Goal: Task Accomplishment & Management: Use online tool/utility

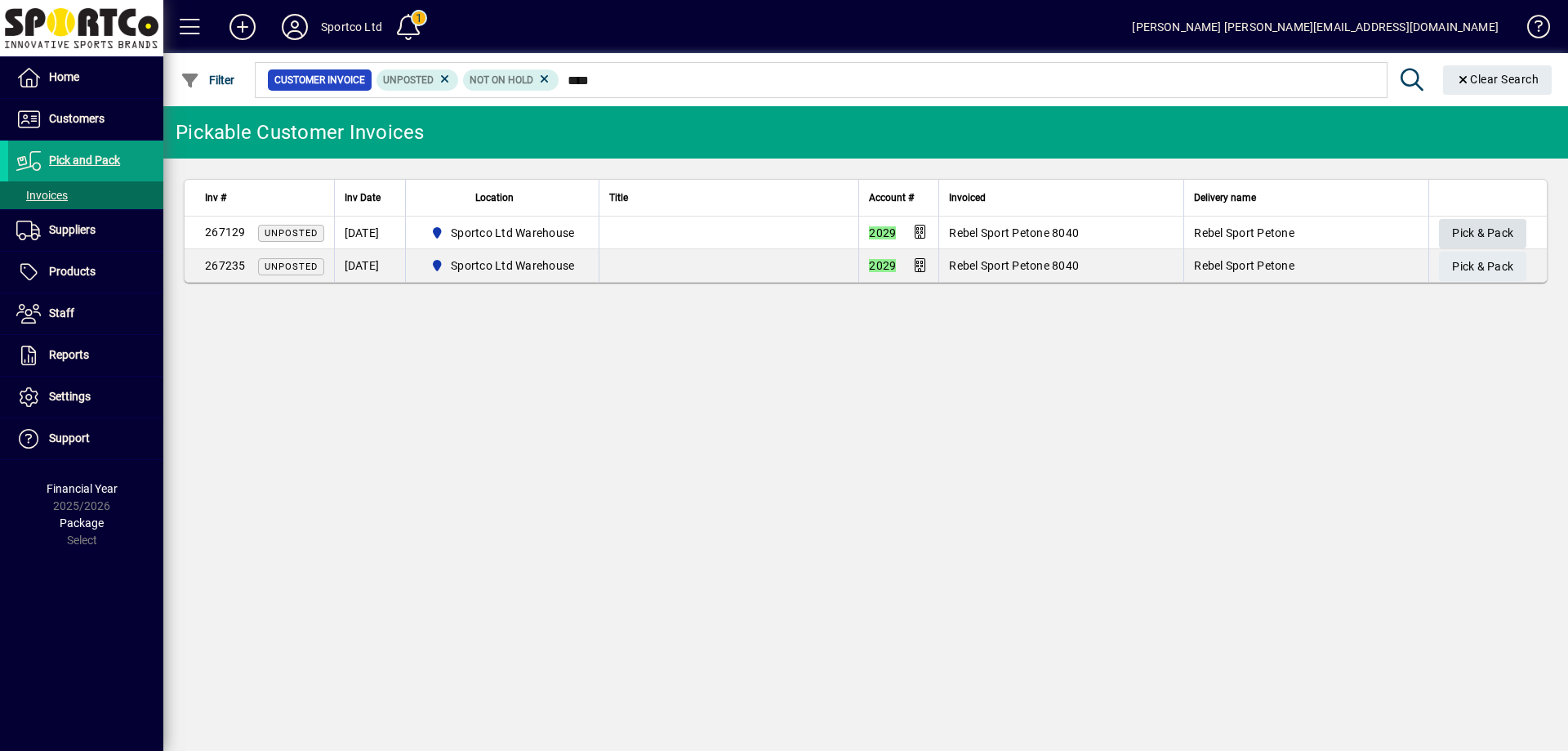
type input "****"
click at [1494, 225] on span "Pick & Pack" at bounding box center [1483, 233] width 61 height 27
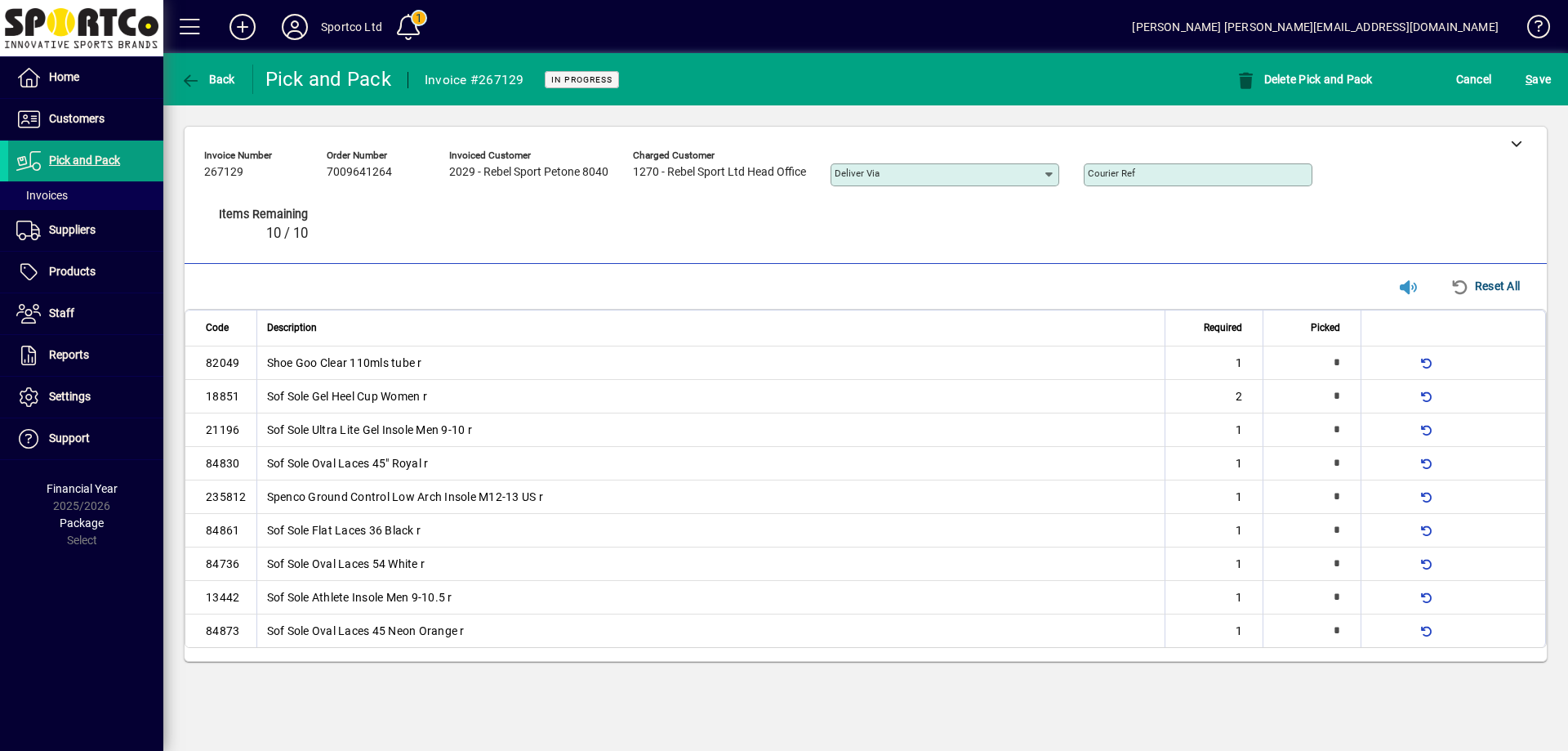
type input "*"
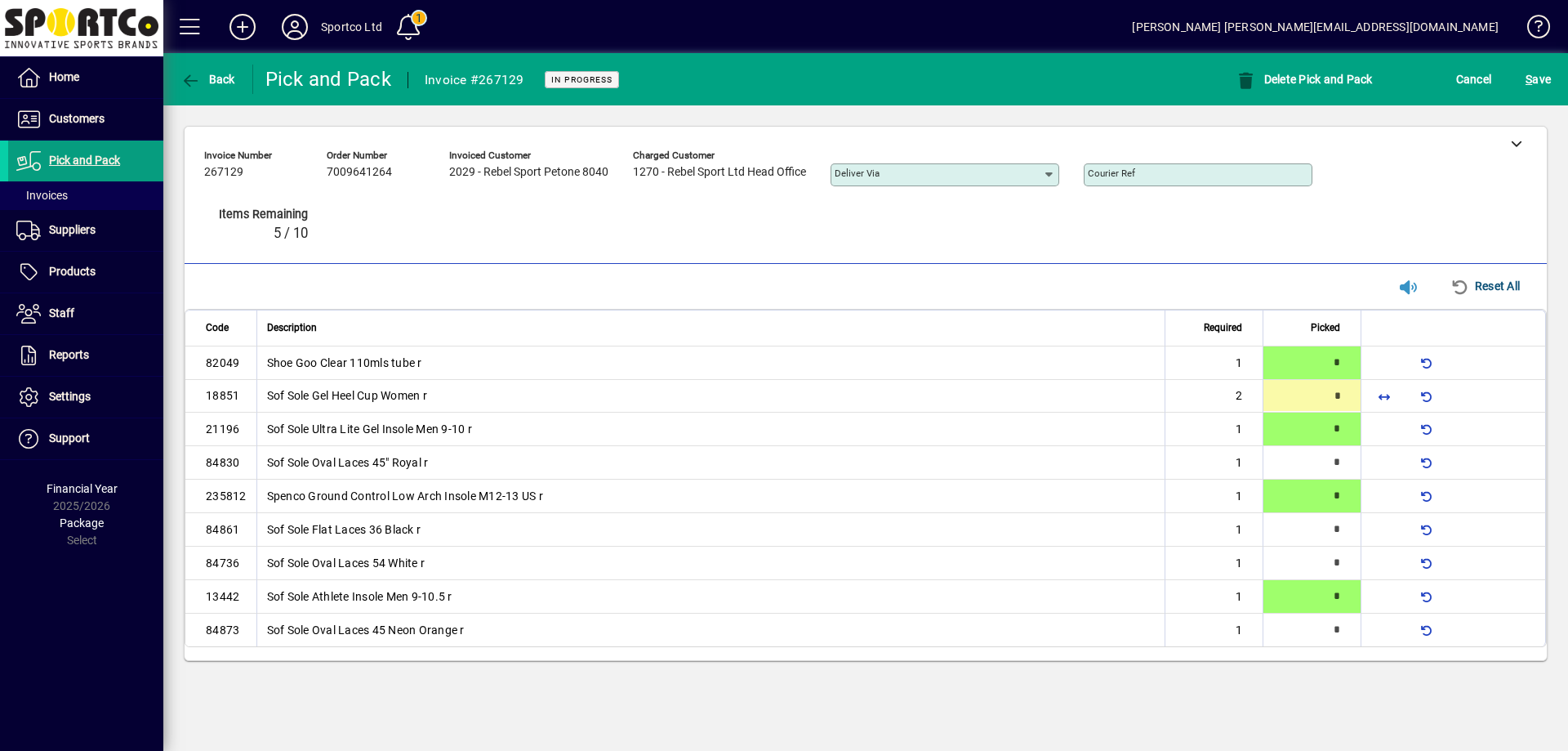
type input "*"
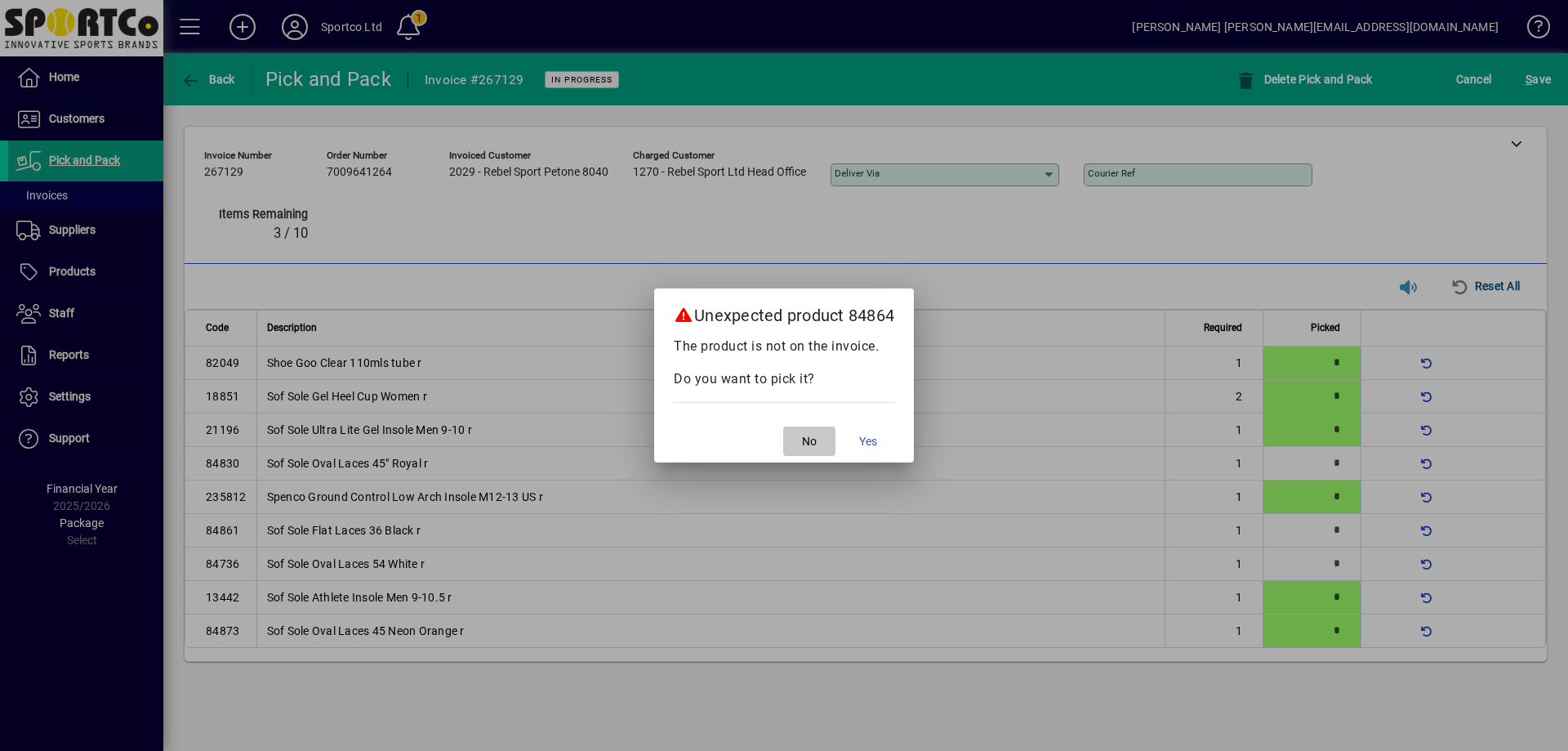
click at [803, 442] on span "button" at bounding box center [809, 441] width 52 height 39
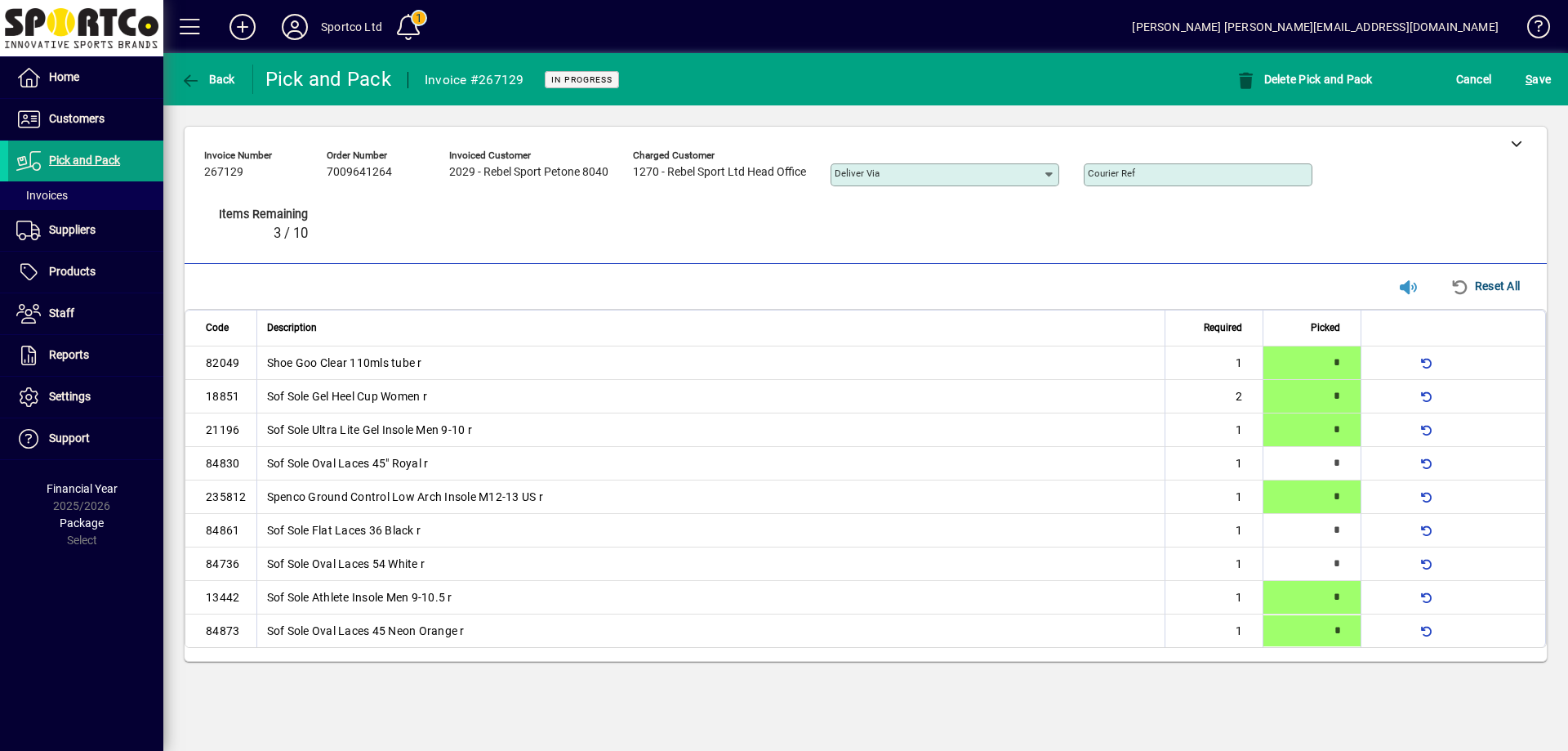
type input "*"
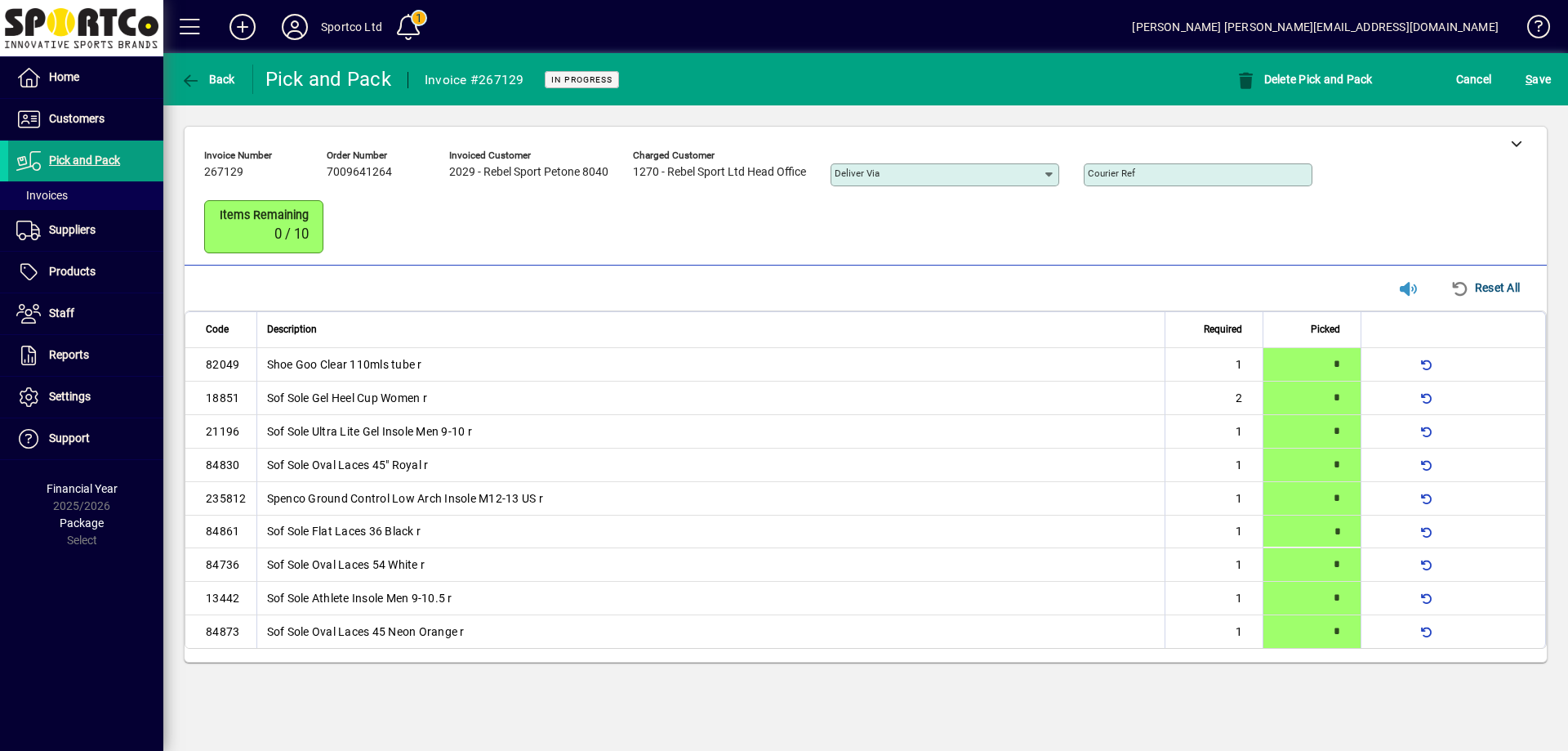
type input "*"
click at [1549, 72] on span "S ave" at bounding box center [1538, 79] width 25 height 26
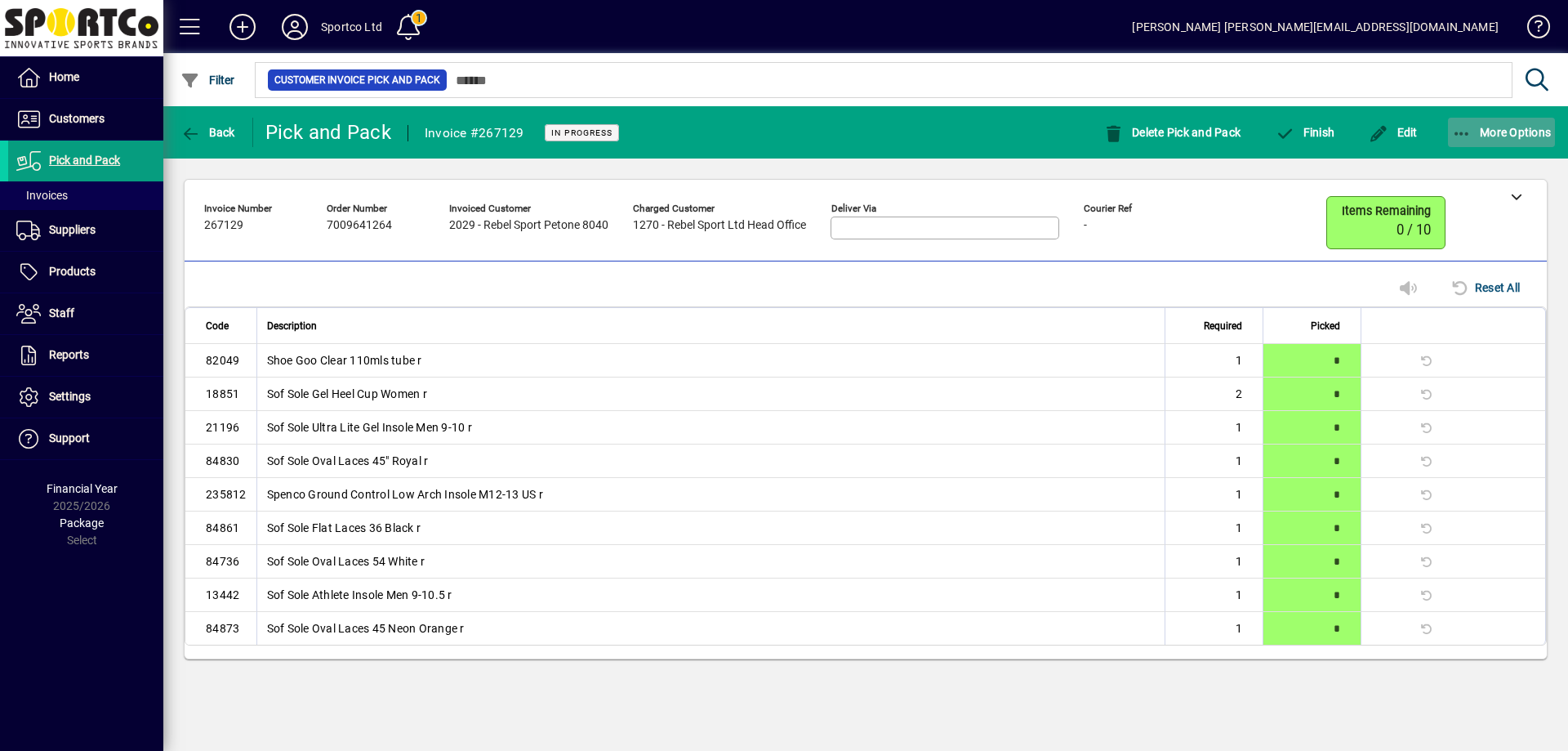
click at [1462, 131] on icon "button" at bounding box center [1462, 134] width 20 height 17
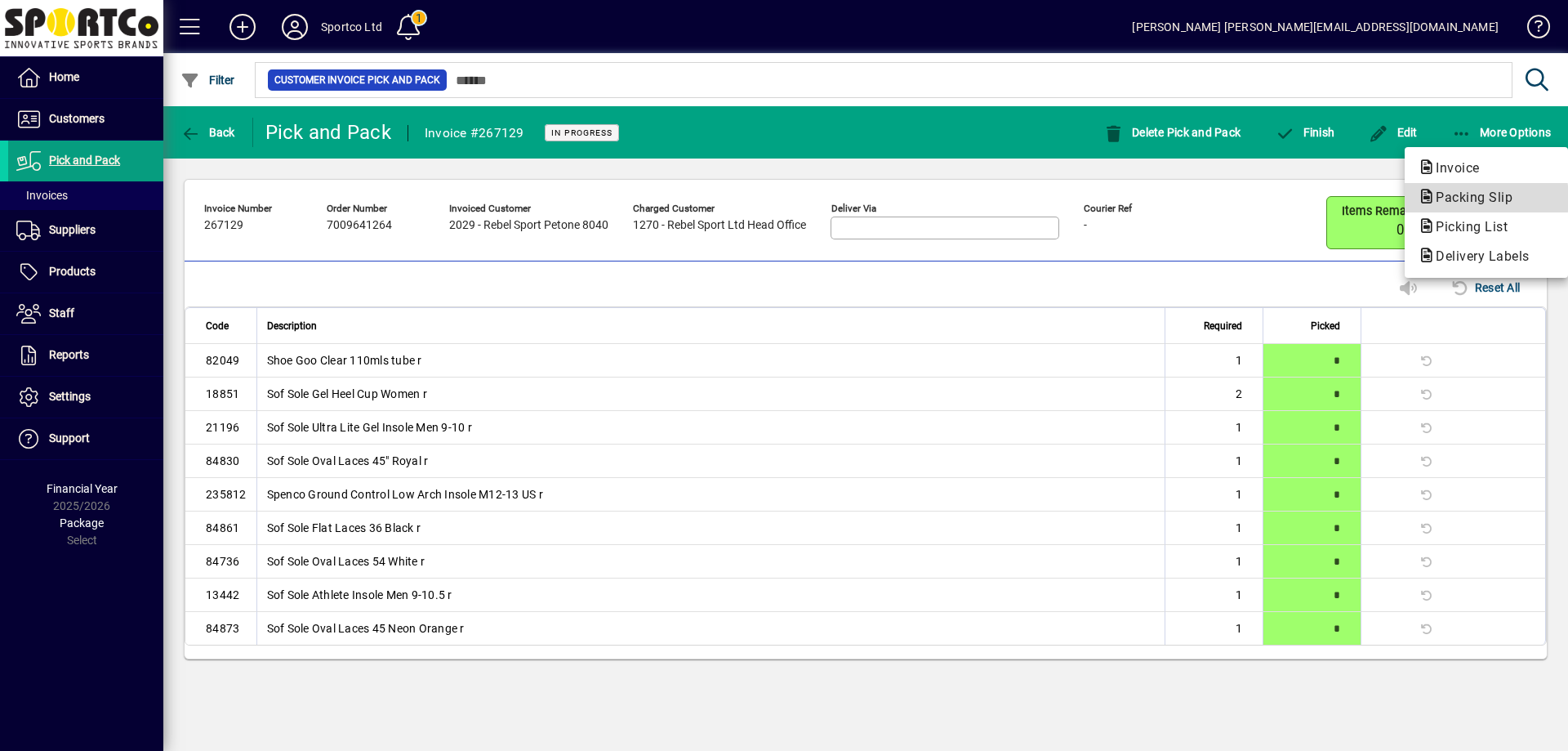
click at [1461, 198] on span "Packing Slip" at bounding box center [1470, 197] width 103 height 16
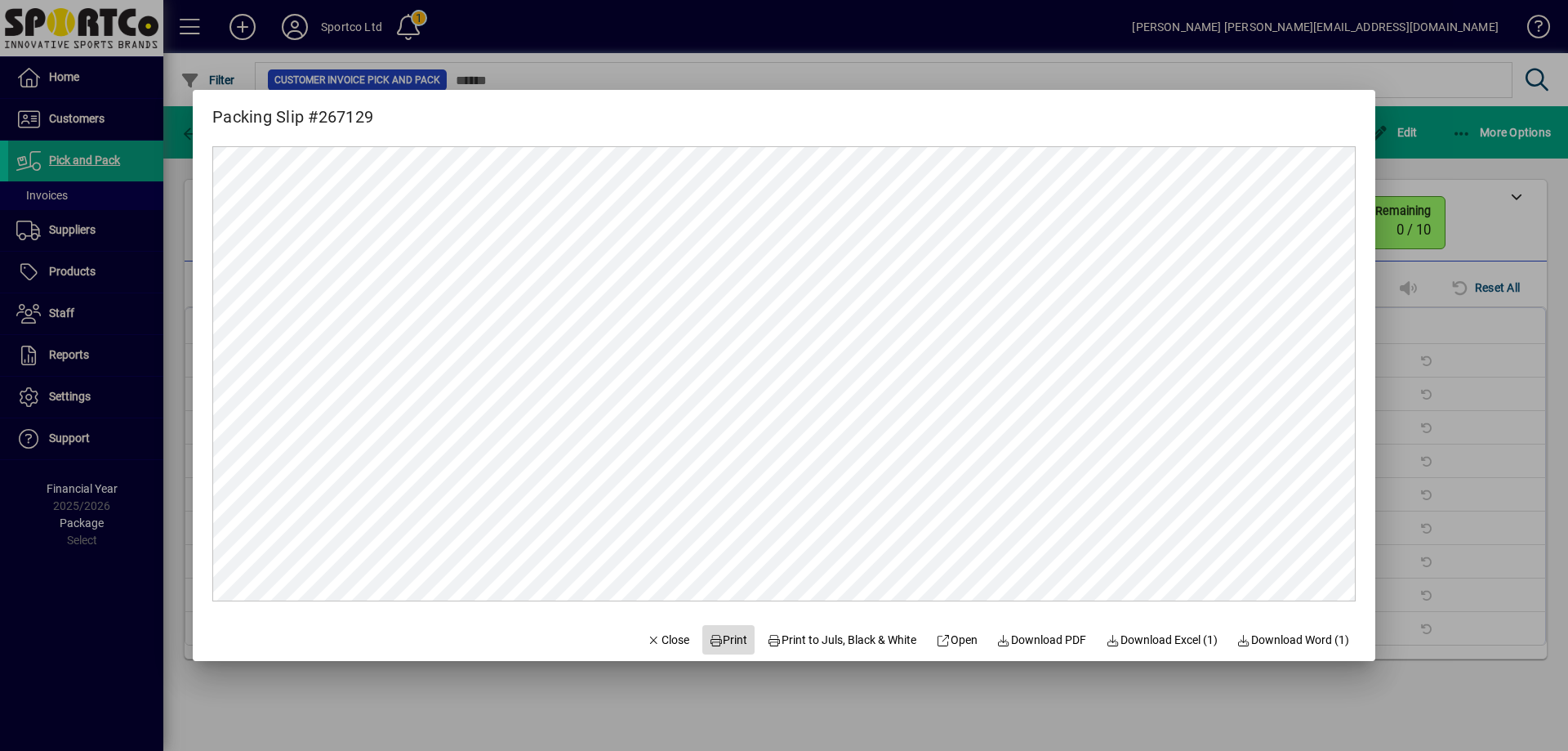
click at [723, 633] on span "Print" at bounding box center [728, 640] width 39 height 17
click at [669, 642] on span "Close" at bounding box center [668, 640] width 43 height 17
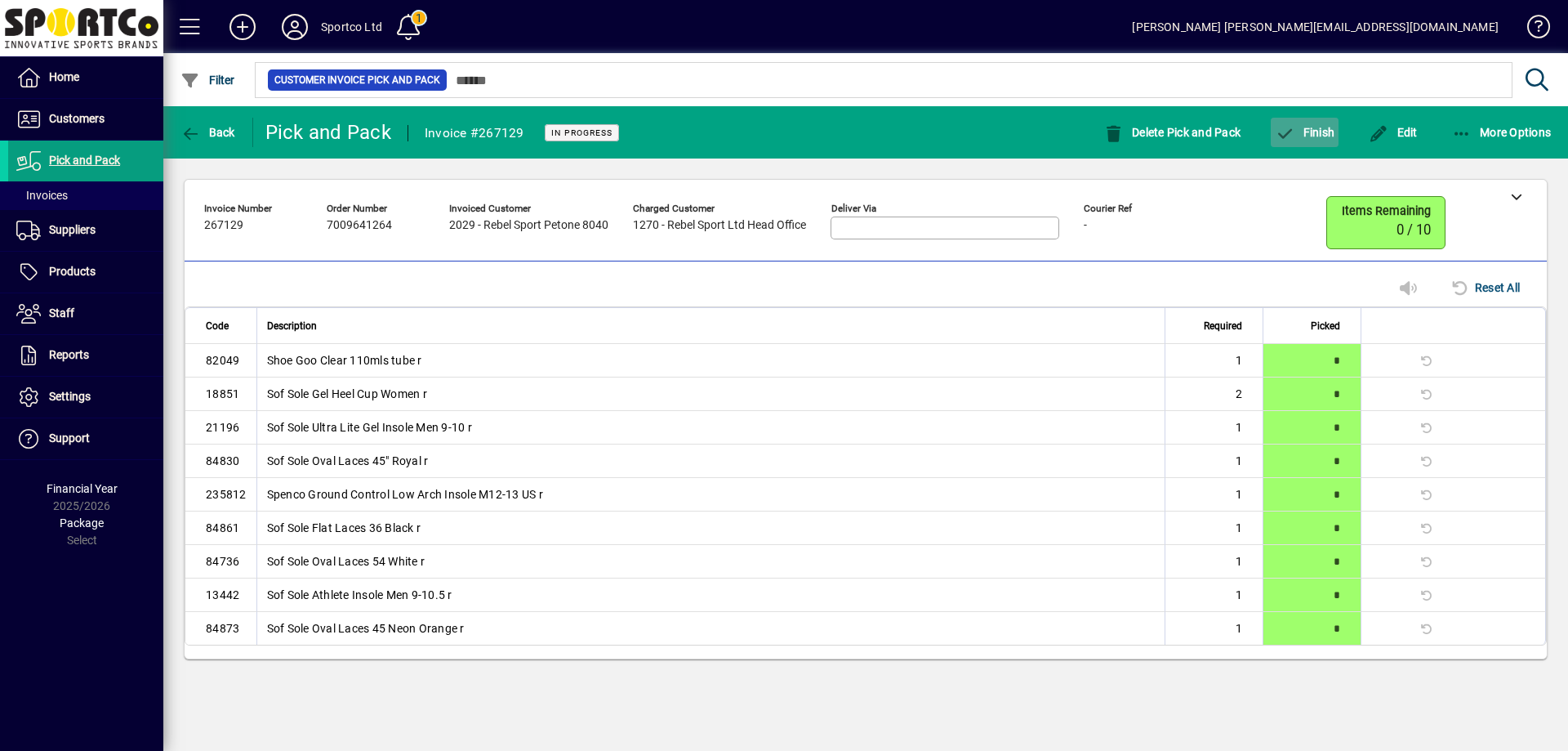
click at [1311, 132] on span "Finish" at bounding box center [1305, 132] width 59 height 13
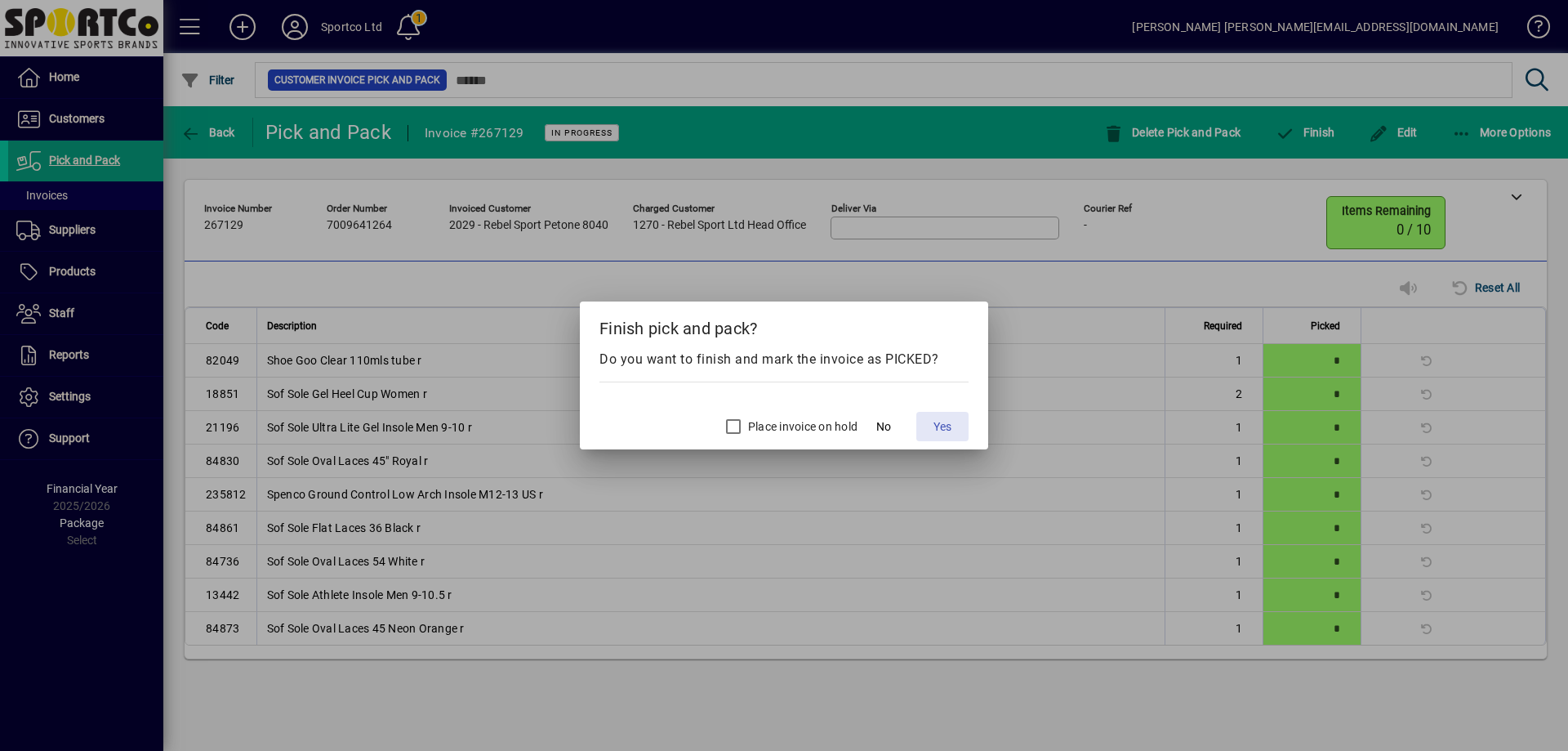
click at [939, 428] on span "Yes" at bounding box center [942, 427] width 18 height 17
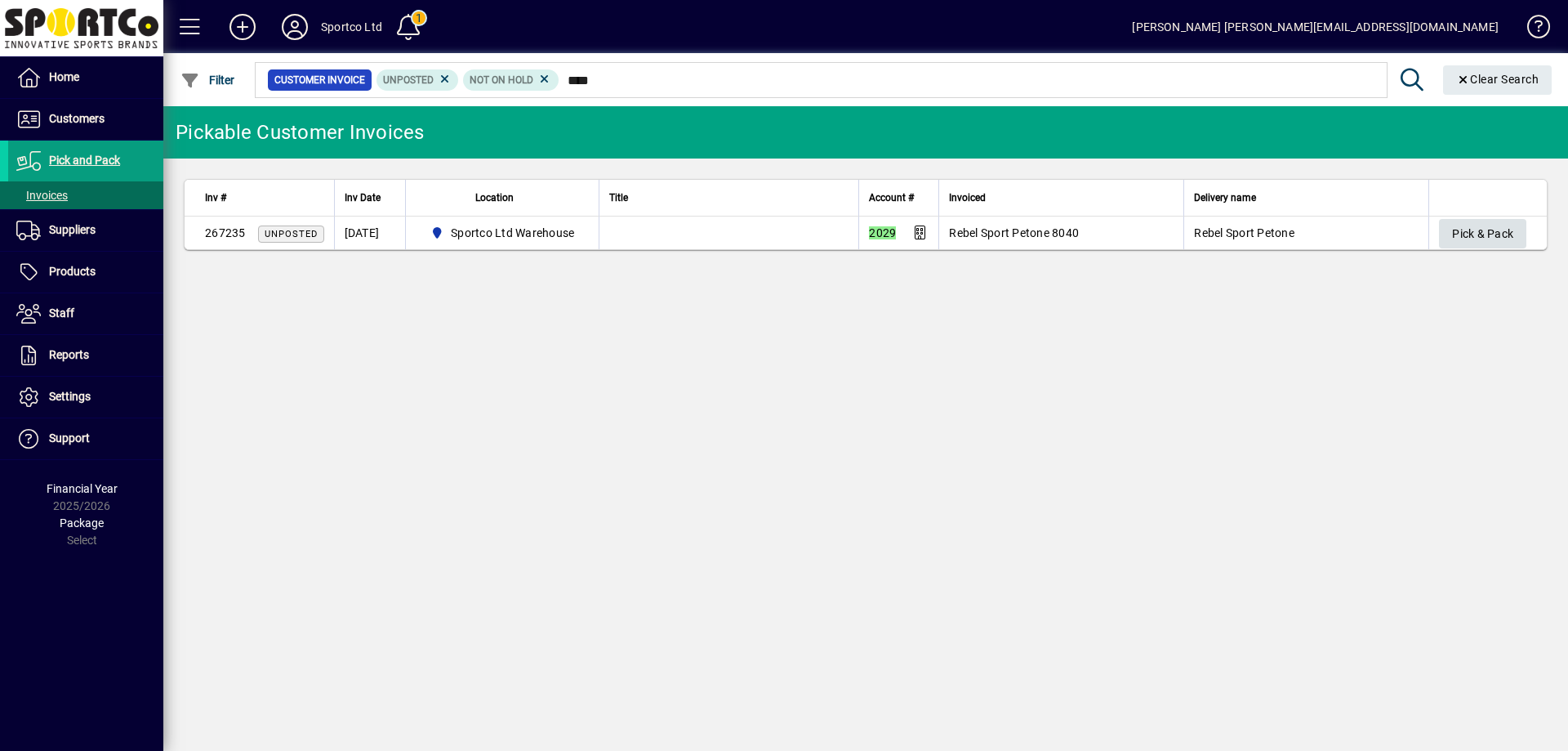
type input "****"
click at [1457, 225] on span "Pick & Pack" at bounding box center [1483, 233] width 61 height 27
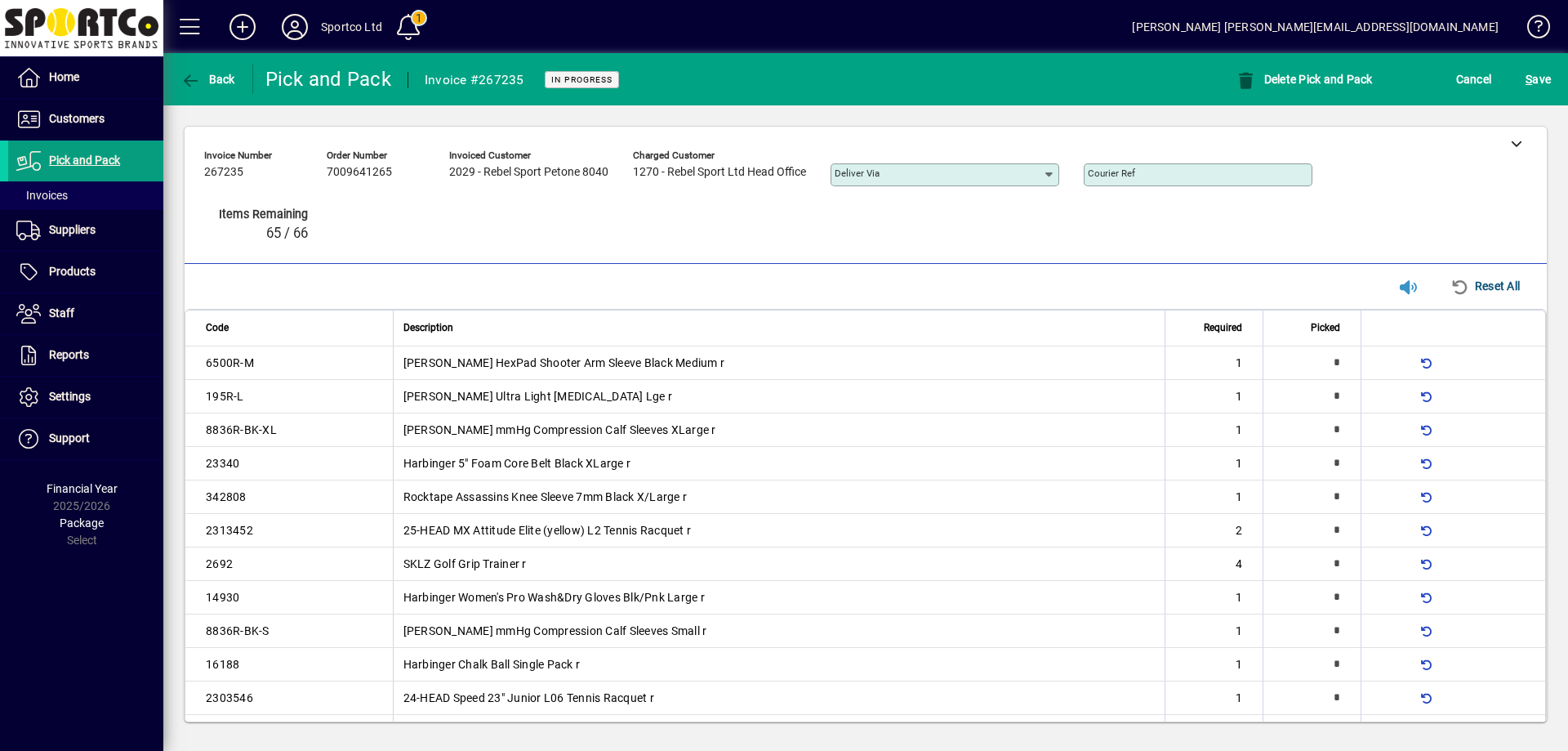
scroll to position [1145, 0]
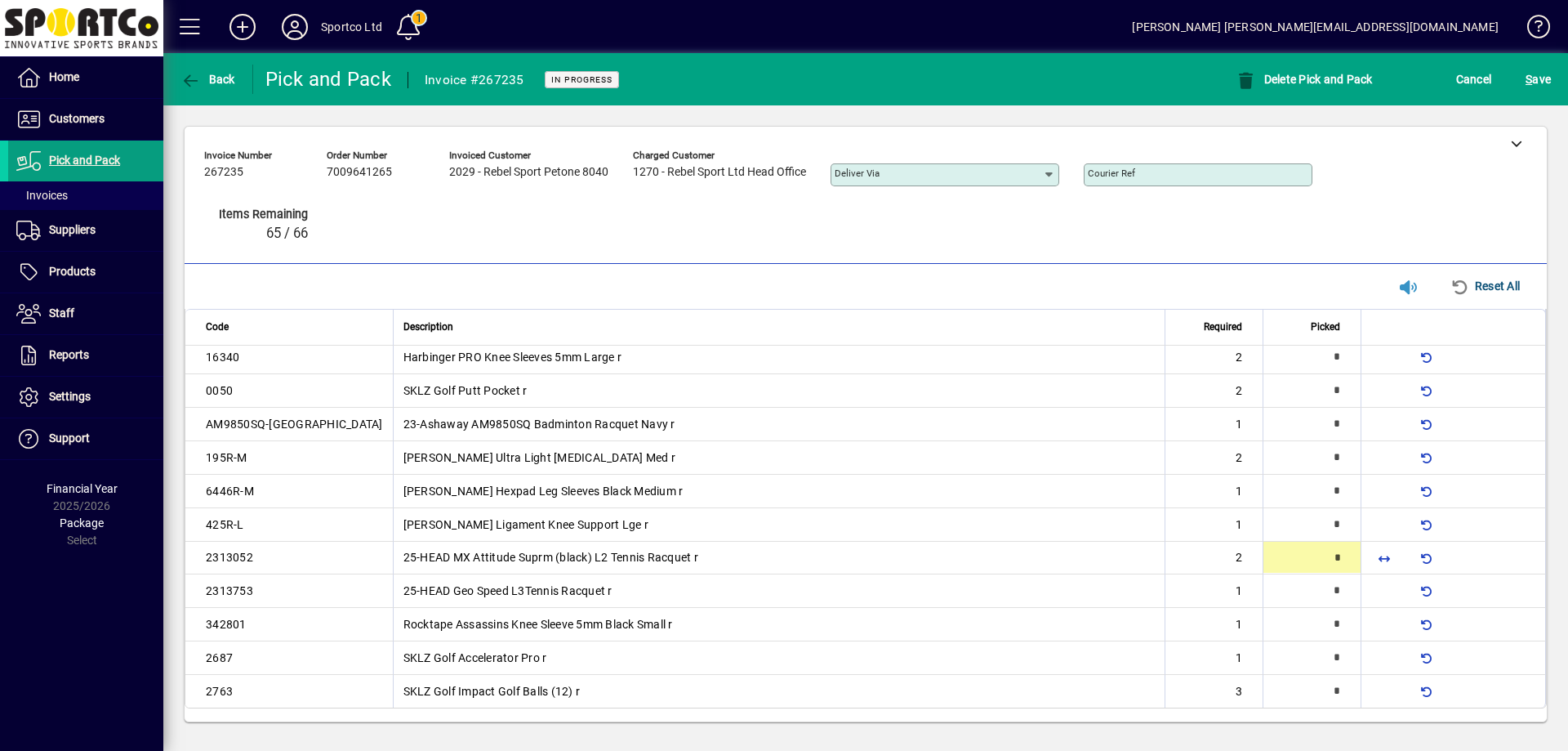
type input "*"
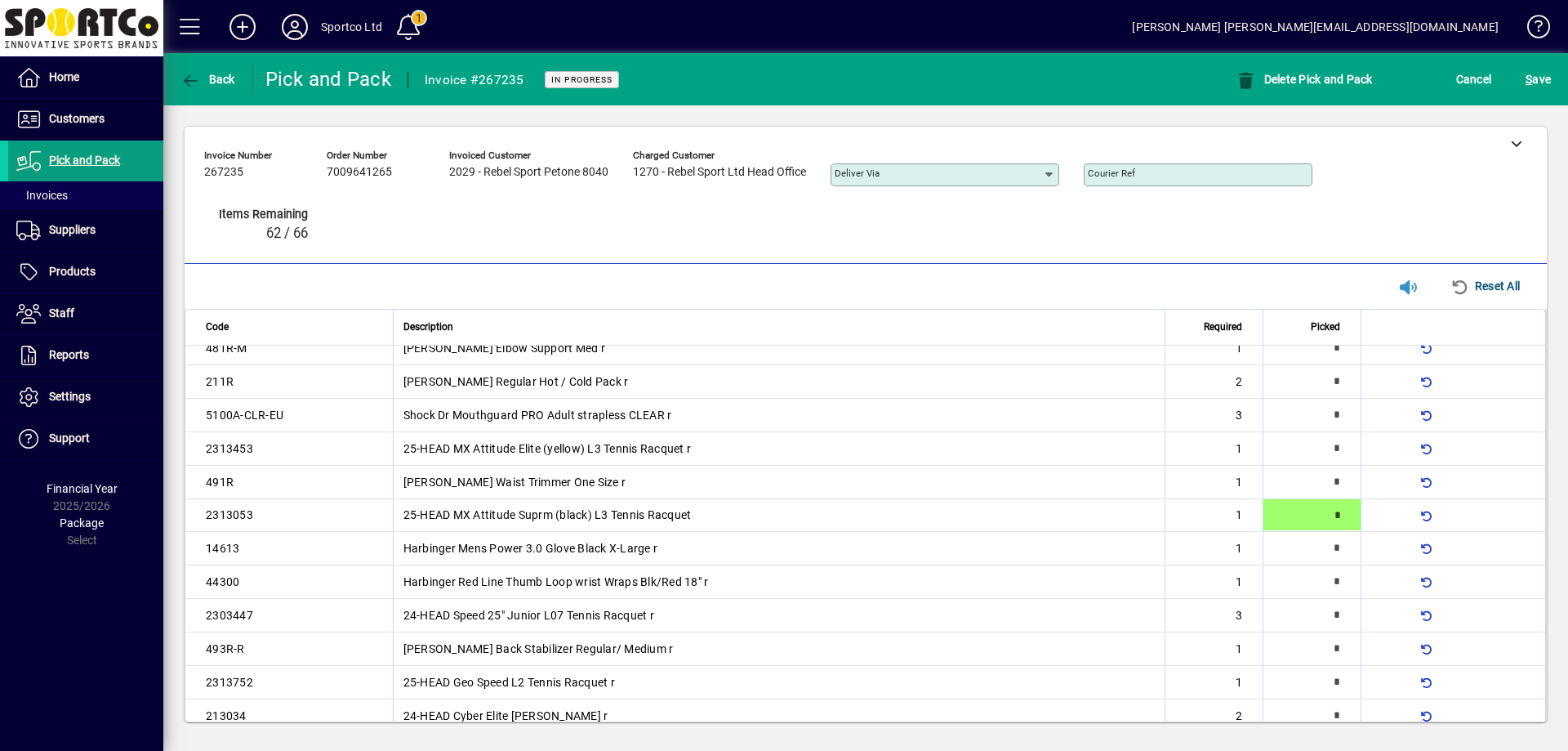
scroll to position [15, 0]
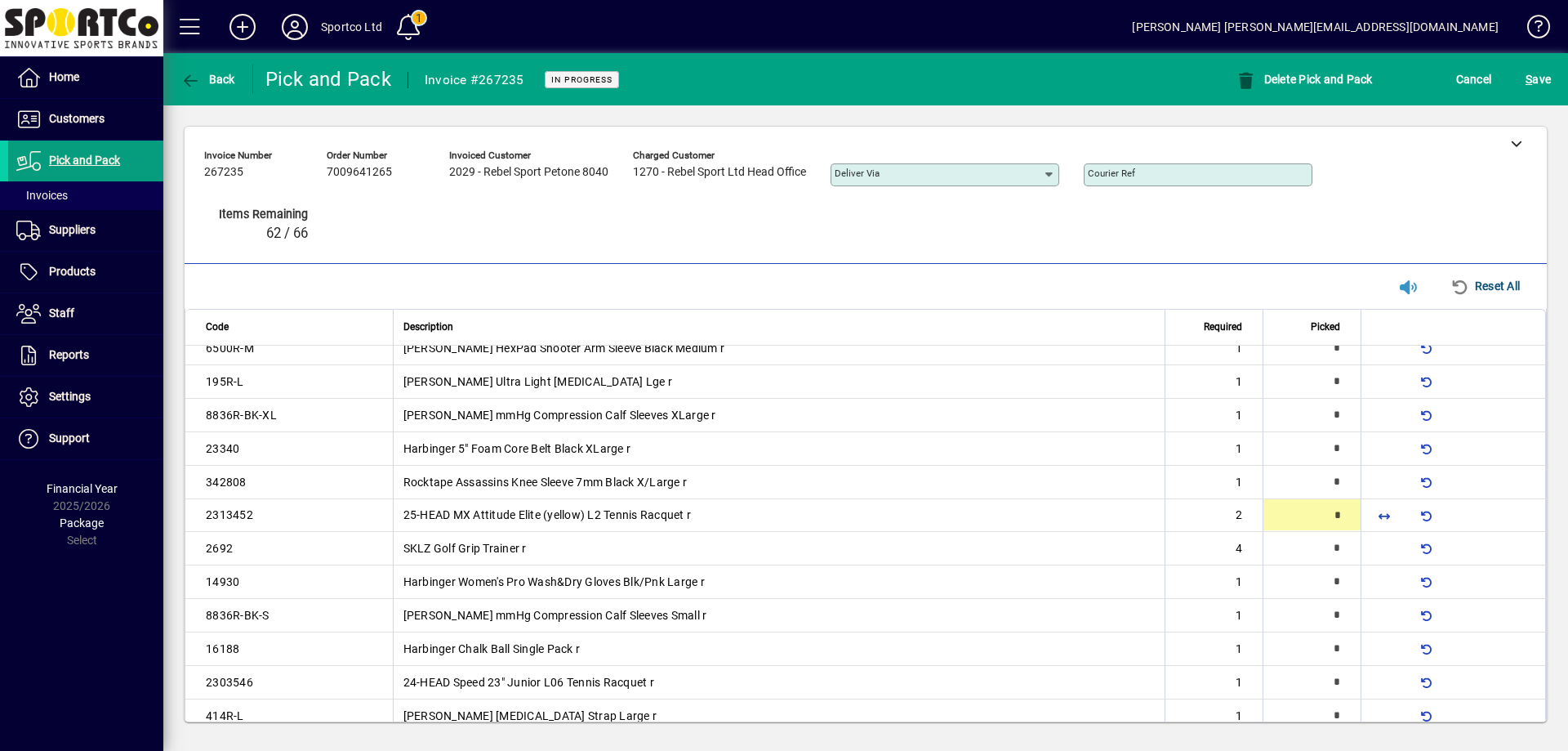
type input "*"
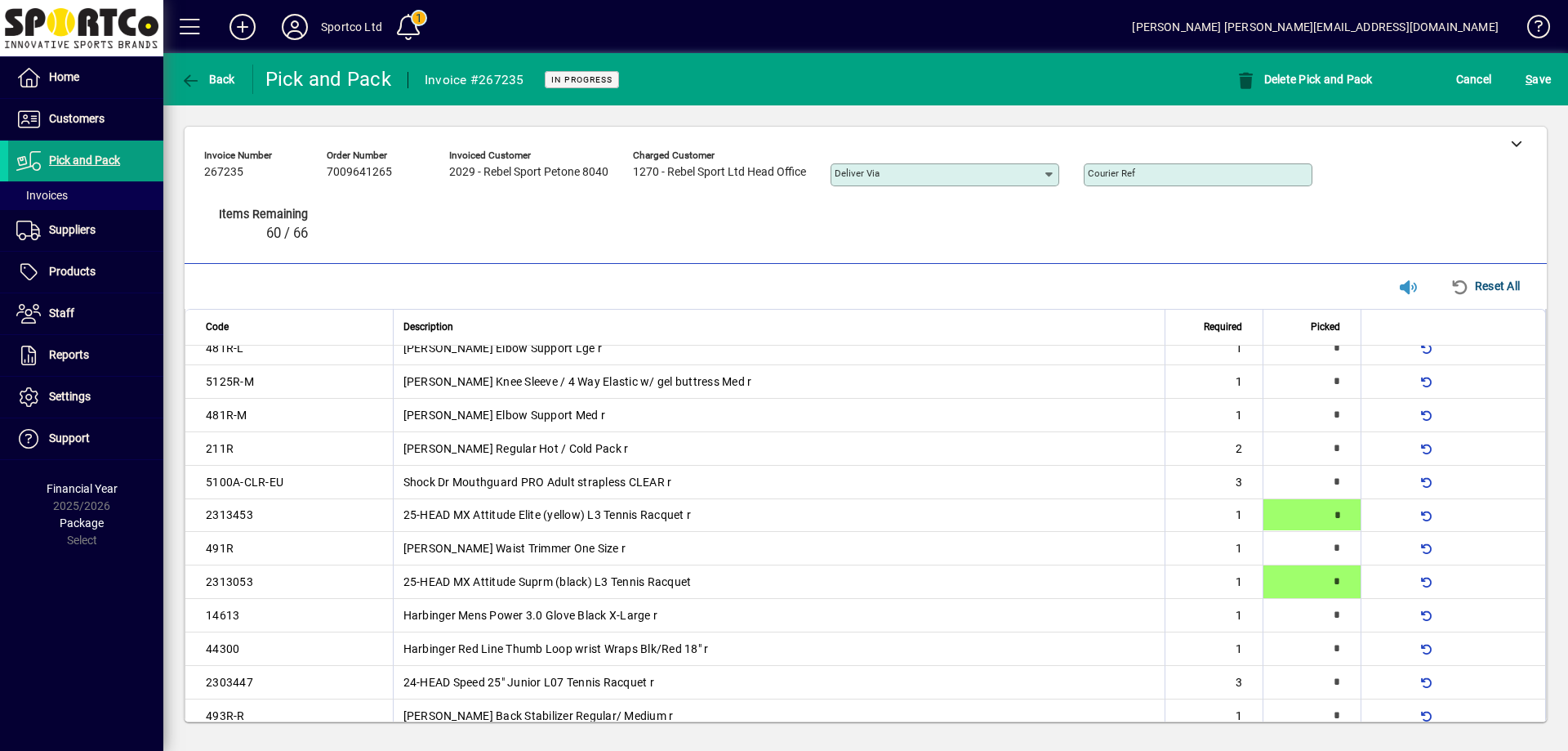
type input "*"
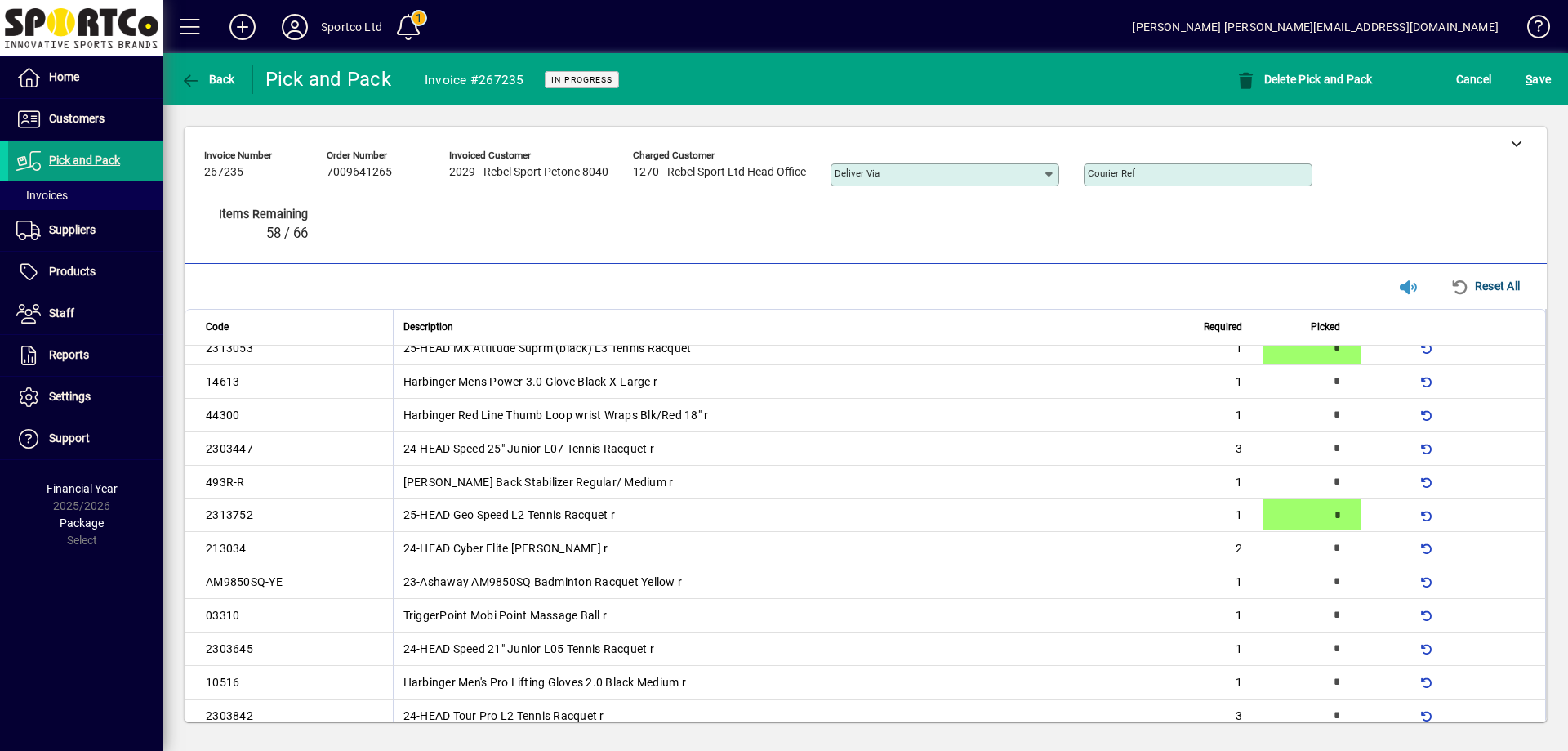
type input "*"
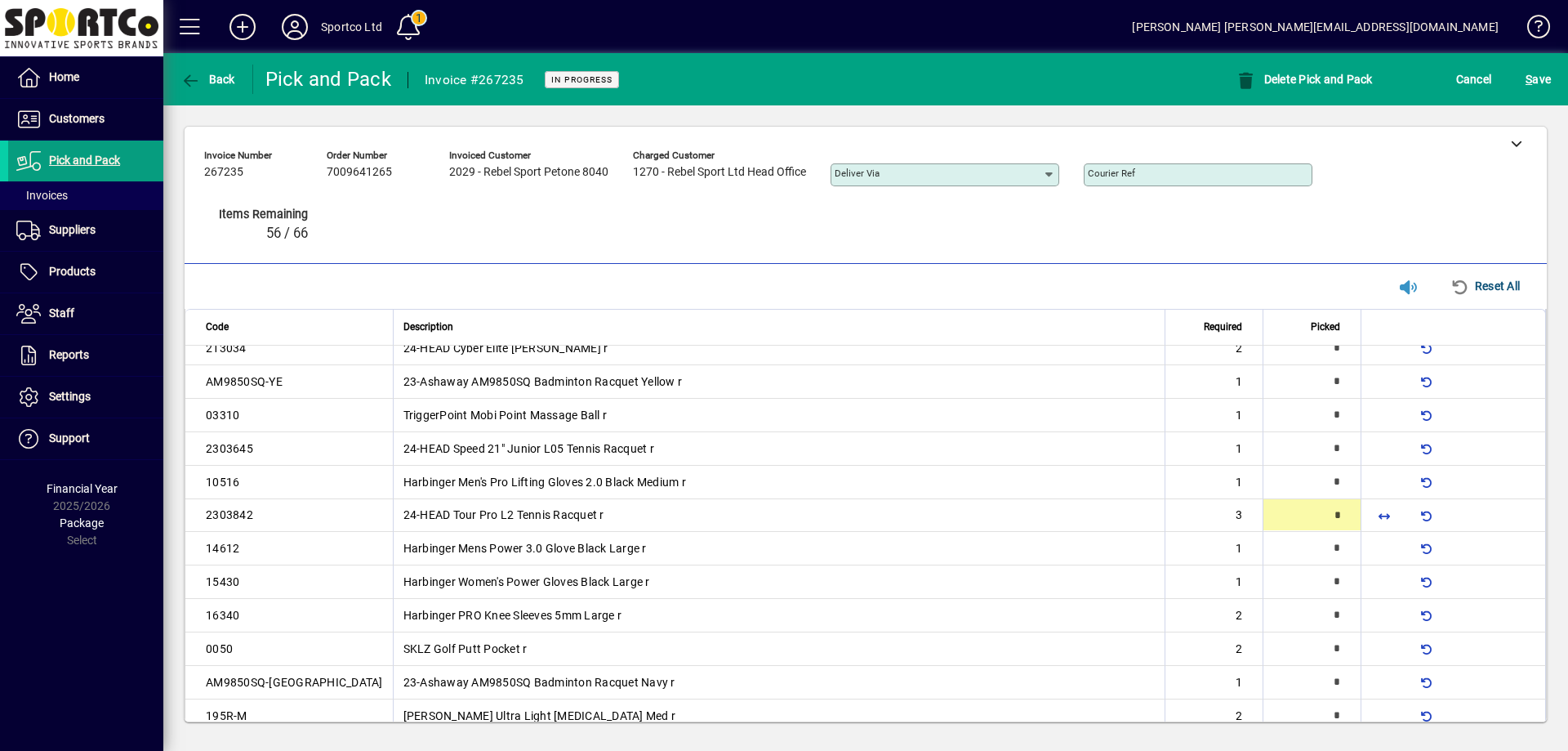
scroll to position [888, 0]
type input "*"
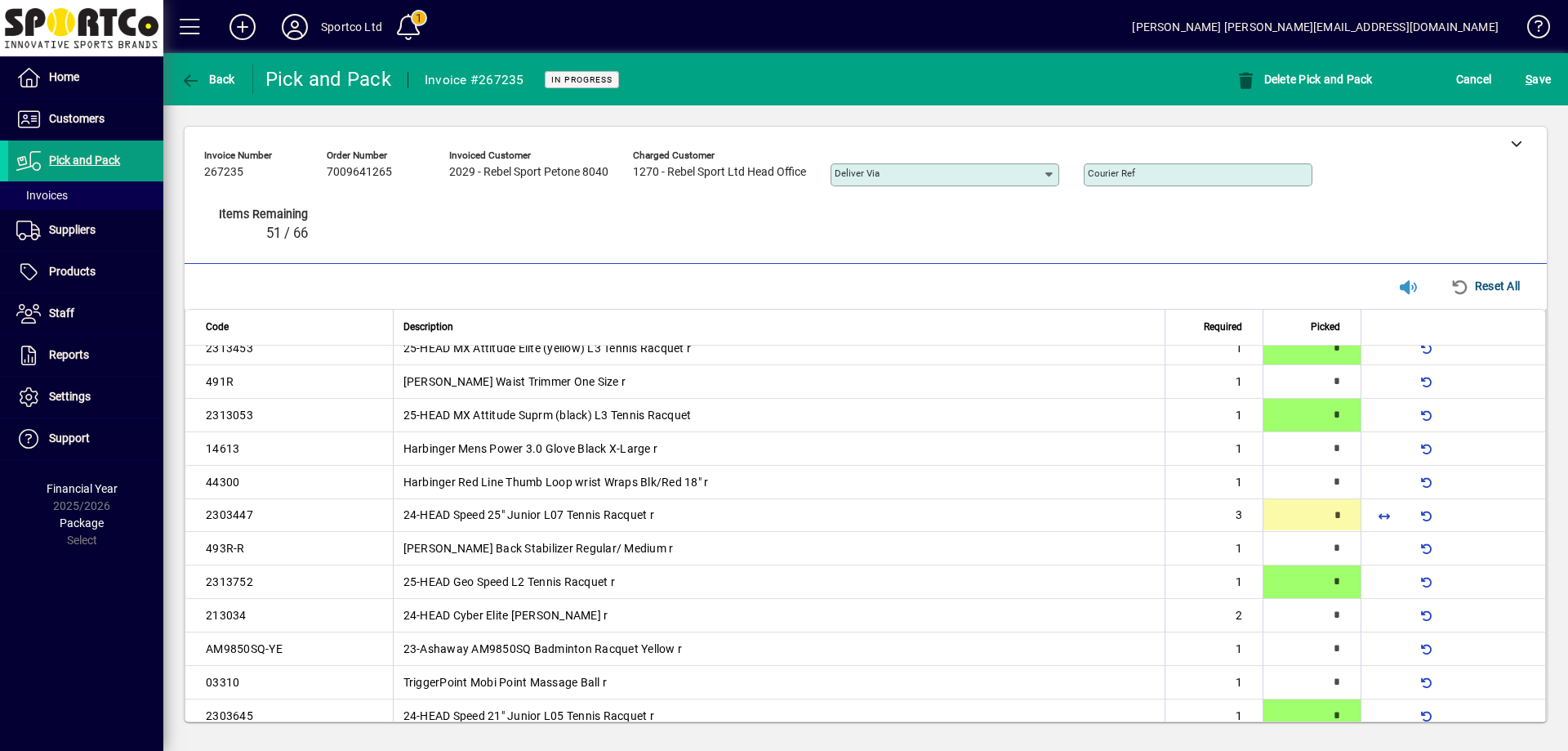
scroll to position [620, 0]
type input "*"
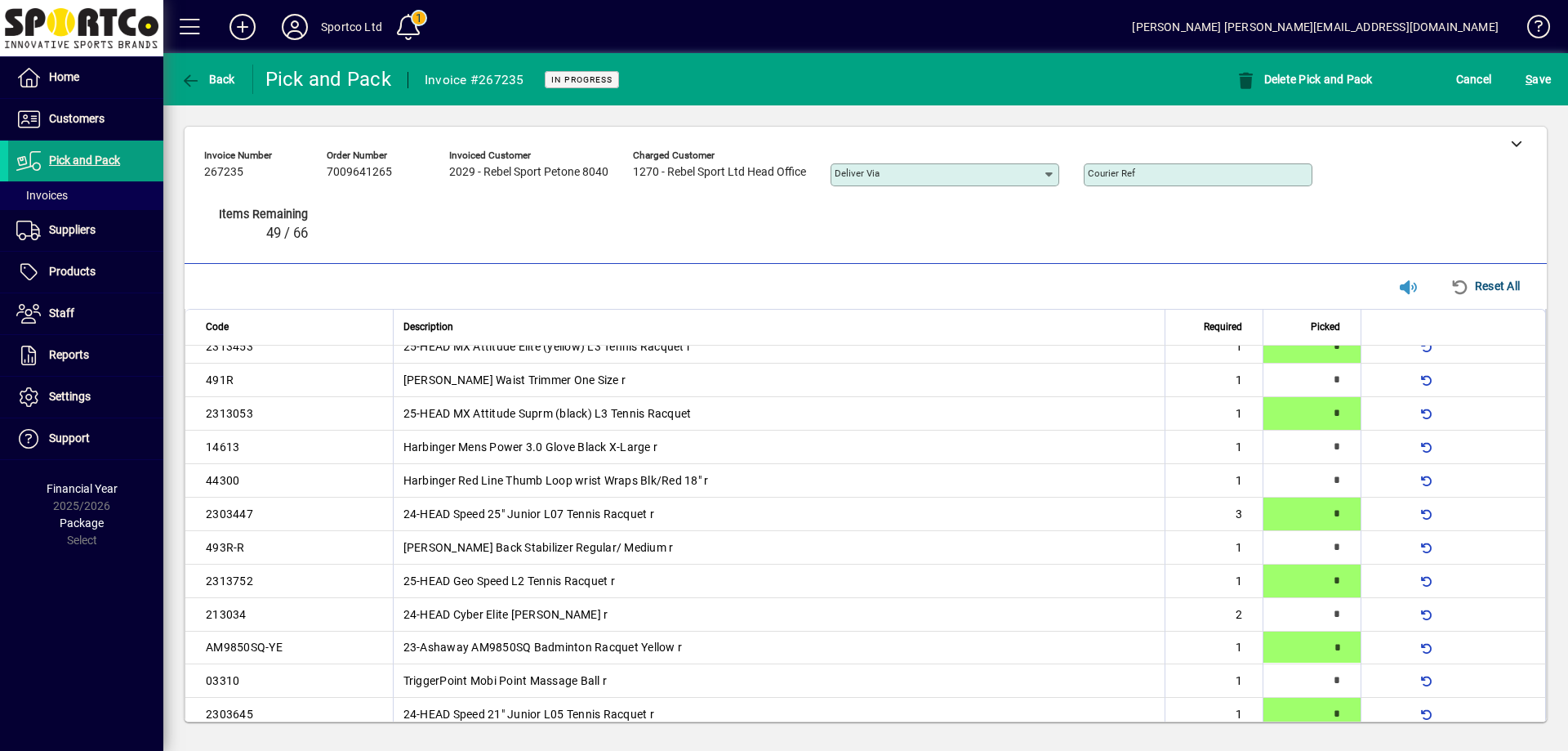
type input "*"
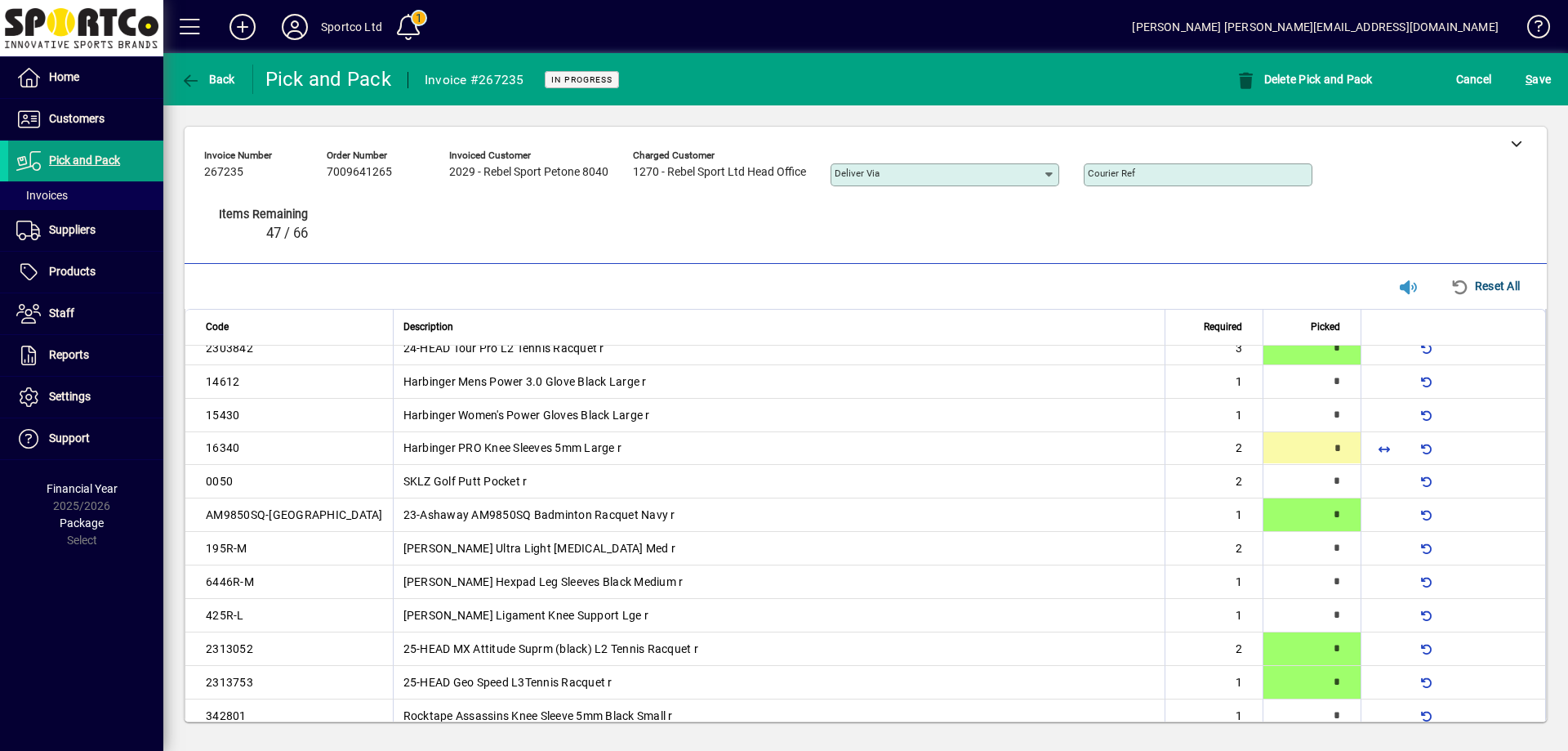
type input "*"
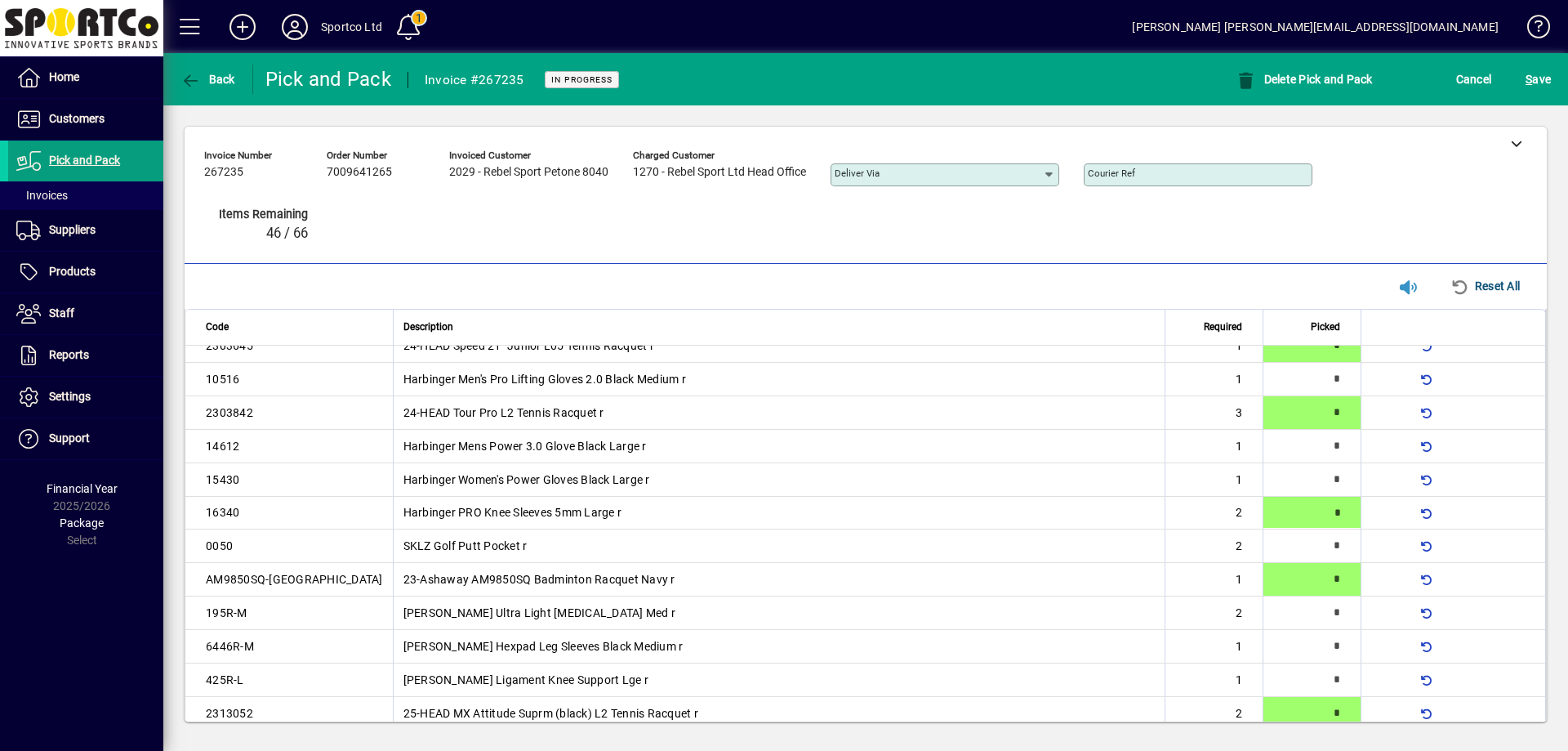
scroll to position [988, 0]
type input "*"
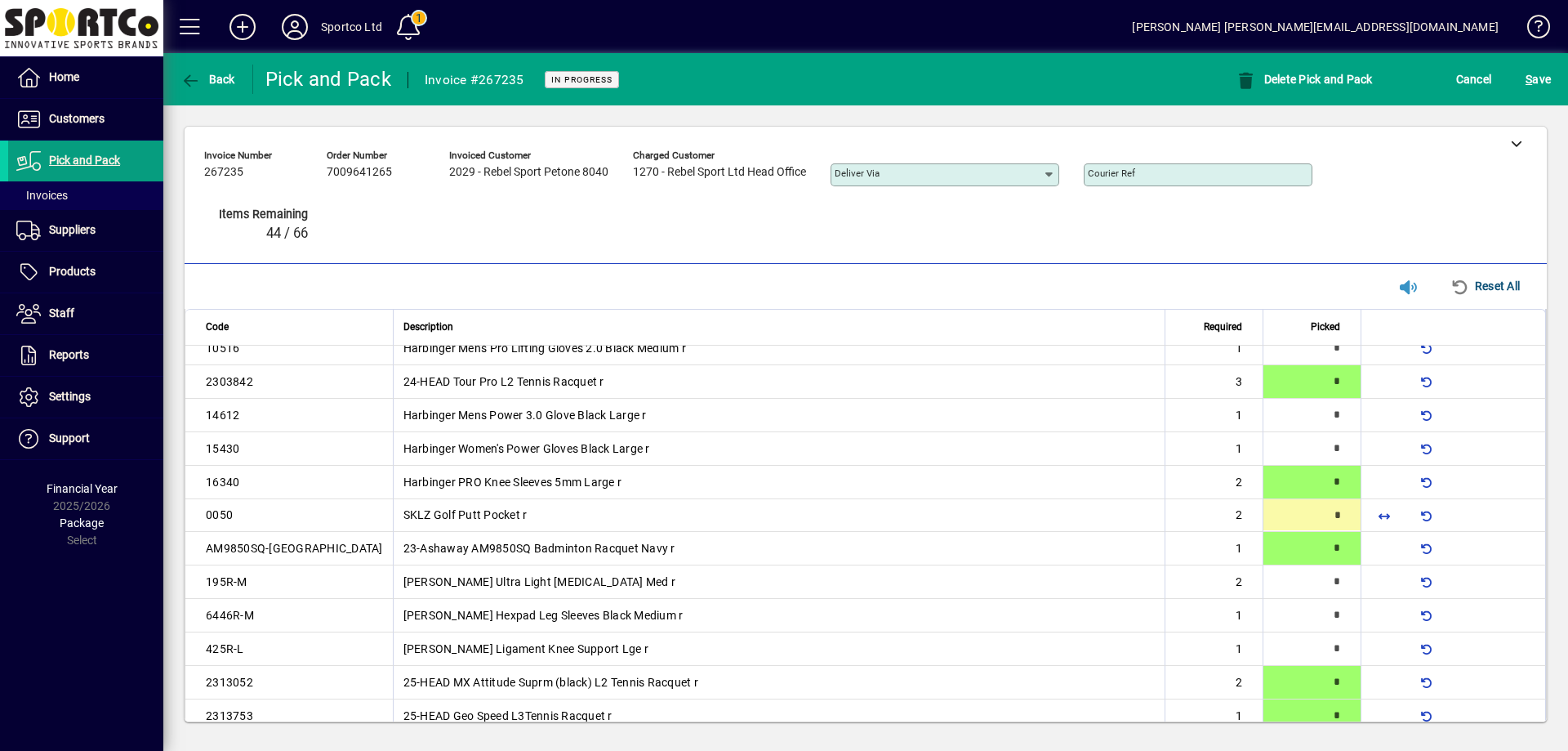
type input "*"
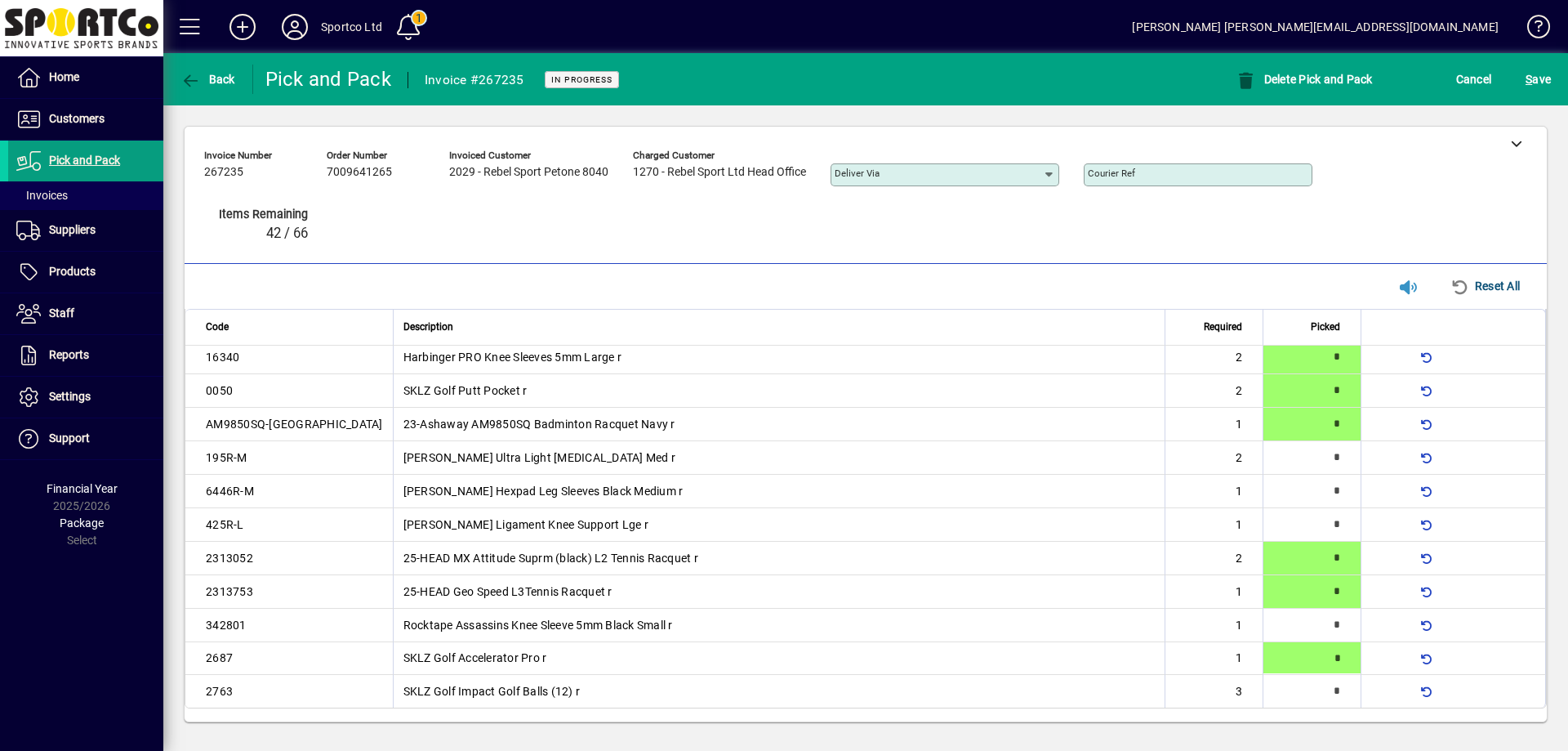
type input "*"
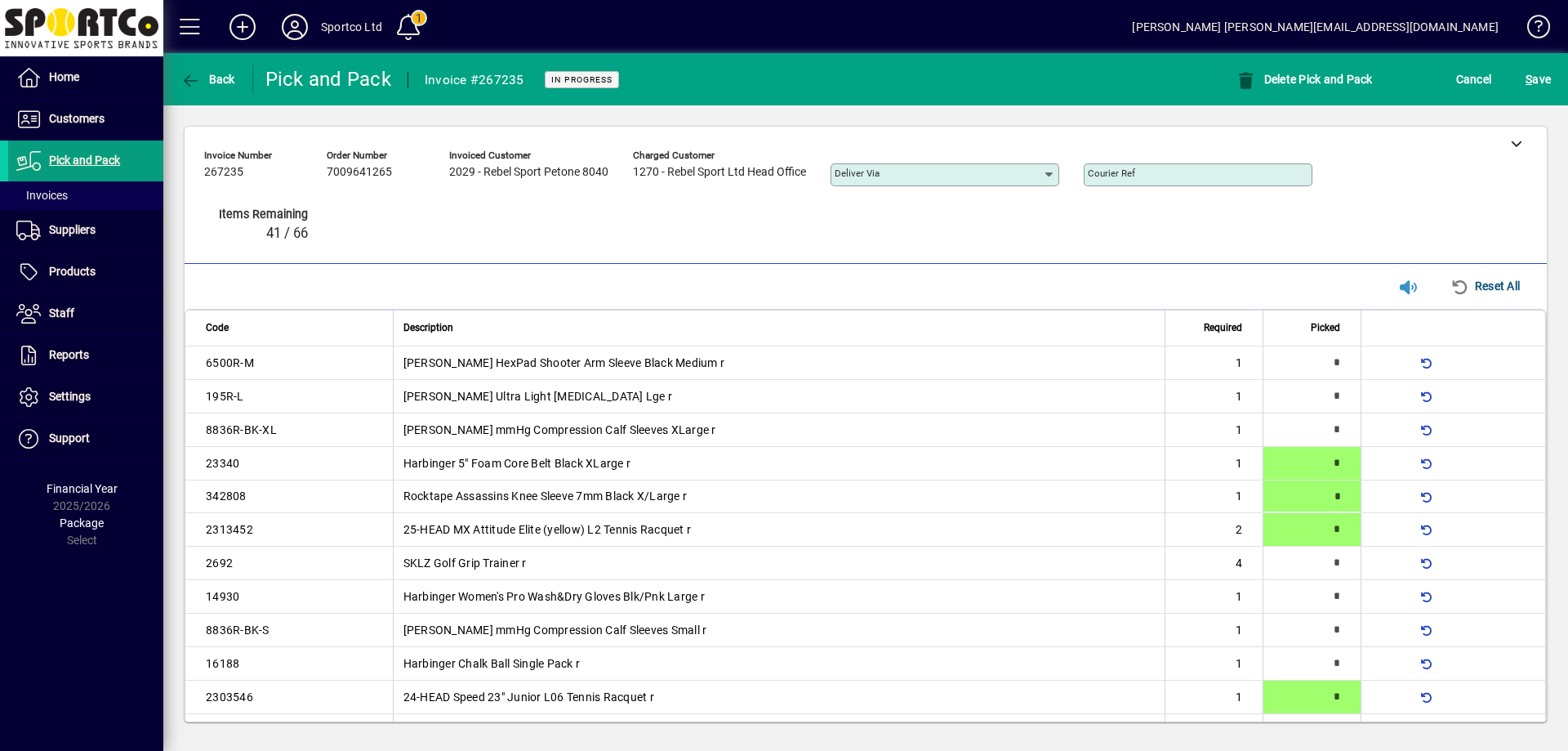
type input "*"
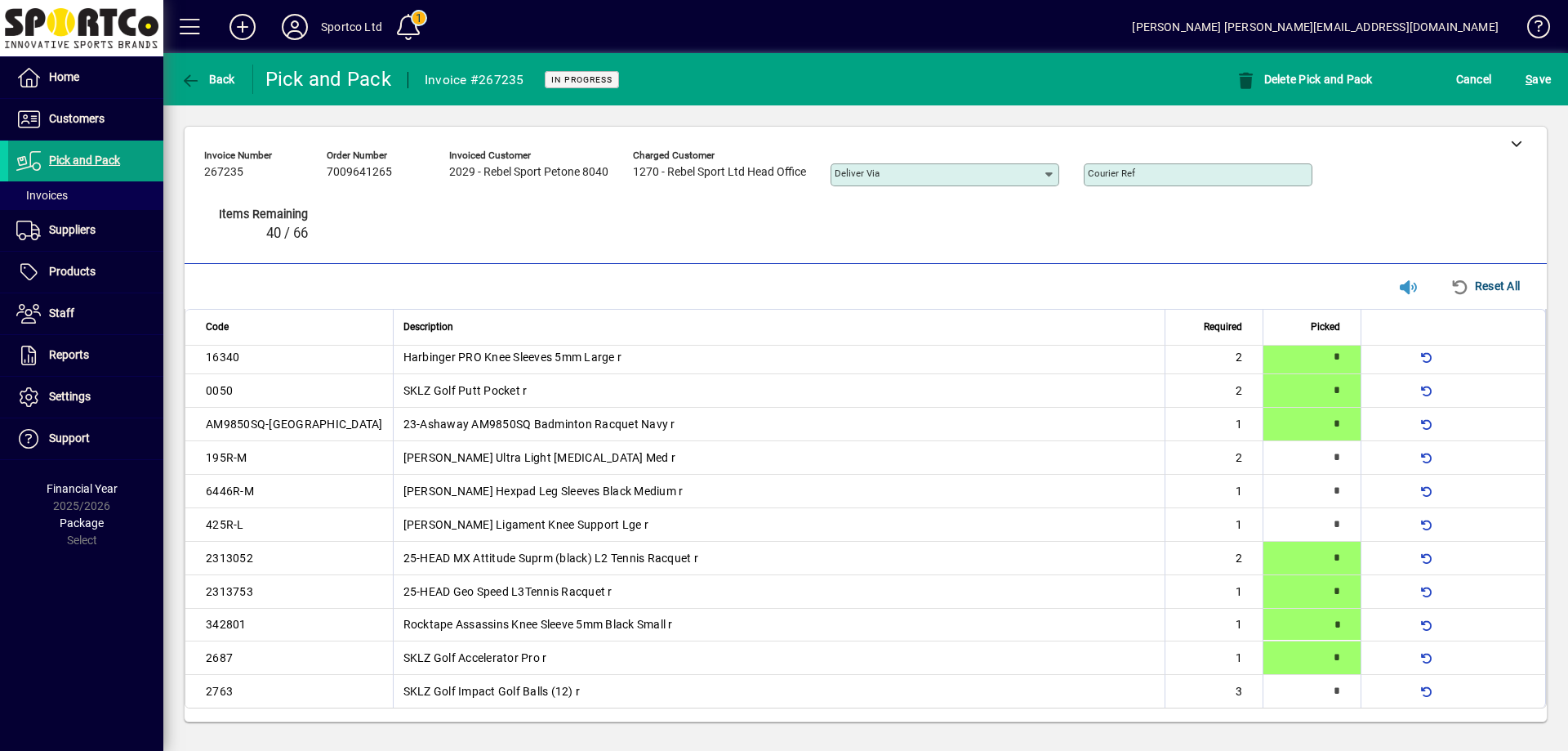
type input "*"
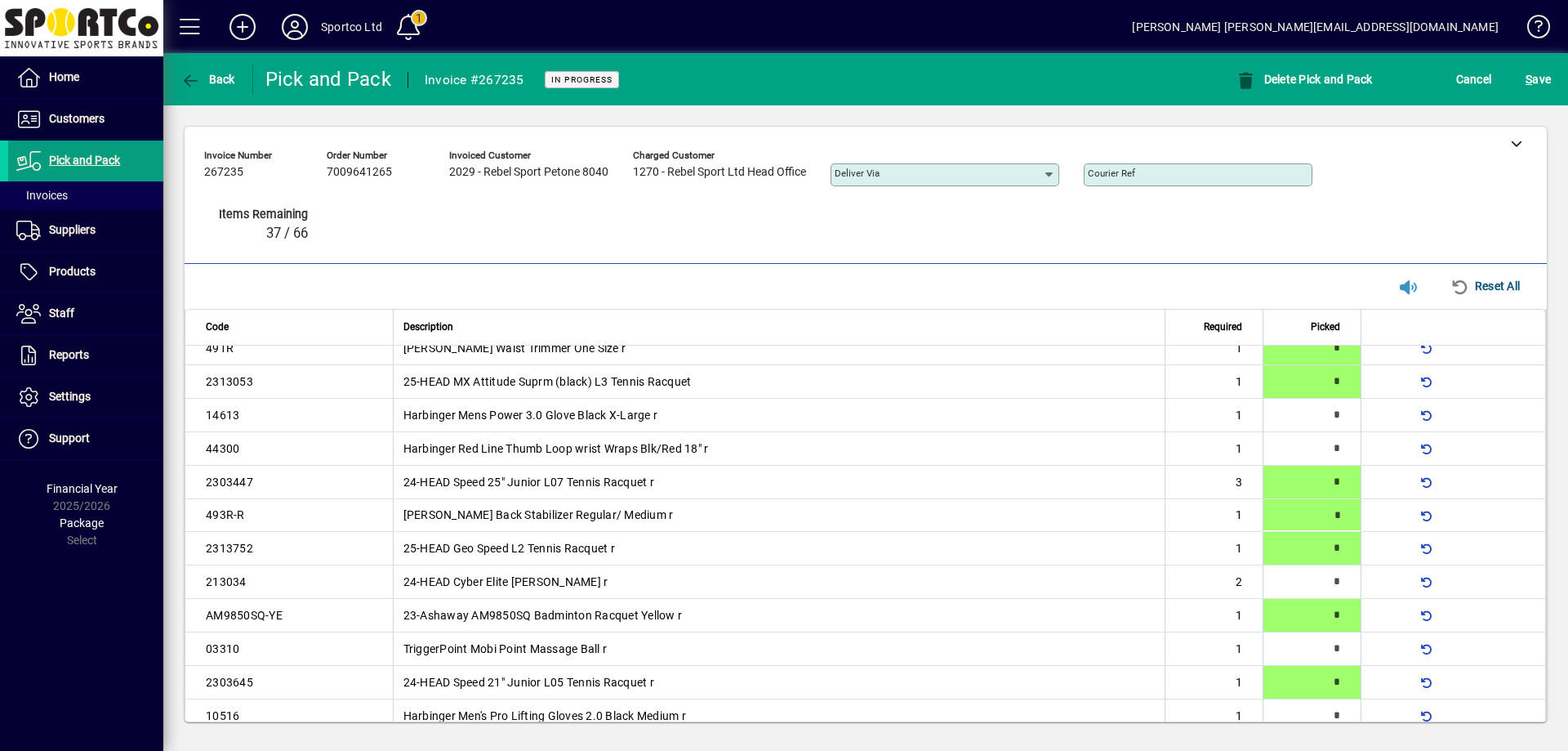
type input "*"
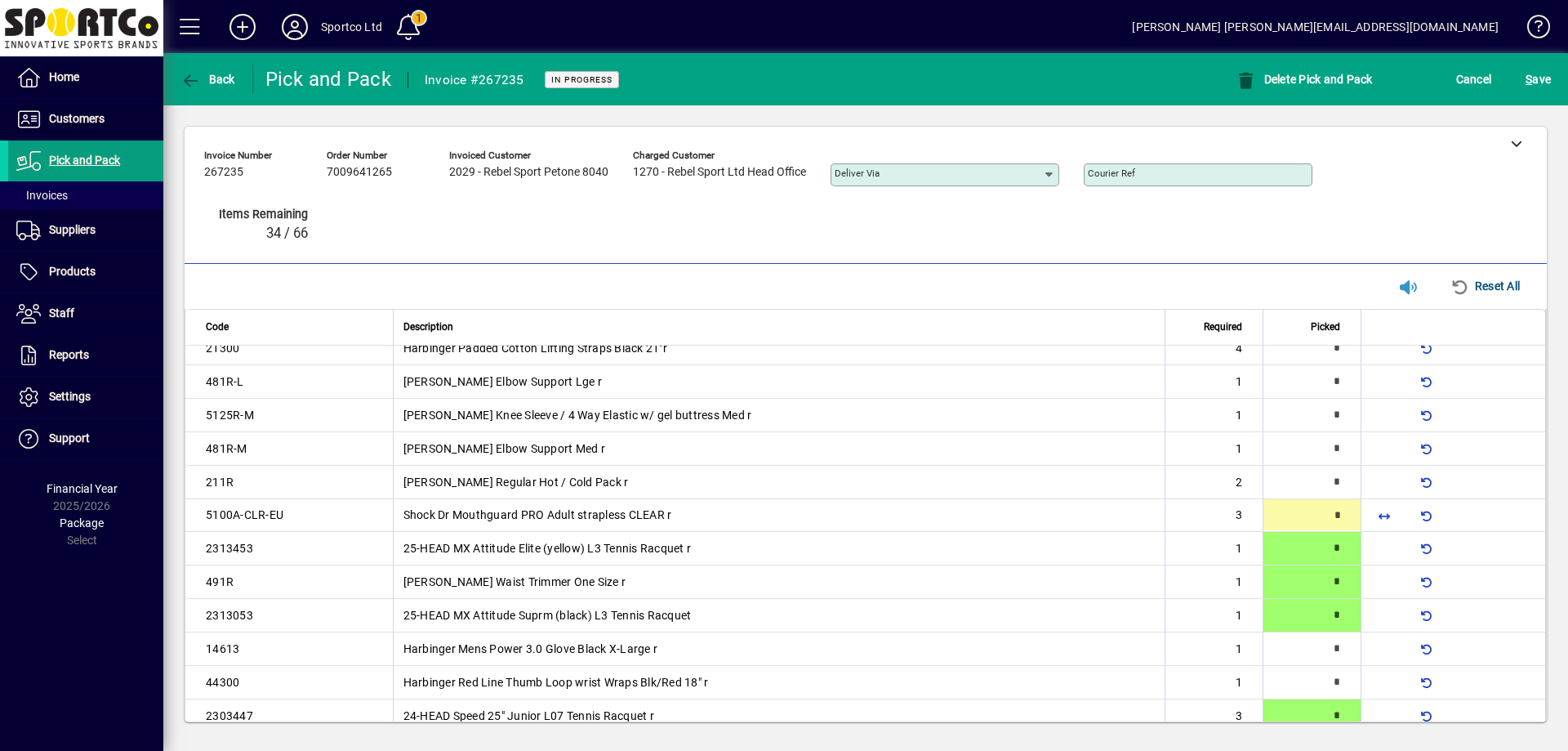
scroll to position [418, 0]
type input "*"
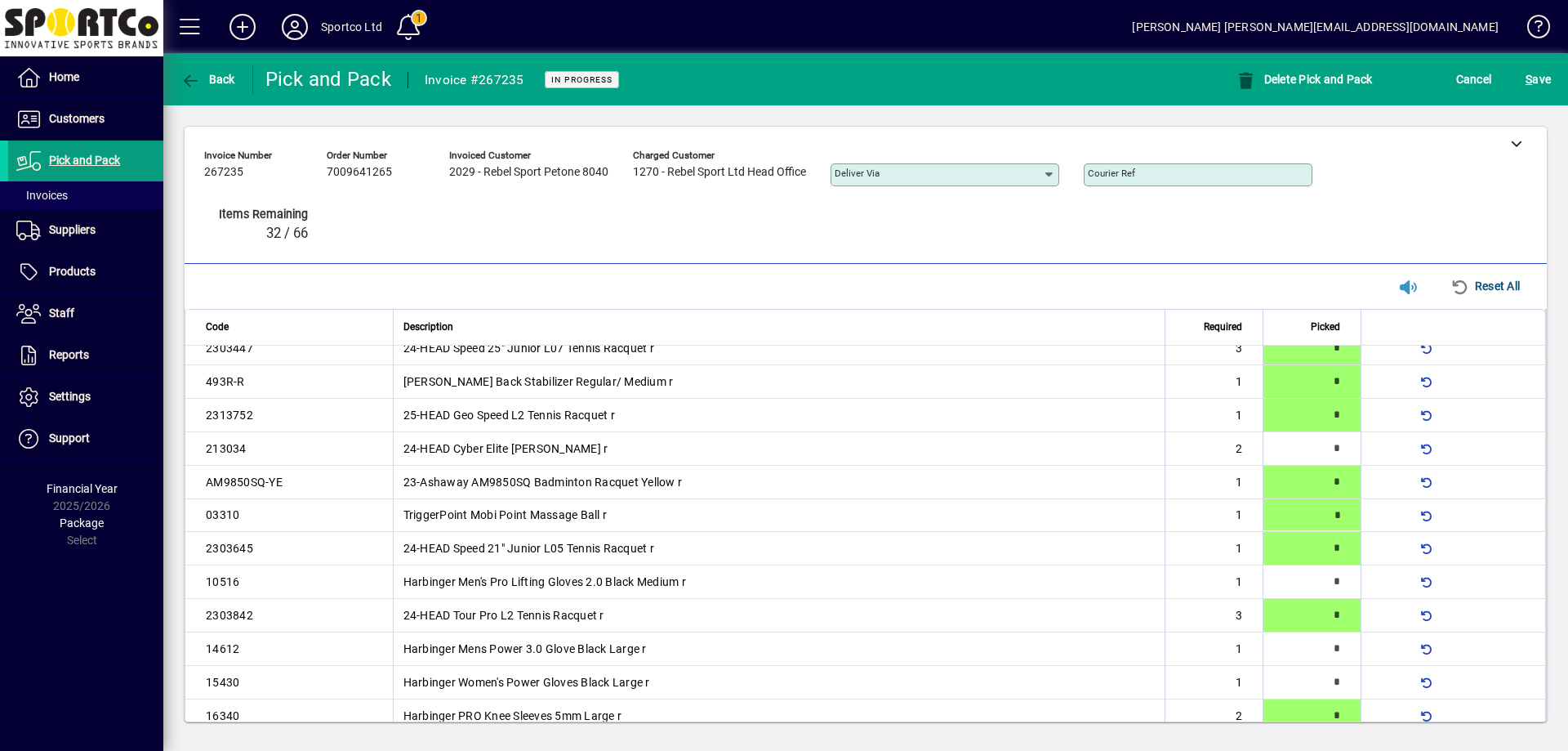
type input "*"
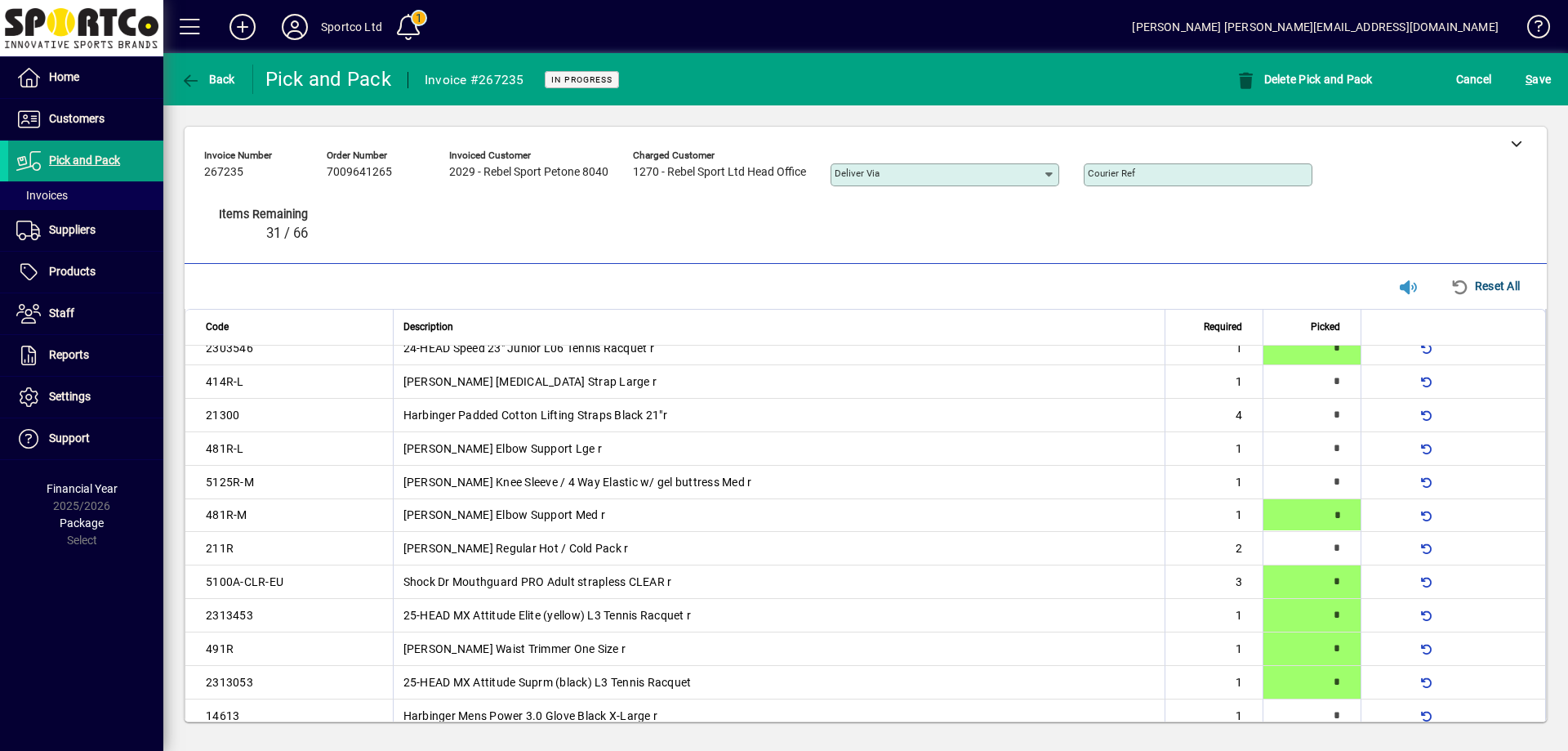
type input "*"
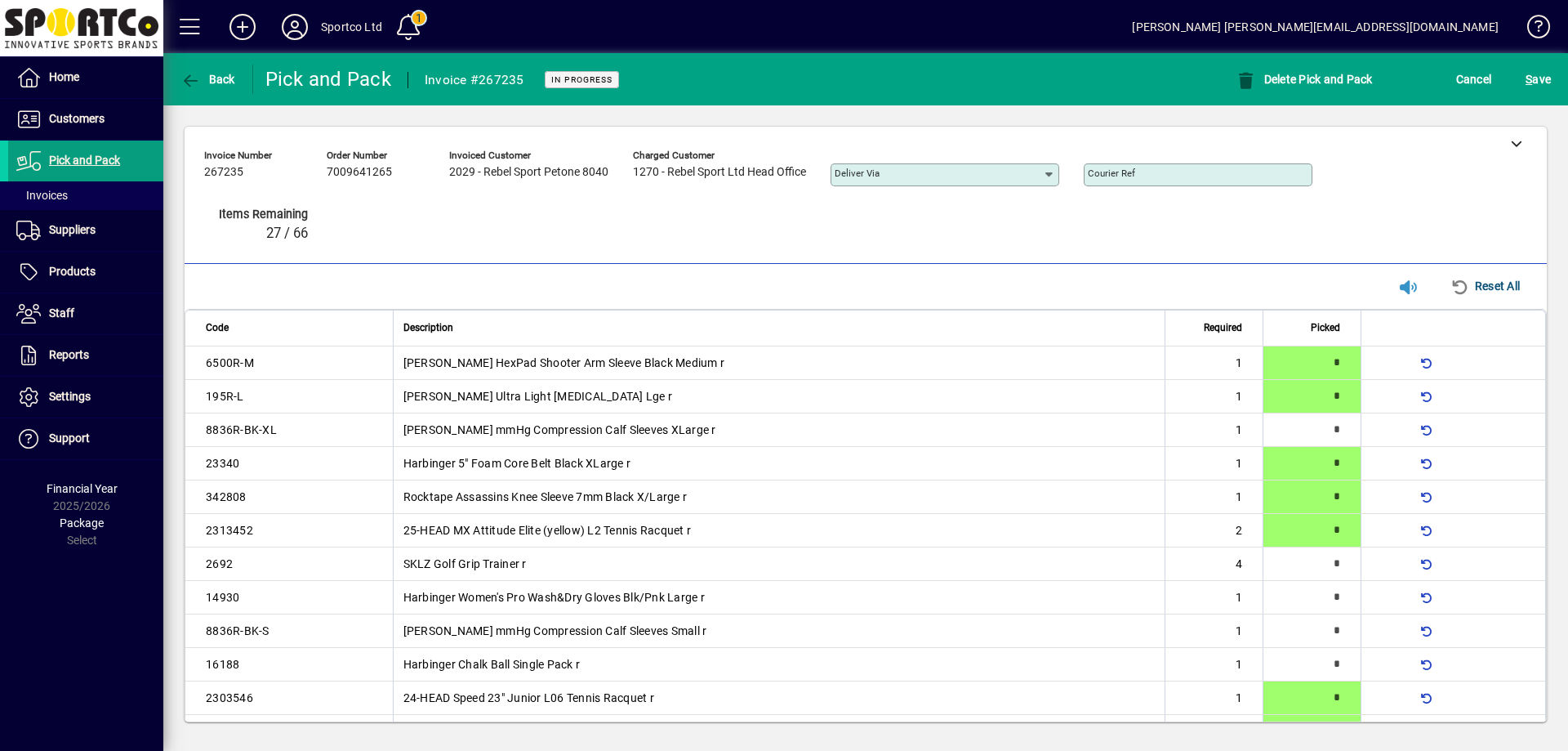
scroll to position [383, 0]
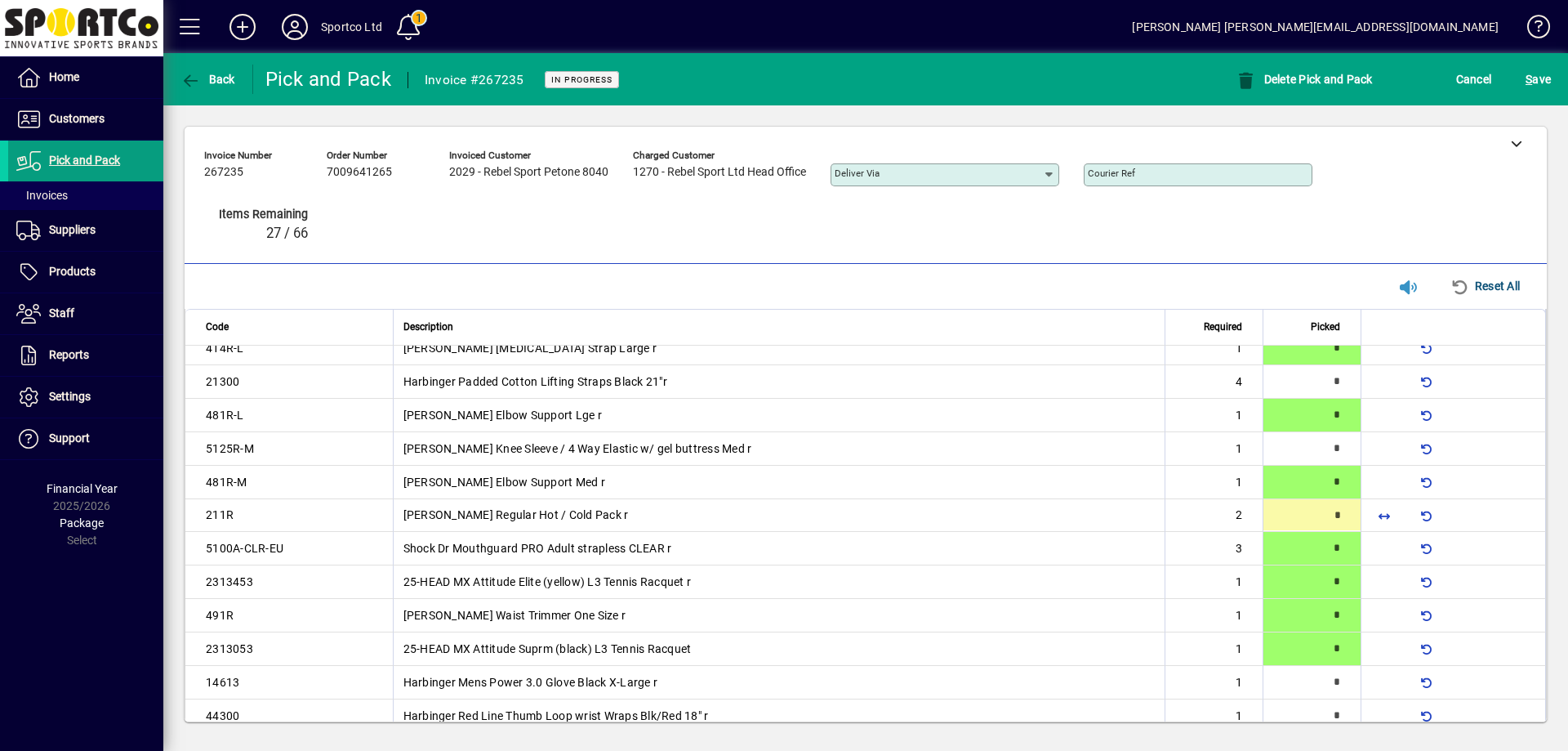
type input "*"
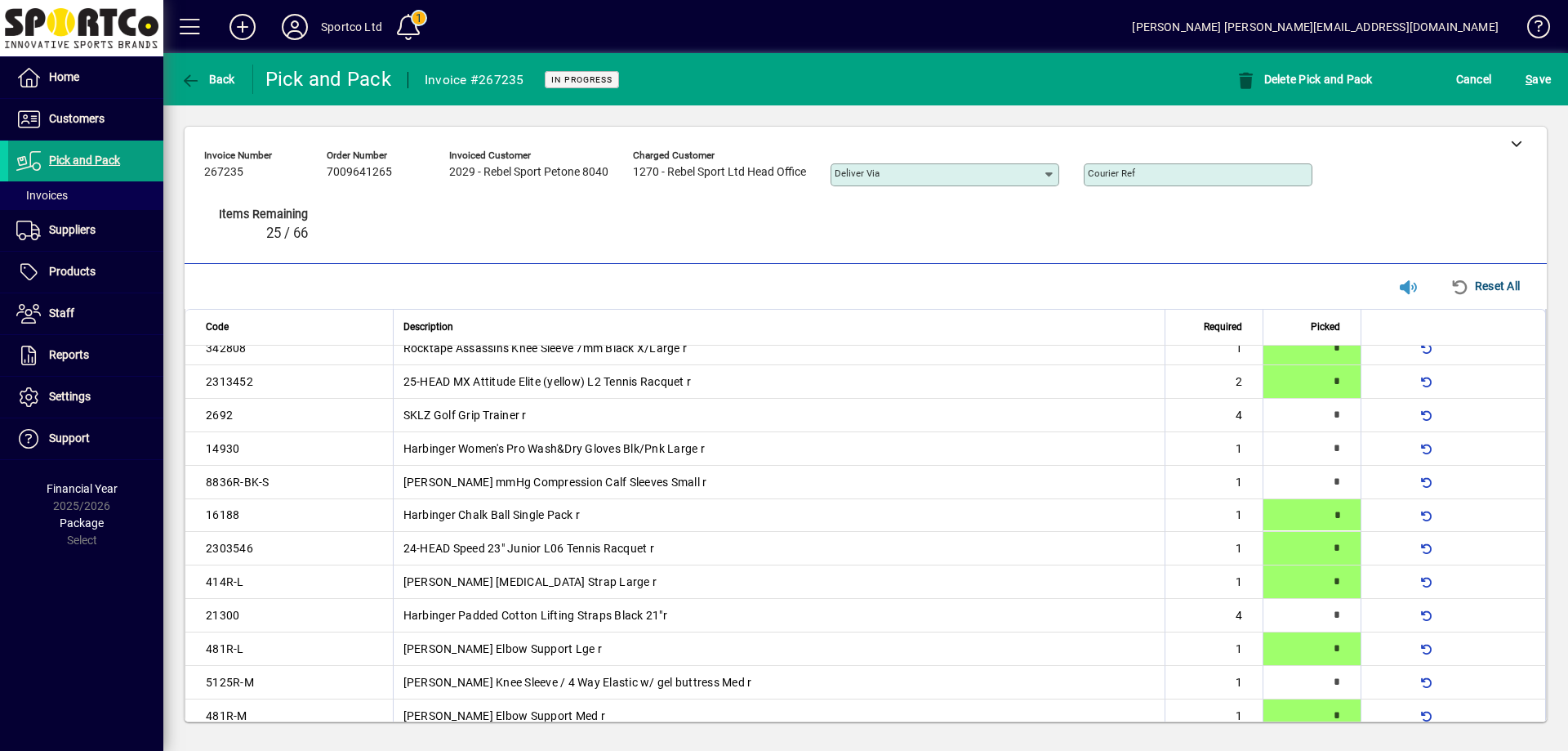
type input "*"
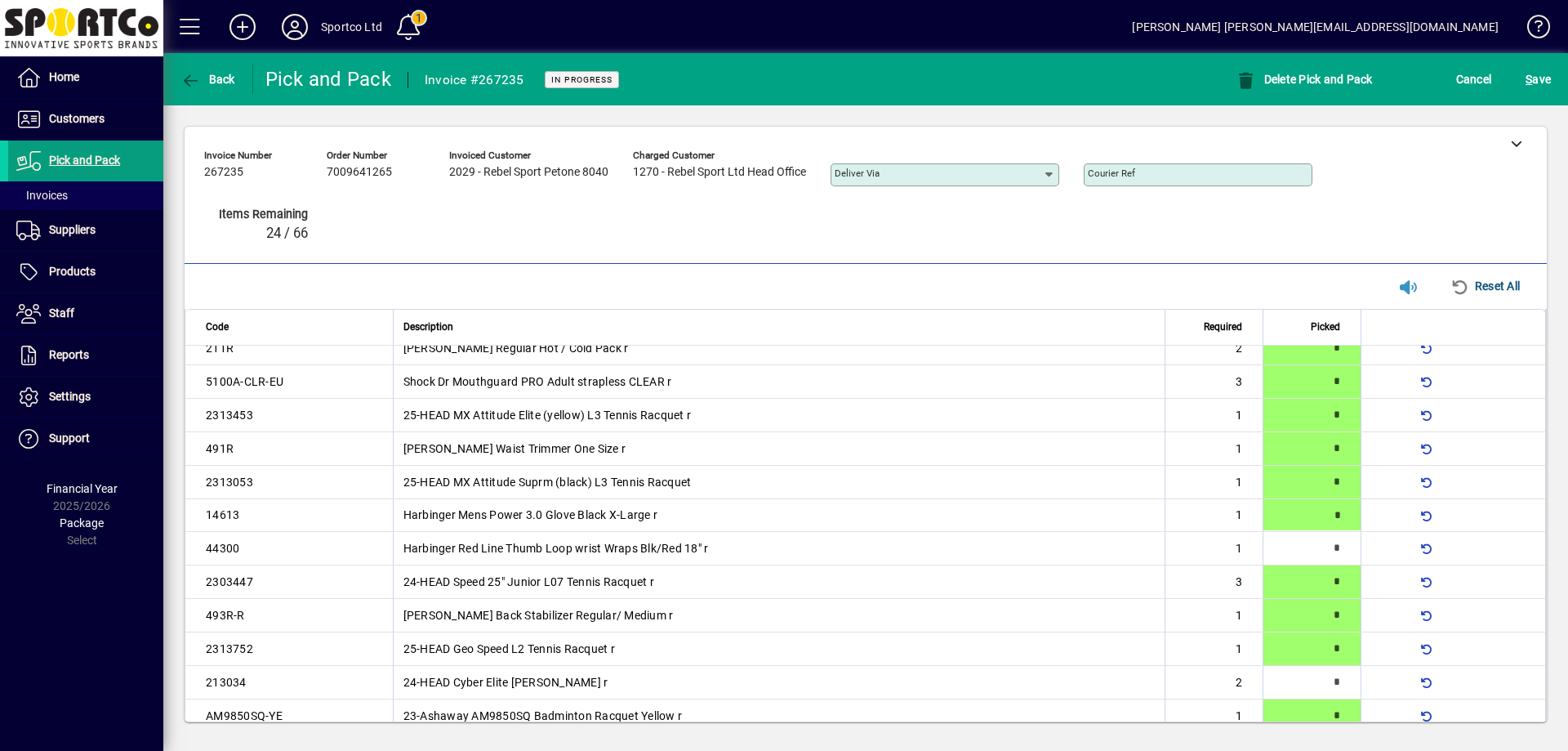
type input "*"
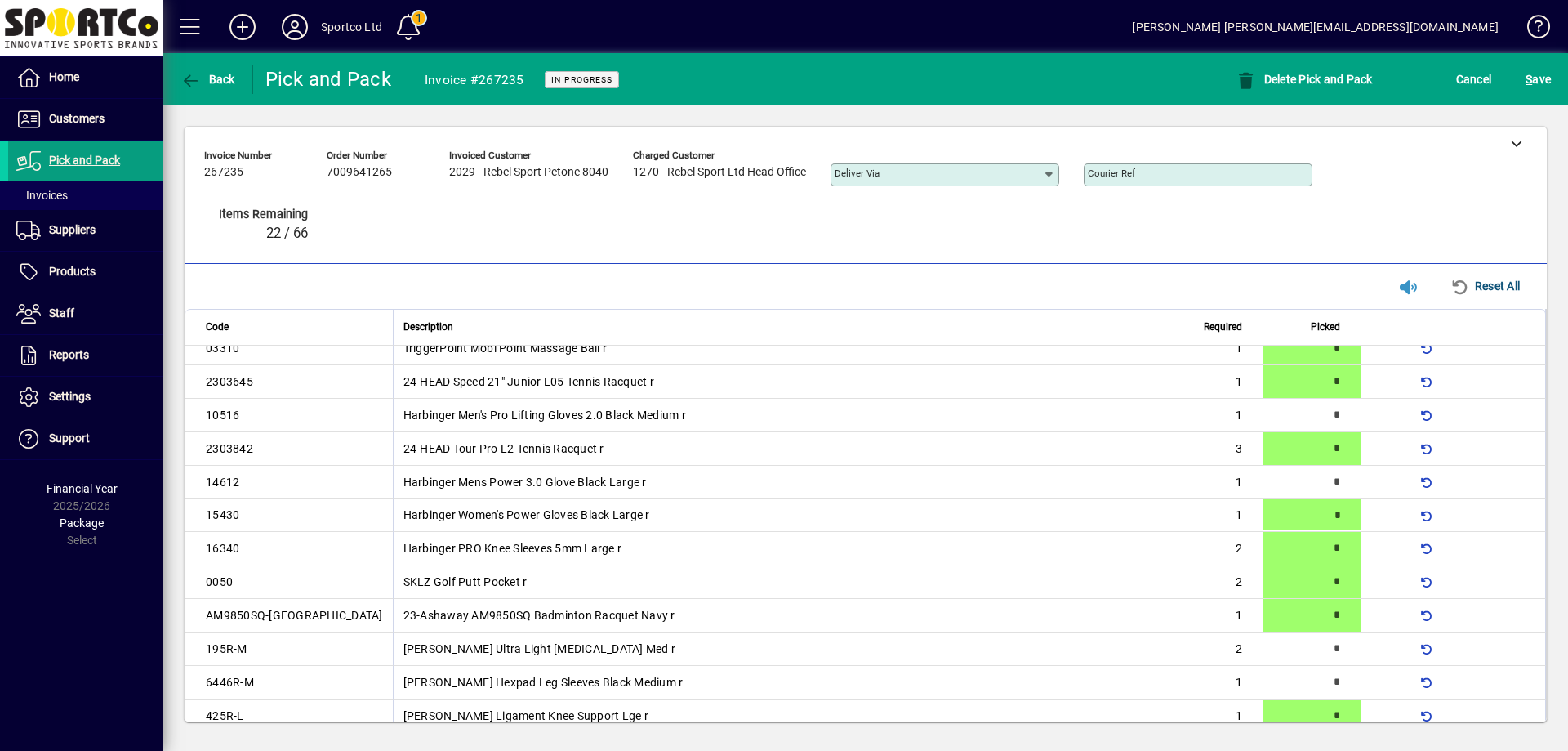
type input "*"
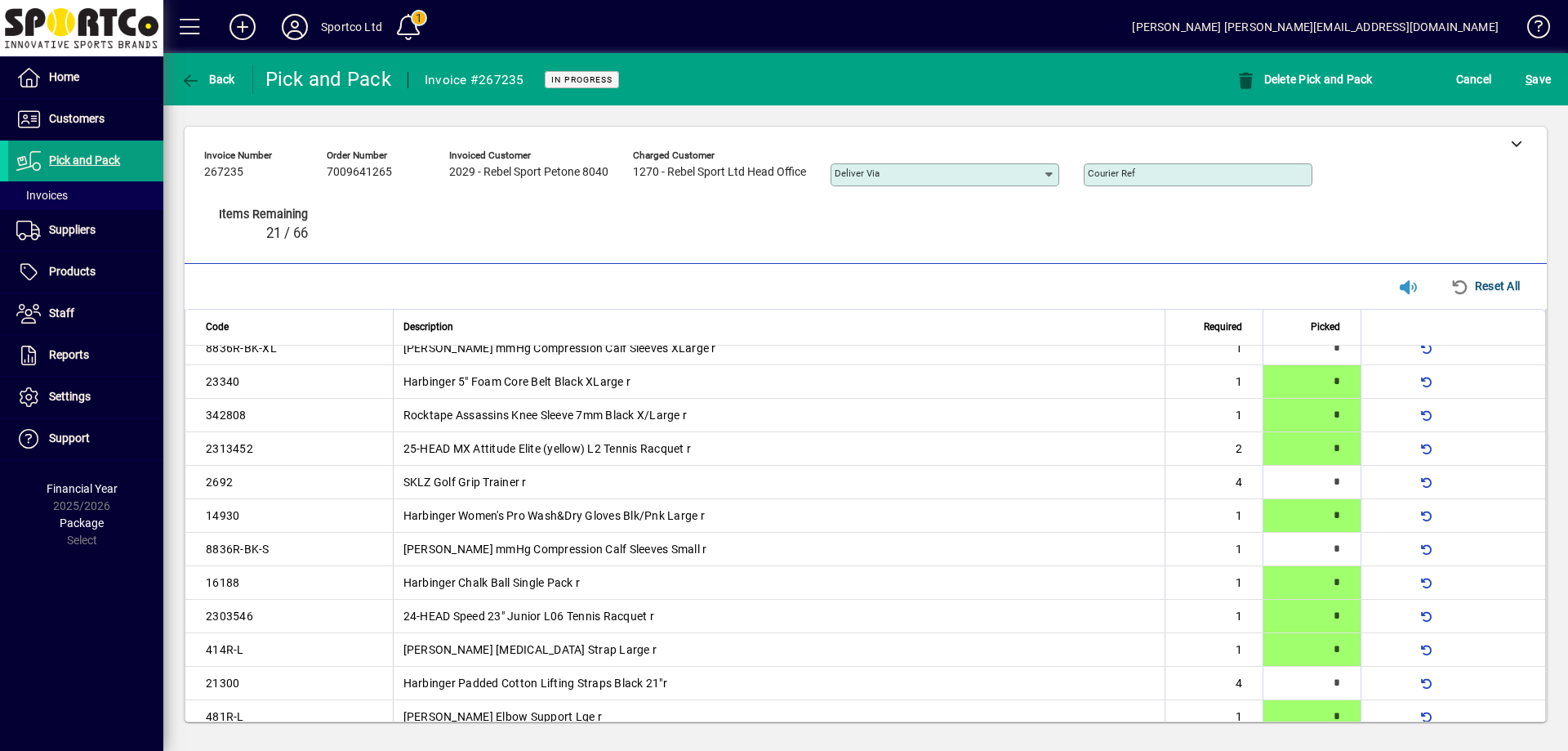
scroll to position [1087, 0]
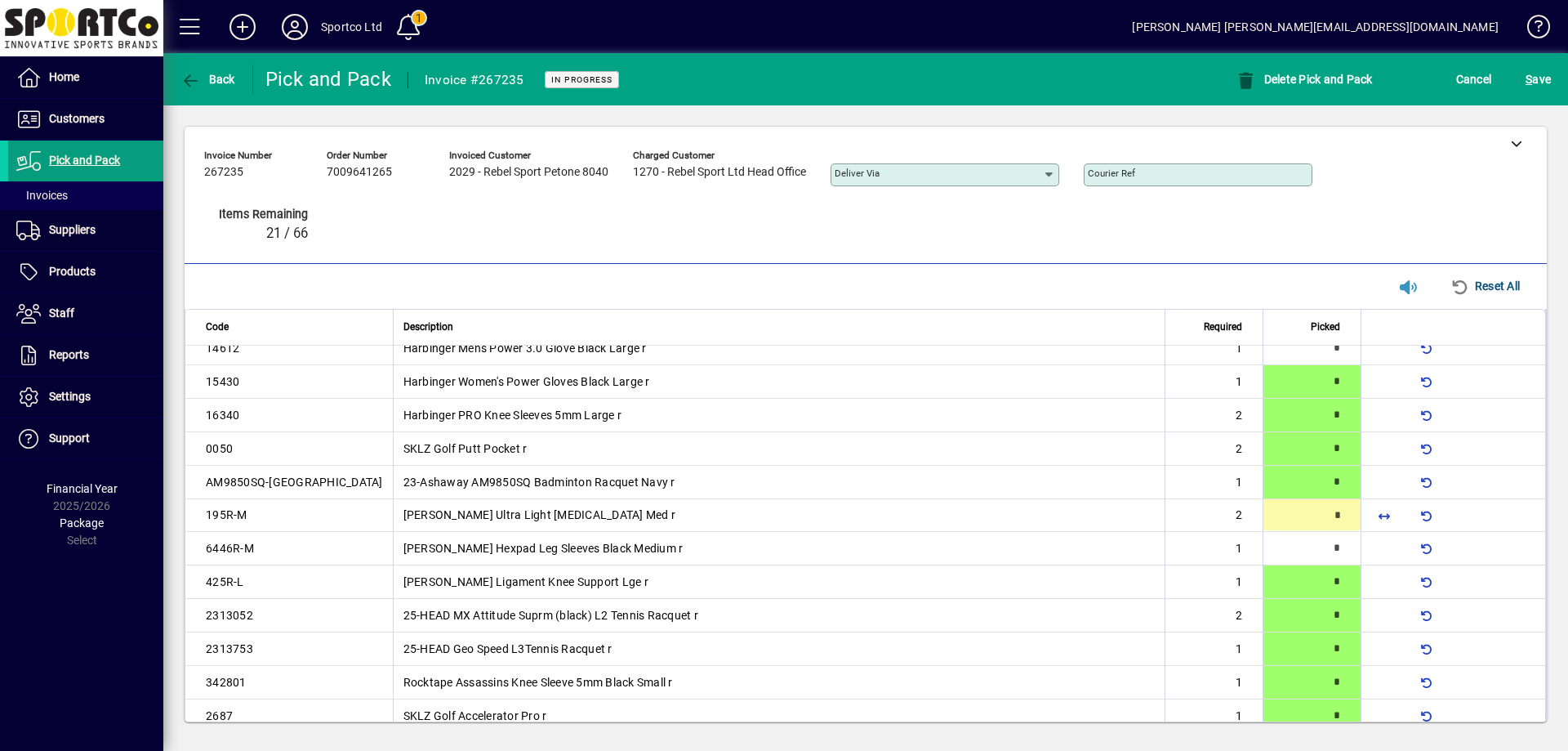
type input "*"
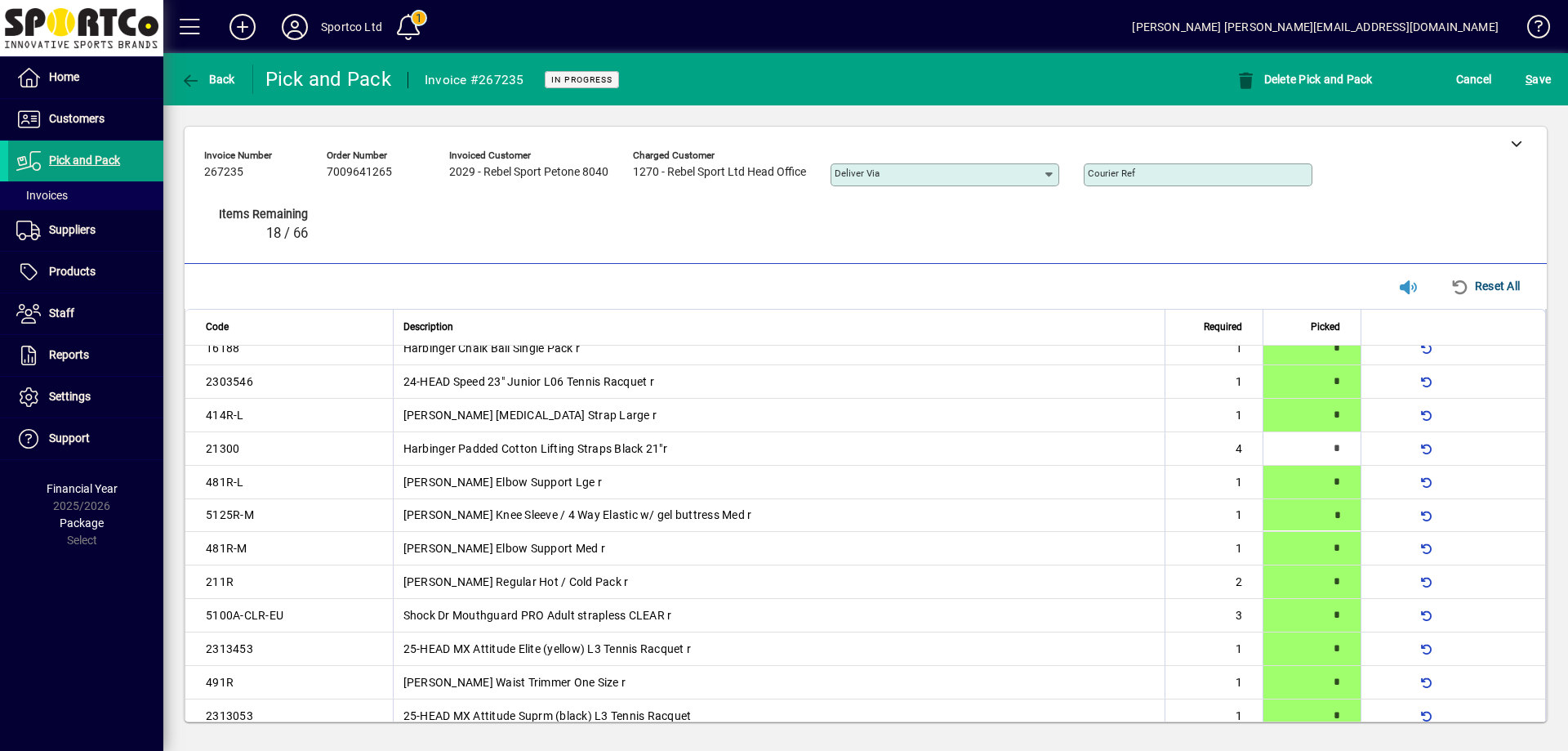
type input "*"
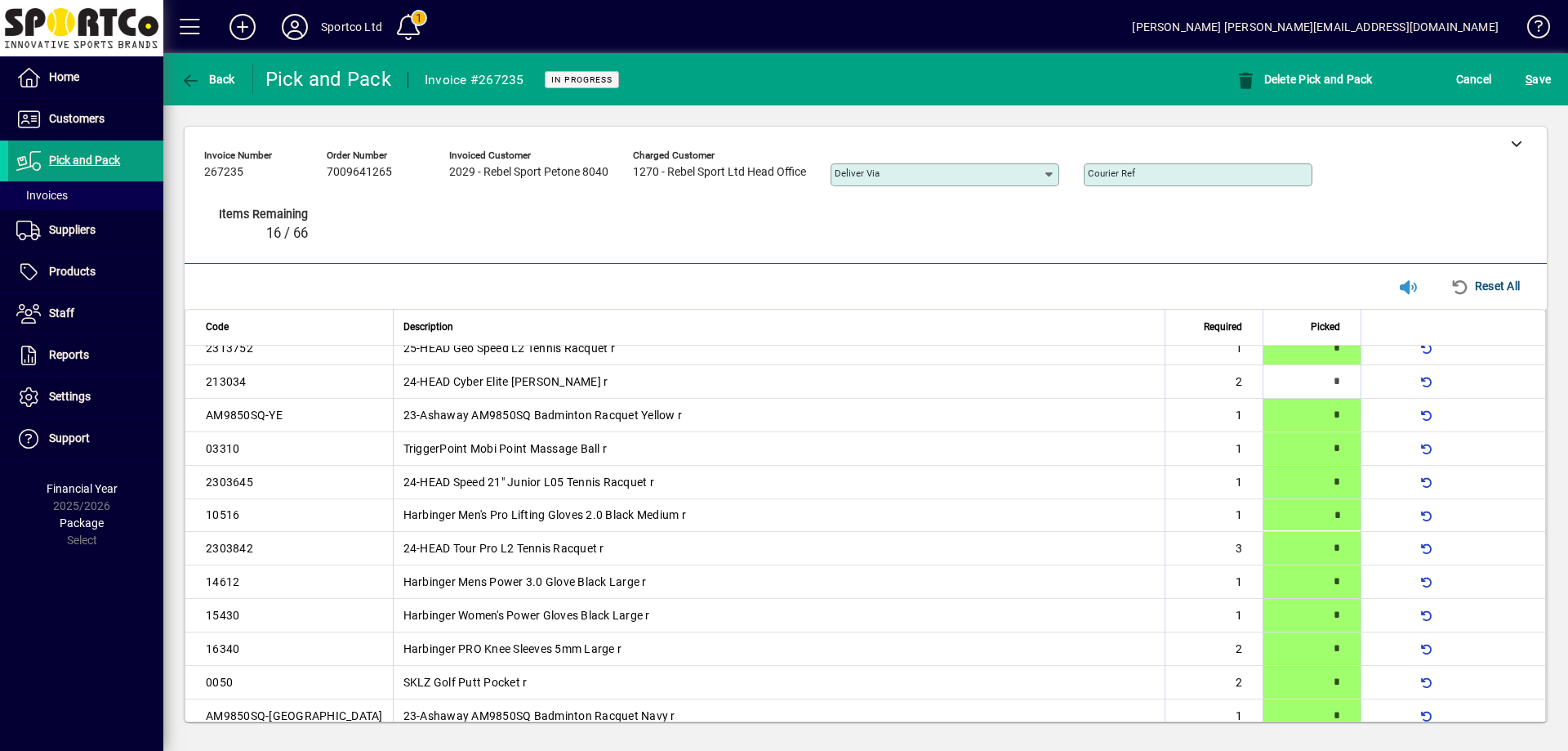
type input "*"
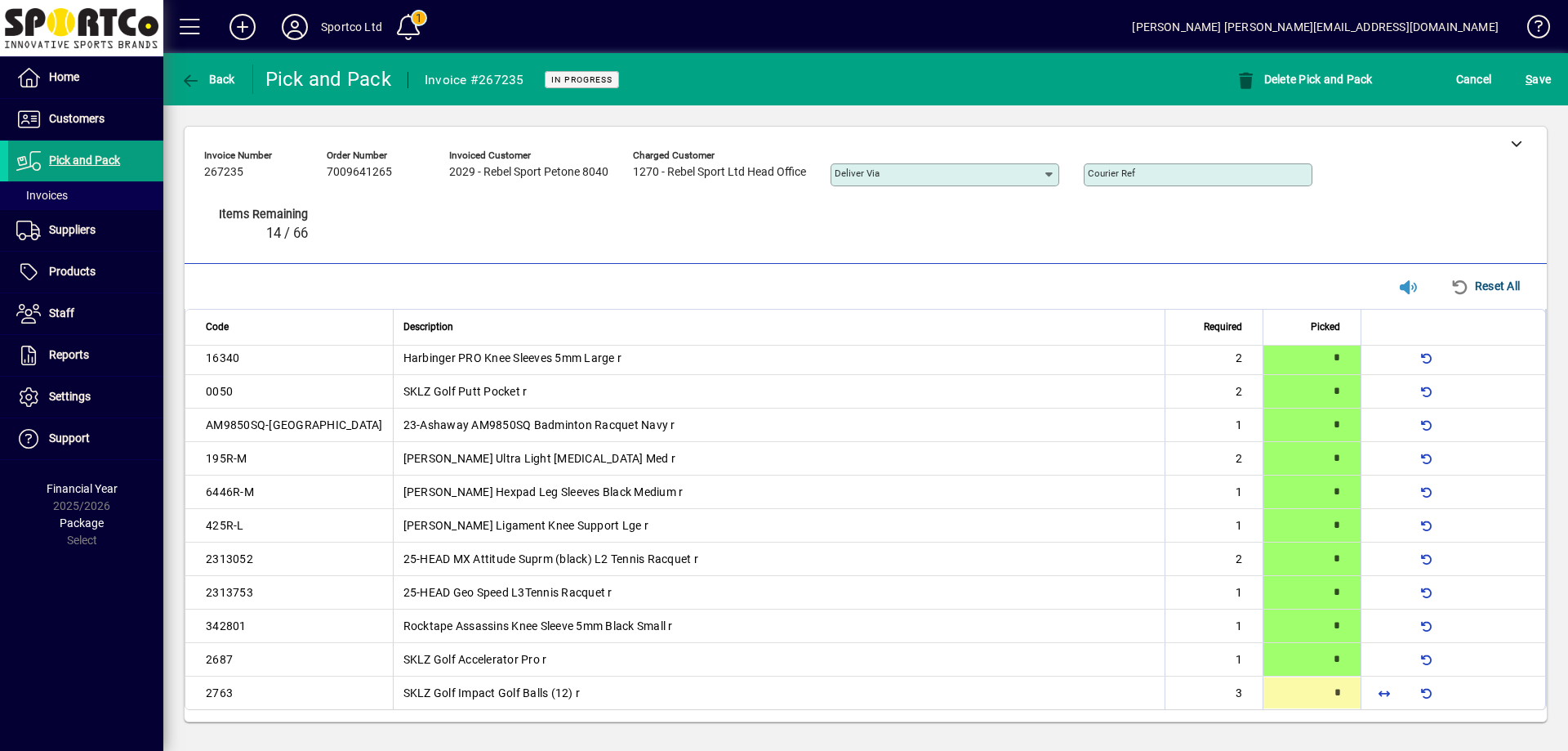
scroll to position [1146, 0]
type input "*"
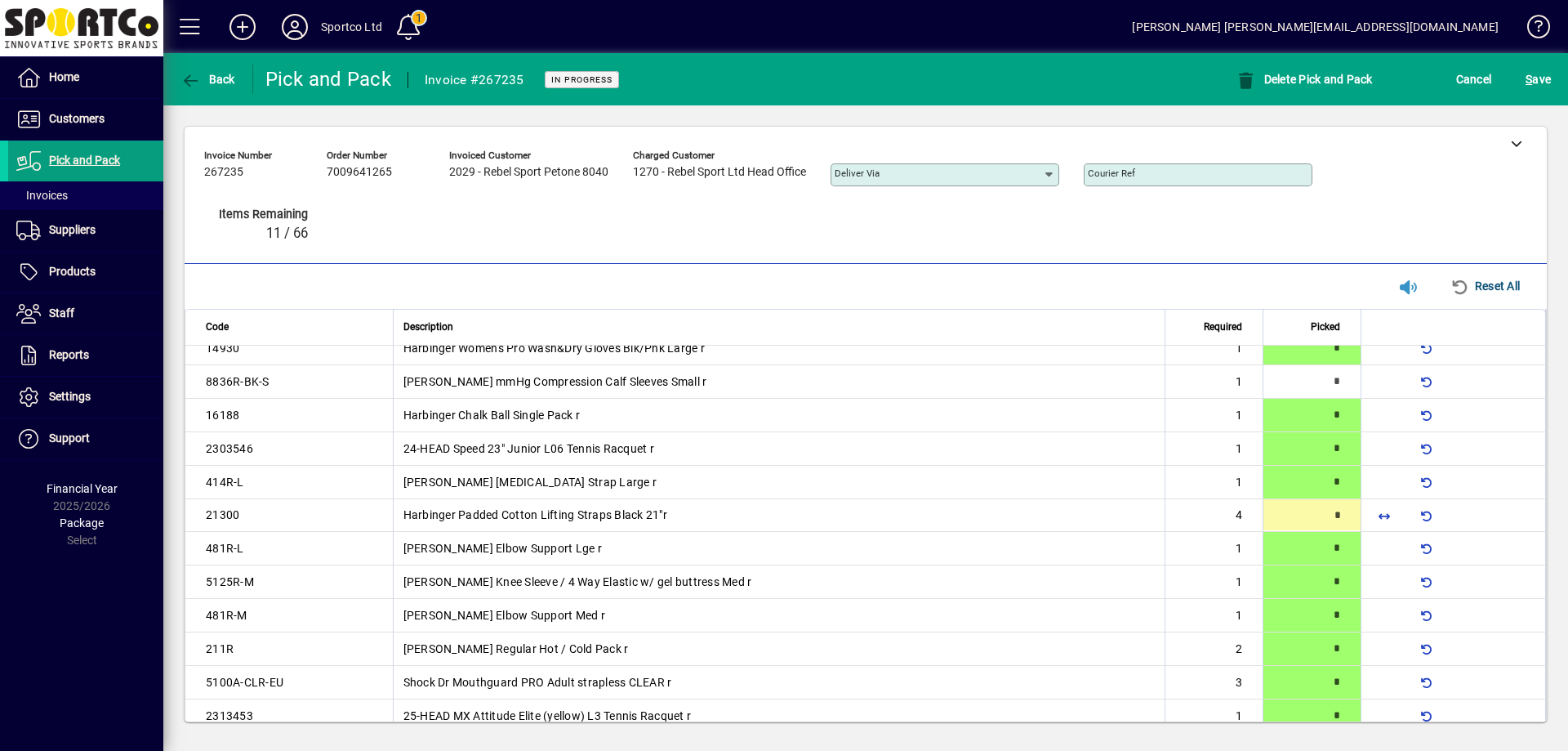
scroll to position [251, 0]
type input "*"
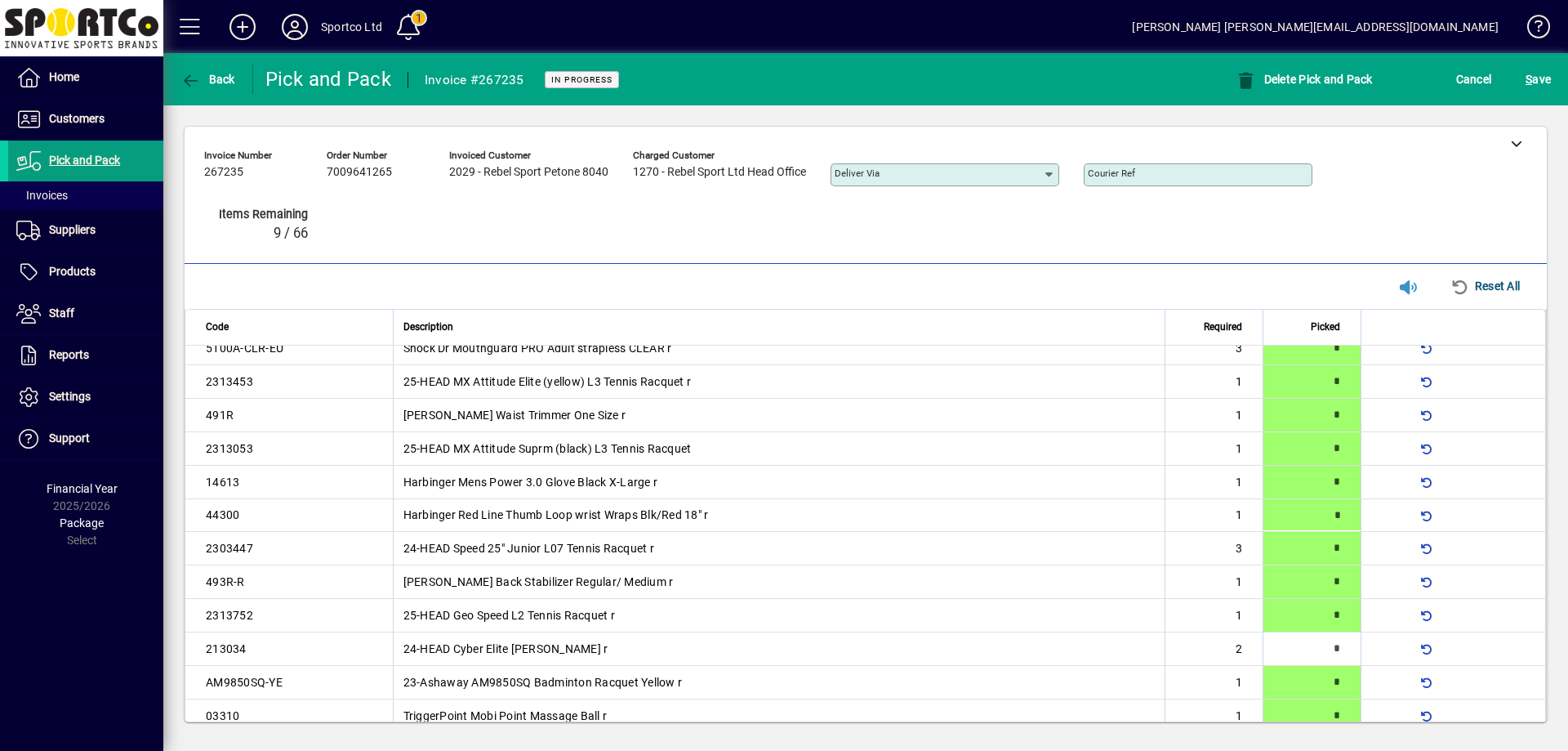
type input "*"
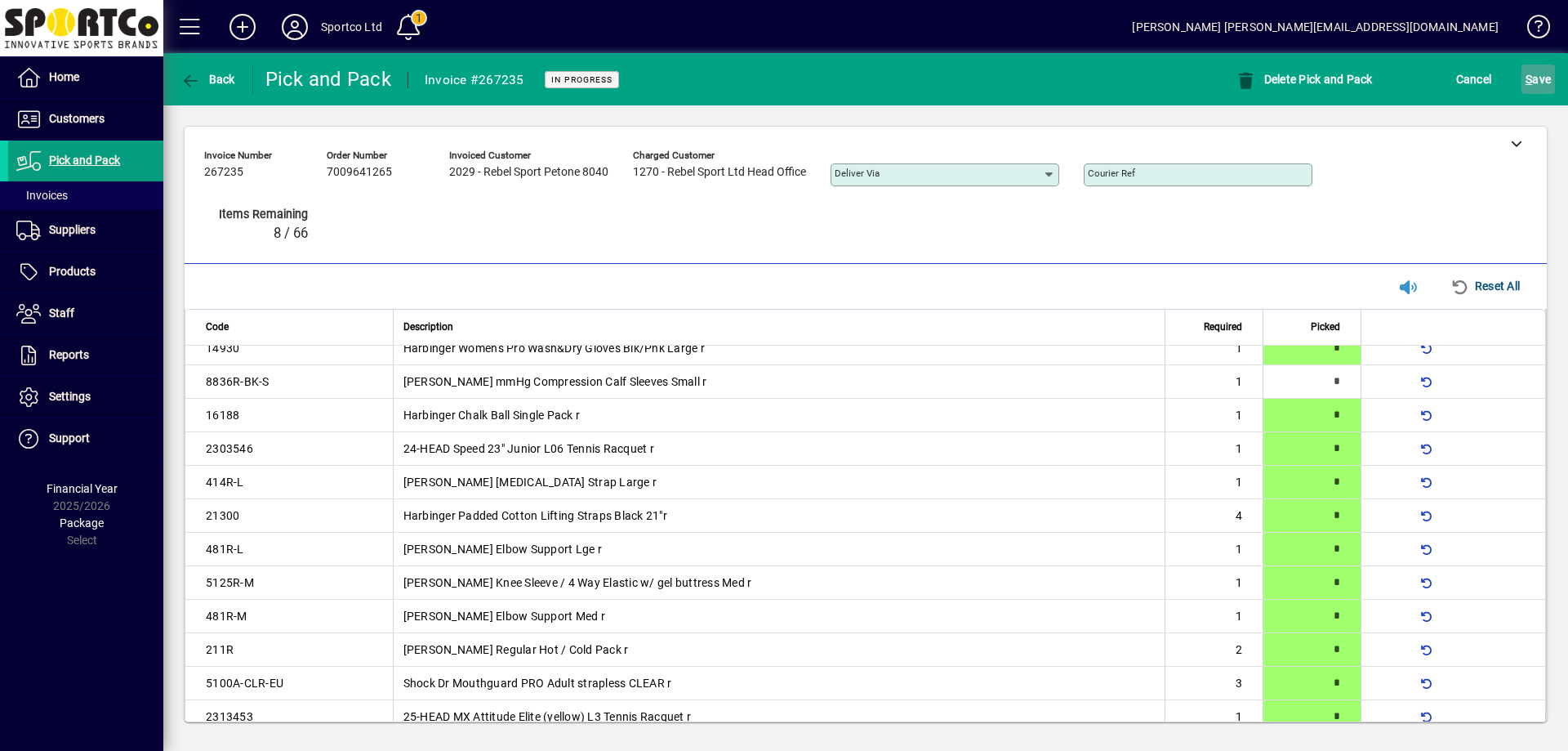
click at [1534, 79] on span "S ave" at bounding box center [1538, 79] width 25 height 26
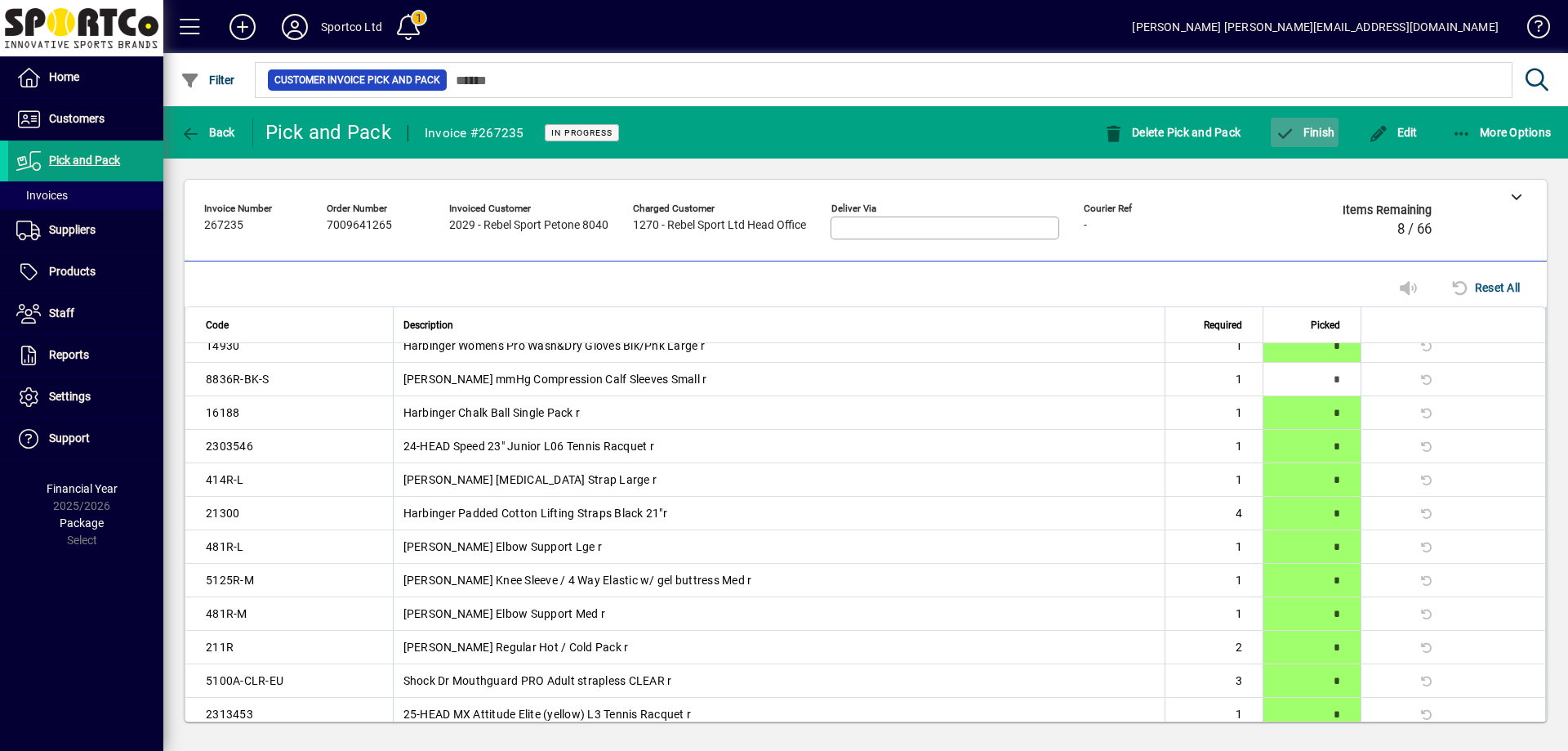
click at [1305, 129] on span "Finish" at bounding box center [1305, 132] width 59 height 13
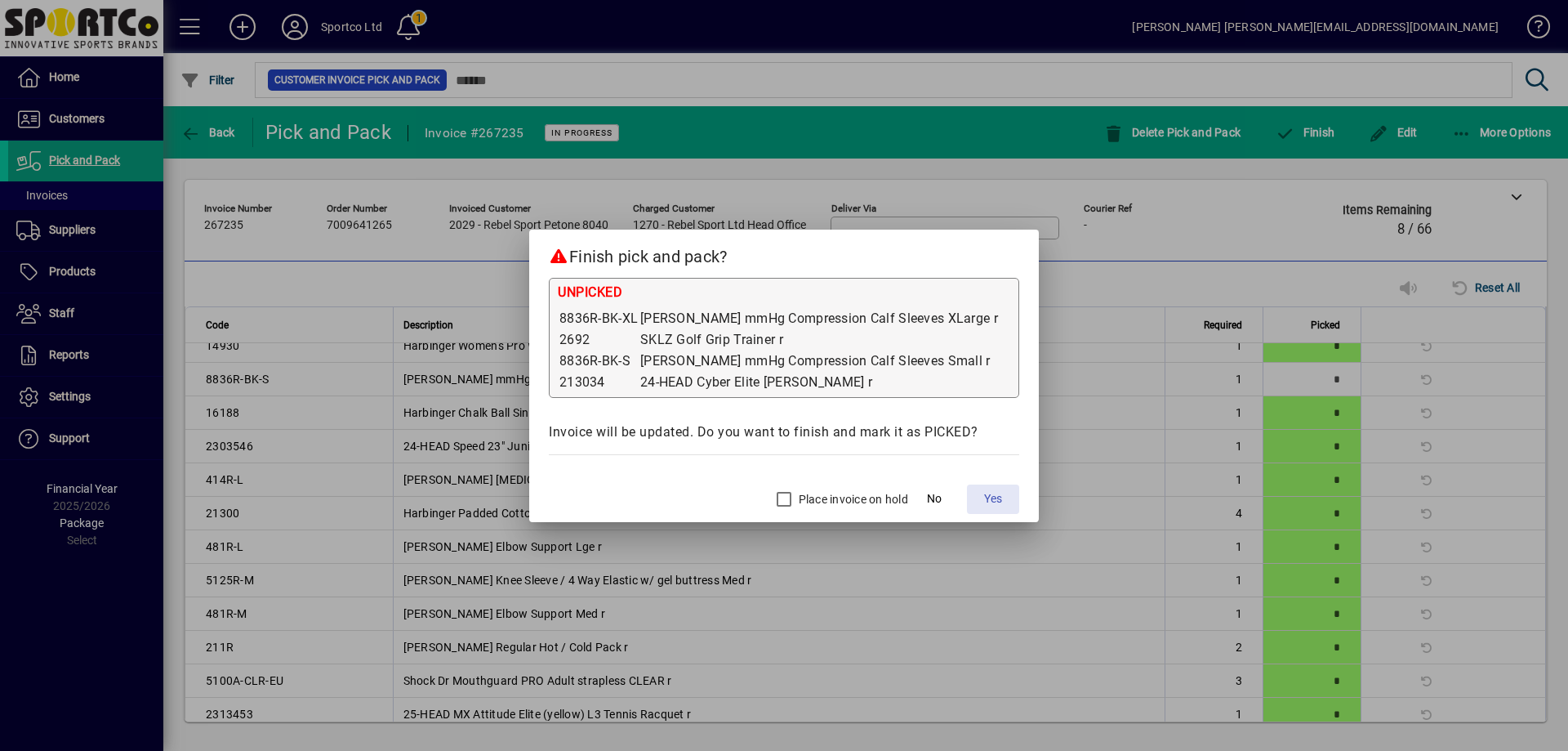
click at [985, 501] on span "Yes" at bounding box center [993, 499] width 18 height 17
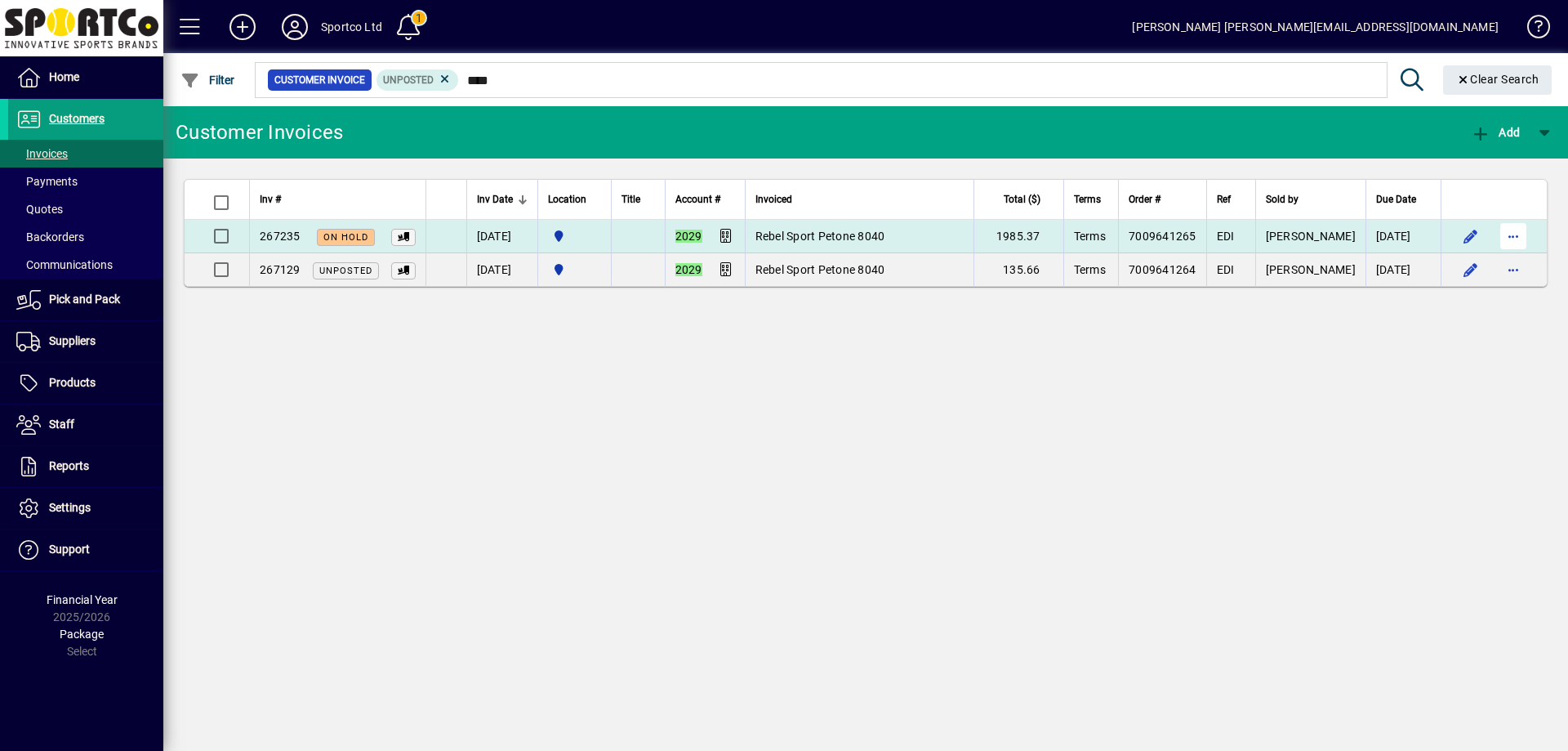
type input "****"
click at [1499, 225] on span "button" at bounding box center [1513, 236] width 39 height 39
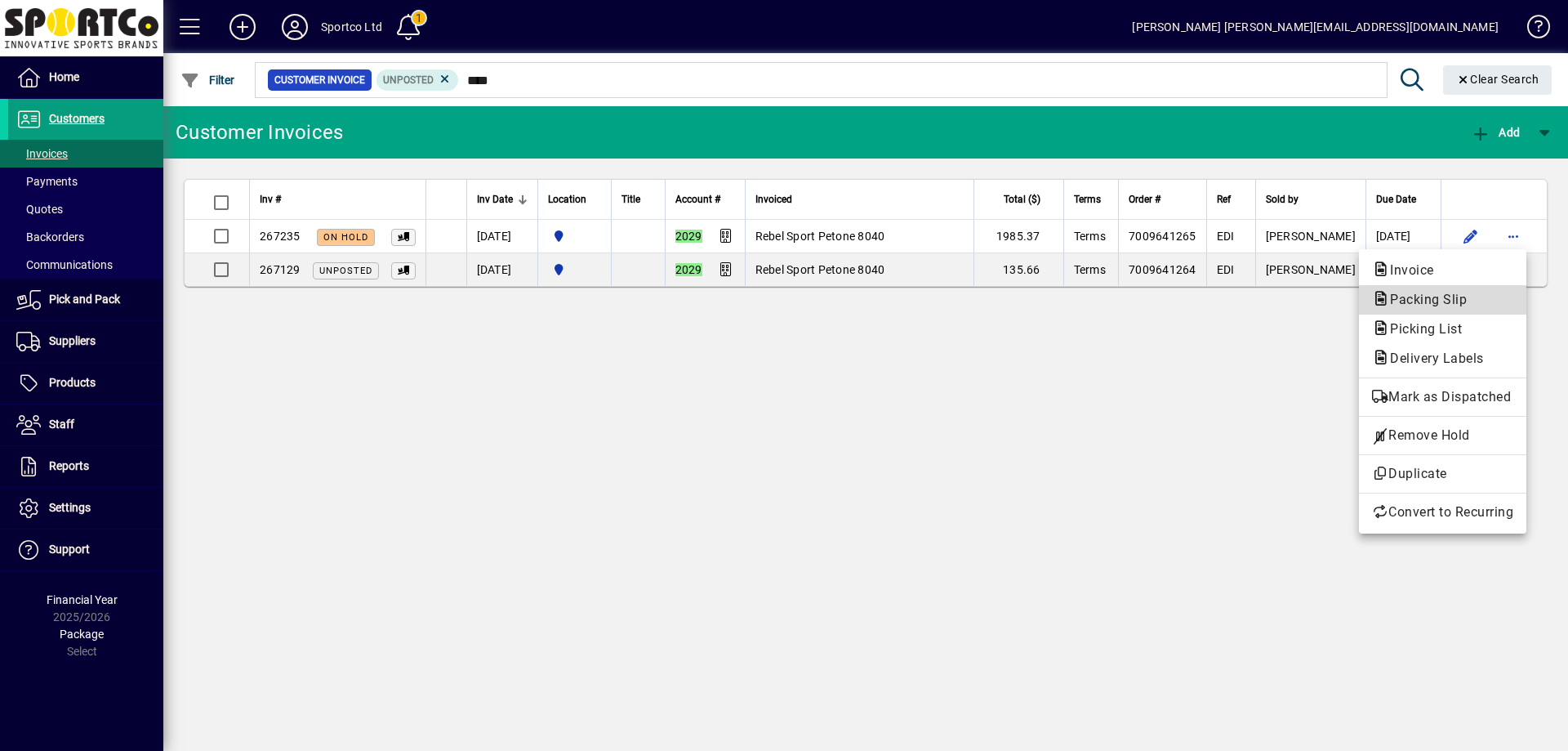
click at [1483, 301] on span "Packing Slip" at bounding box center [1443, 299] width 141 height 20
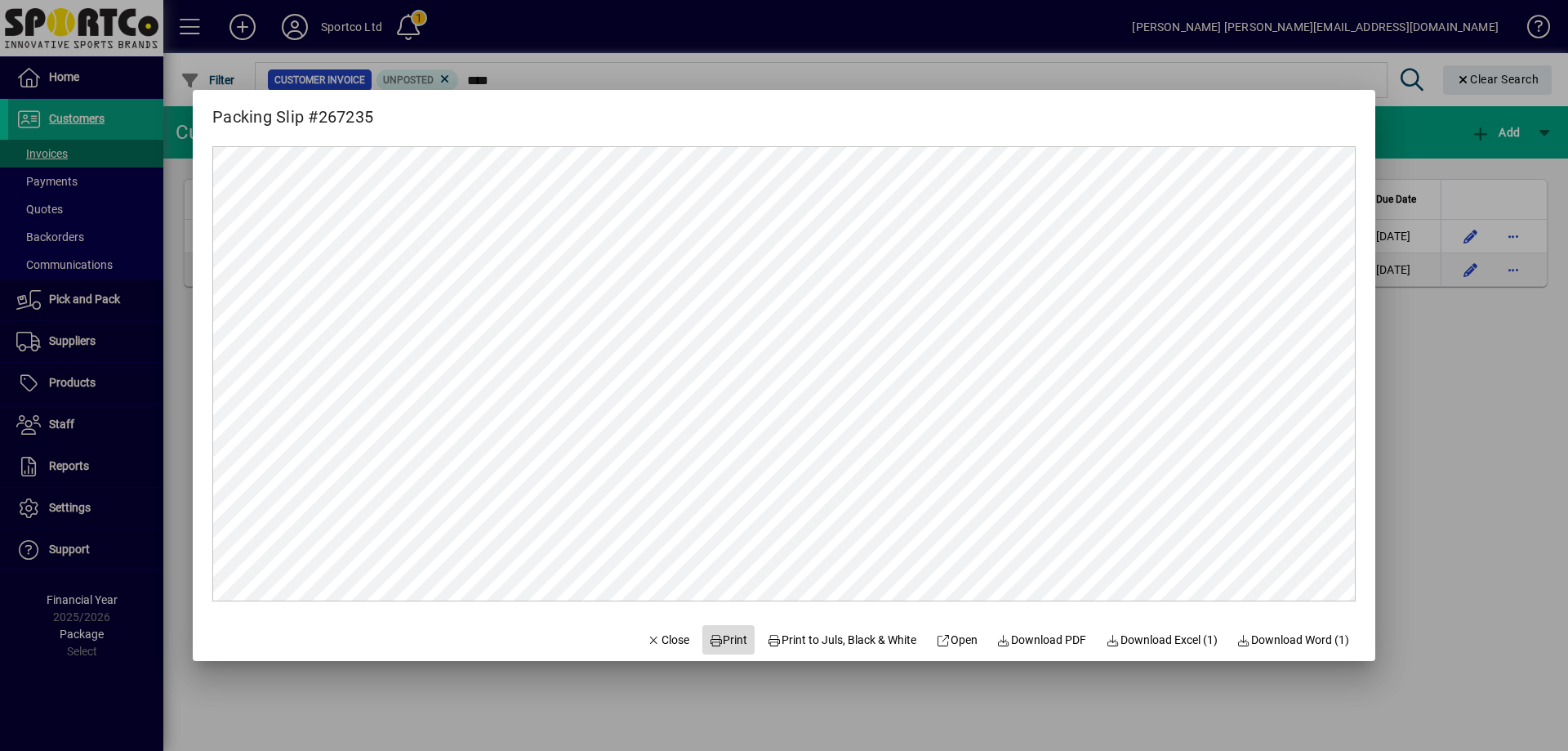
click at [728, 640] on span "Print" at bounding box center [728, 640] width 39 height 17
click at [650, 638] on span "Close" at bounding box center [668, 640] width 43 height 17
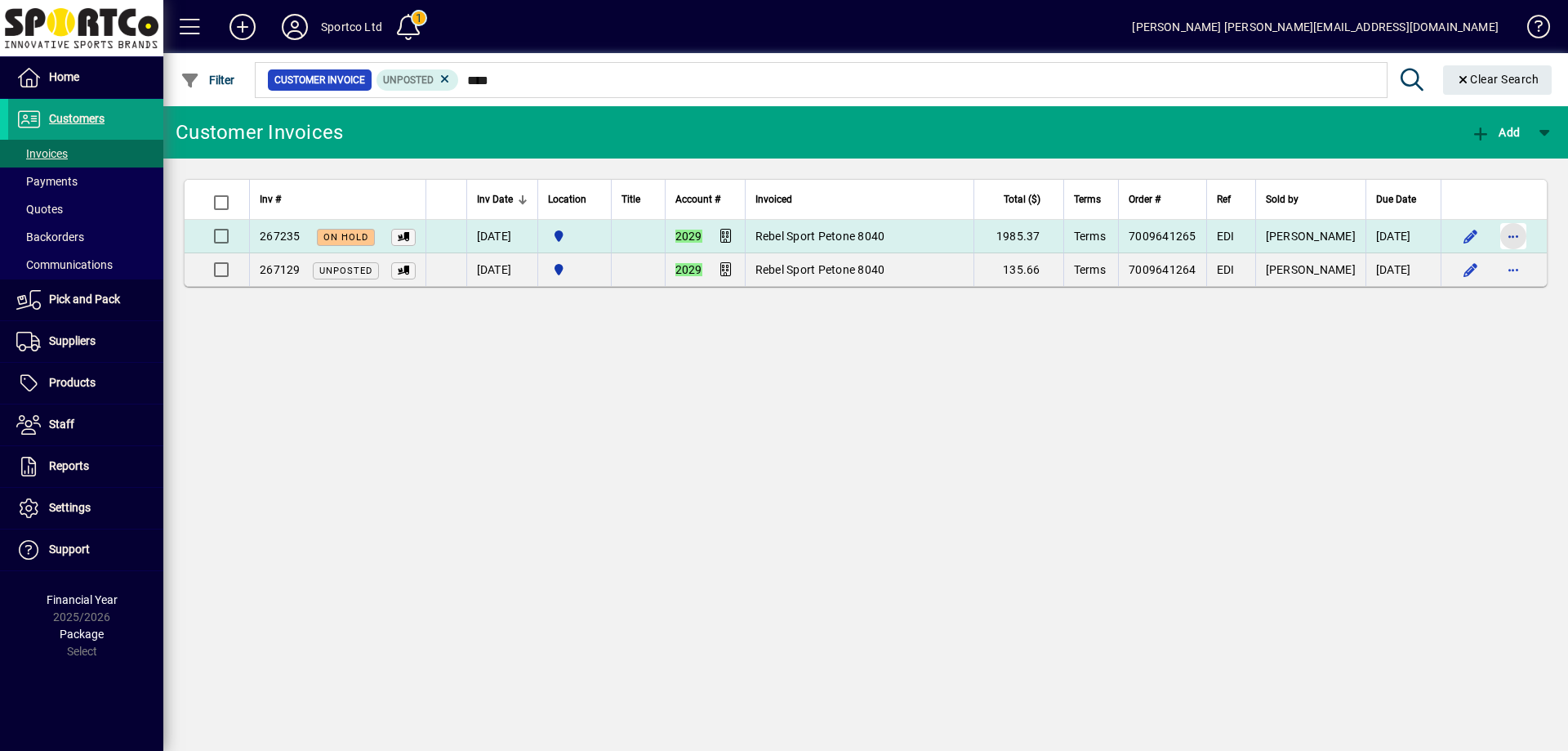
click at [1511, 233] on span "button" at bounding box center [1513, 236] width 39 height 39
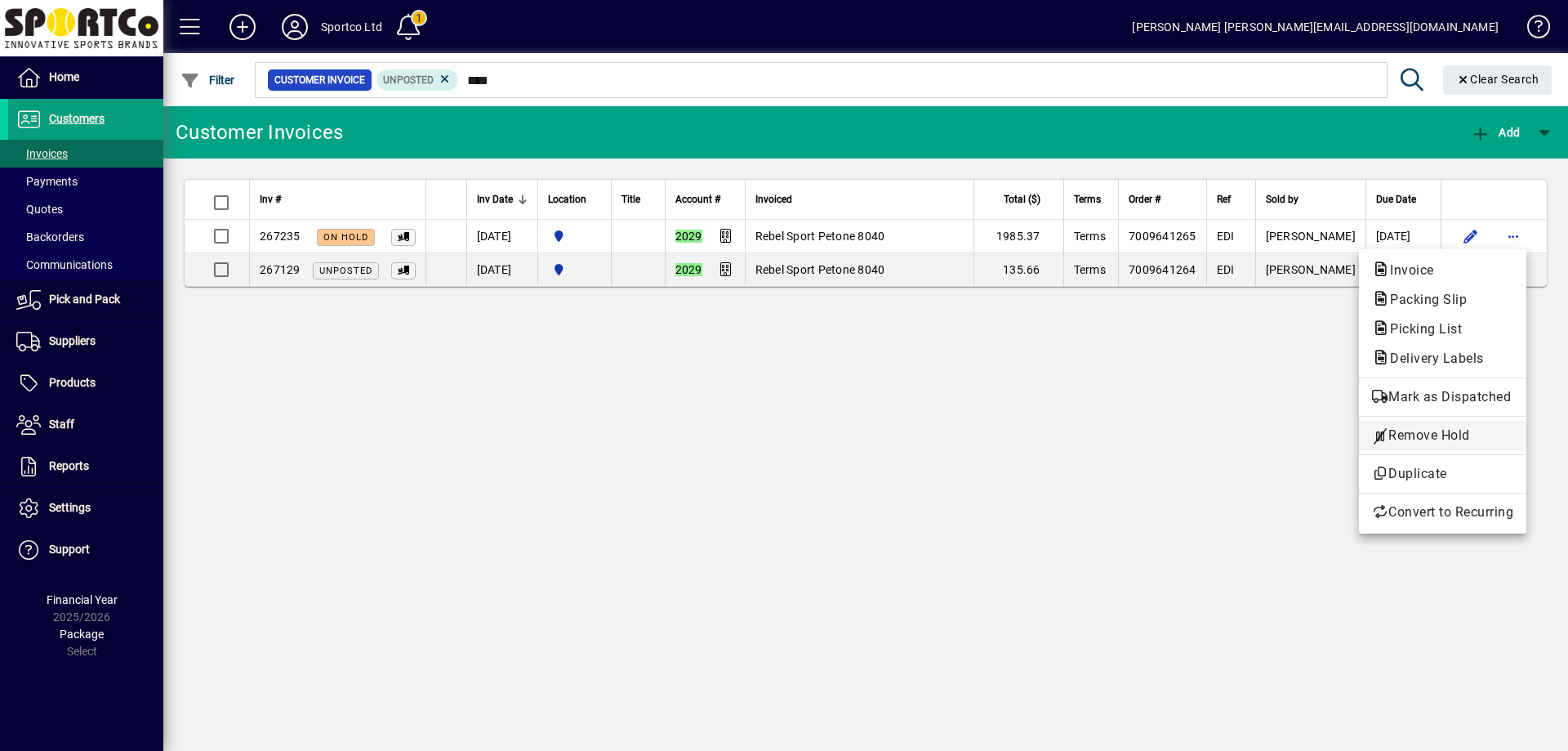
click at [1485, 437] on span "Remove Hold" at bounding box center [1443, 435] width 141 height 20
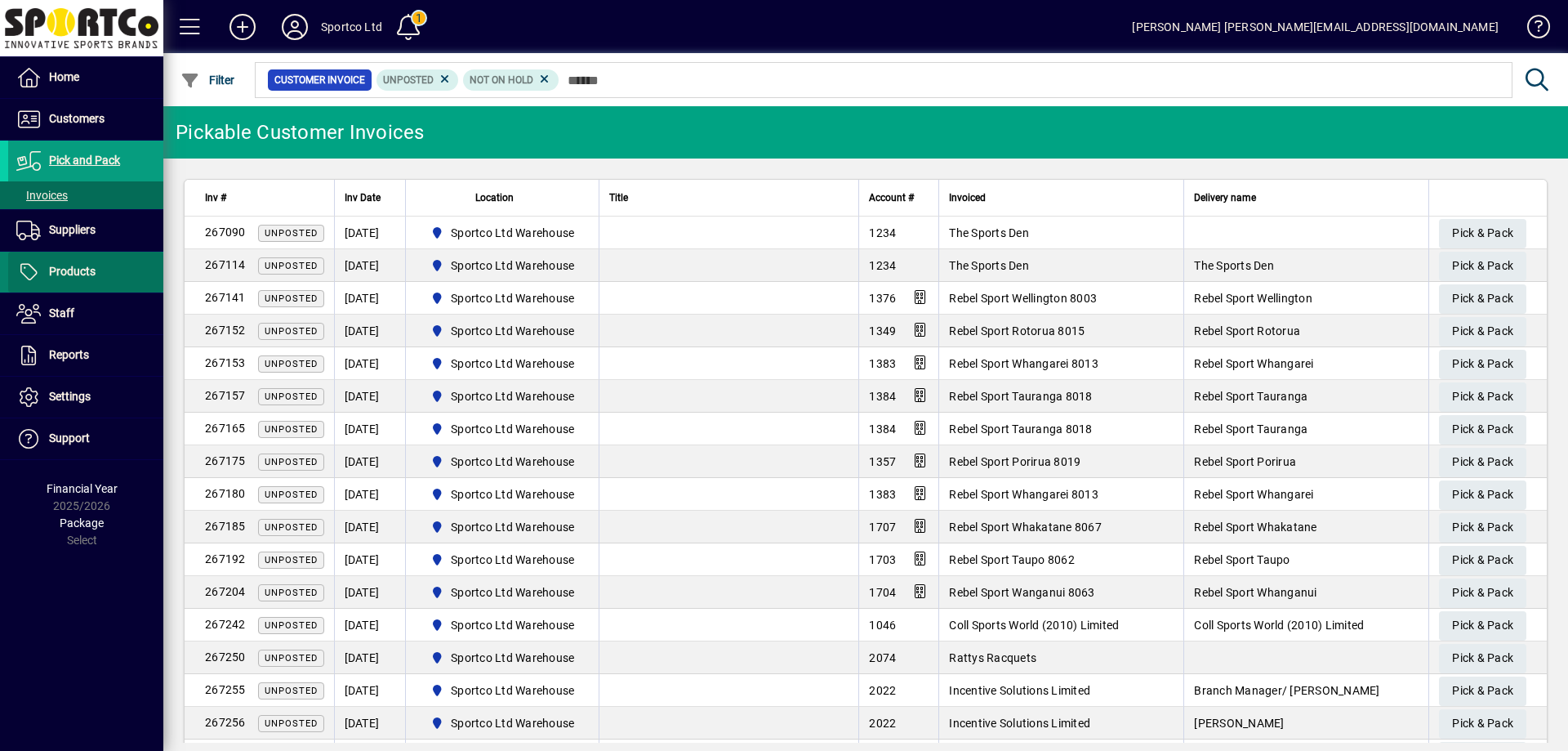
click at [71, 264] on span "Products" at bounding box center [52, 271] width 87 height 20
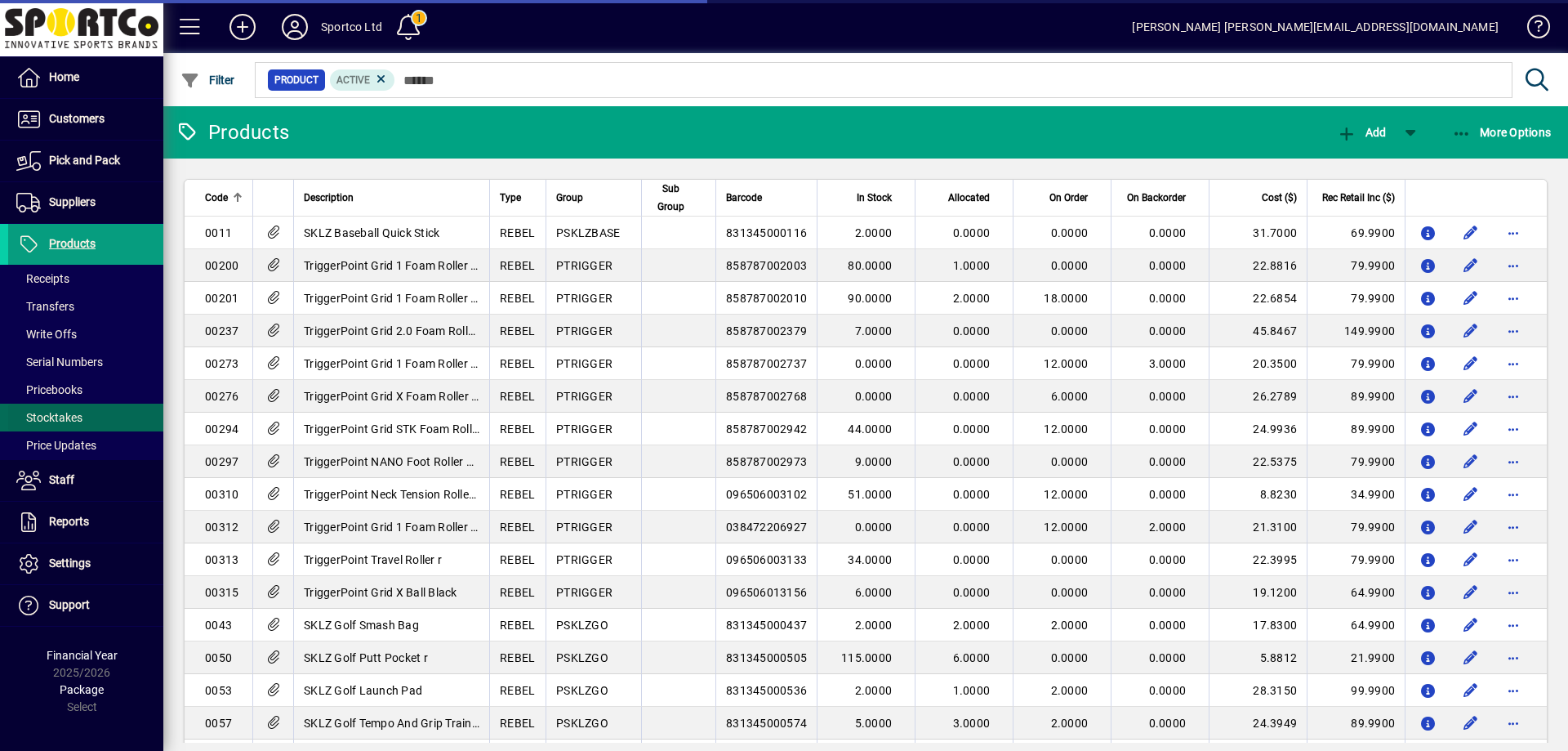
click at [59, 423] on span "Stocktakes" at bounding box center [49, 417] width 66 height 13
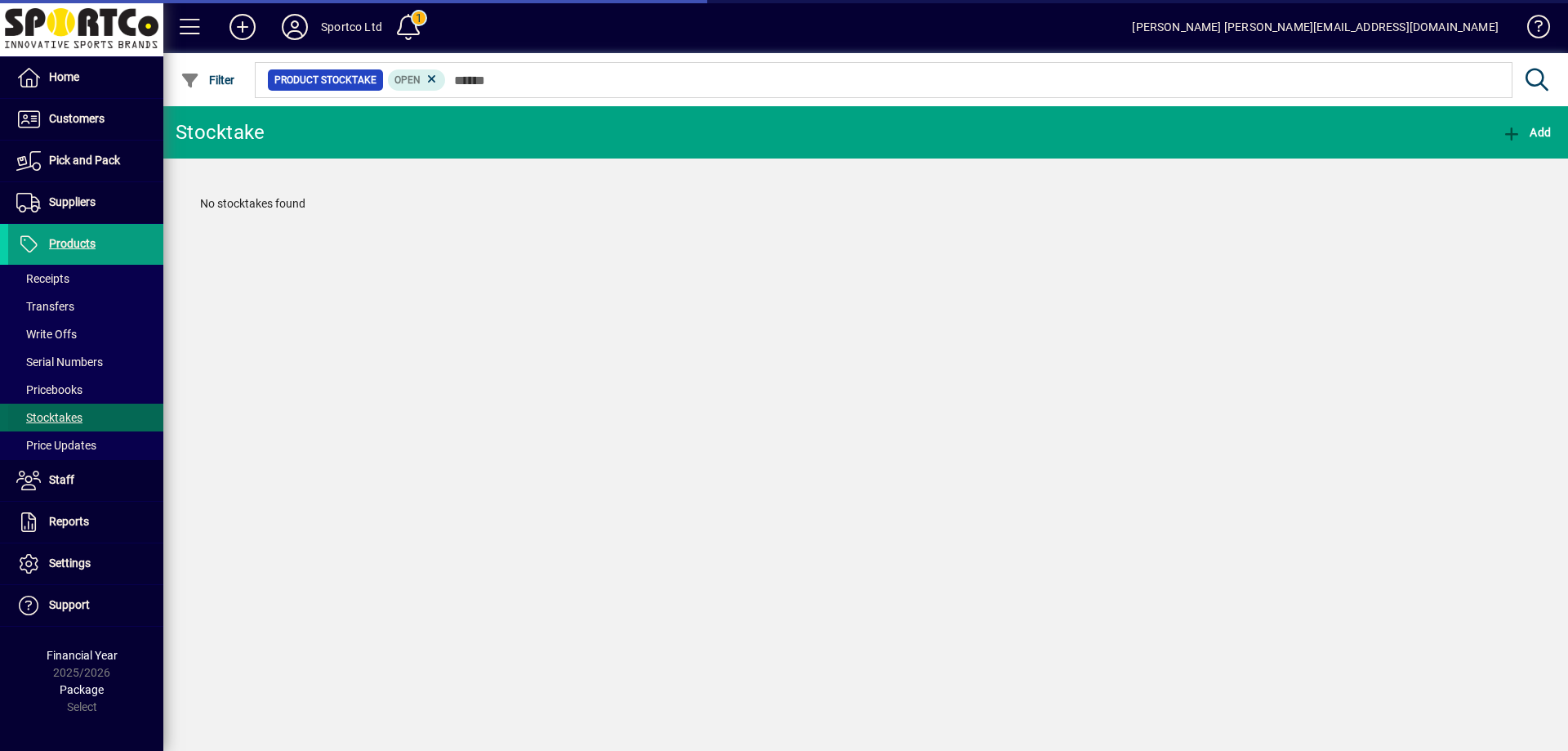
click at [59, 418] on span "Stocktakes" at bounding box center [49, 417] width 66 height 13
click at [1545, 125] on span "Add" at bounding box center [1526, 132] width 49 height 13
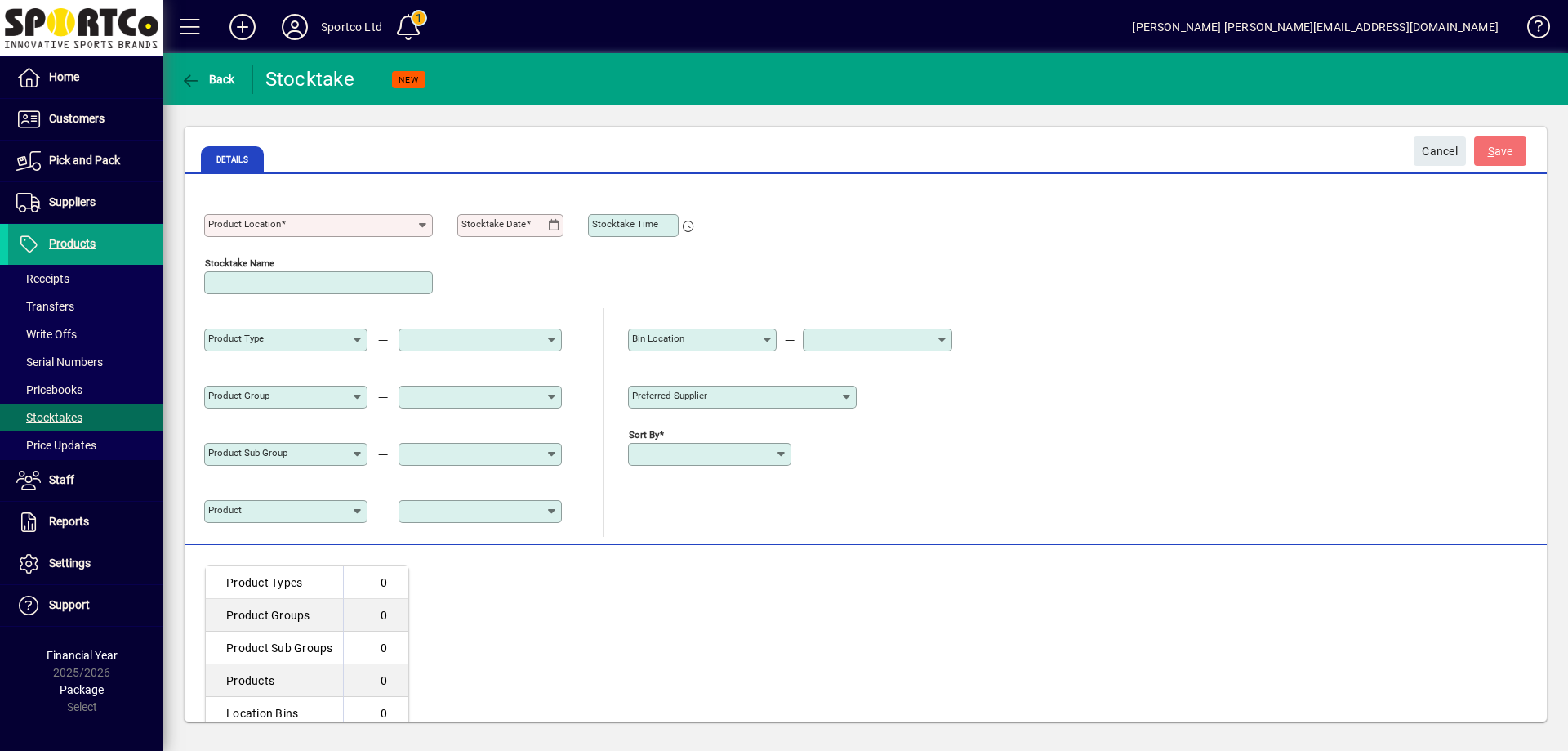
type input "**********"
click at [398, 226] on input "Product Location" at bounding box center [312, 226] width 208 height 13
click at [344, 263] on div "Sportco Ltd Warehouse" at bounding box center [281, 265] width 126 height 17
type input "**********"
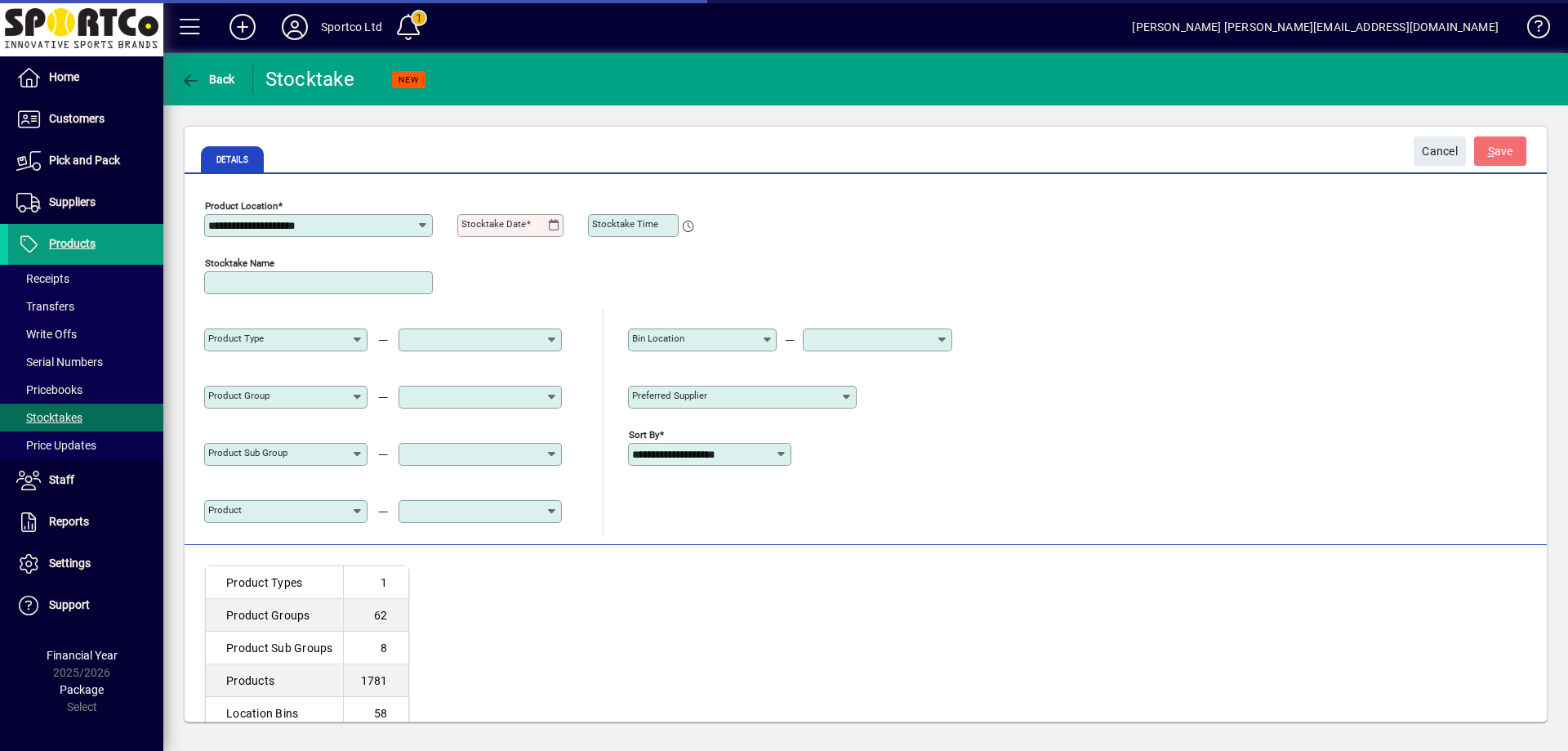
click at [556, 227] on icon at bounding box center [554, 226] width 12 height 13
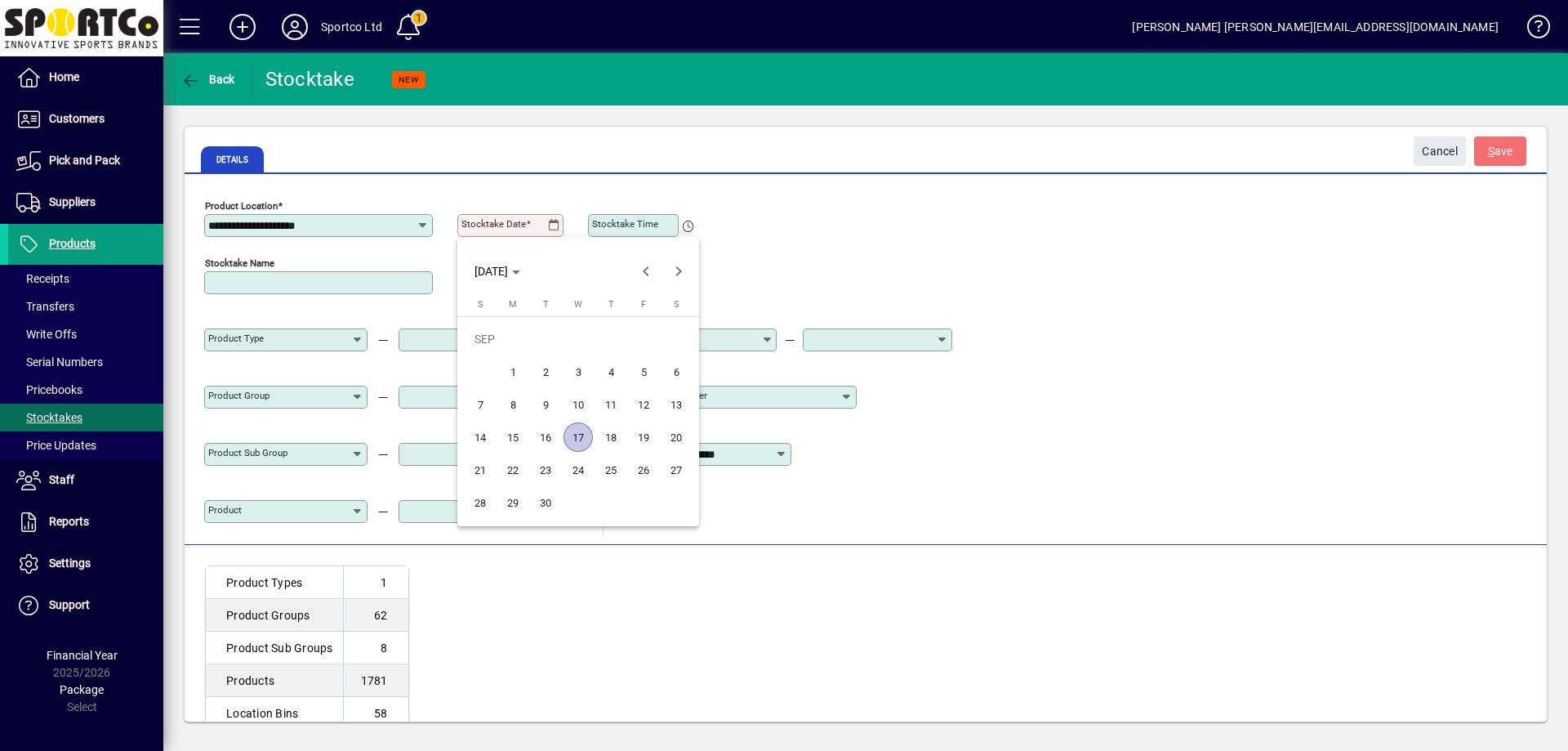
click at [581, 432] on span "17" at bounding box center [579, 438] width 30 height 30
type input "**********"
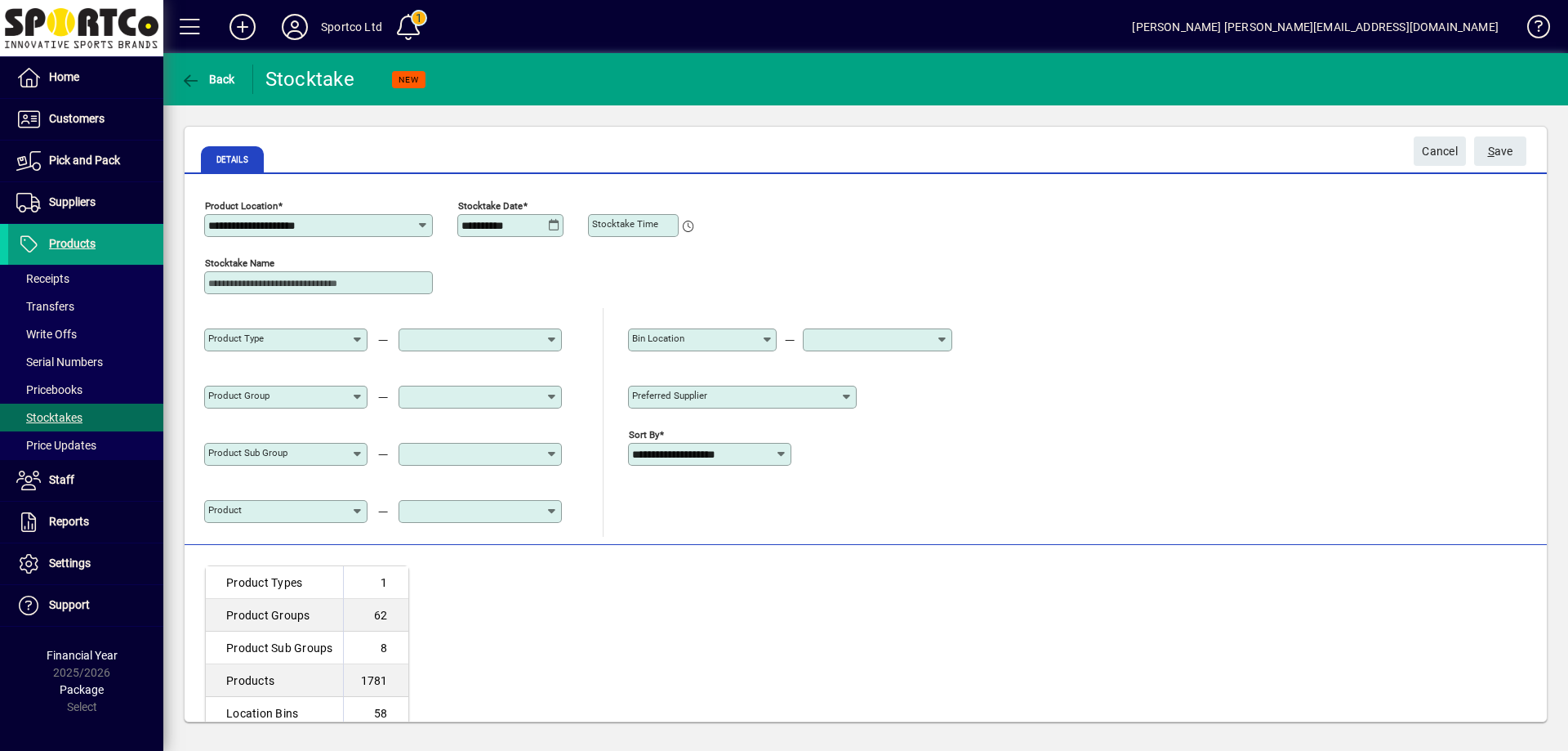
click at [620, 224] on mat-label "Stocktake Time" at bounding box center [625, 224] width 66 height 11
click at [620, 224] on input "Stocktake Time" at bounding box center [635, 226] width 85 height 13
type input "*****"
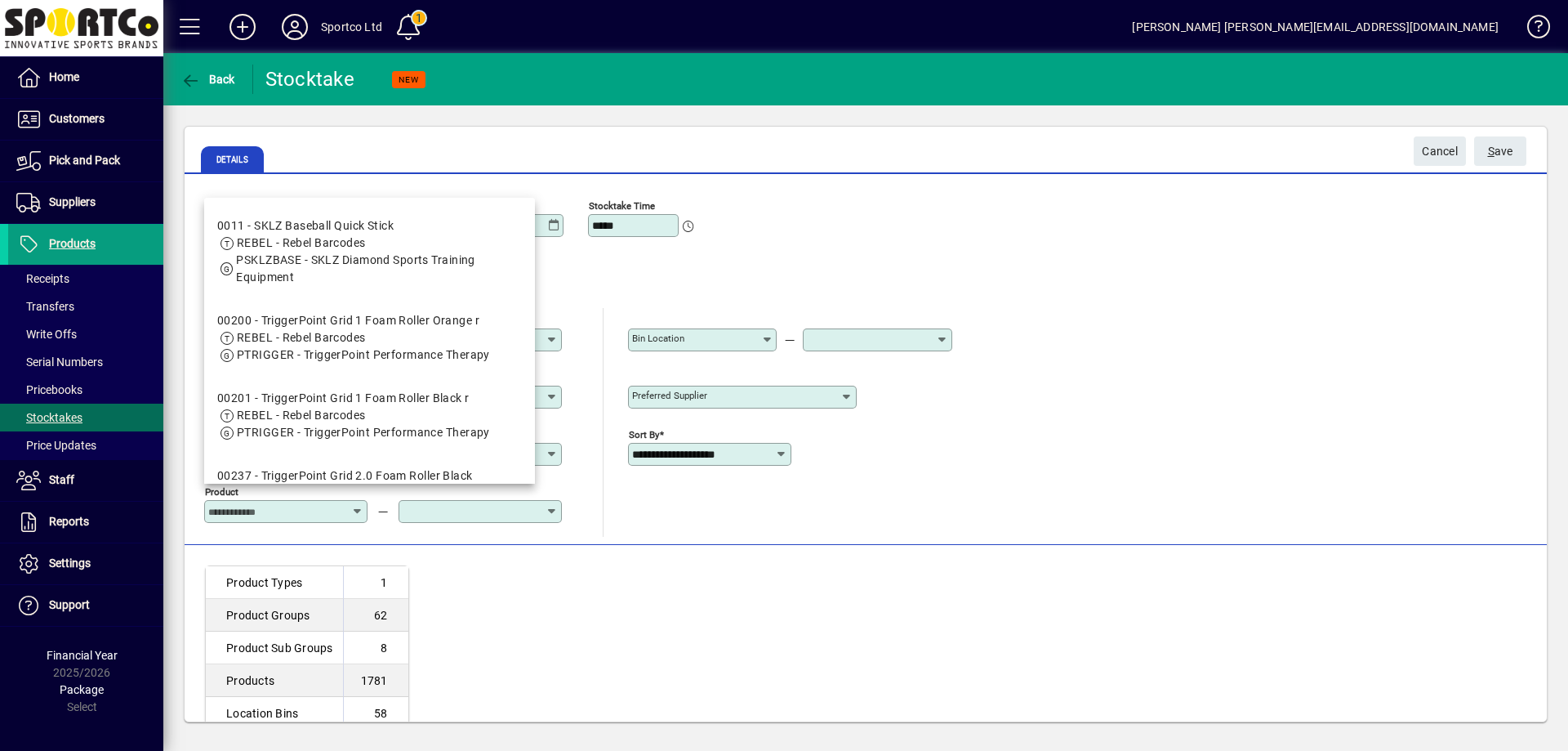
click at [299, 506] on input "Product" at bounding box center [280, 511] width 143 height 13
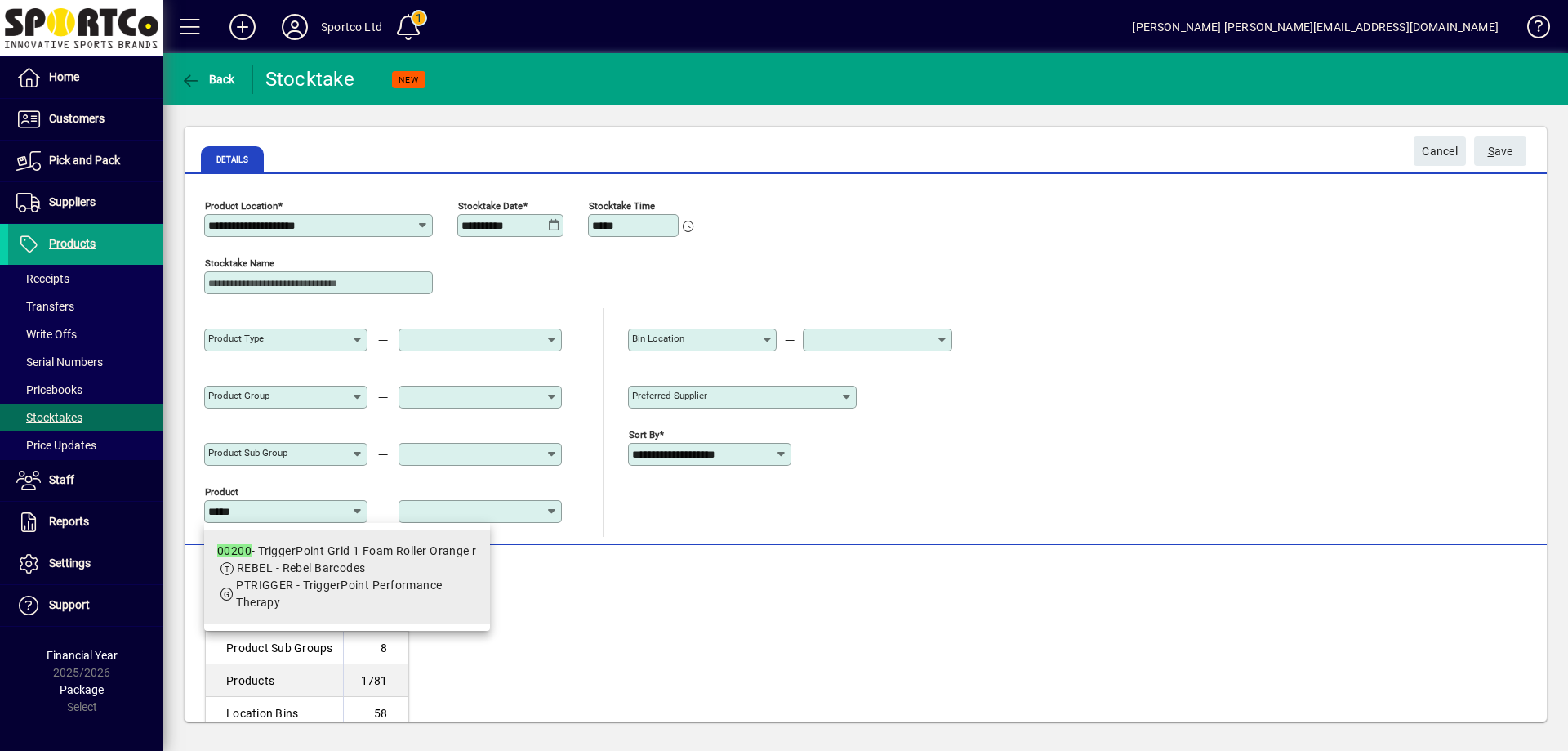
type input "*****"
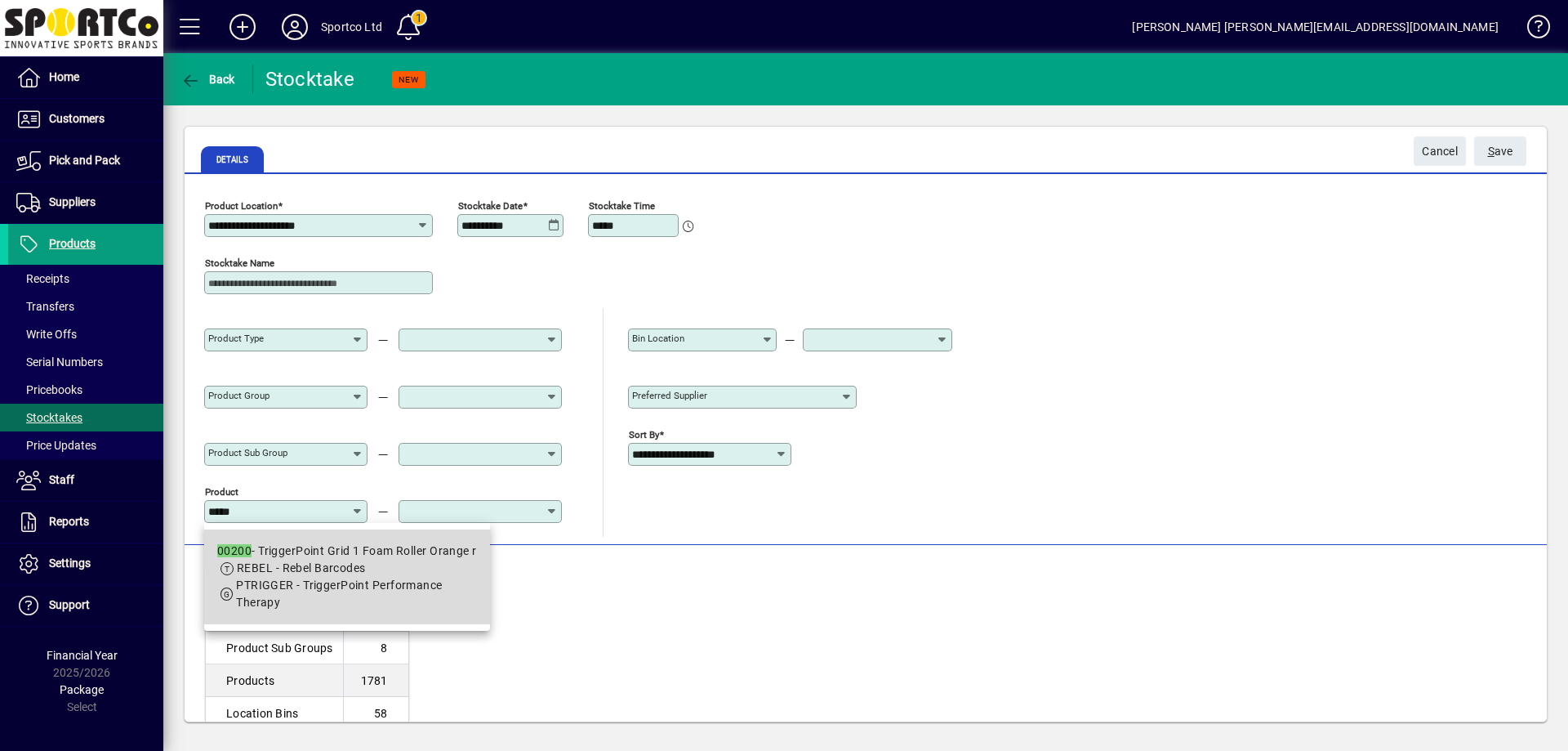
click at [342, 555] on div "00200 - TriggerPoint Grid 1 Foam Roller Orange r" at bounding box center [347, 551] width 260 height 17
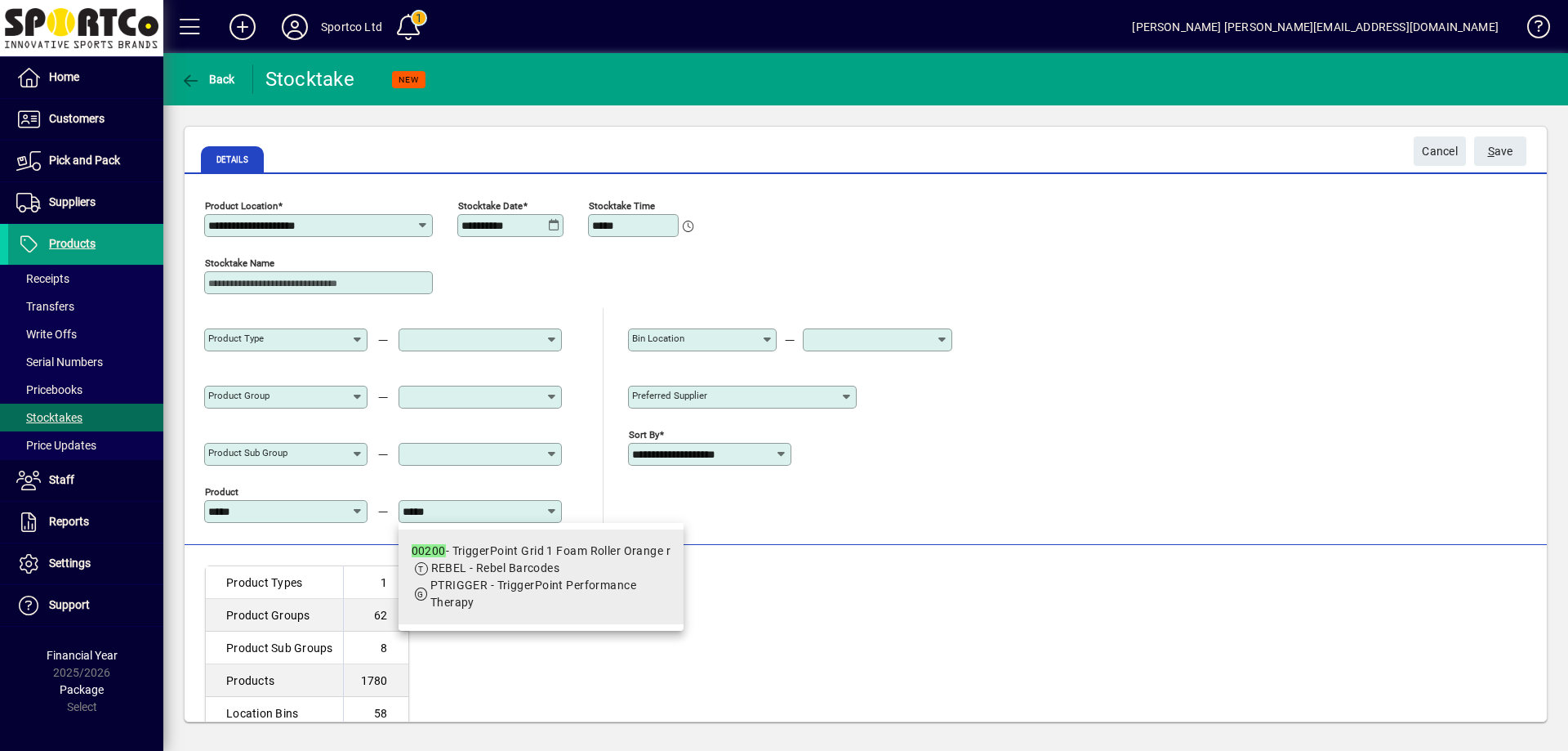
type input "*****"
click at [547, 570] on span "REBEL - Rebel Barcodes" at bounding box center [495, 568] width 129 height 13
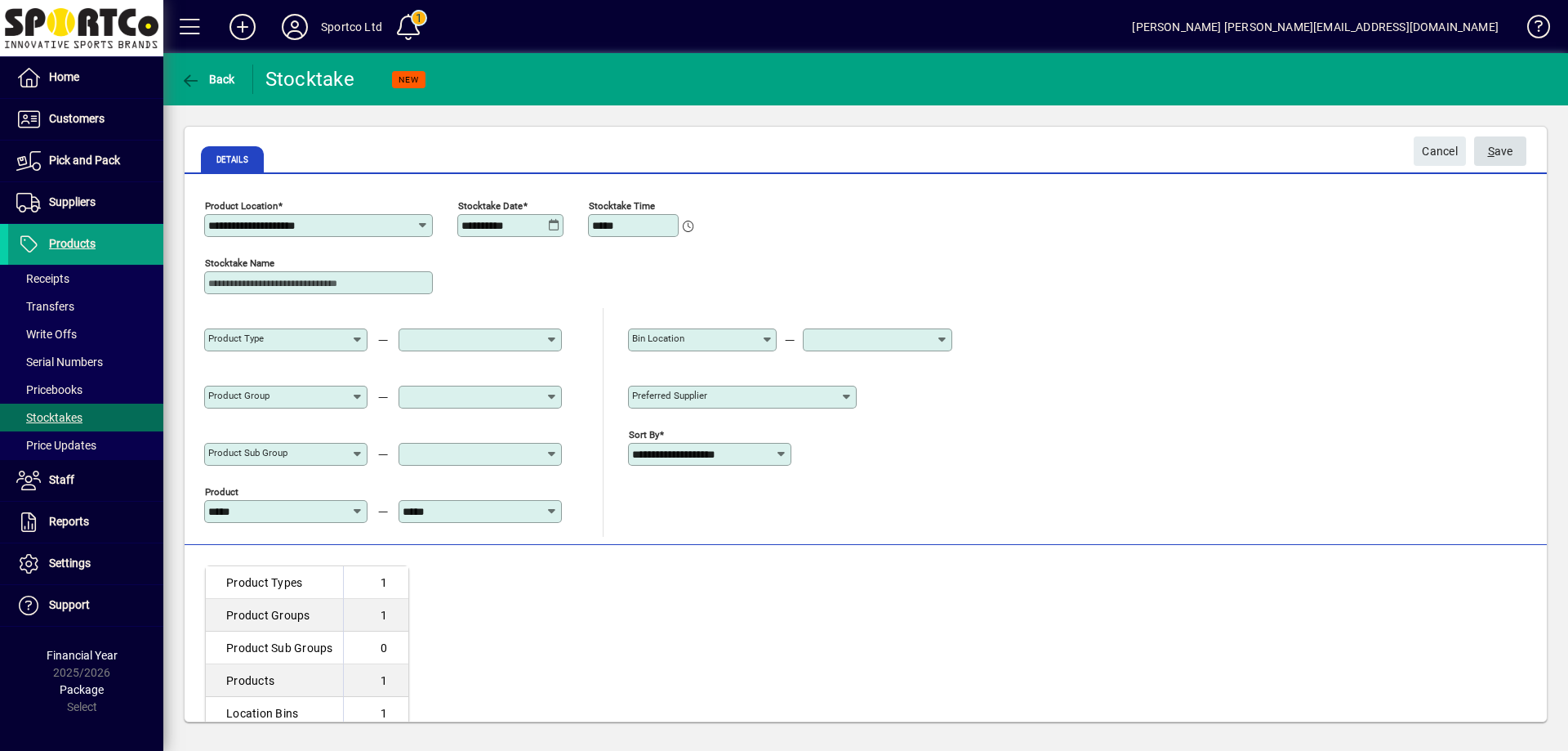
click at [1502, 149] on span "S ave" at bounding box center [1500, 152] width 25 height 27
type input "**********"
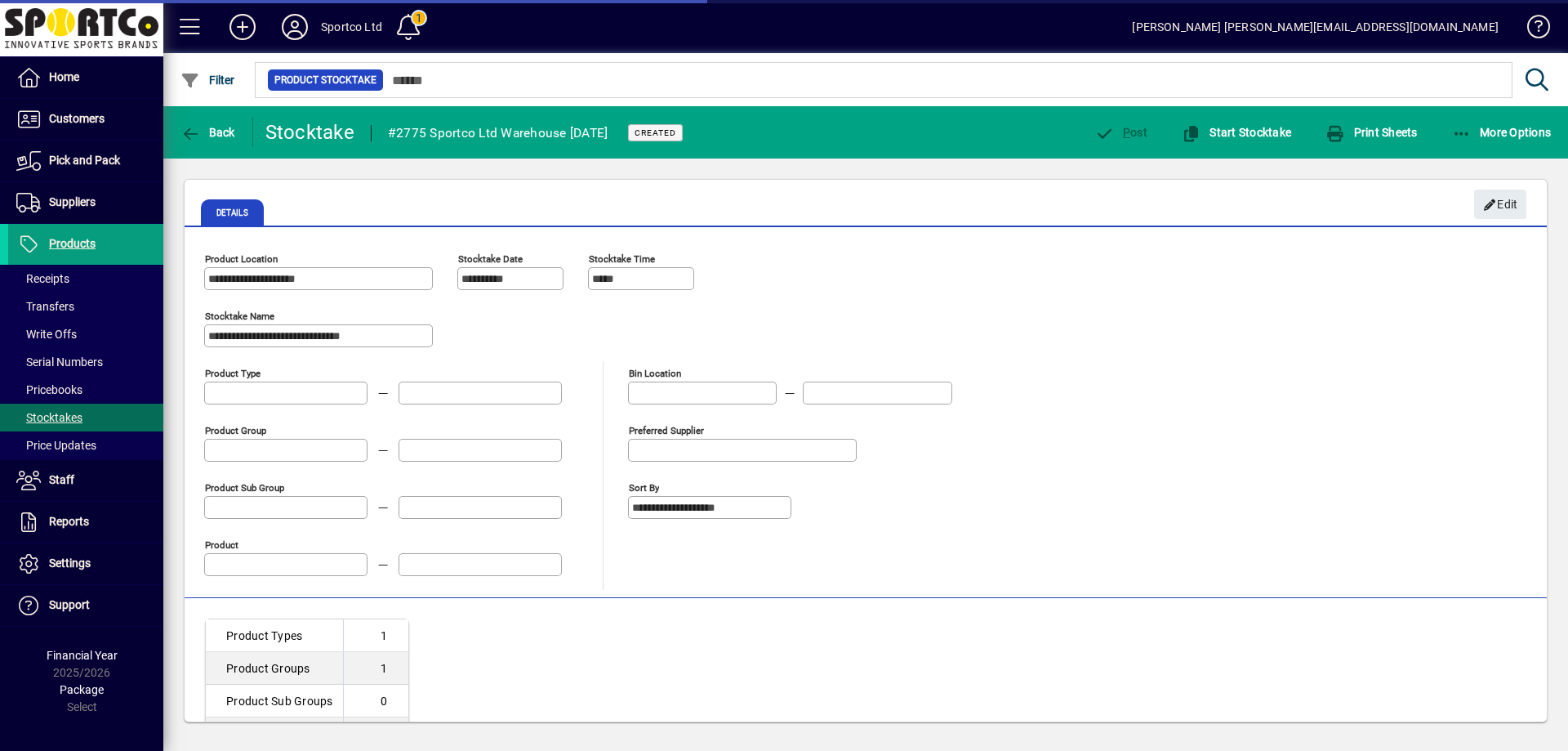
type input "*****"
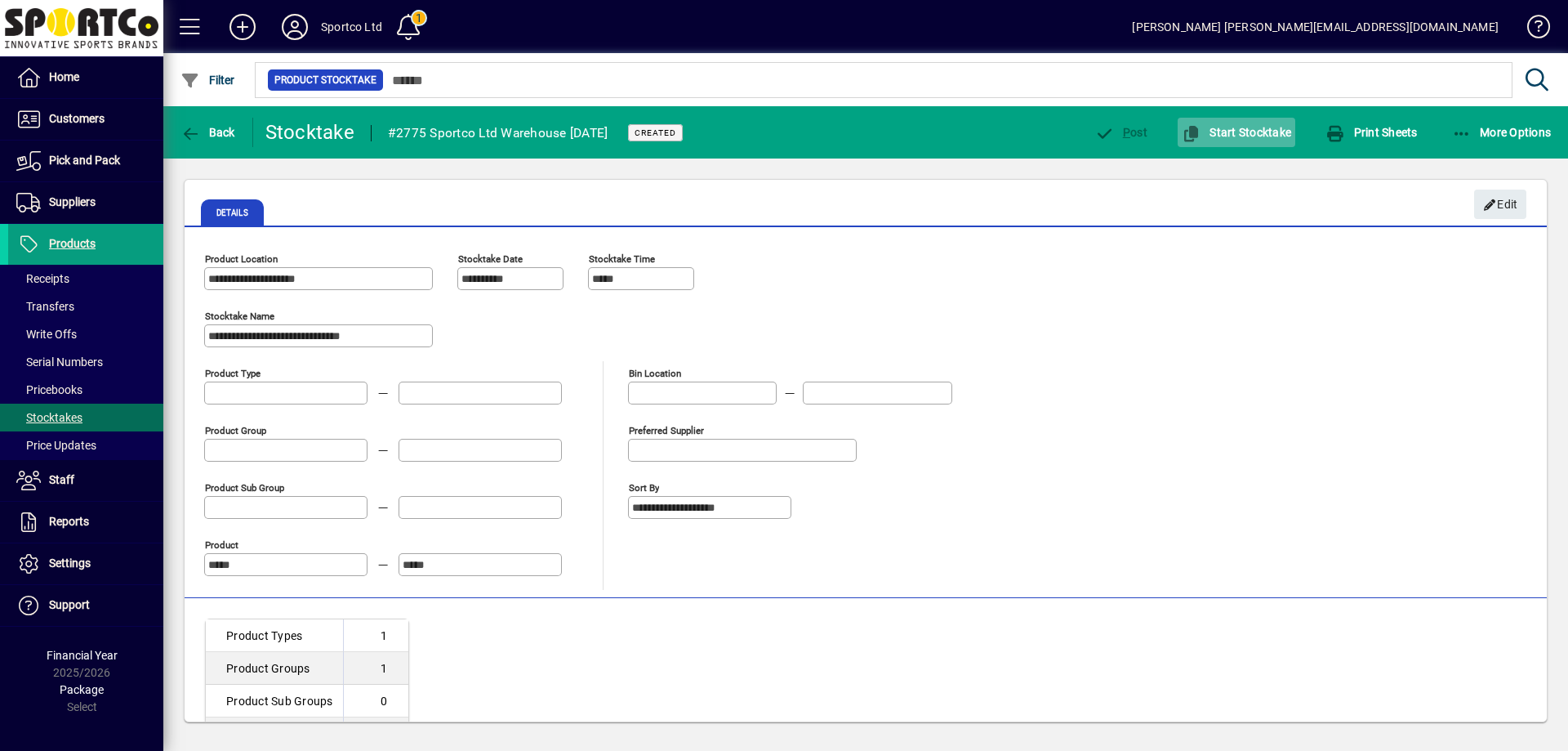
click at [1247, 132] on span "Start Stocktake" at bounding box center [1236, 132] width 110 height 13
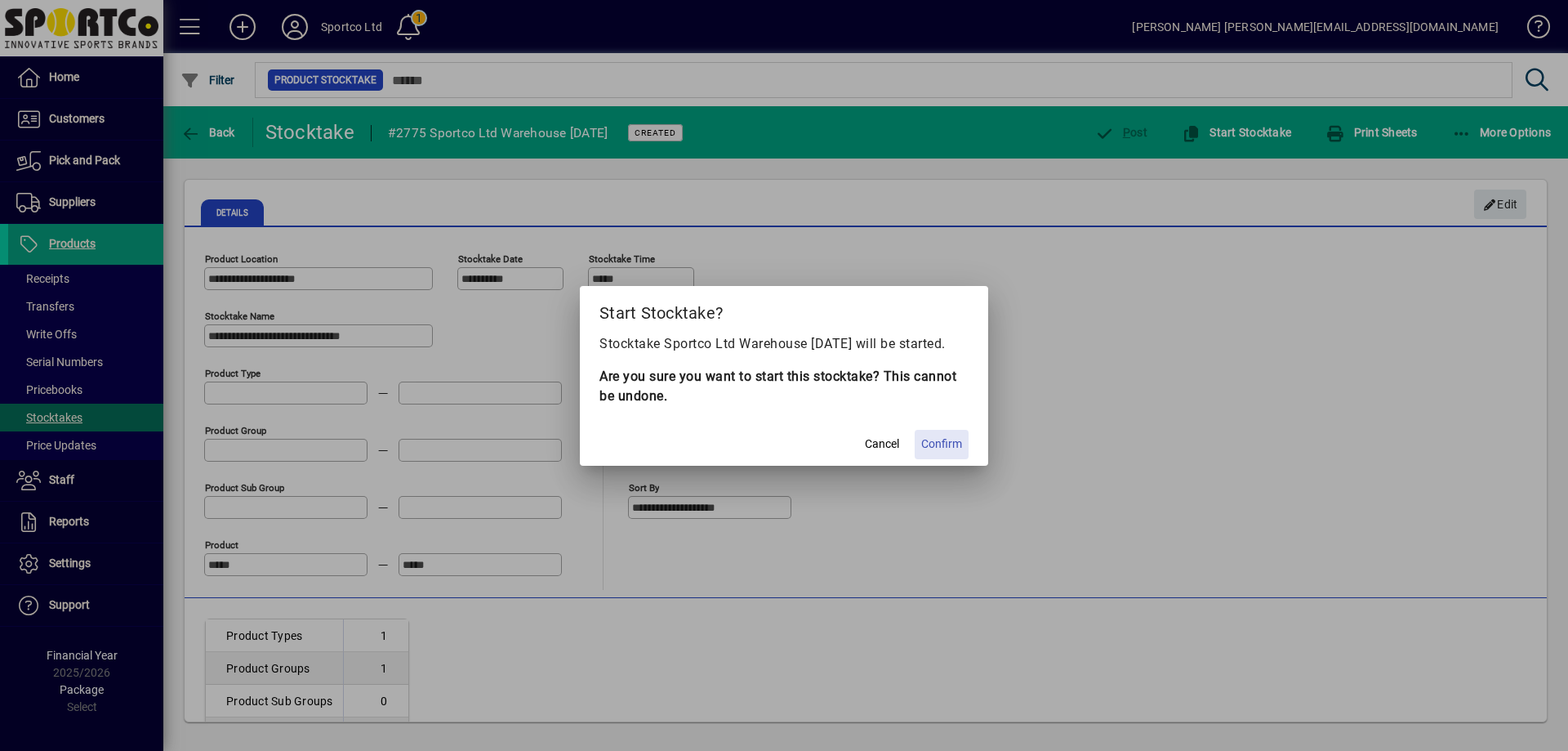
click at [934, 453] on span "Confirm" at bounding box center [942, 444] width 41 height 17
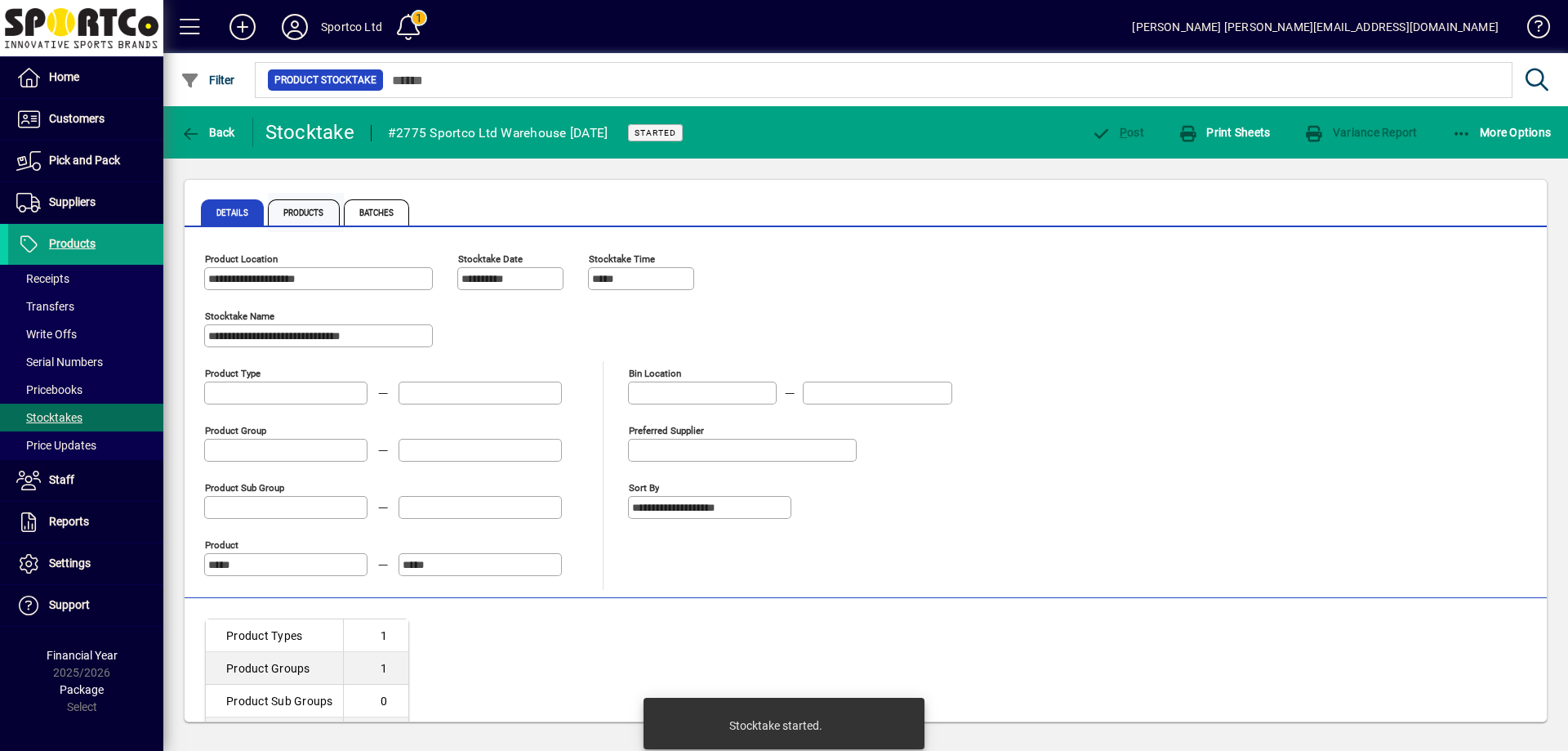
click at [317, 214] on span "Products" at bounding box center [303, 213] width 72 height 26
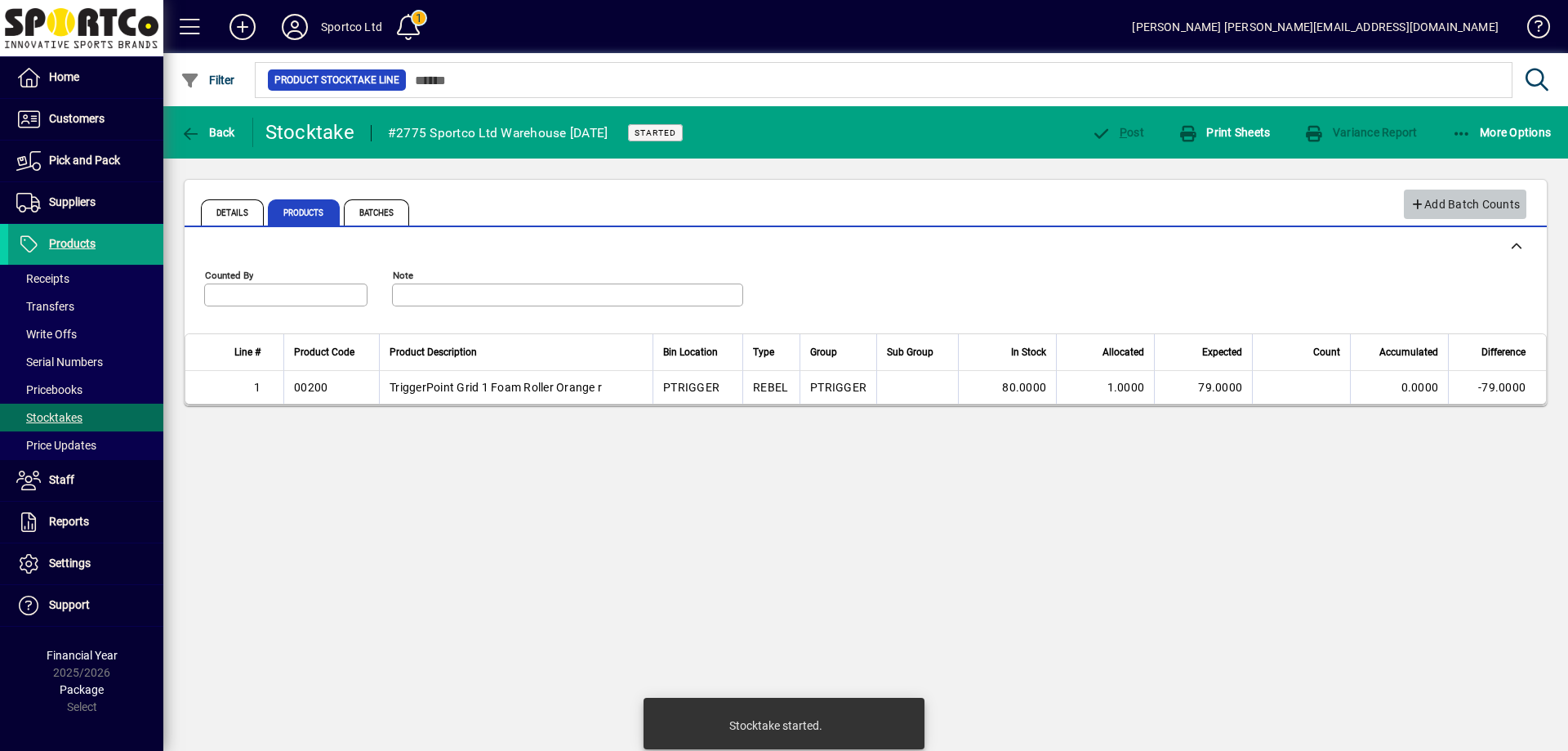
click at [1452, 194] on span "Add Batch Counts" at bounding box center [1466, 204] width 111 height 27
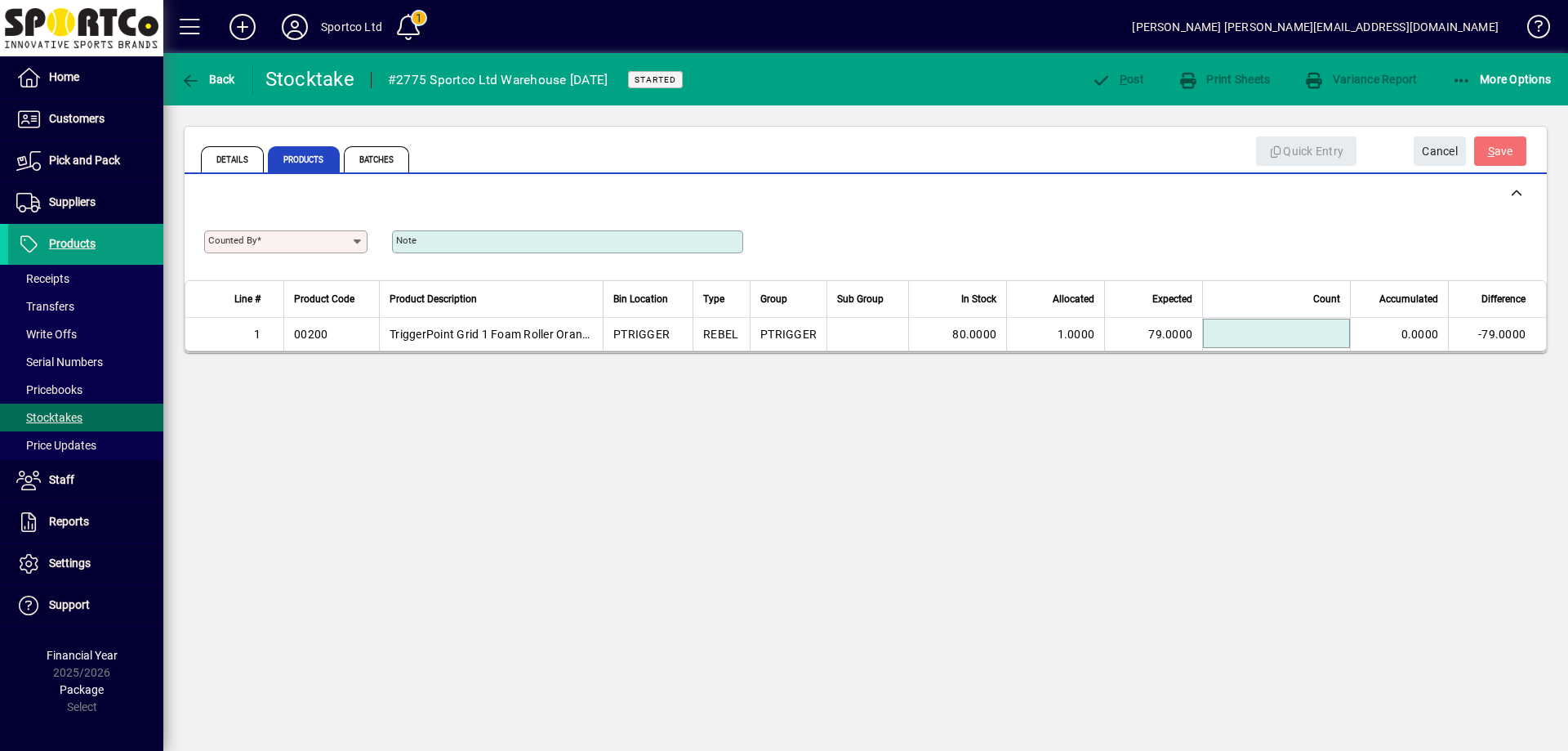
click at [1262, 338] on input at bounding box center [1278, 333] width 142 height 20
type input "*"
type input "*******"
click at [1304, 598] on div "Back Stocktake #2775 Sportco Ltd Warehouse 17/09/2025 Started P ost Print Sheet…" at bounding box center [866, 402] width 1405 height 698
click at [281, 234] on div "Counted By" at bounding box center [286, 242] width 163 height 23
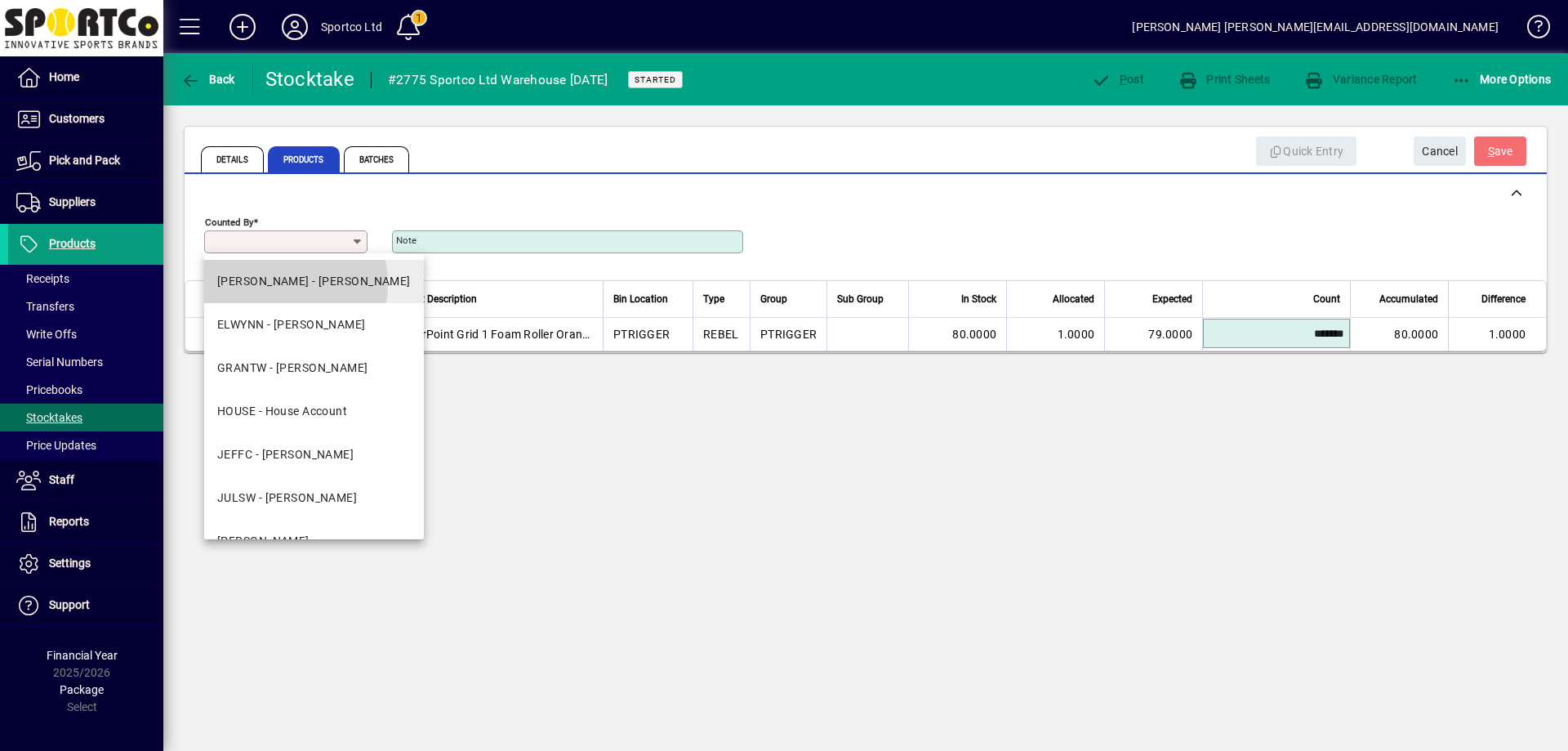
click at [275, 283] on div "DAVID - David Murphy" at bounding box center [314, 282] width 193 height 17
type input "**********"
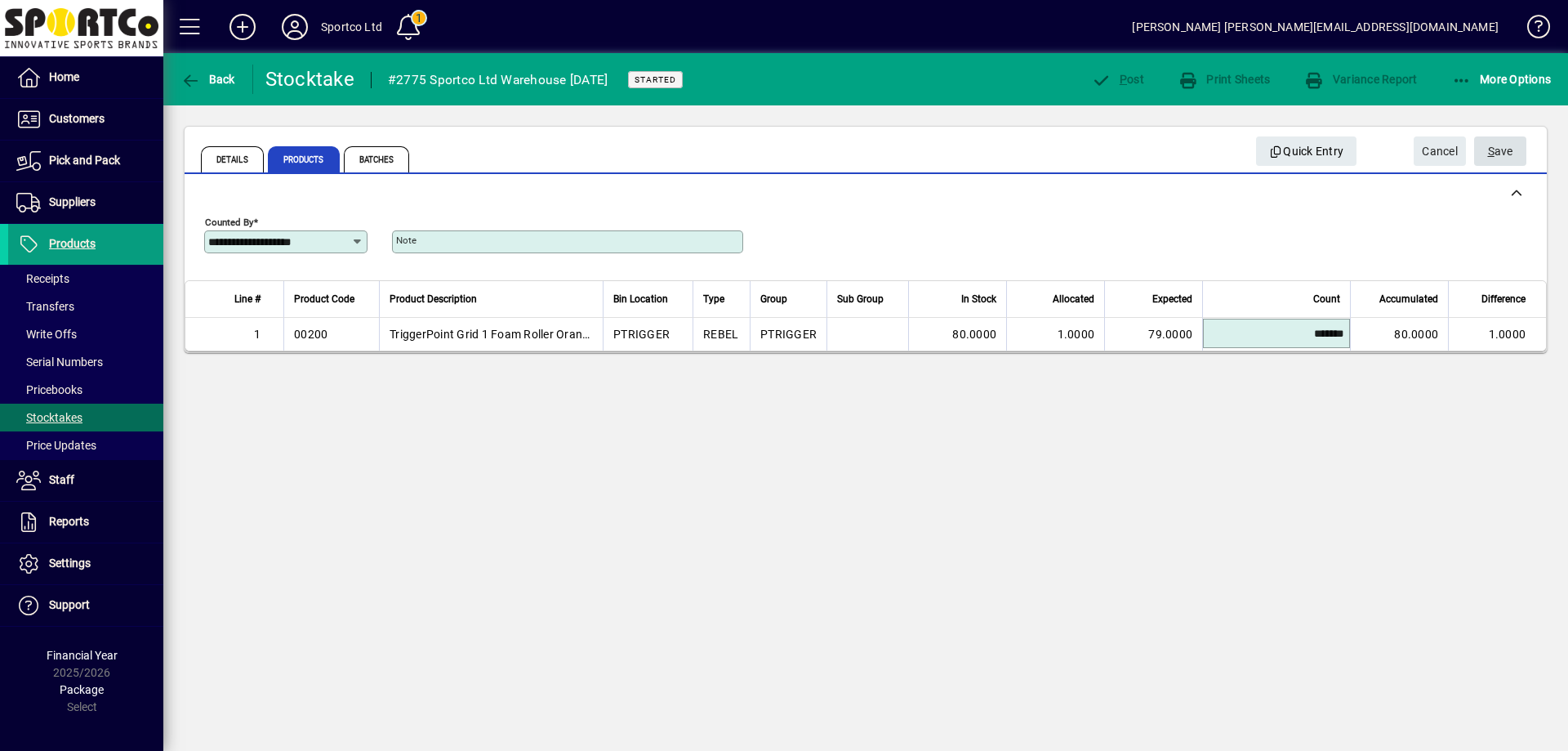
click at [1505, 146] on span "S ave" at bounding box center [1500, 152] width 25 height 27
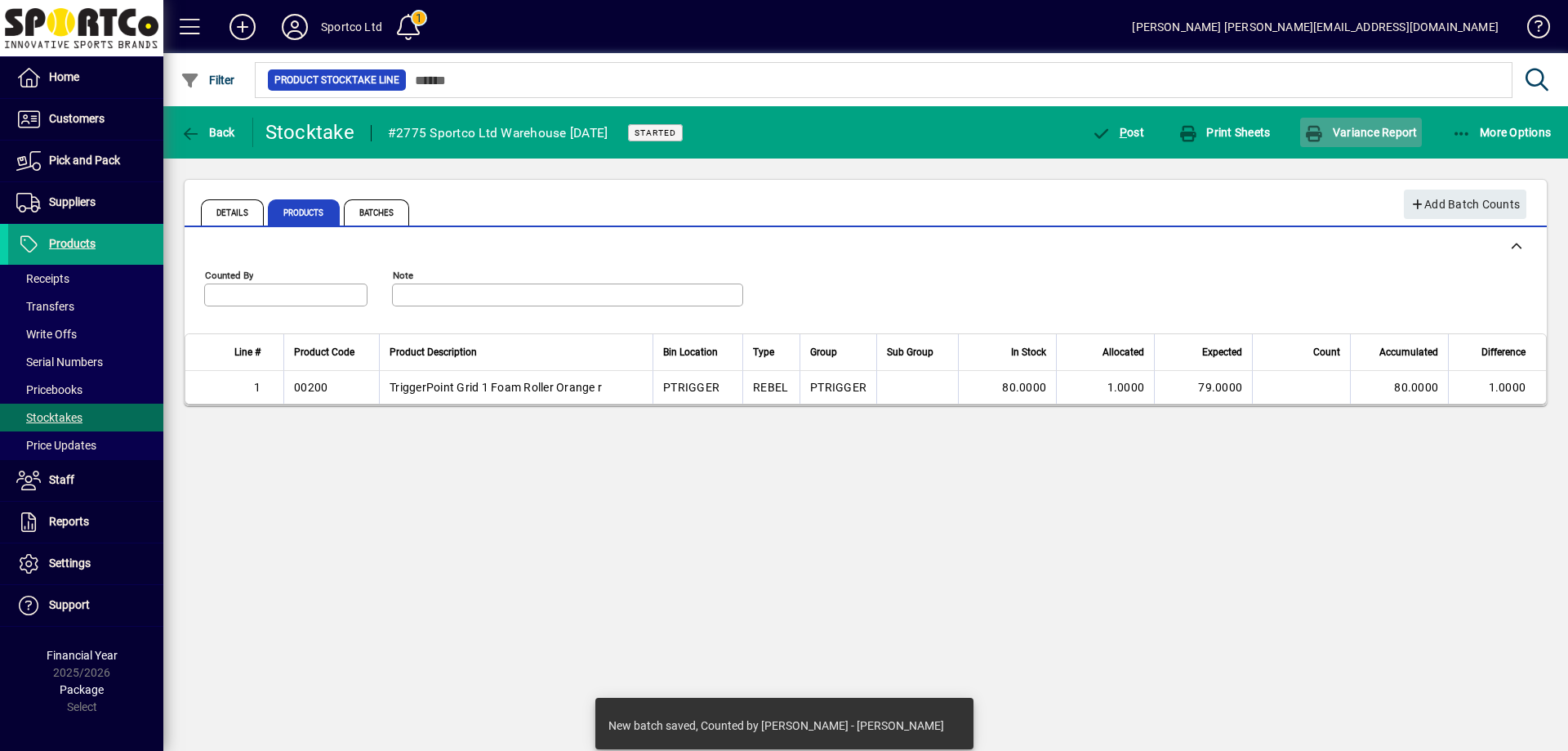
click at [1379, 138] on span "Variance Report" at bounding box center [1360, 132] width 112 height 13
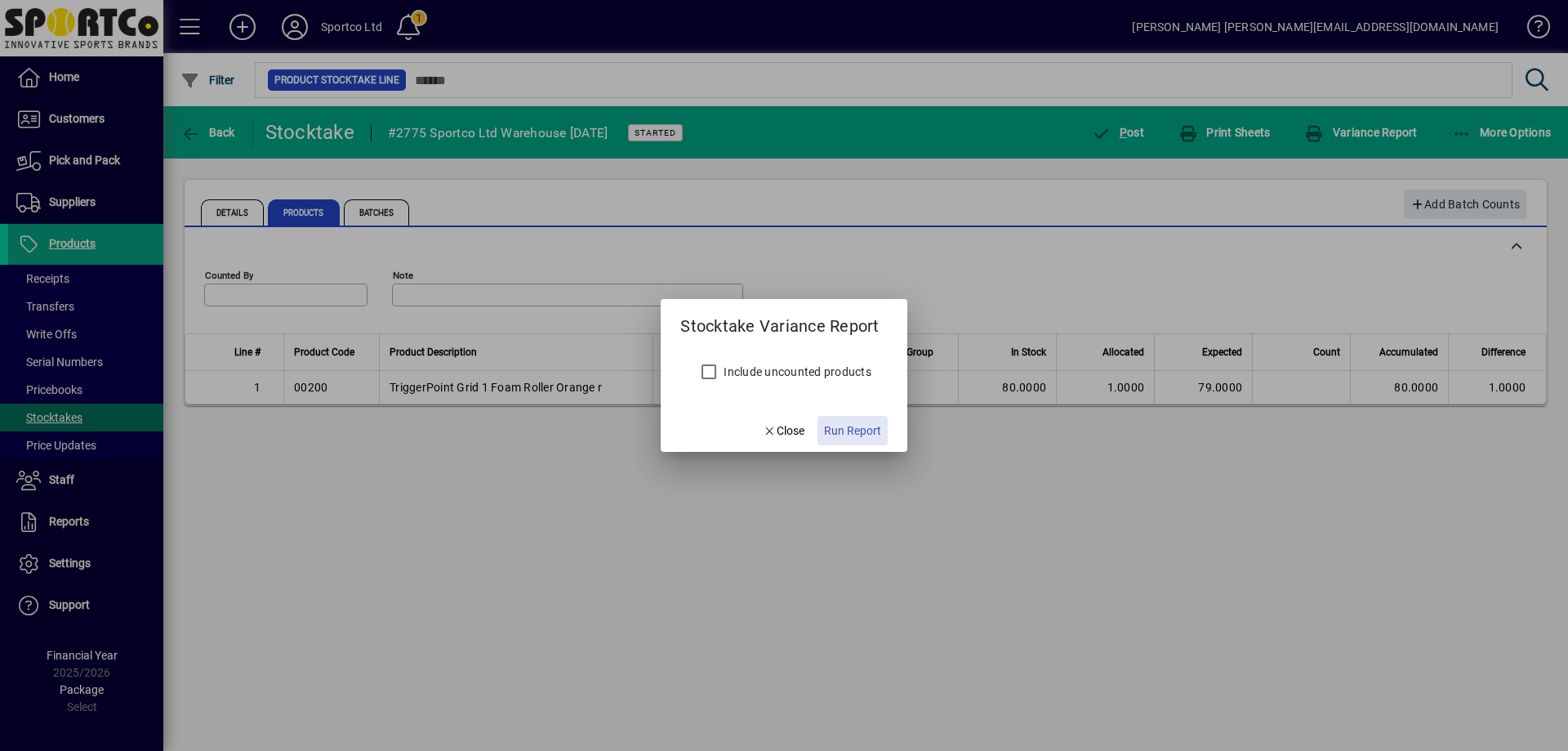
click at [865, 430] on span "Run Report" at bounding box center [853, 431] width 58 height 17
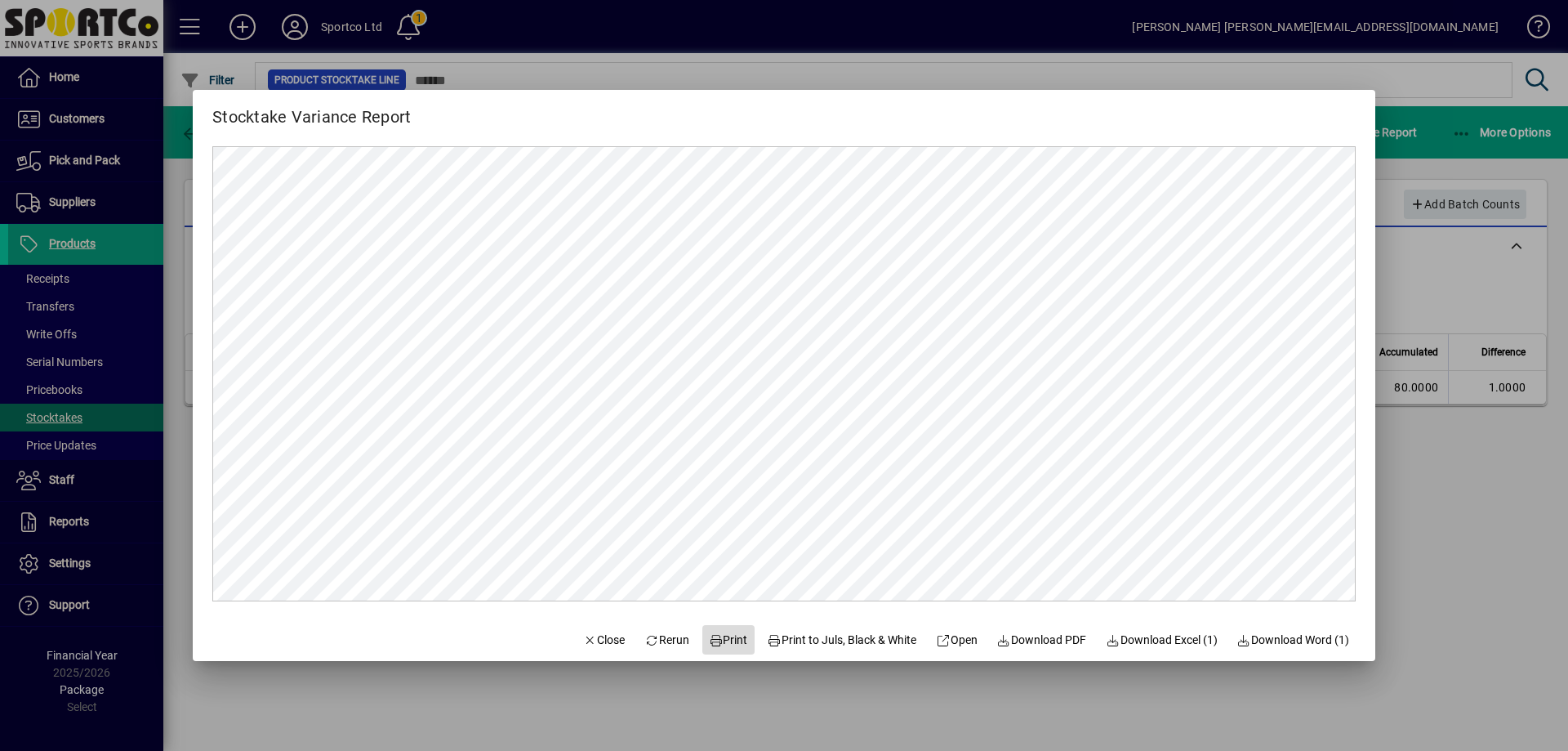
click at [719, 640] on span "Print" at bounding box center [728, 640] width 39 height 17
click at [595, 636] on span "Close" at bounding box center [605, 640] width 43 height 17
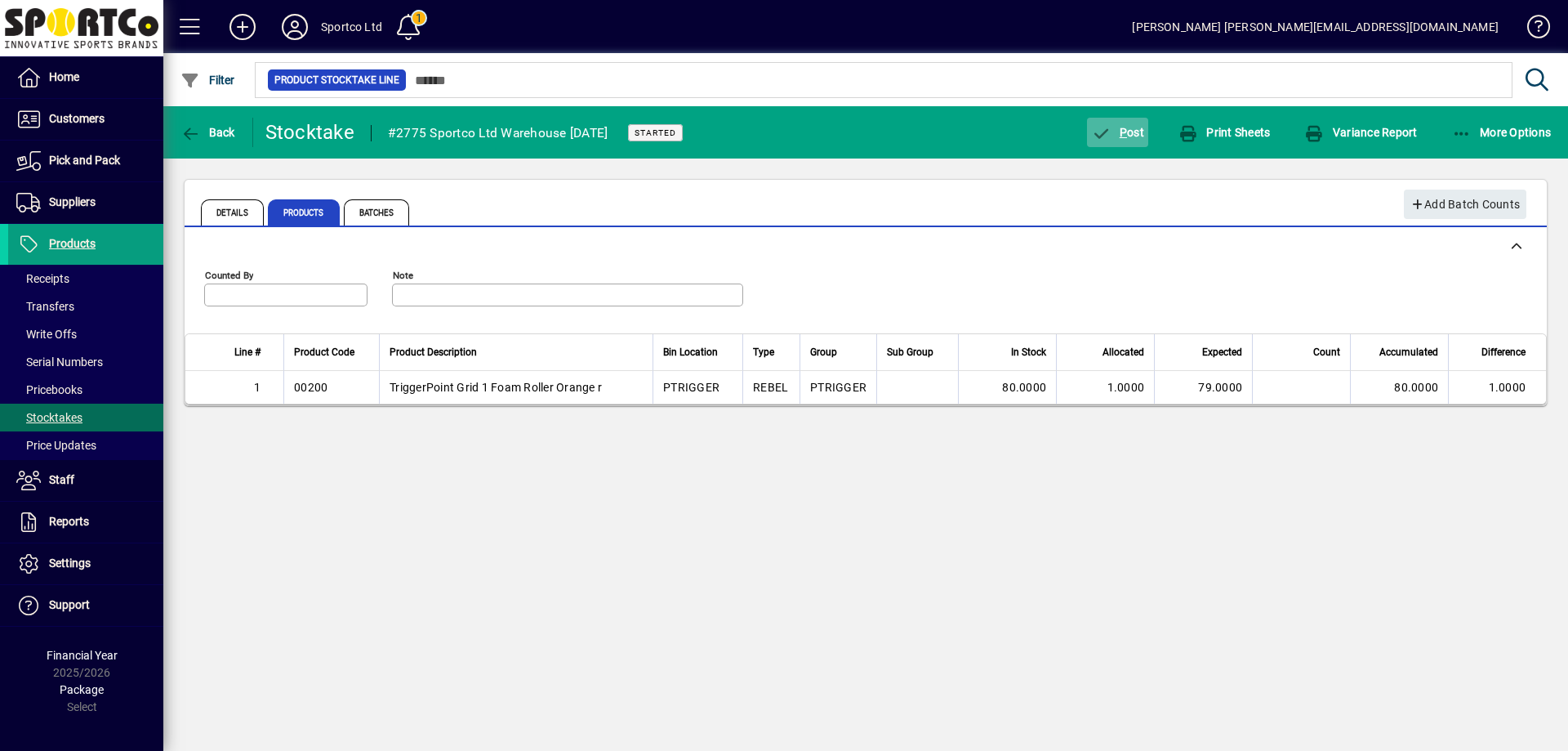
click at [1133, 125] on span "P ost" at bounding box center [1117, 132] width 53 height 13
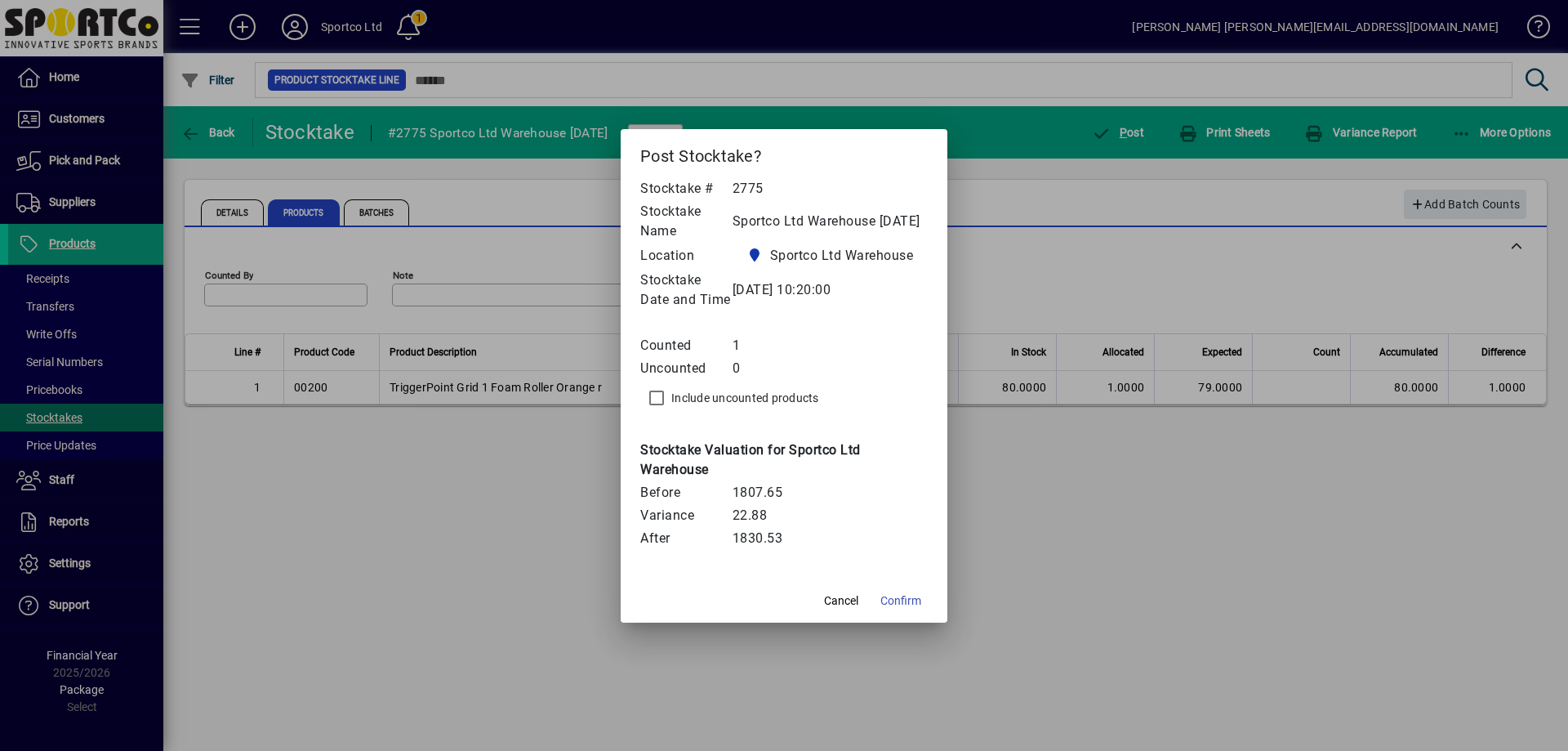
click at [900, 607] on span "Confirm" at bounding box center [901, 601] width 41 height 17
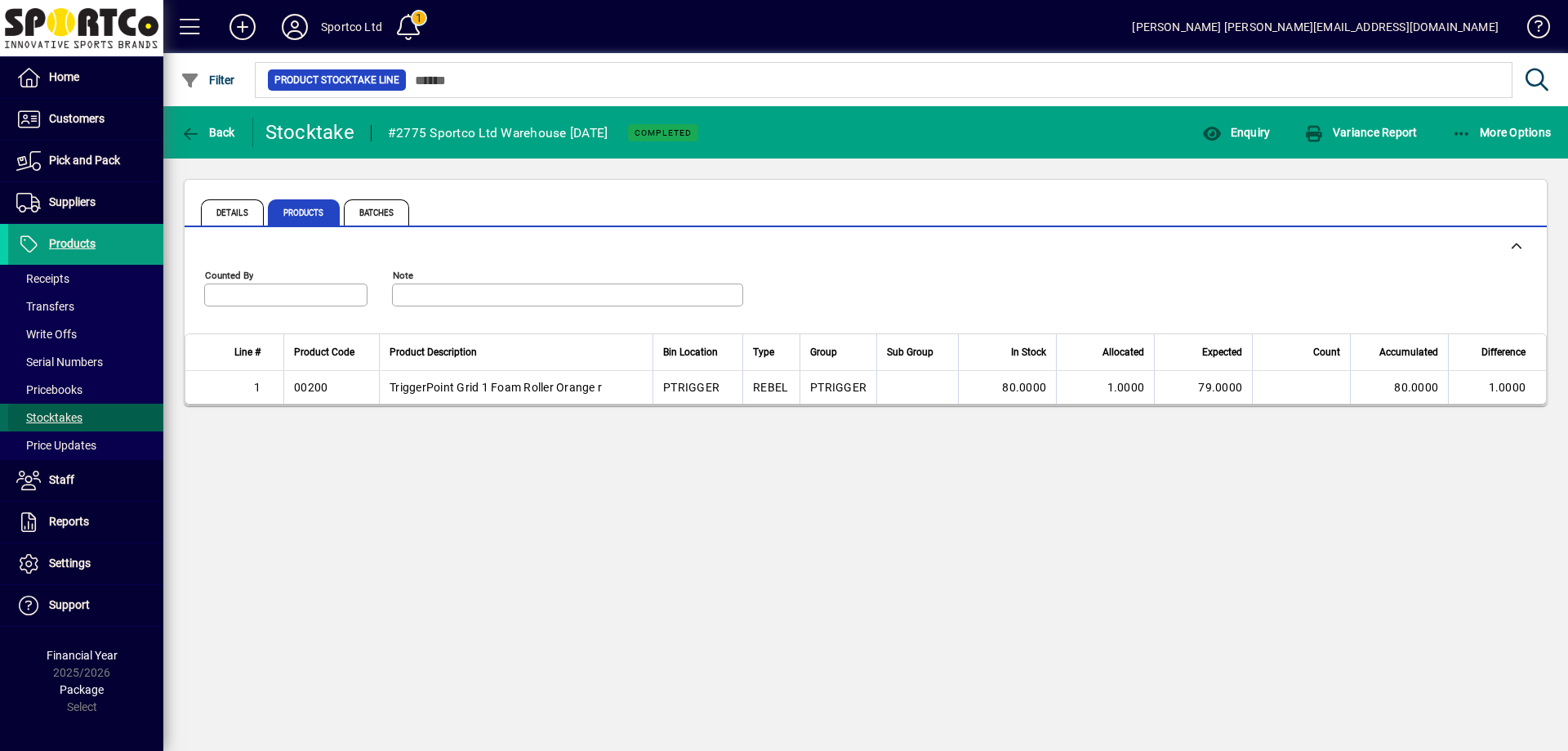
click at [64, 421] on span "Stocktakes" at bounding box center [49, 417] width 66 height 13
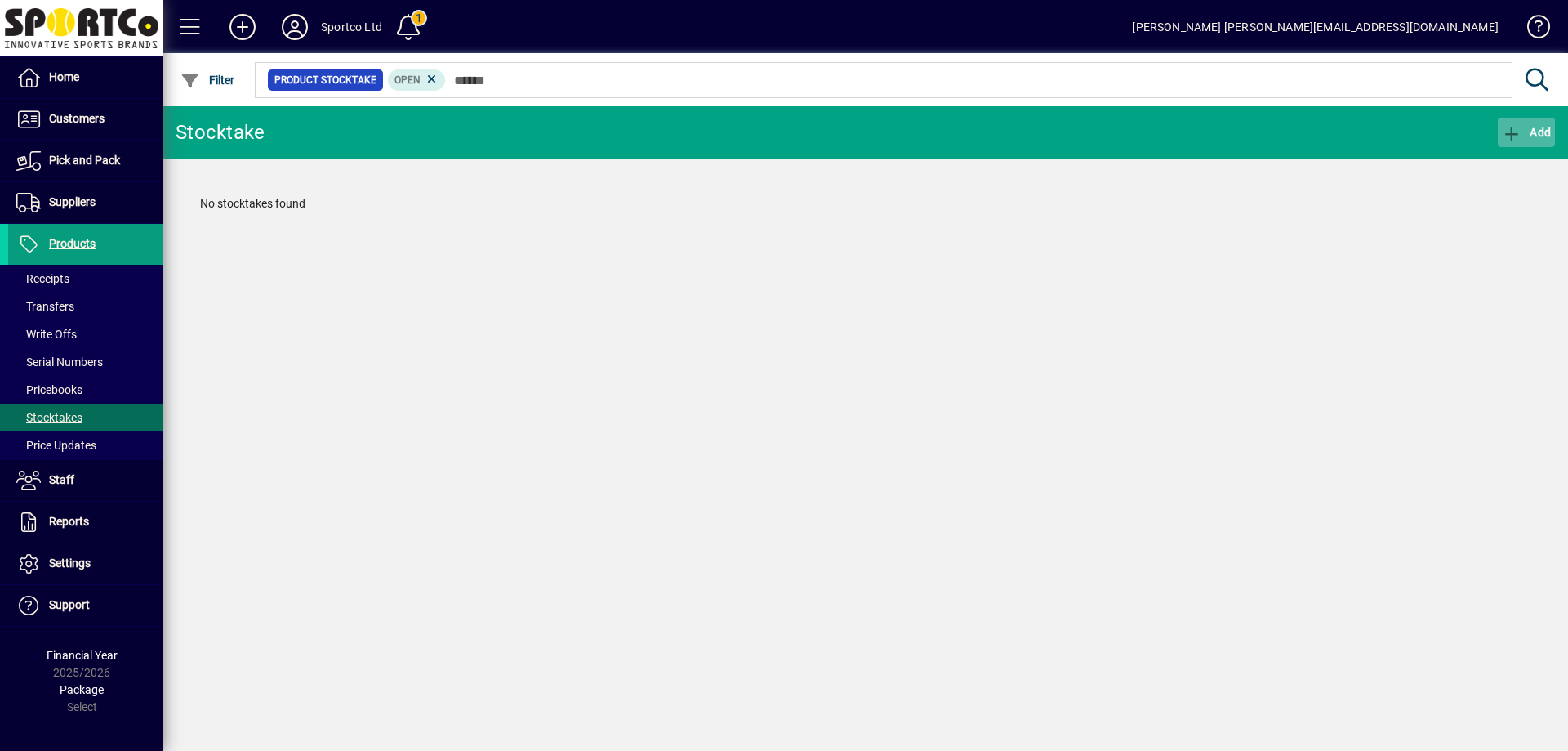
click at [1535, 133] on span "Add" at bounding box center [1526, 132] width 49 height 13
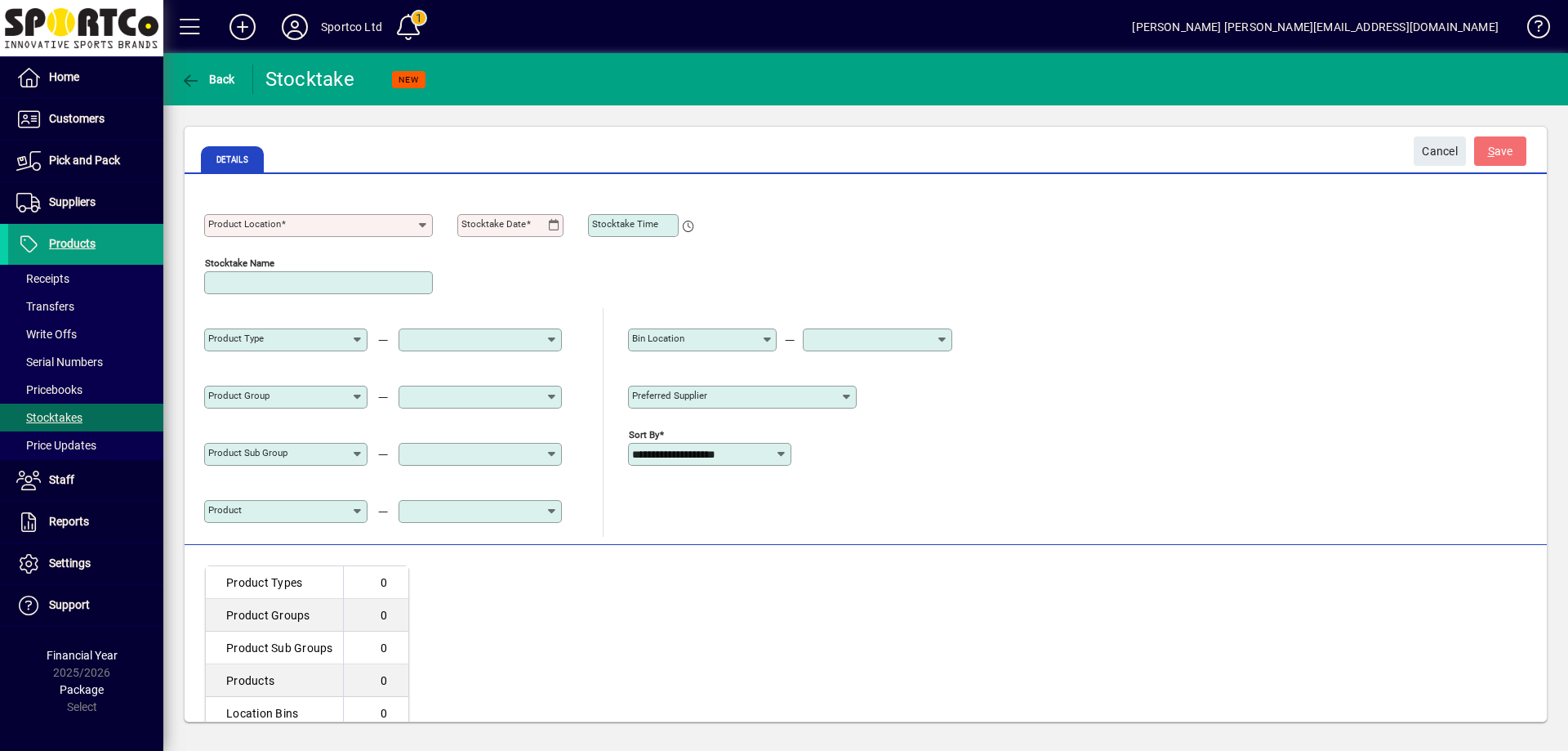
click at [401, 223] on input "Product Location" at bounding box center [312, 226] width 208 height 13
click at [331, 261] on div "Sportco Ltd Warehouse" at bounding box center [281, 265] width 126 height 17
type input "**********"
click at [552, 219] on div "Stocktake Date" at bounding box center [510, 225] width 106 height 23
click at [556, 223] on icon at bounding box center [554, 226] width 12 height 13
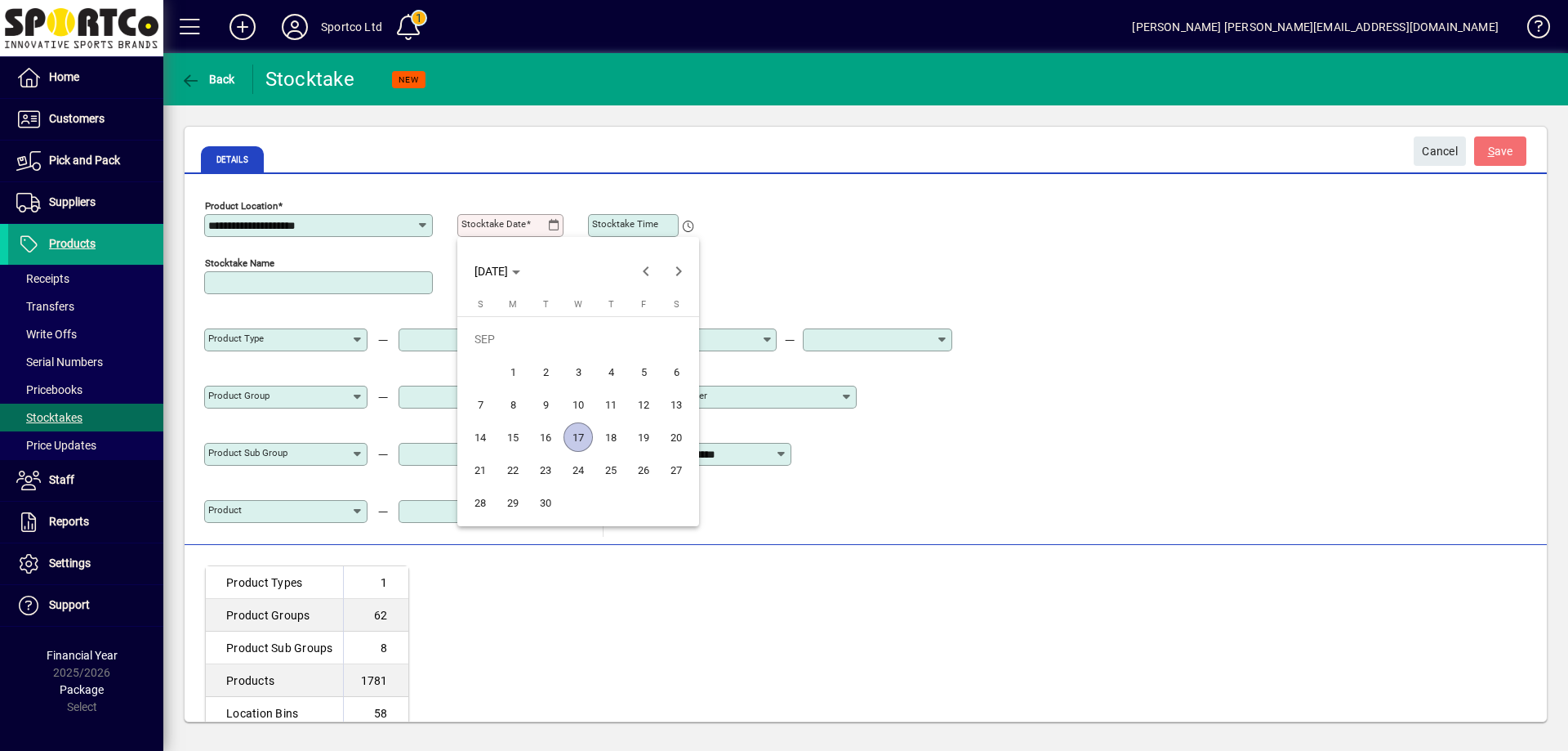
click at [574, 437] on span "17" at bounding box center [579, 438] width 30 height 30
type input "**********"
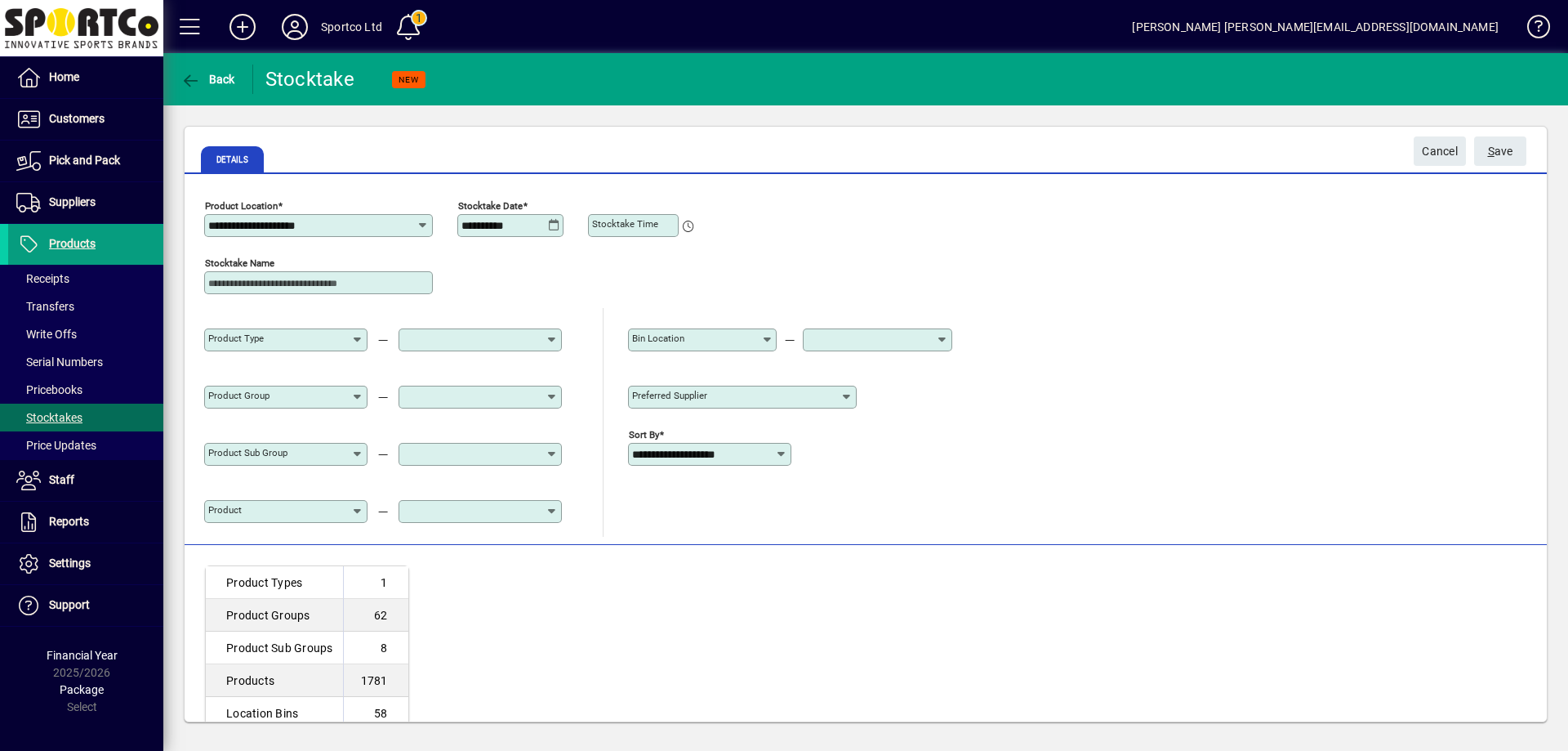
click at [639, 224] on mat-label "Stocktake Time" at bounding box center [625, 224] width 66 height 11
click at [639, 224] on input "Stocktake Time" at bounding box center [635, 226] width 85 height 13
type input "*****"
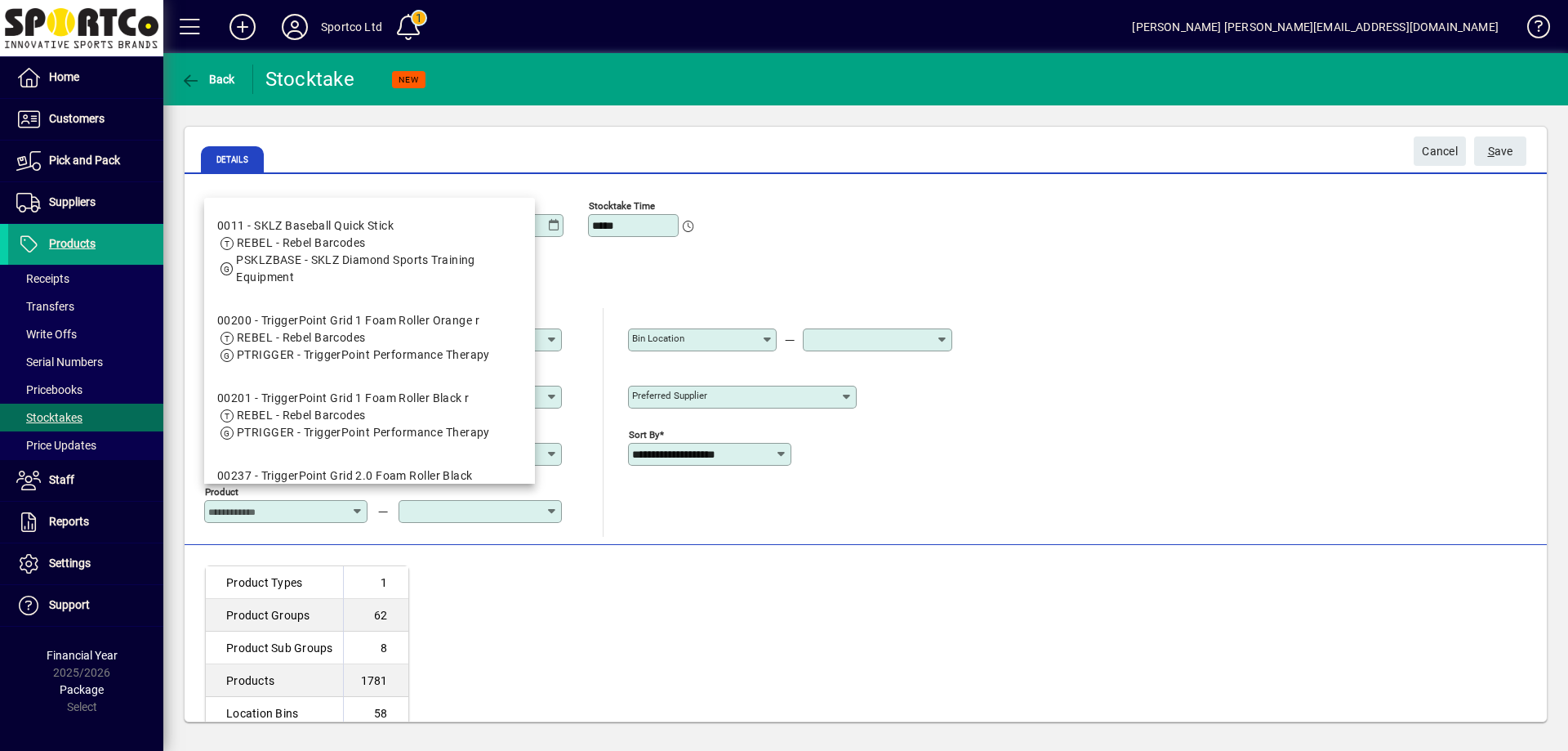
click at [261, 511] on input "Product" at bounding box center [280, 511] width 143 height 13
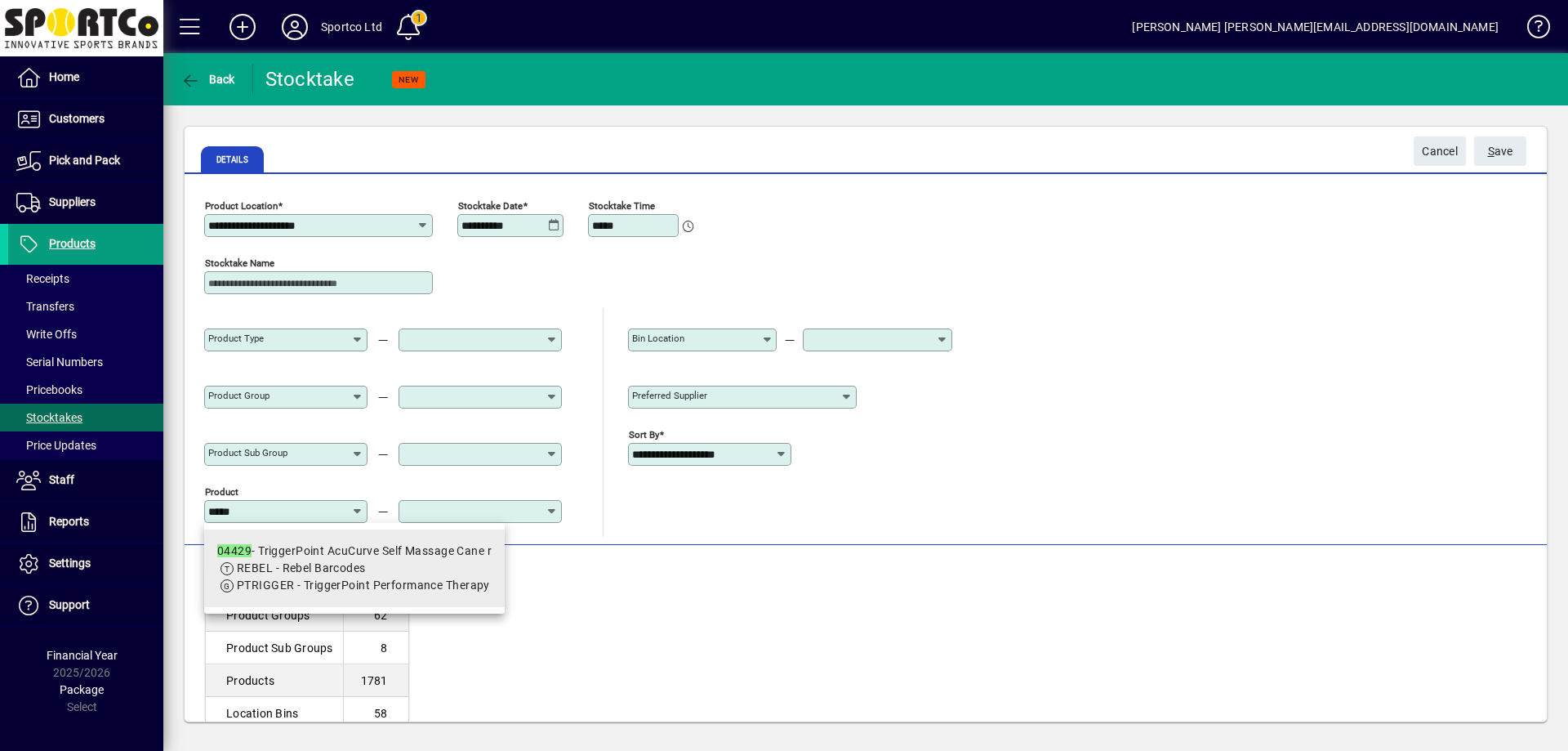
type input "*****"
drag, startPoint x: 277, startPoint y: 566, endPoint x: 307, endPoint y: 550, distance: 34.0
click at [278, 566] on span "REBEL - Rebel Barcodes" at bounding box center [301, 568] width 129 height 13
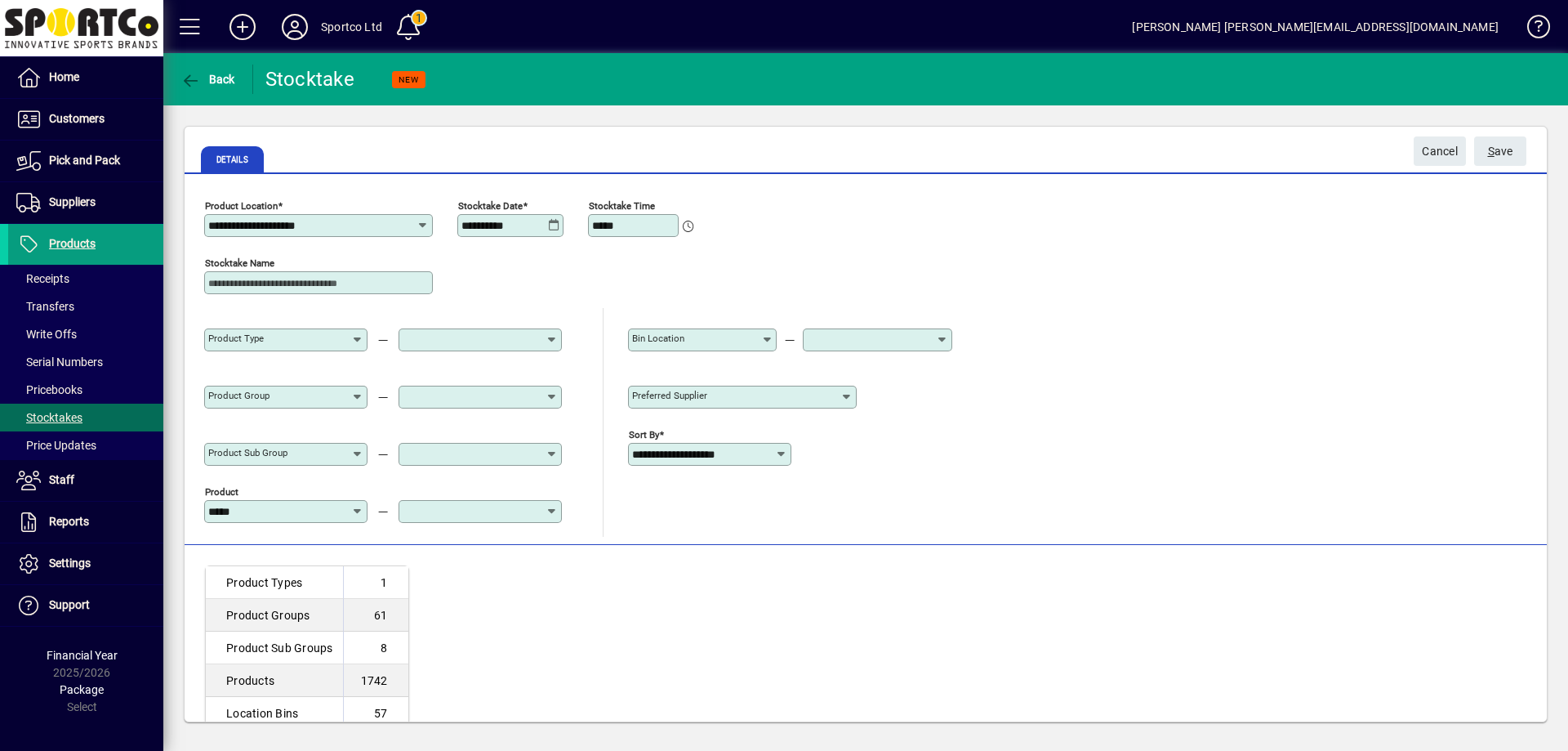
click at [470, 502] on div at bounding box center [480, 511] width 163 height 23
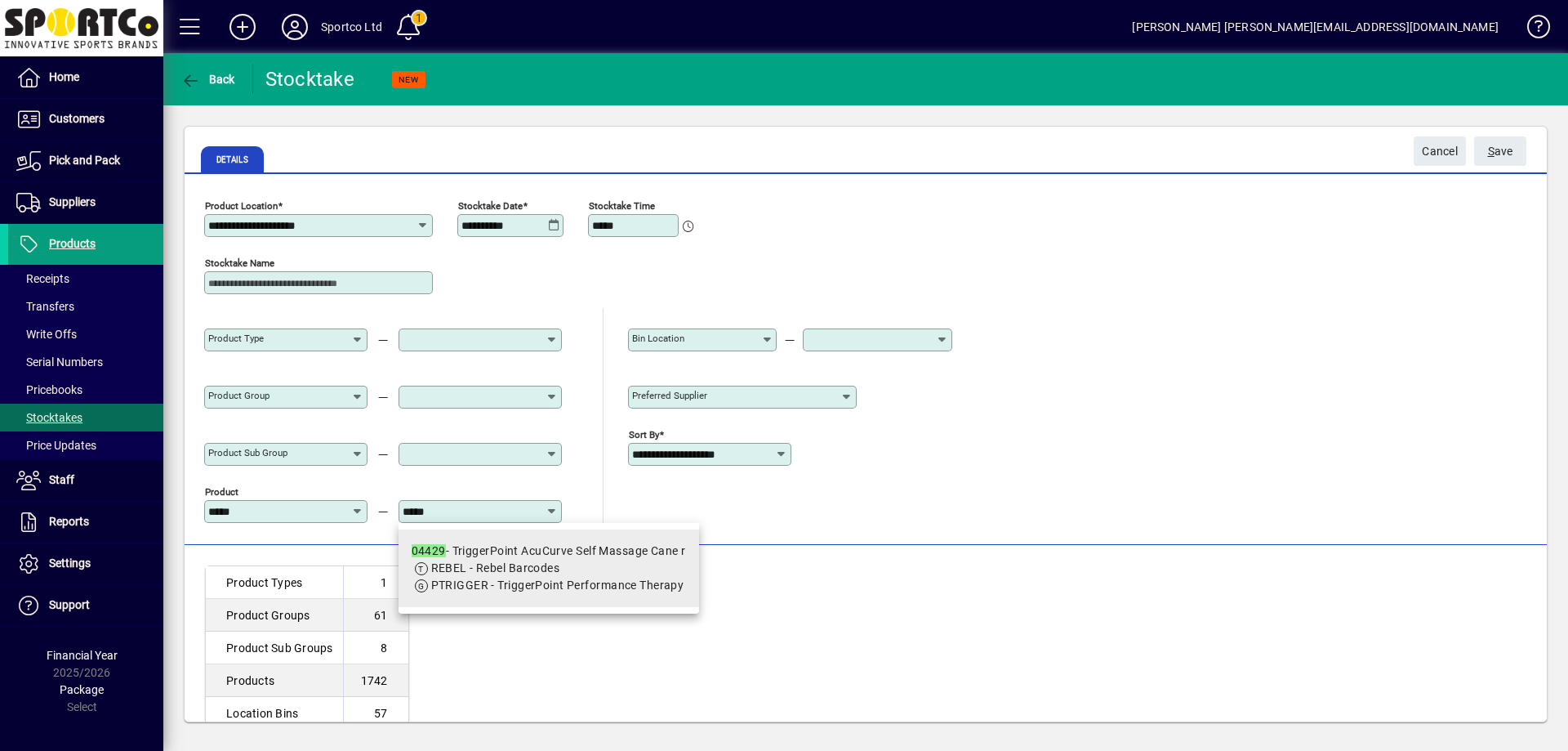
type input "*****"
click at [525, 568] on span "REBEL - Rebel Barcodes" at bounding box center [495, 568] width 129 height 13
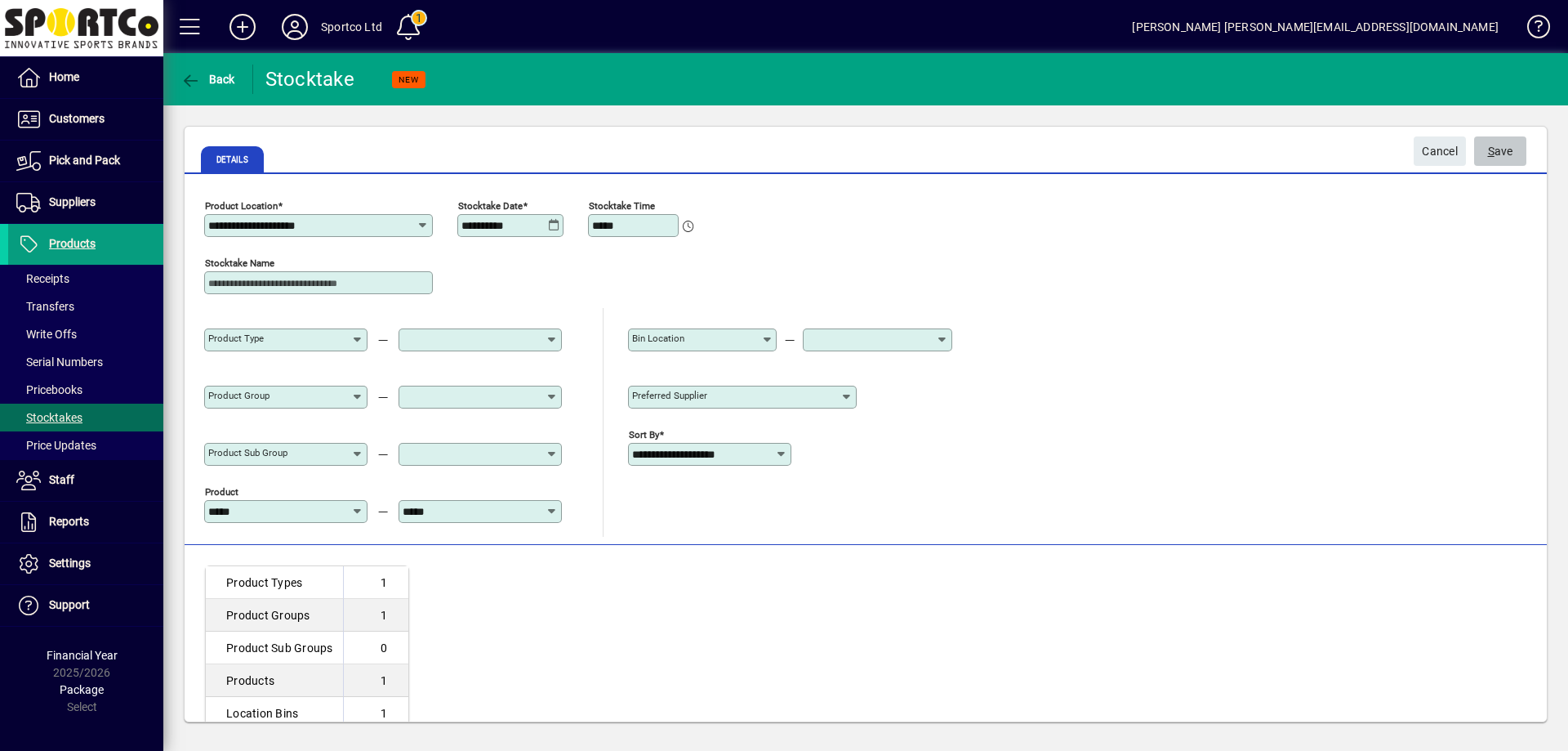
click at [1510, 152] on span "S ave" at bounding box center [1500, 152] width 25 height 27
type input "**********"
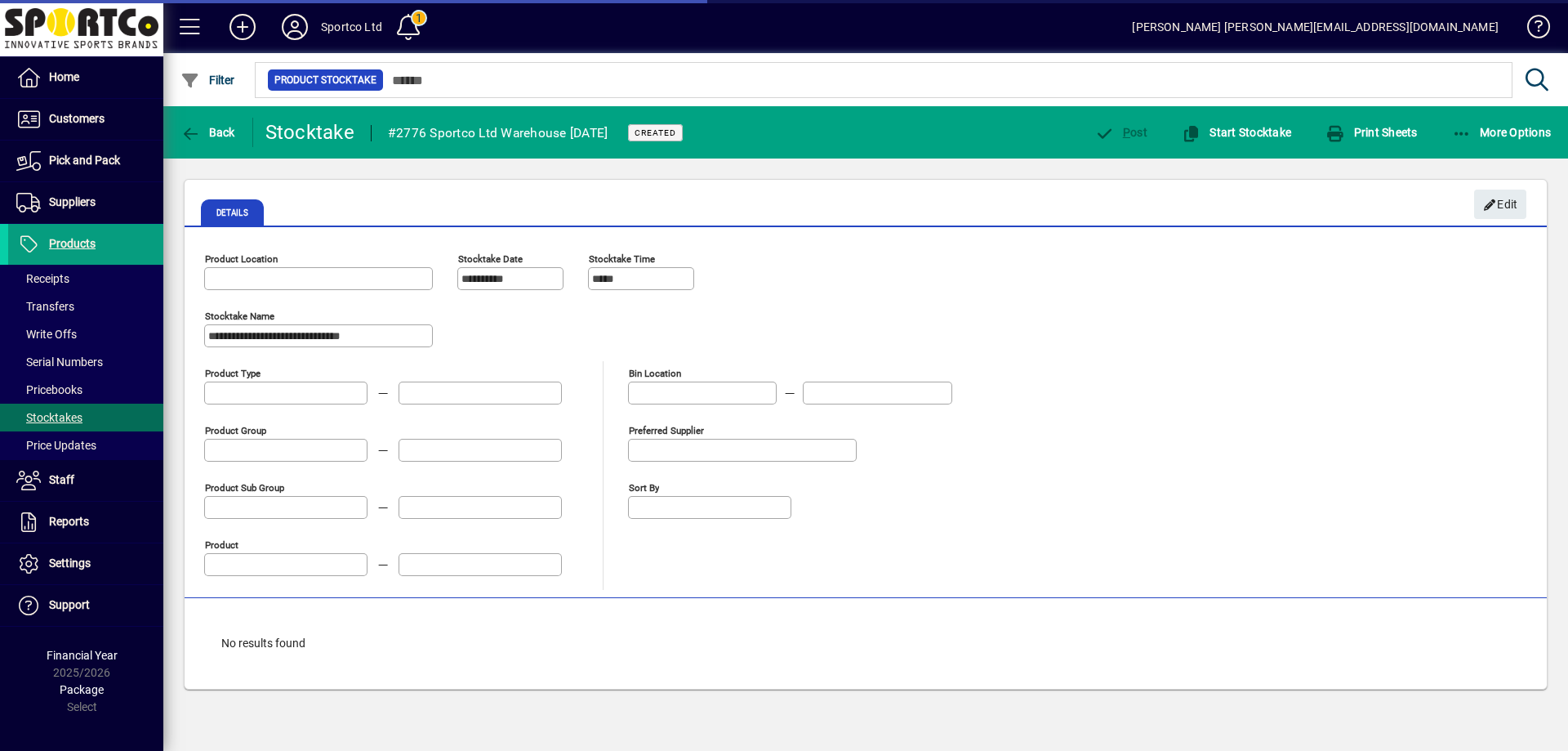
type input "**********"
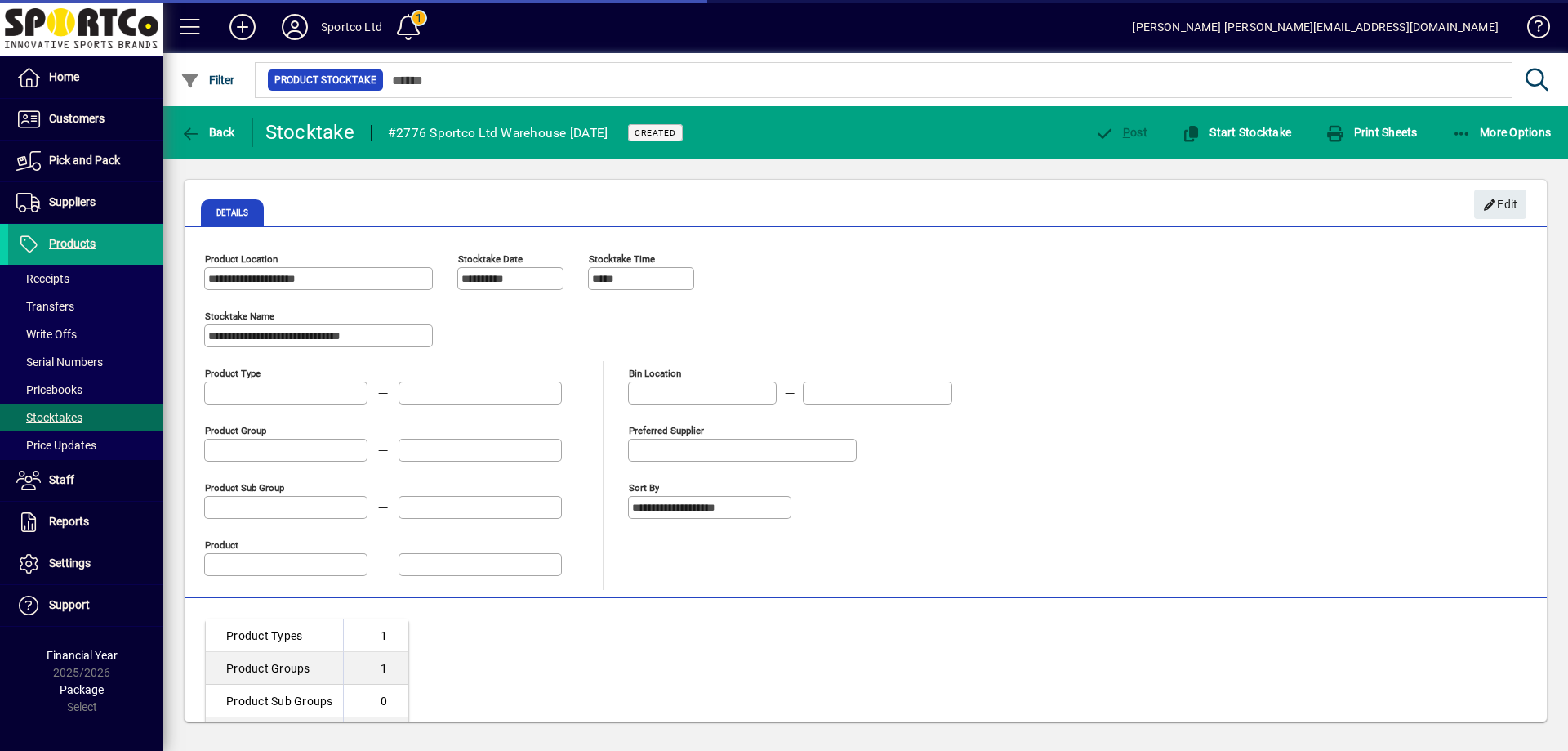
type input "*****"
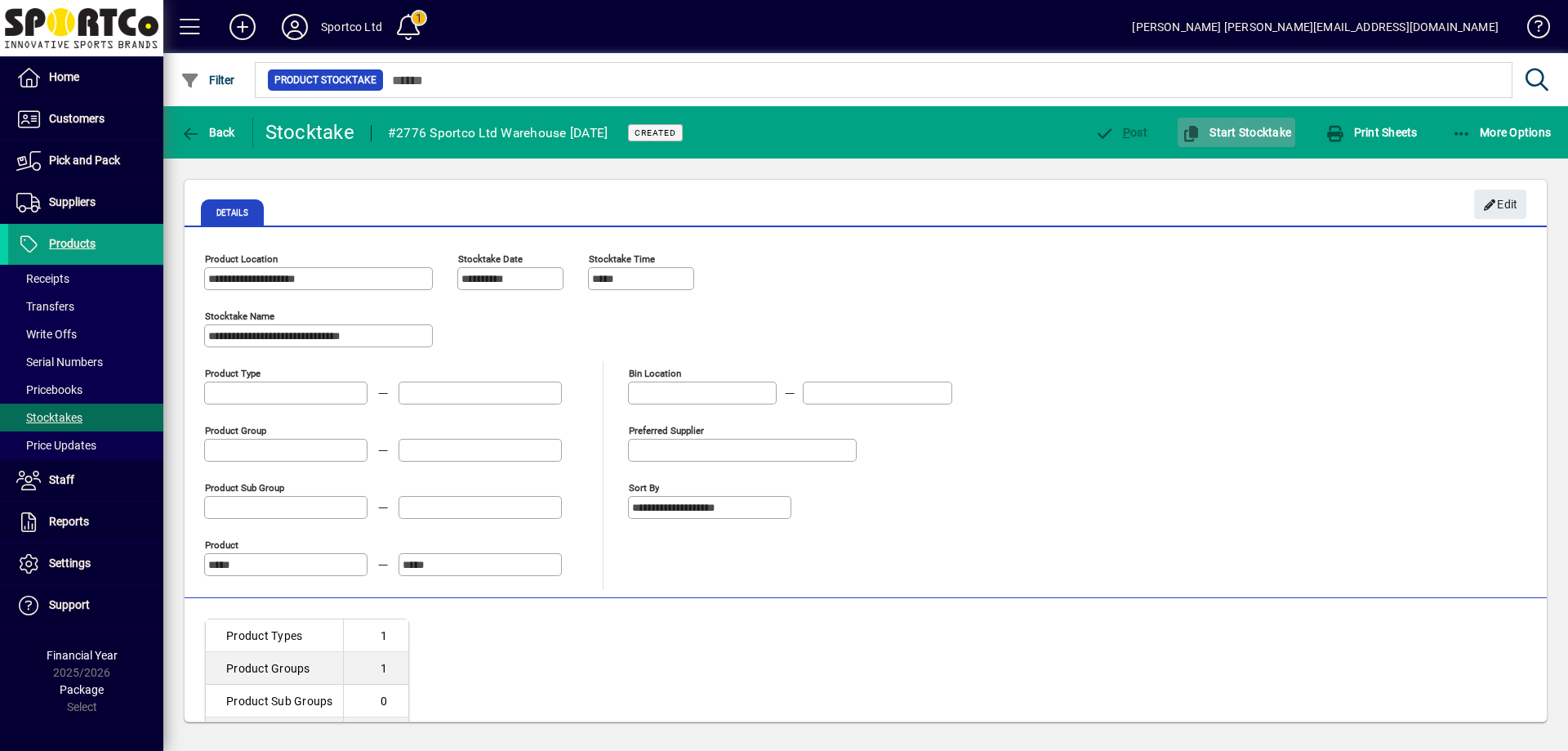
click at [1267, 125] on span "Start Stocktake" at bounding box center [1236, 132] width 110 height 13
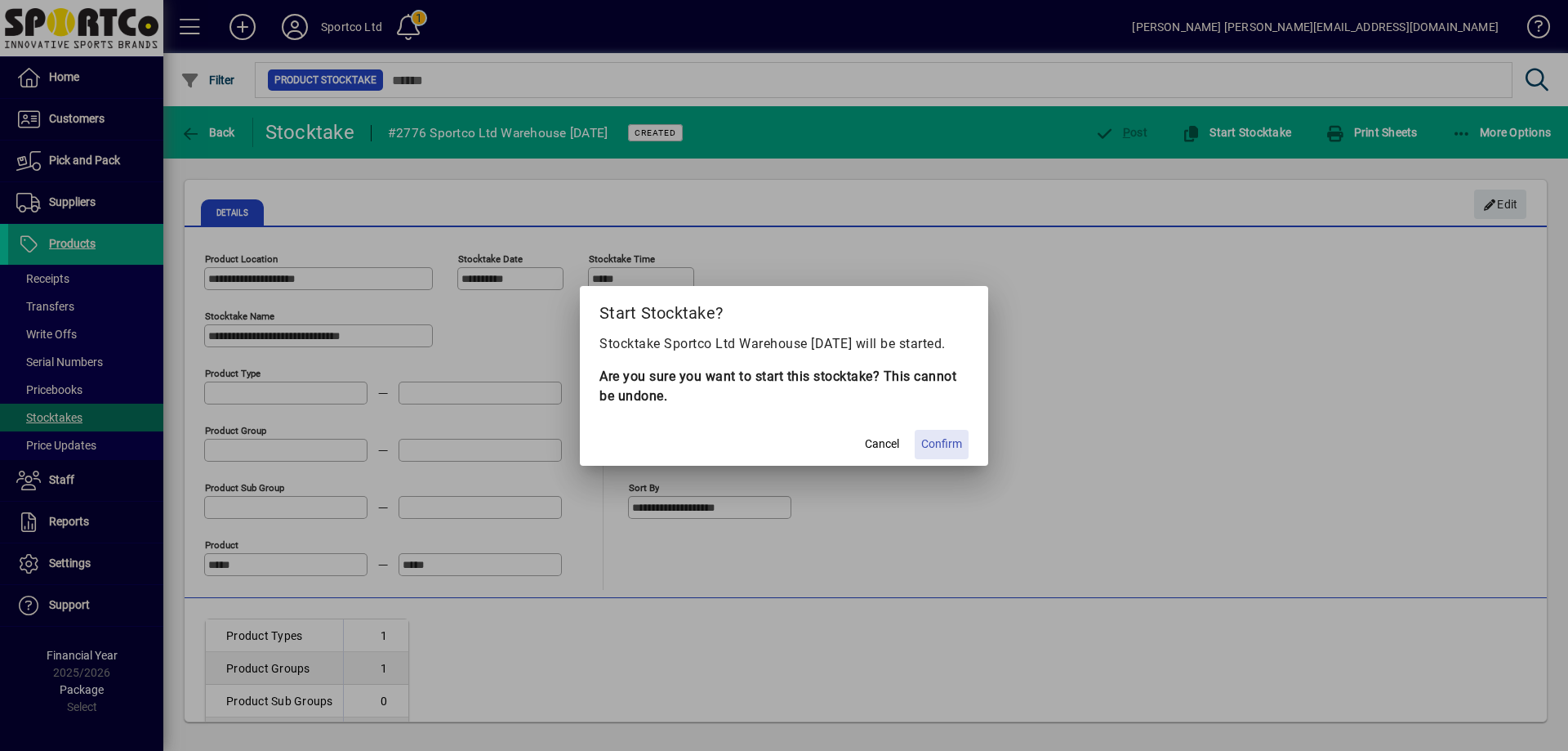
click at [961, 452] on span "Confirm" at bounding box center [942, 444] width 41 height 17
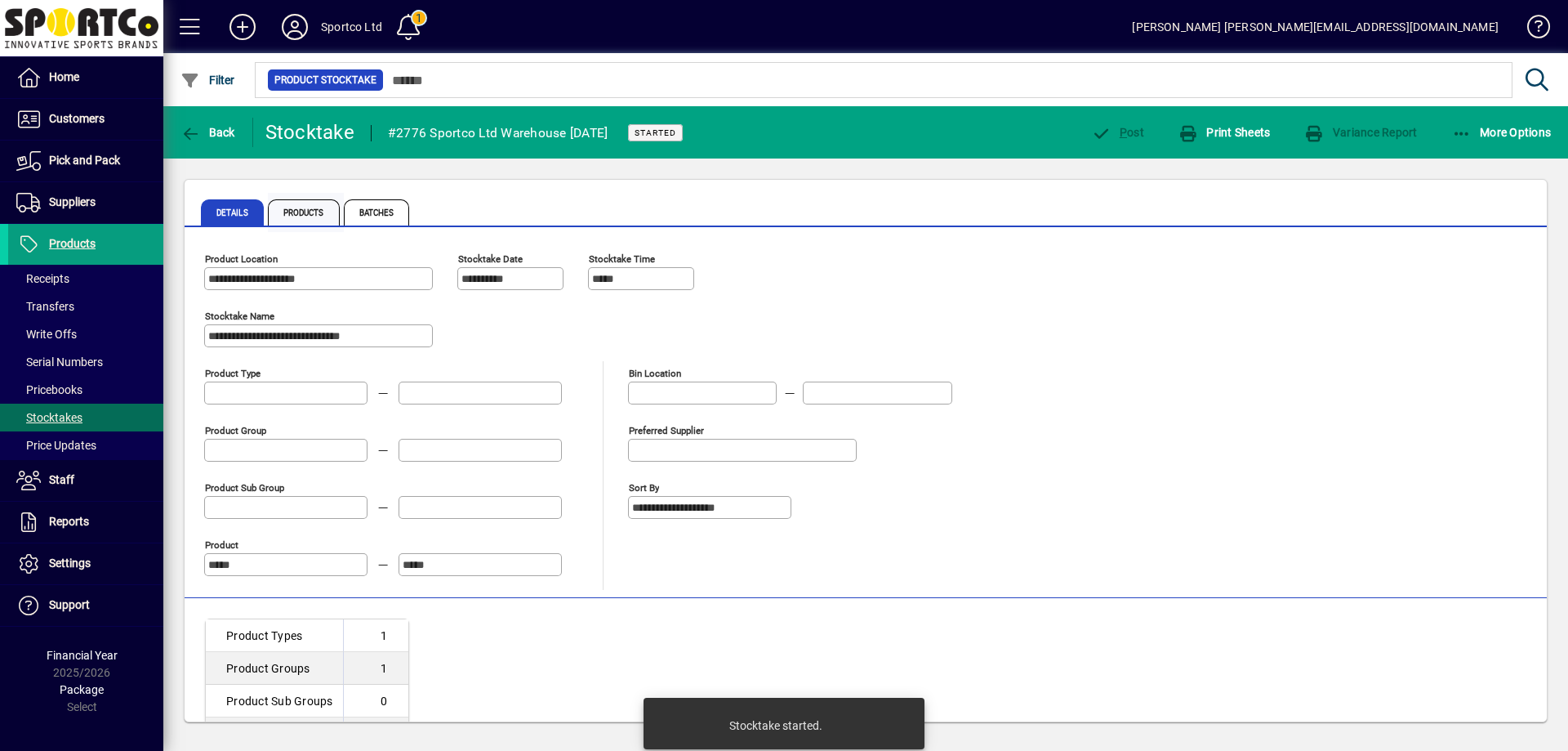
click at [315, 217] on span "Products" at bounding box center [303, 213] width 72 height 26
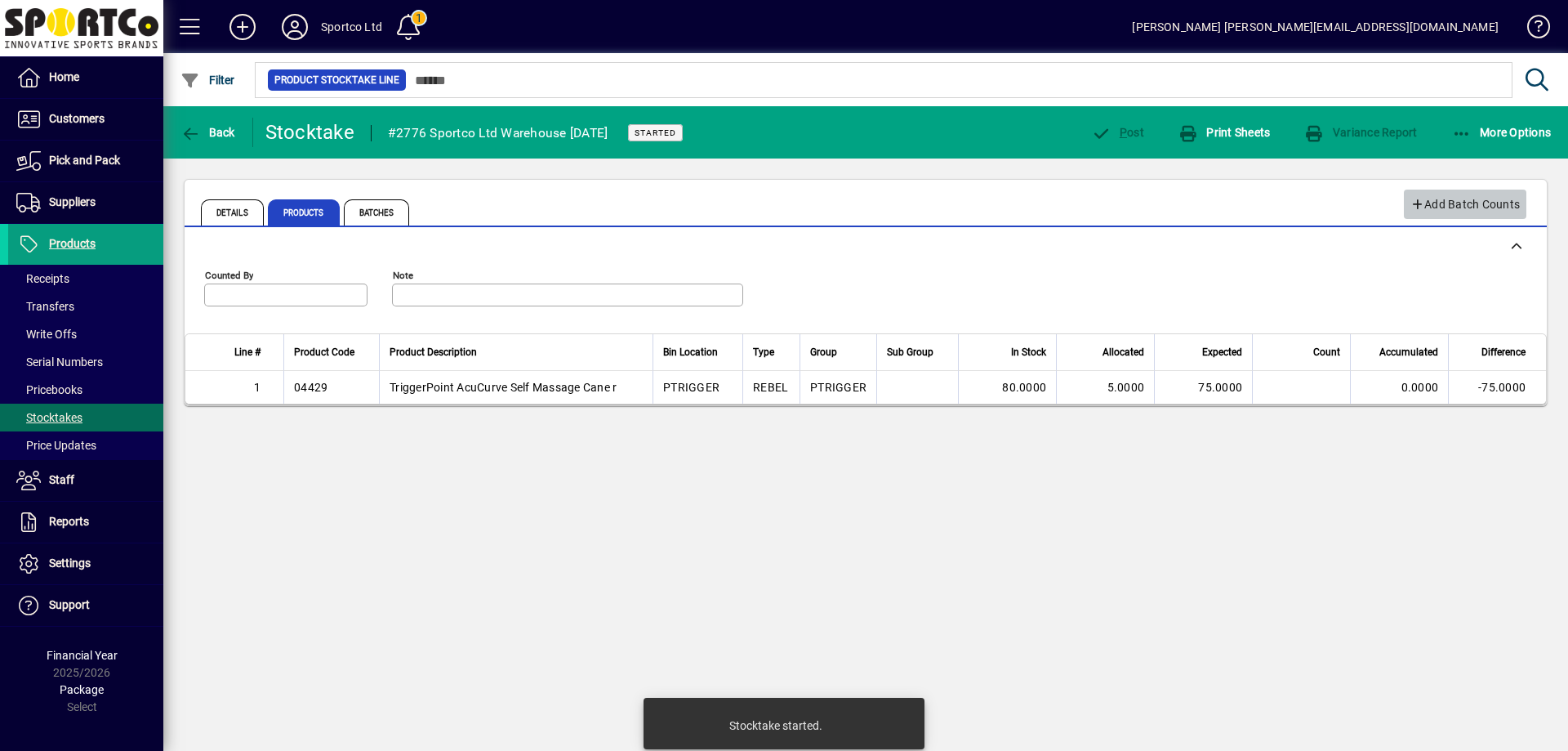
click at [1448, 201] on span "Add Batch Counts" at bounding box center [1466, 204] width 111 height 27
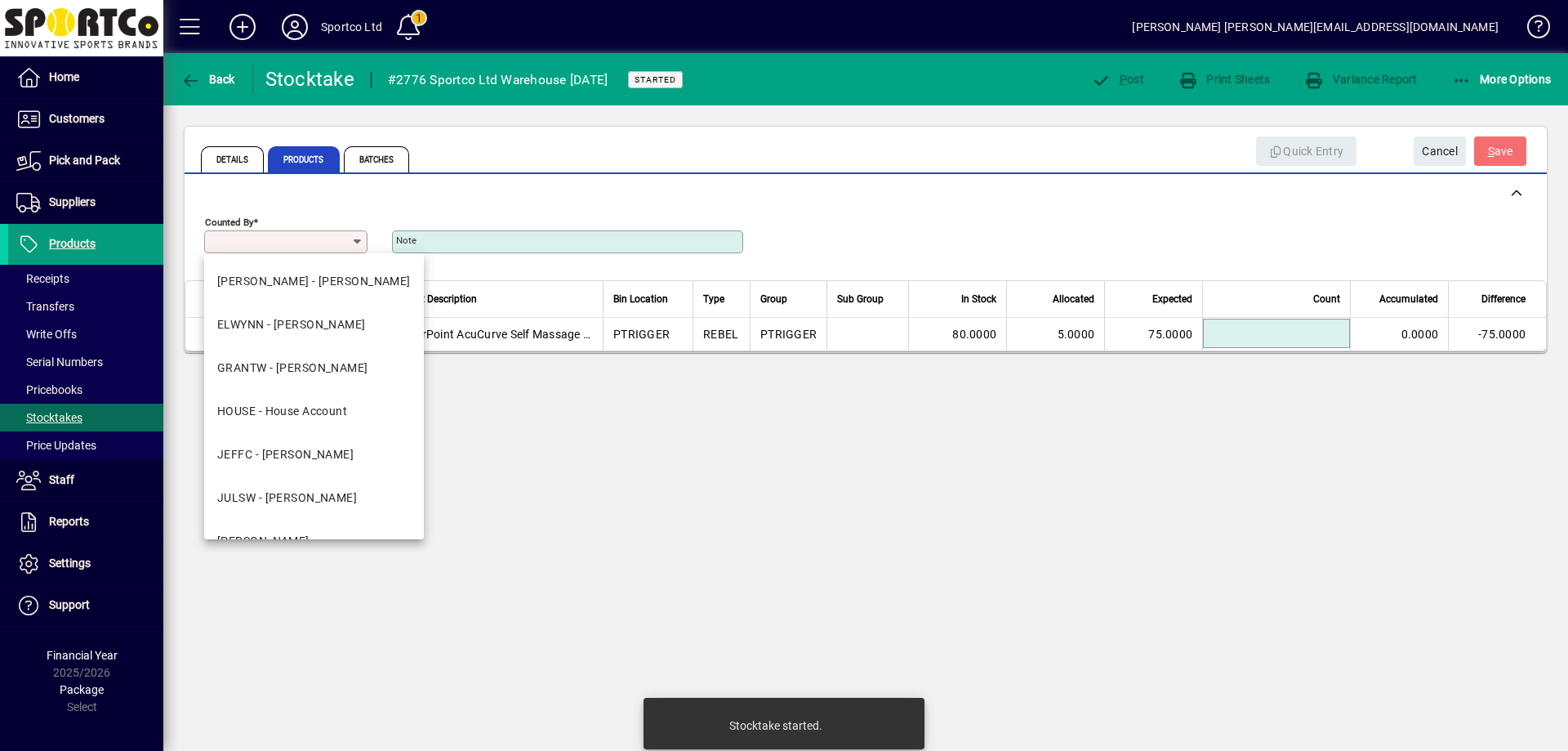
click at [346, 236] on input "Counted By" at bounding box center [280, 242] width 143 height 13
click at [309, 283] on div "DAVID - David Murphy" at bounding box center [314, 282] width 193 height 17
type input "**********"
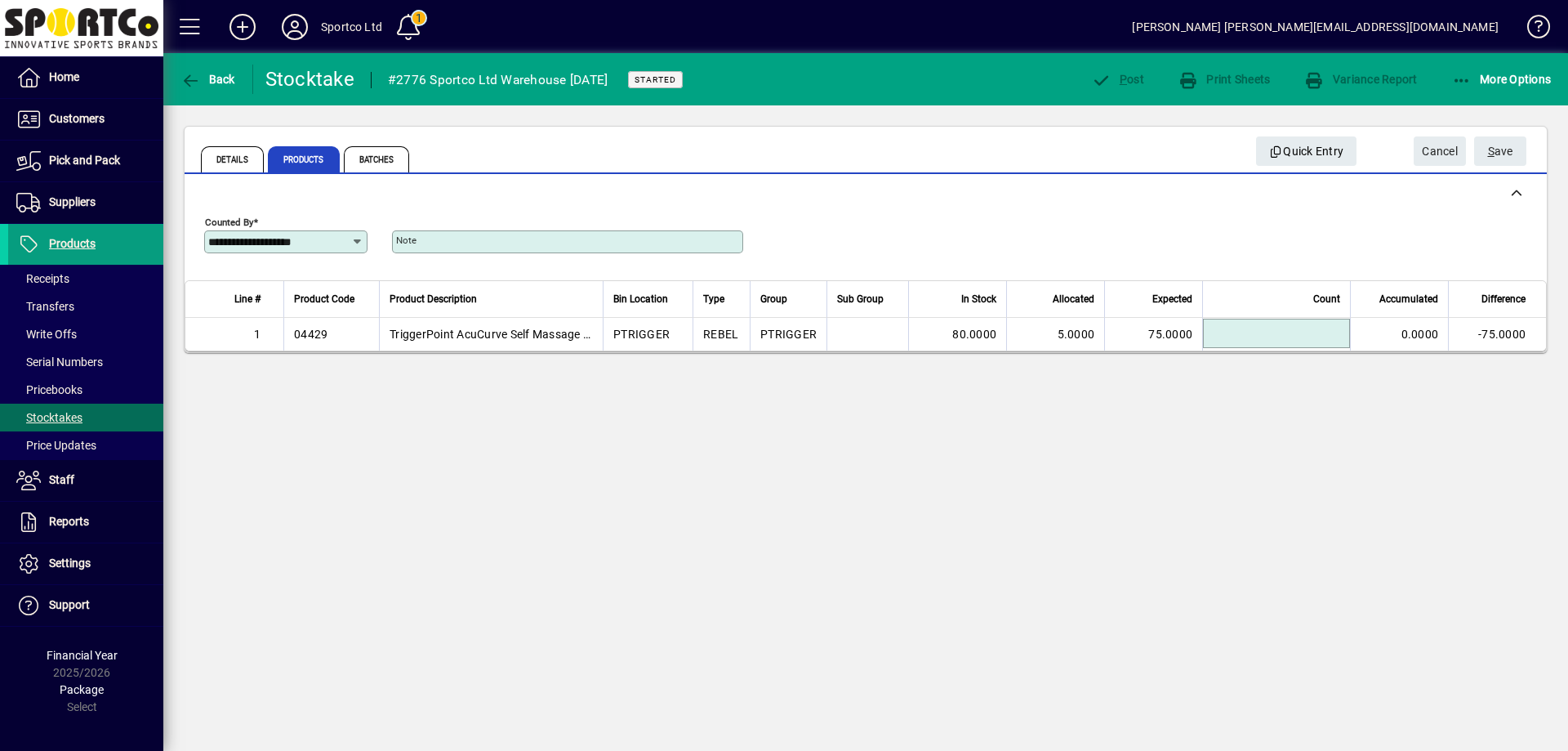
click at [1234, 332] on input at bounding box center [1278, 333] width 142 height 20
type input "*******"
click at [1502, 146] on span "S ave" at bounding box center [1500, 152] width 25 height 27
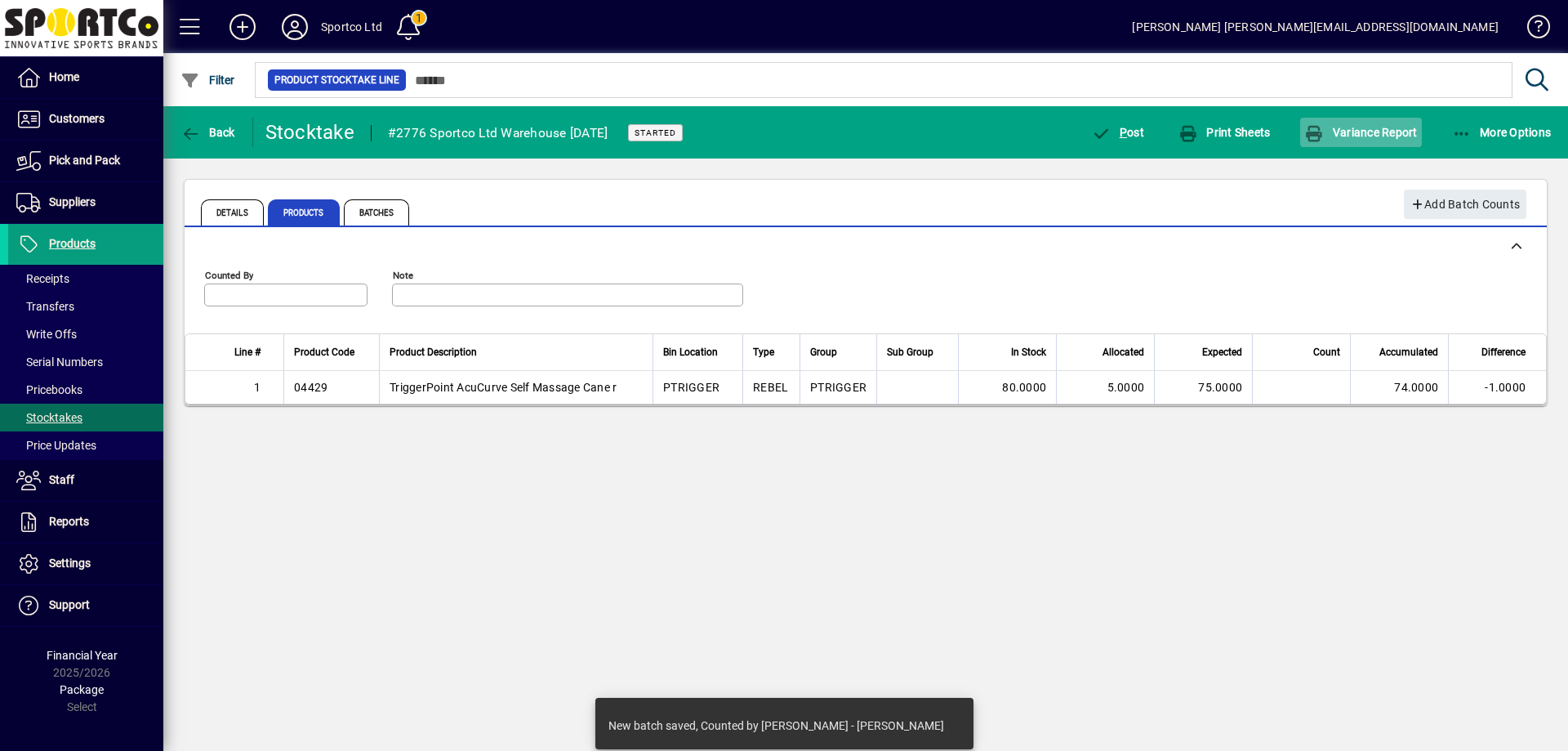
click at [1355, 137] on span "Variance Report" at bounding box center [1360, 132] width 112 height 13
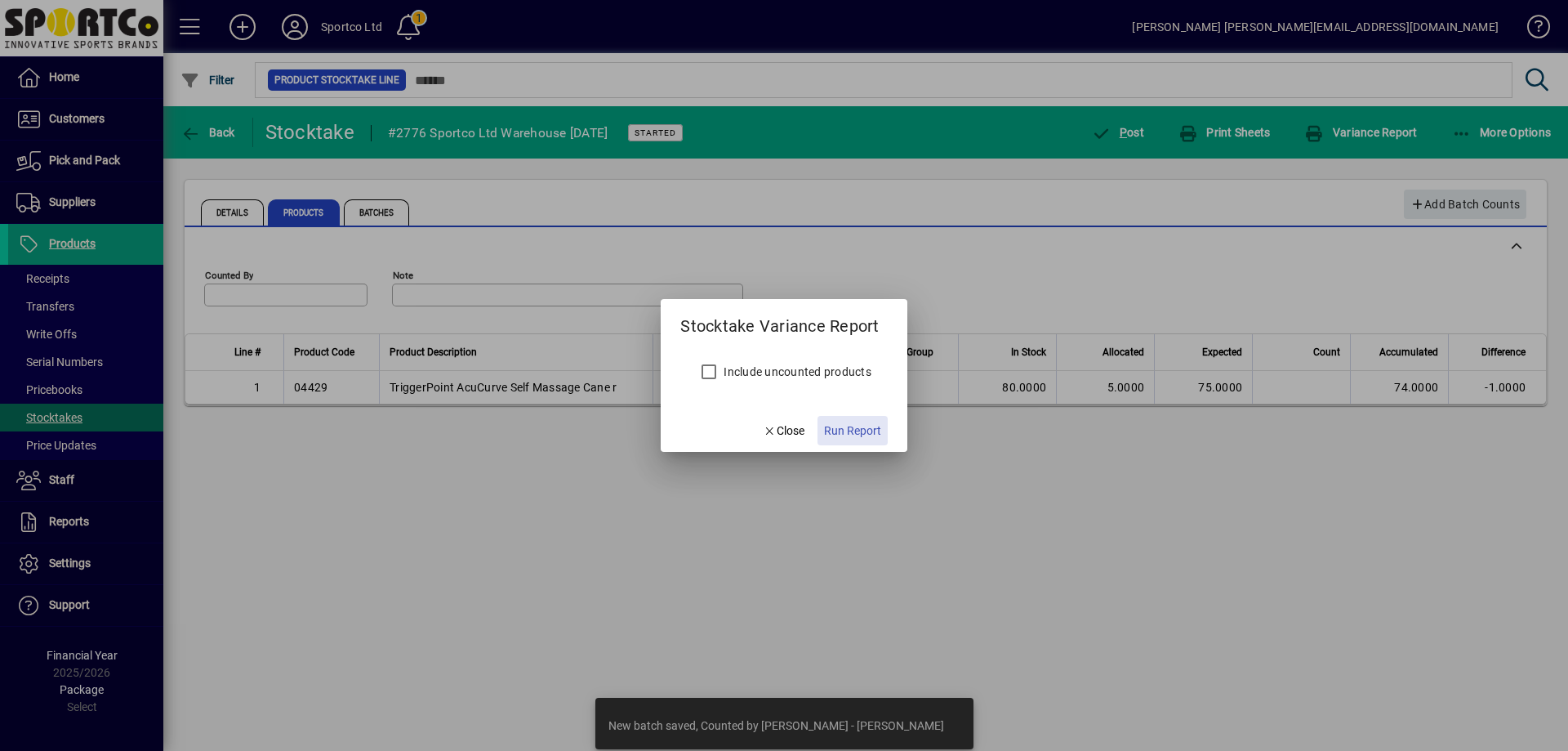
click at [856, 430] on span "Run Report" at bounding box center [853, 431] width 58 height 17
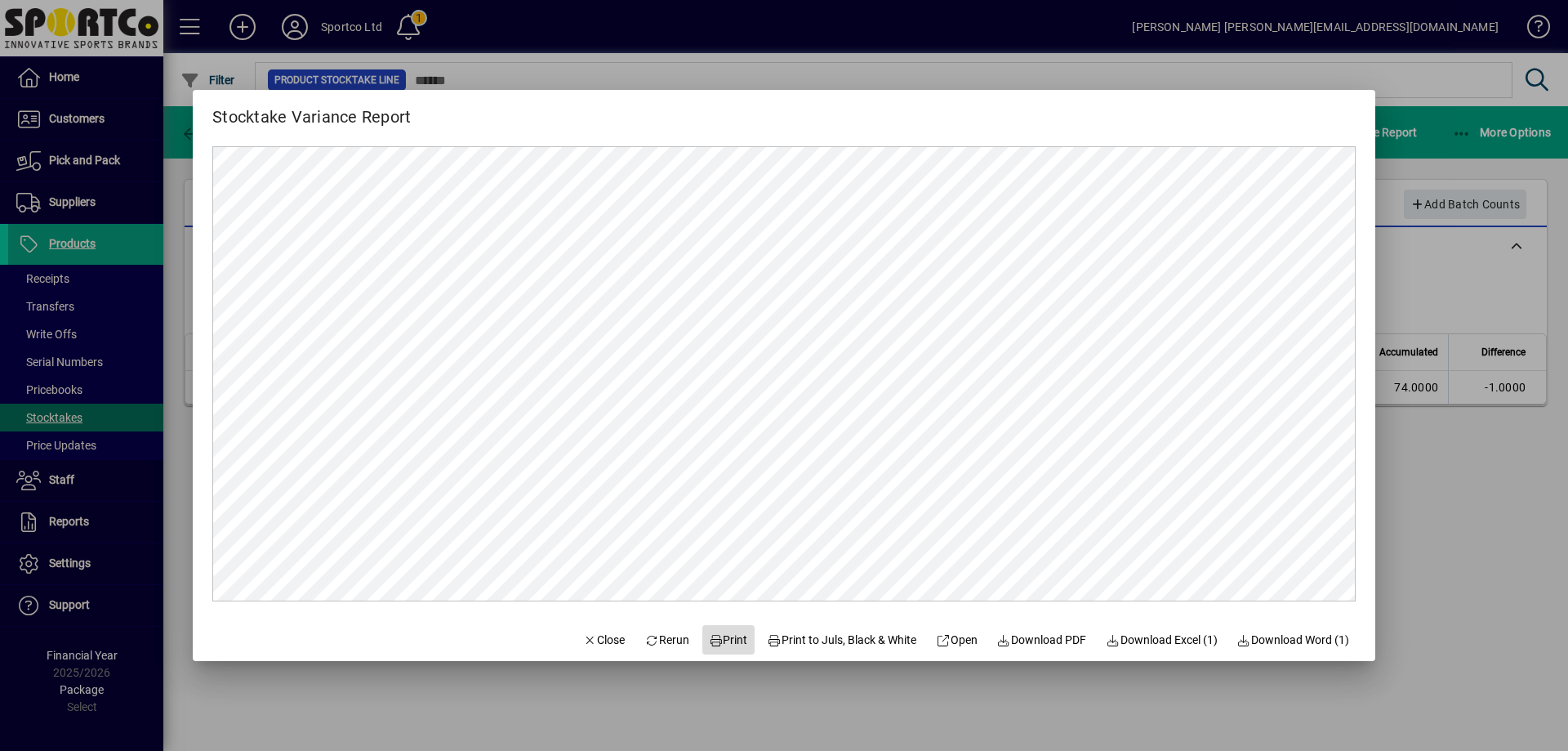
click at [723, 641] on span "Print" at bounding box center [728, 640] width 39 height 17
click at [586, 636] on span "Close" at bounding box center [605, 640] width 43 height 17
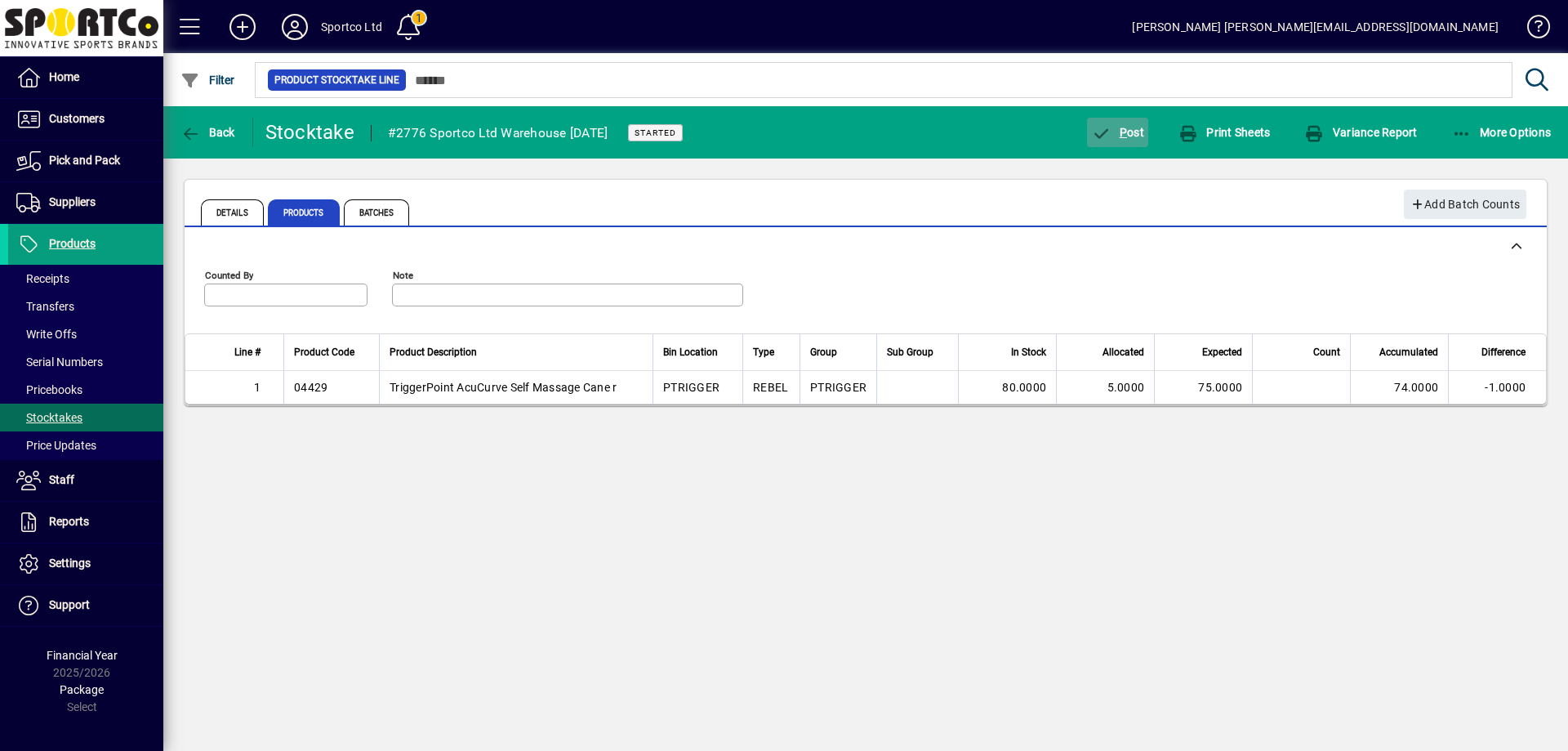
click at [1112, 125] on span "P ost" at bounding box center [1117, 132] width 53 height 13
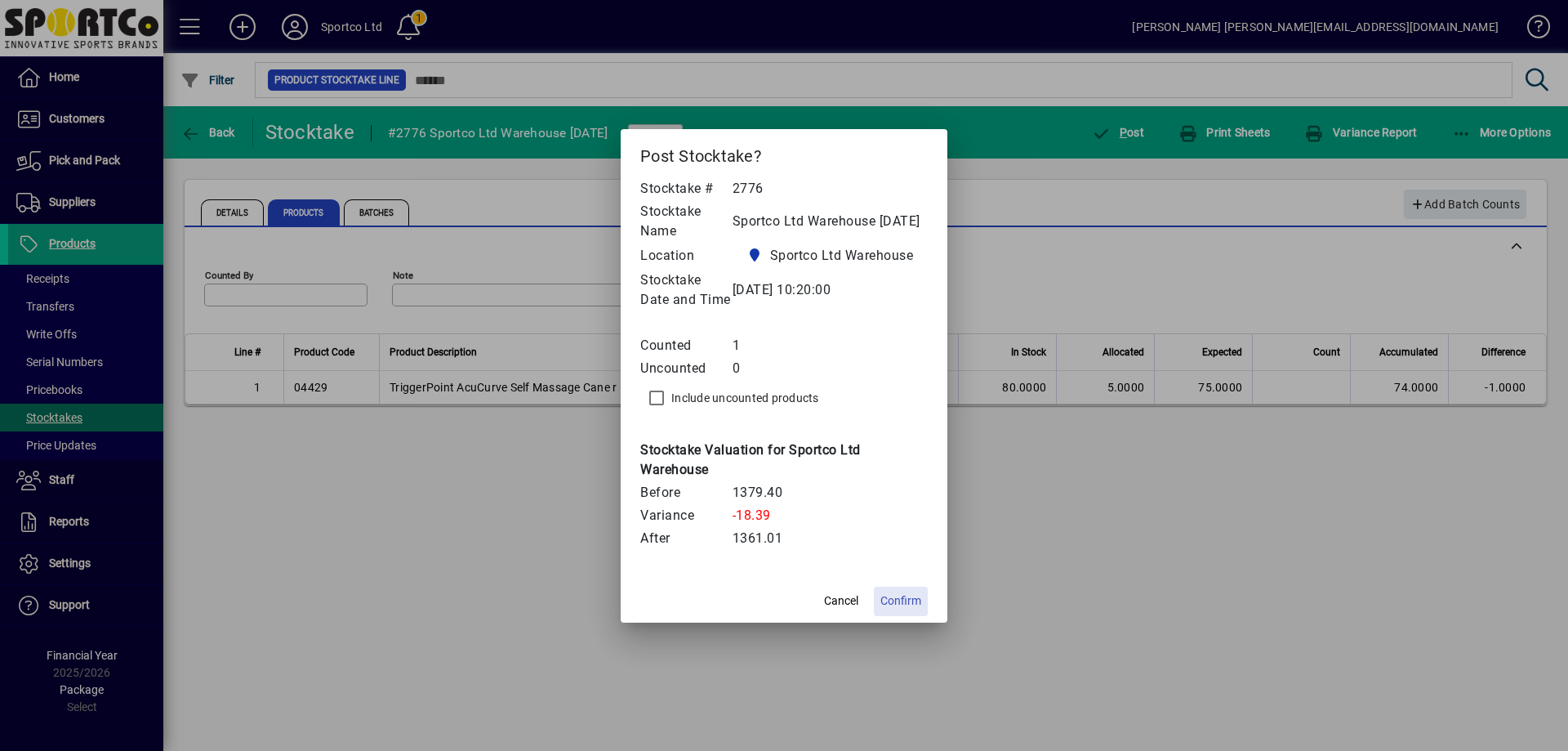
click at [895, 606] on span "Confirm" at bounding box center [901, 601] width 41 height 17
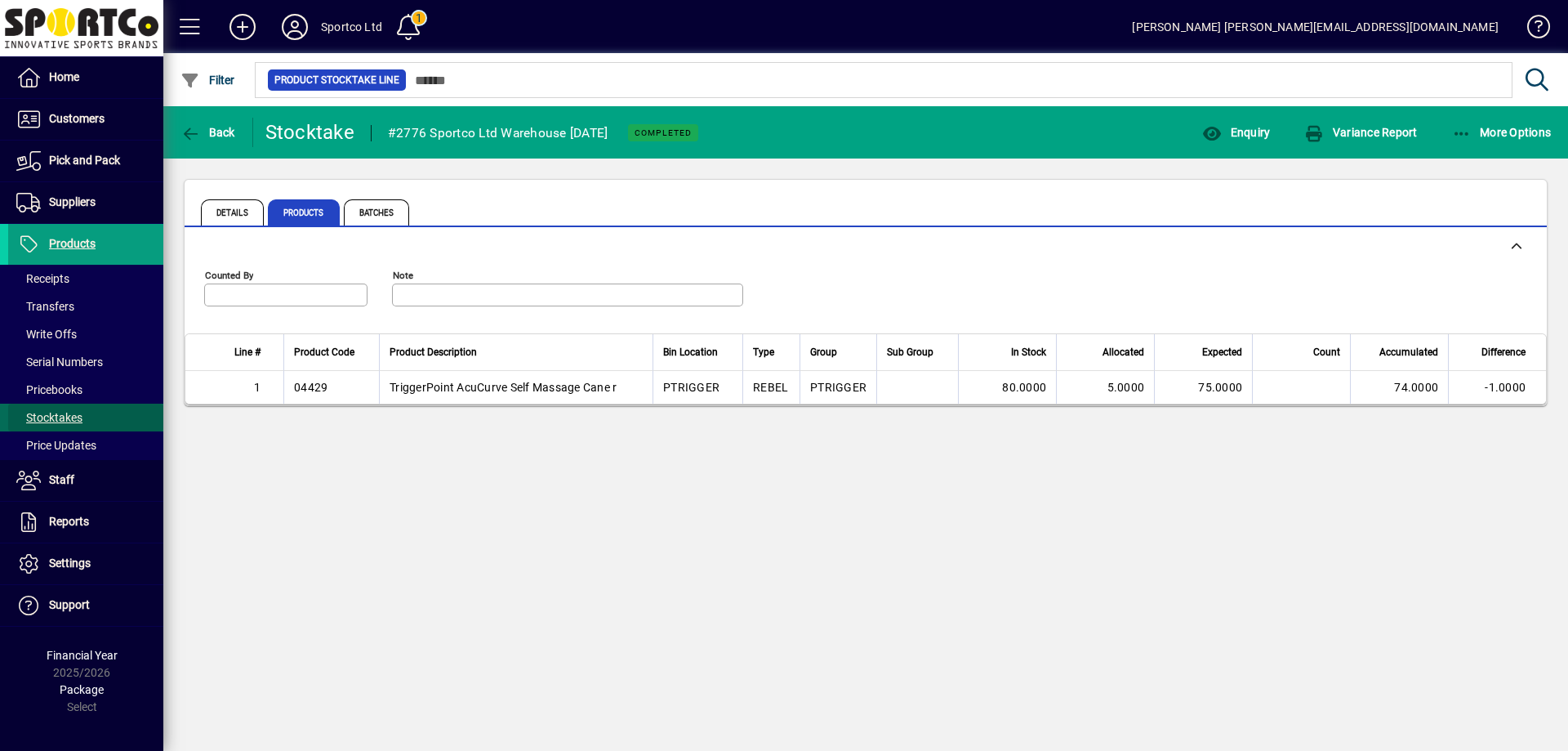
click at [59, 418] on span "Stocktakes" at bounding box center [49, 417] width 66 height 13
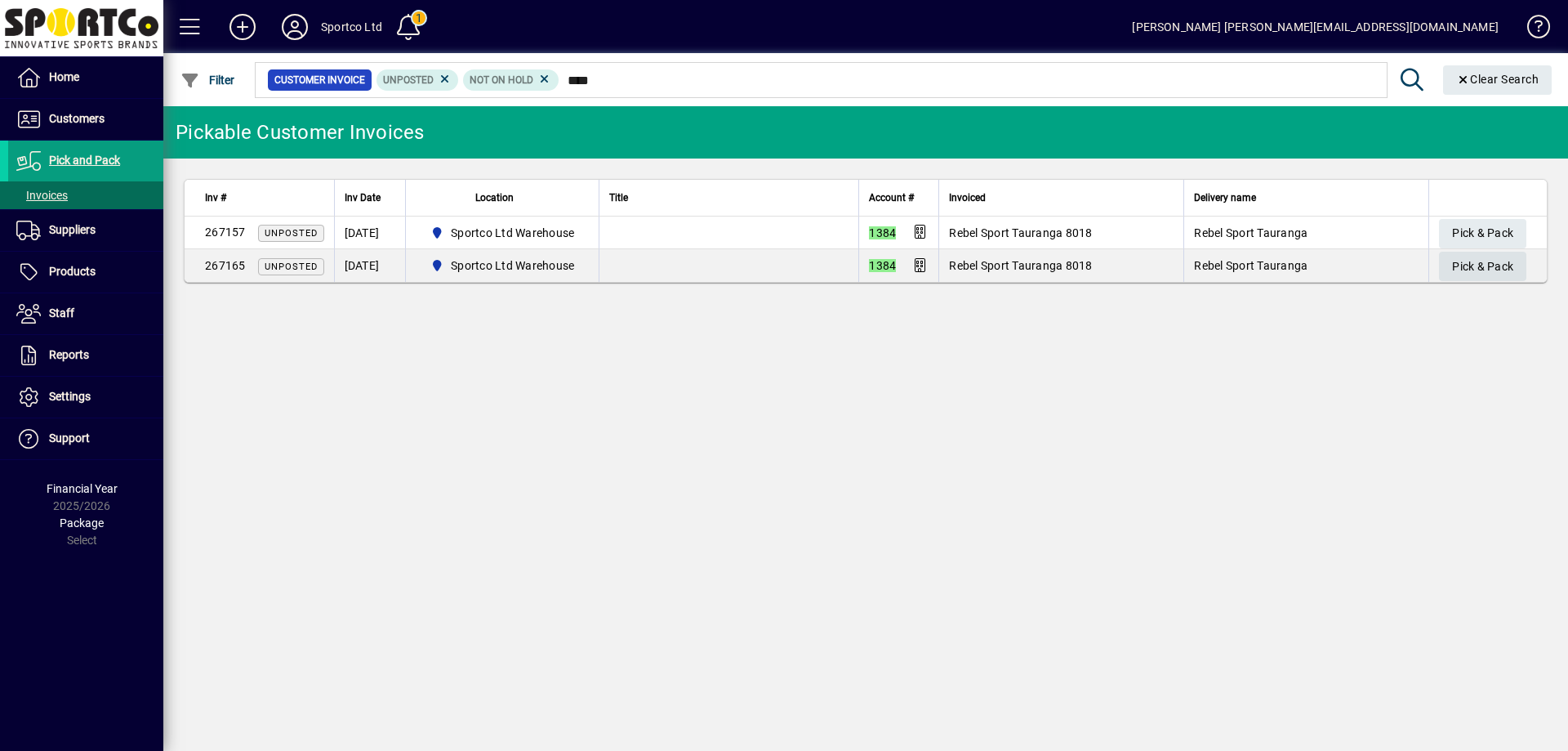
type input "****"
click at [1470, 270] on span "Pick & Pack" at bounding box center [1483, 267] width 61 height 27
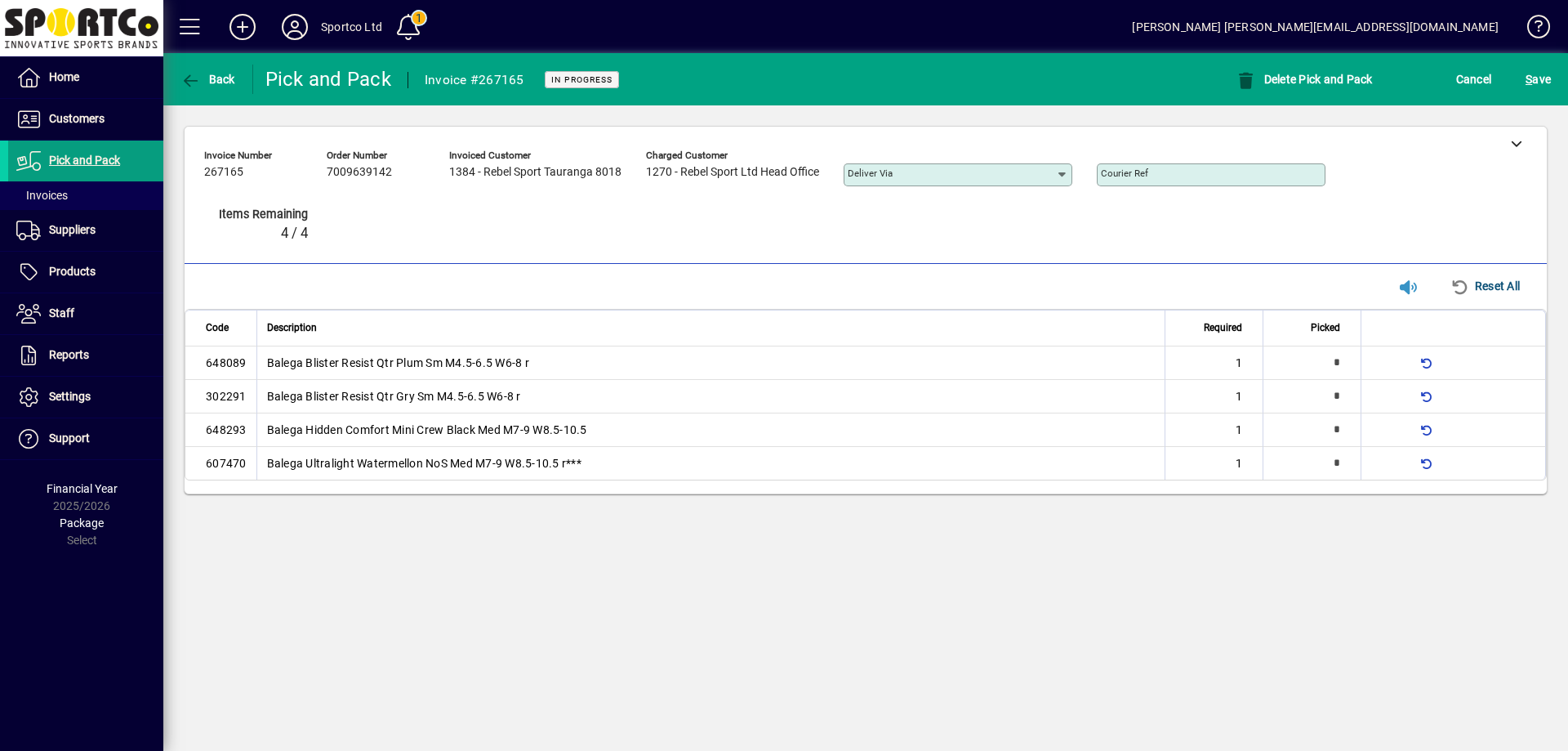
type input "*"
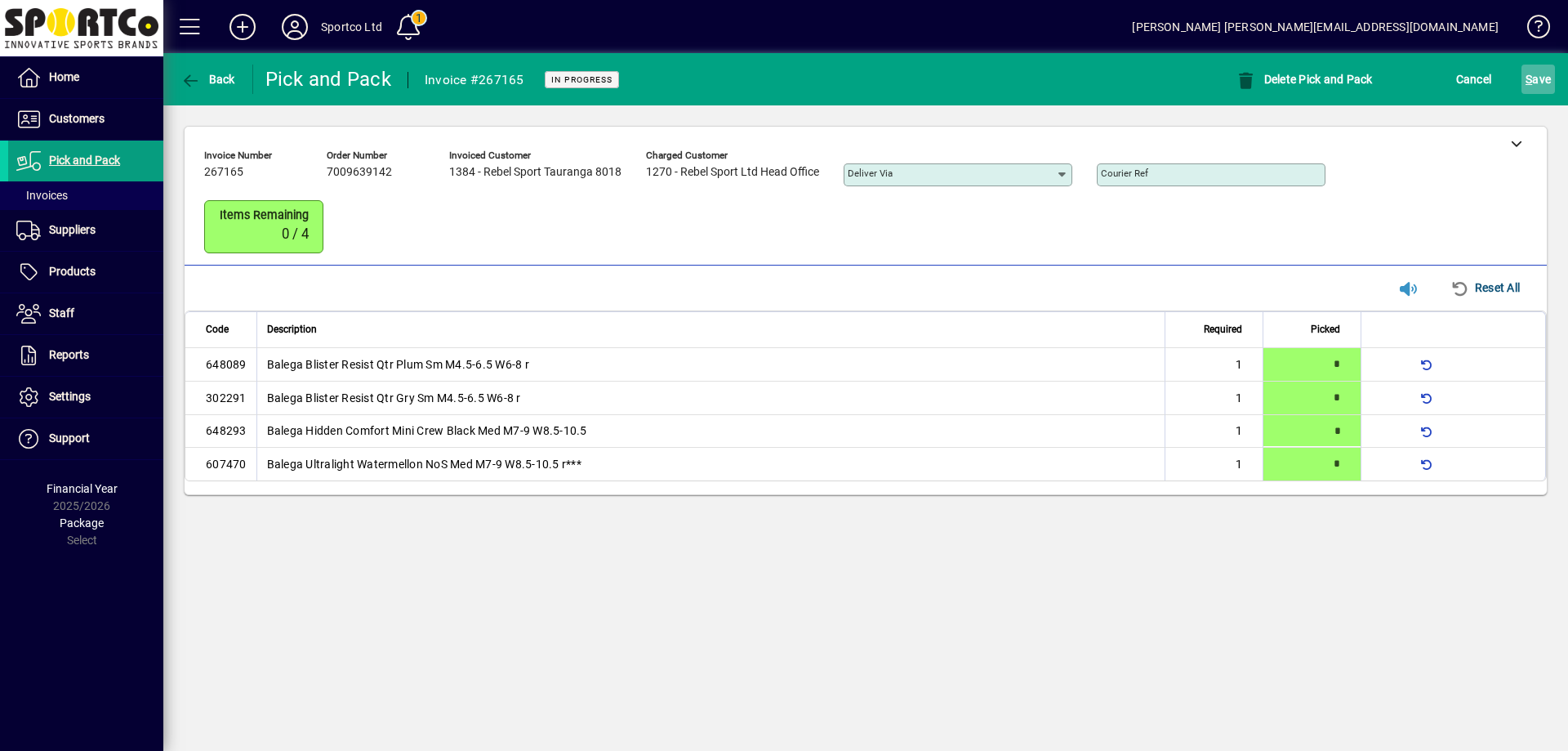
click at [1546, 65] on span "submit" at bounding box center [1538, 79] width 33 height 39
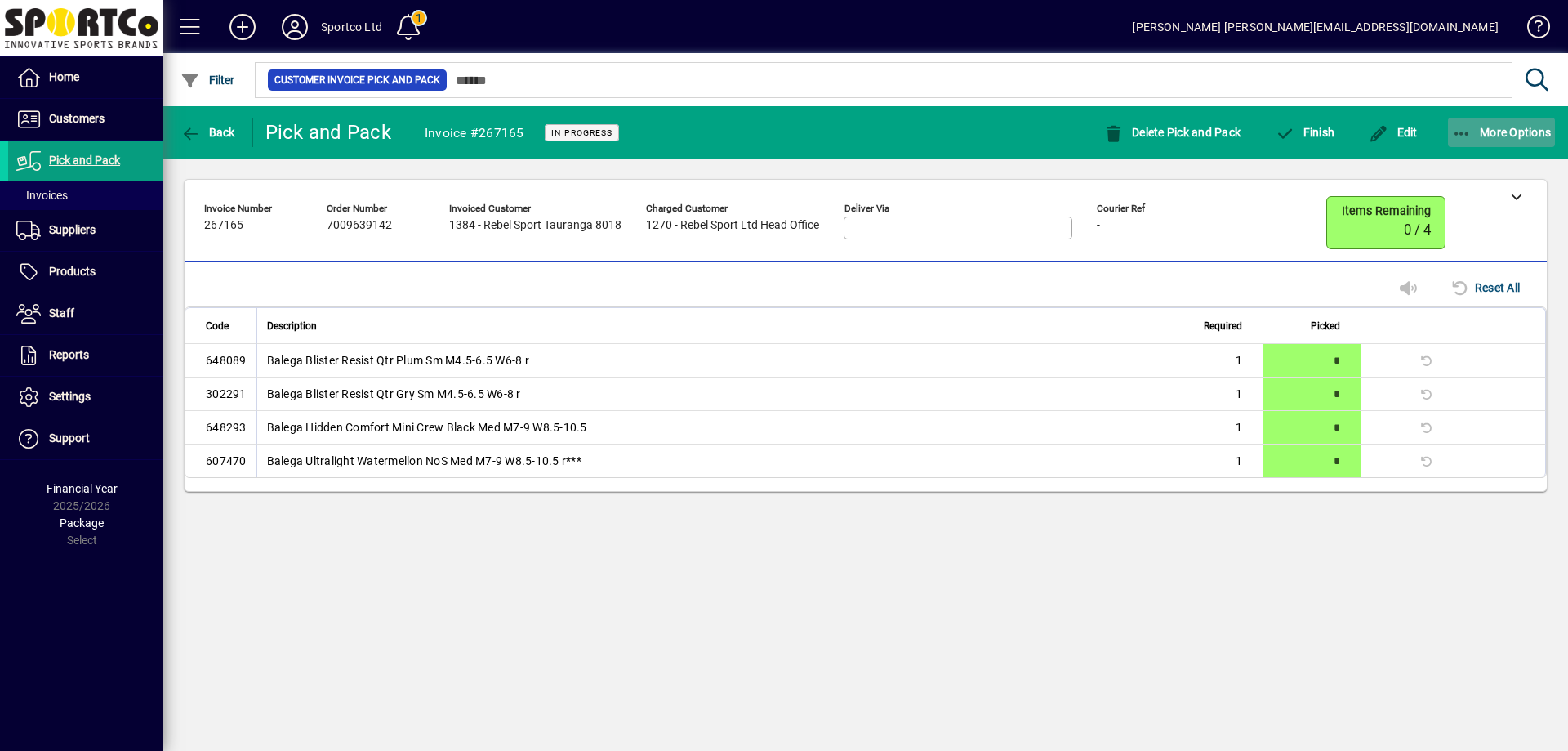
click at [1475, 134] on span "More Options" at bounding box center [1501, 132] width 99 height 13
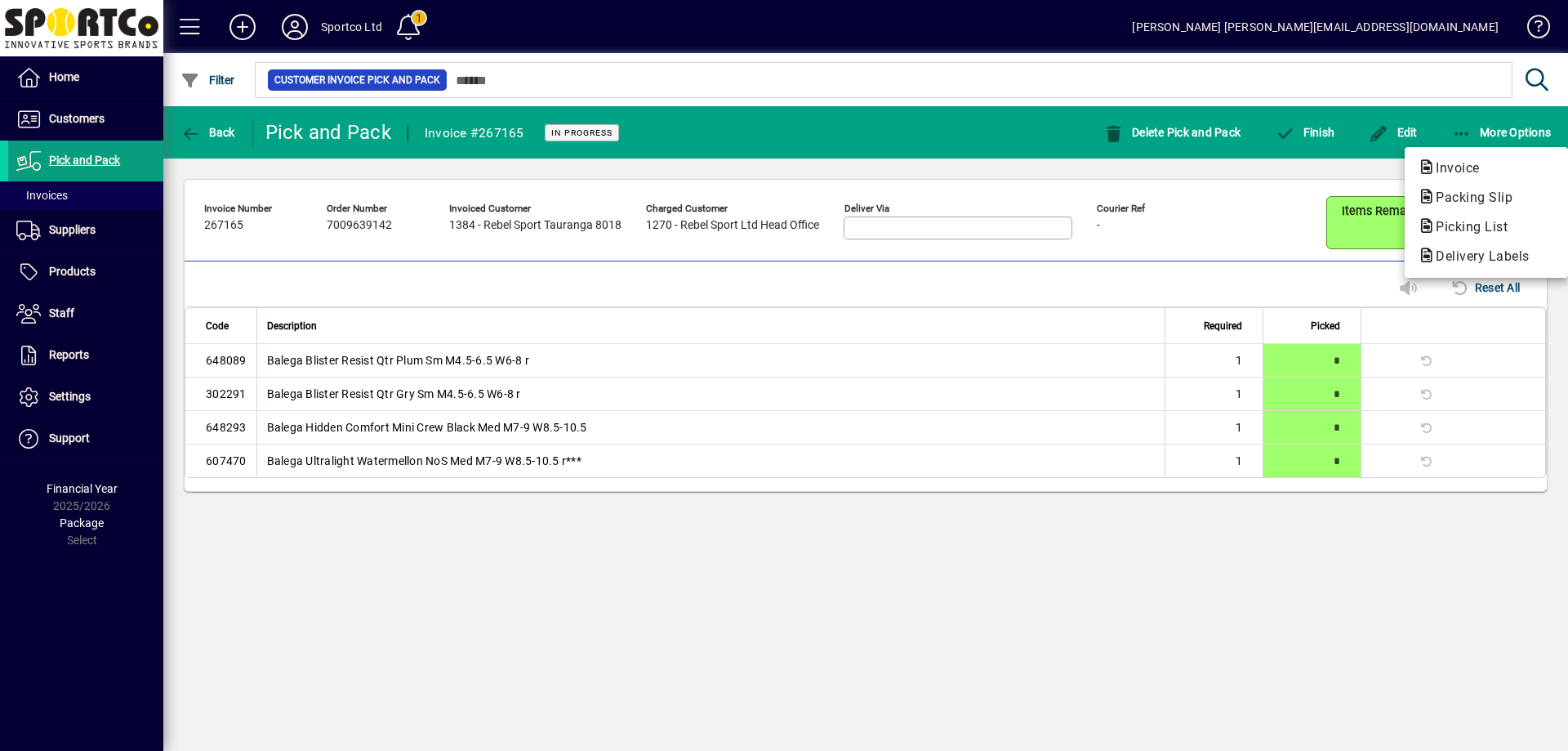
click at [1454, 204] on span "Packing Slip" at bounding box center [1487, 197] width 137 height 20
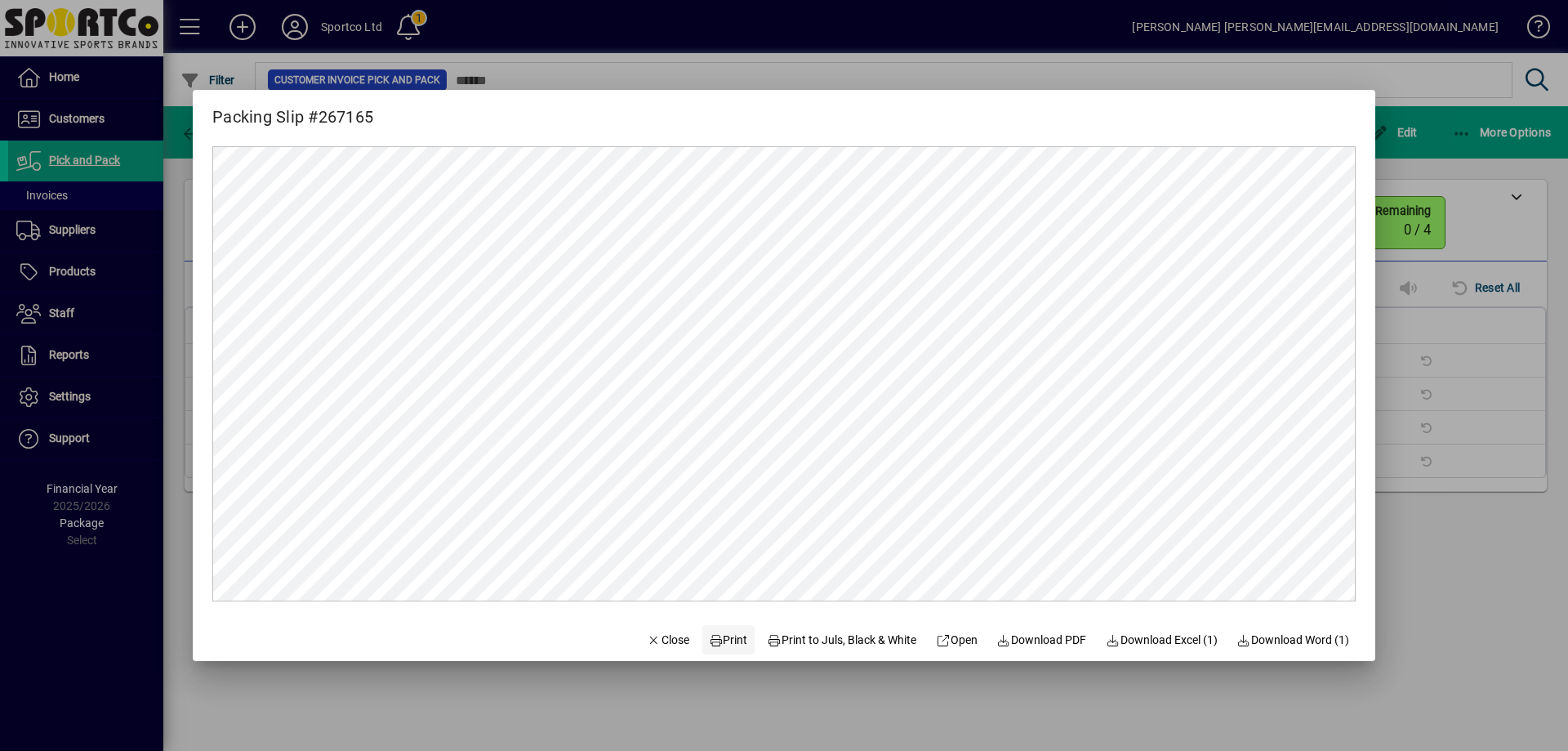
click at [725, 626] on span at bounding box center [728, 639] width 52 height 39
click at [656, 644] on span "Close" at bounding box center [668, 640] width 43 height 17
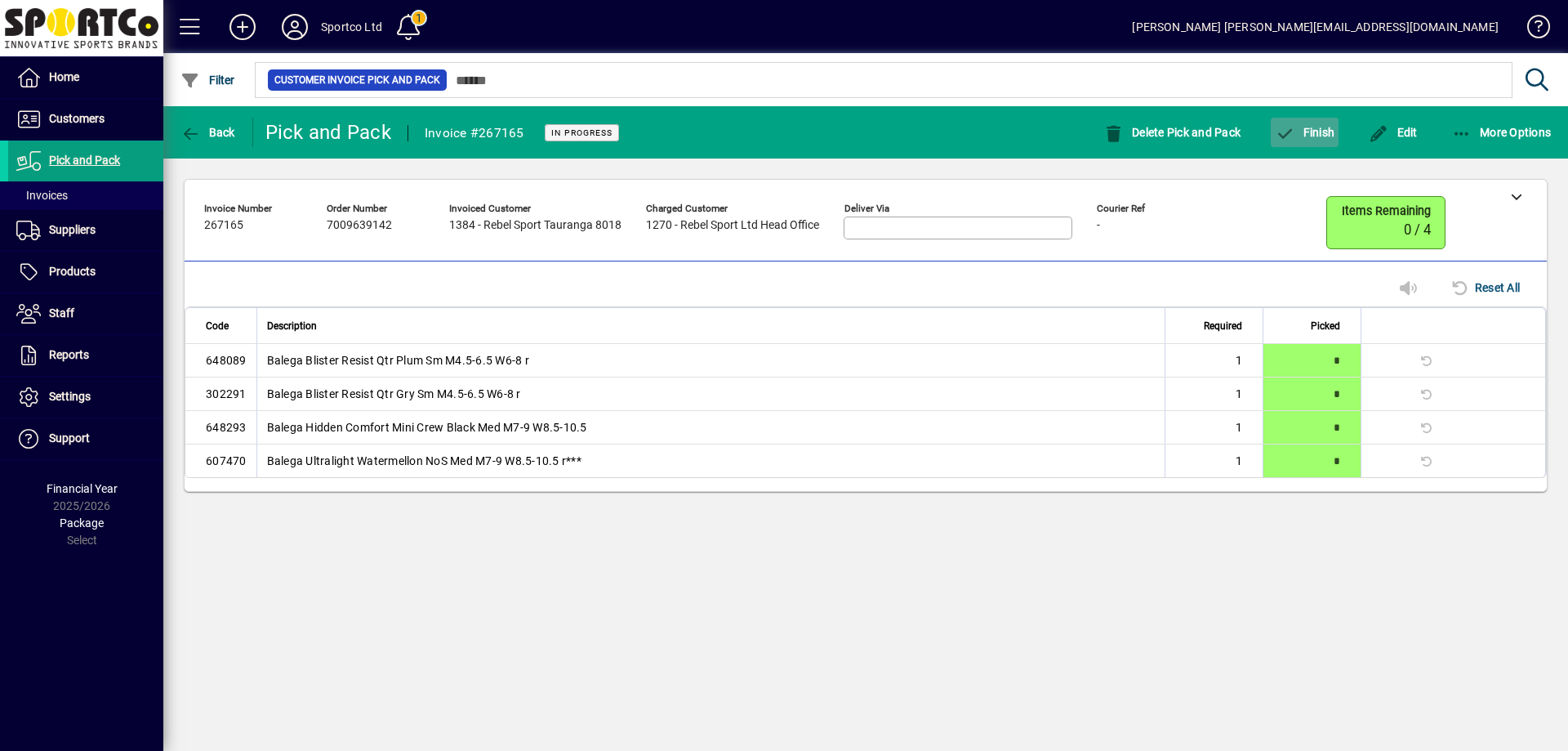
click at [1303, 127] on span "Finish" at bounding box center [1305, 132] width 59 height 13
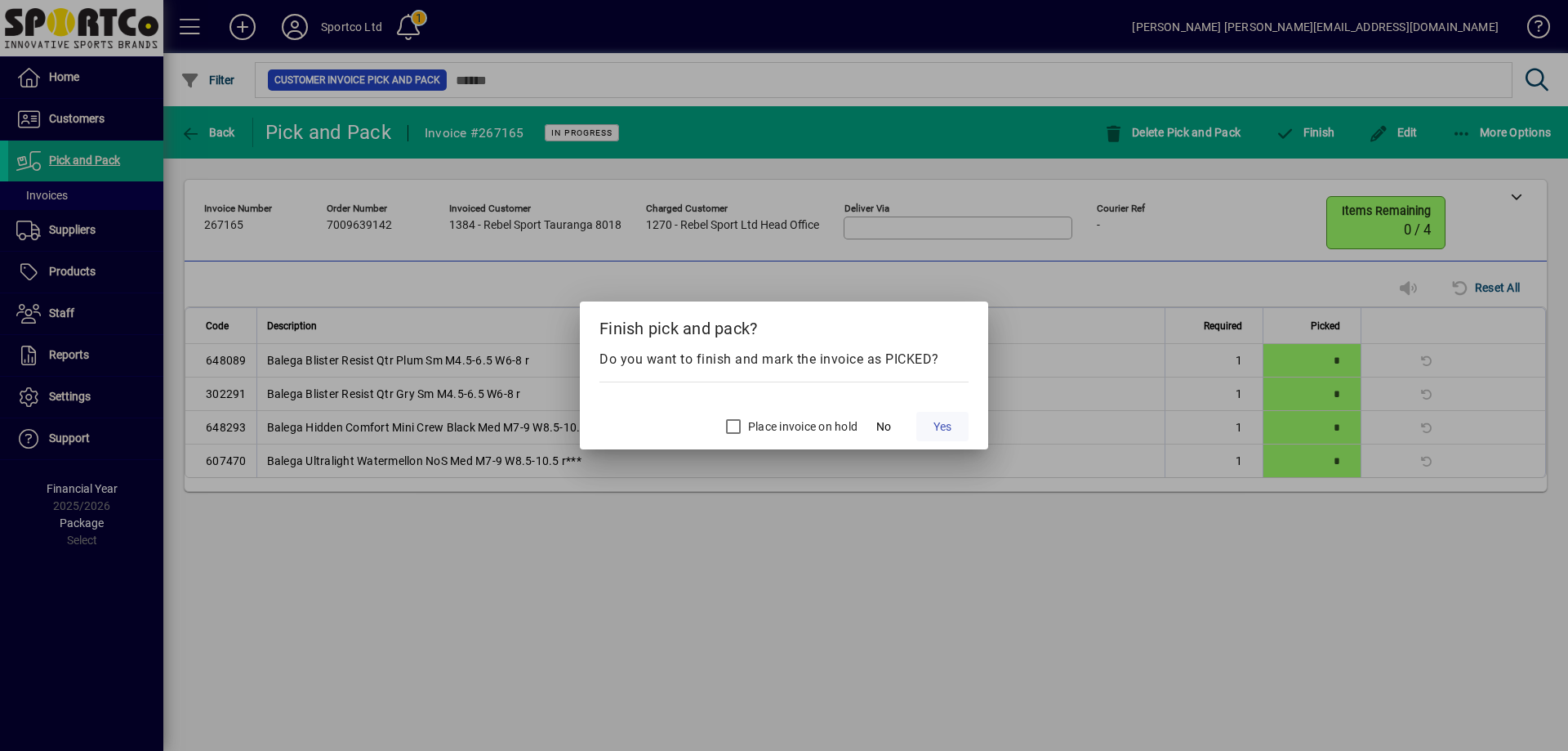
click at [942, 429] on span "Yes" at bounding box center [942, 427] width 18 height 17
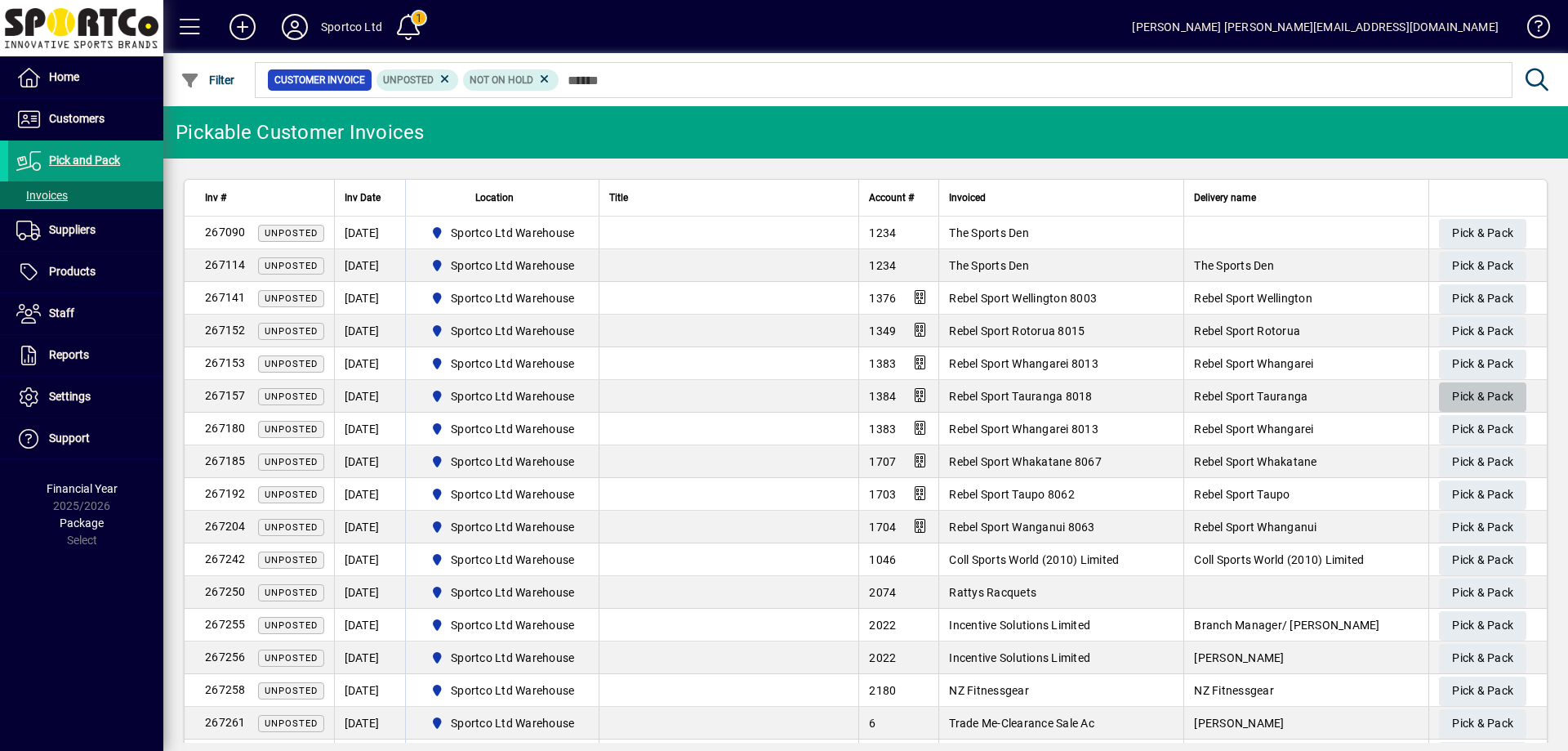
click at [1487, 391] on span "Pick & Pack" at bounding box center [1483, 396] width 61 height 27
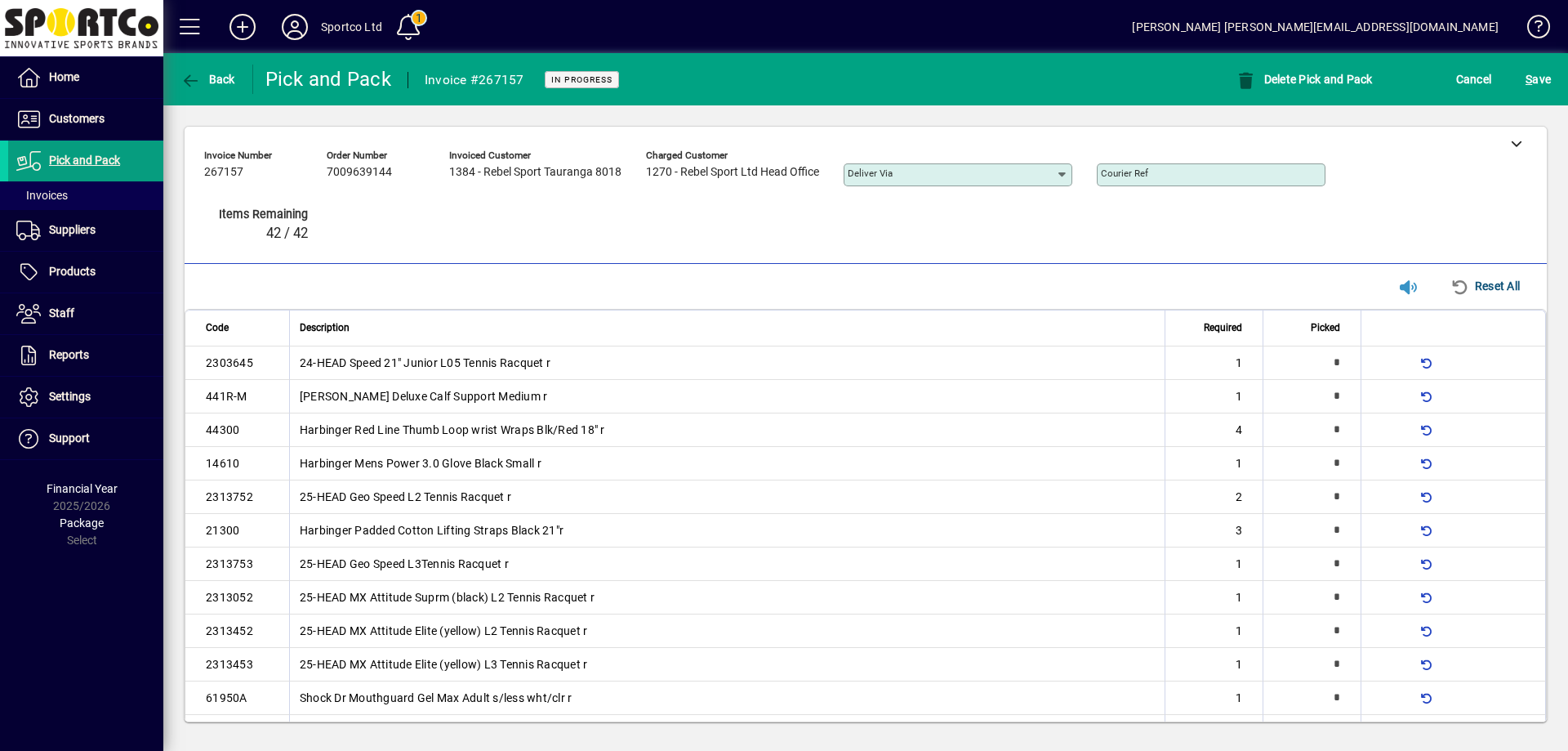
type input "*"
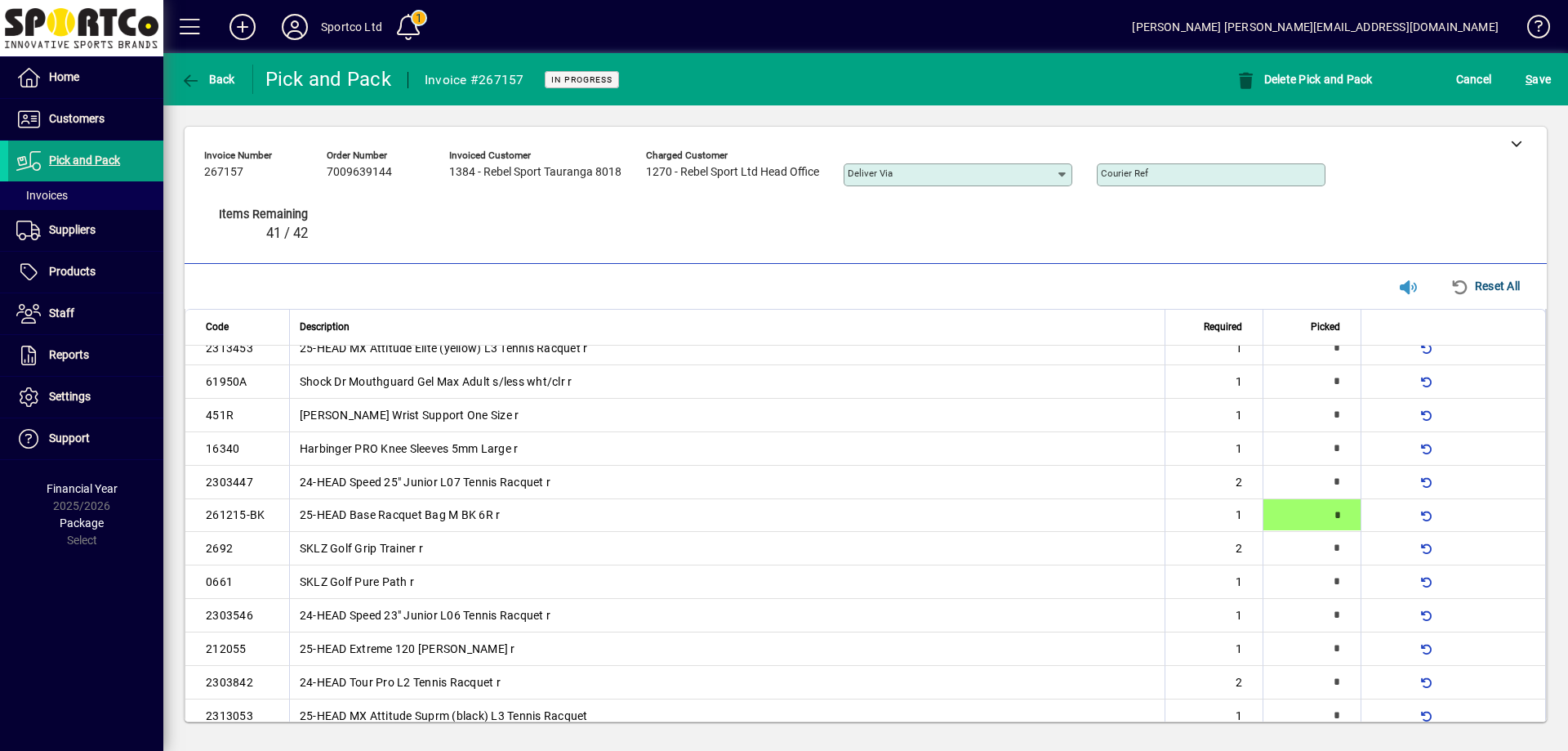
type input "*"
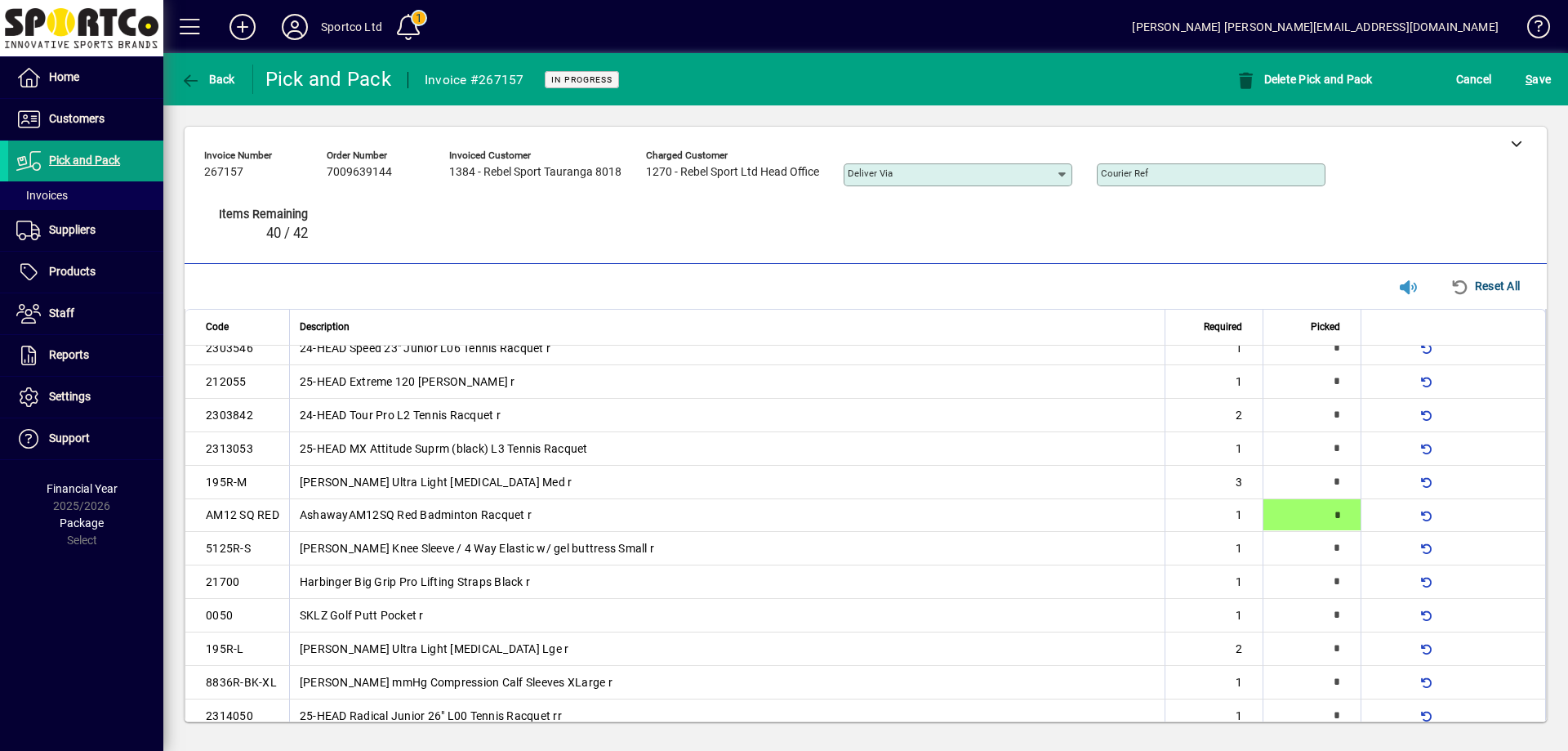
type input "*"
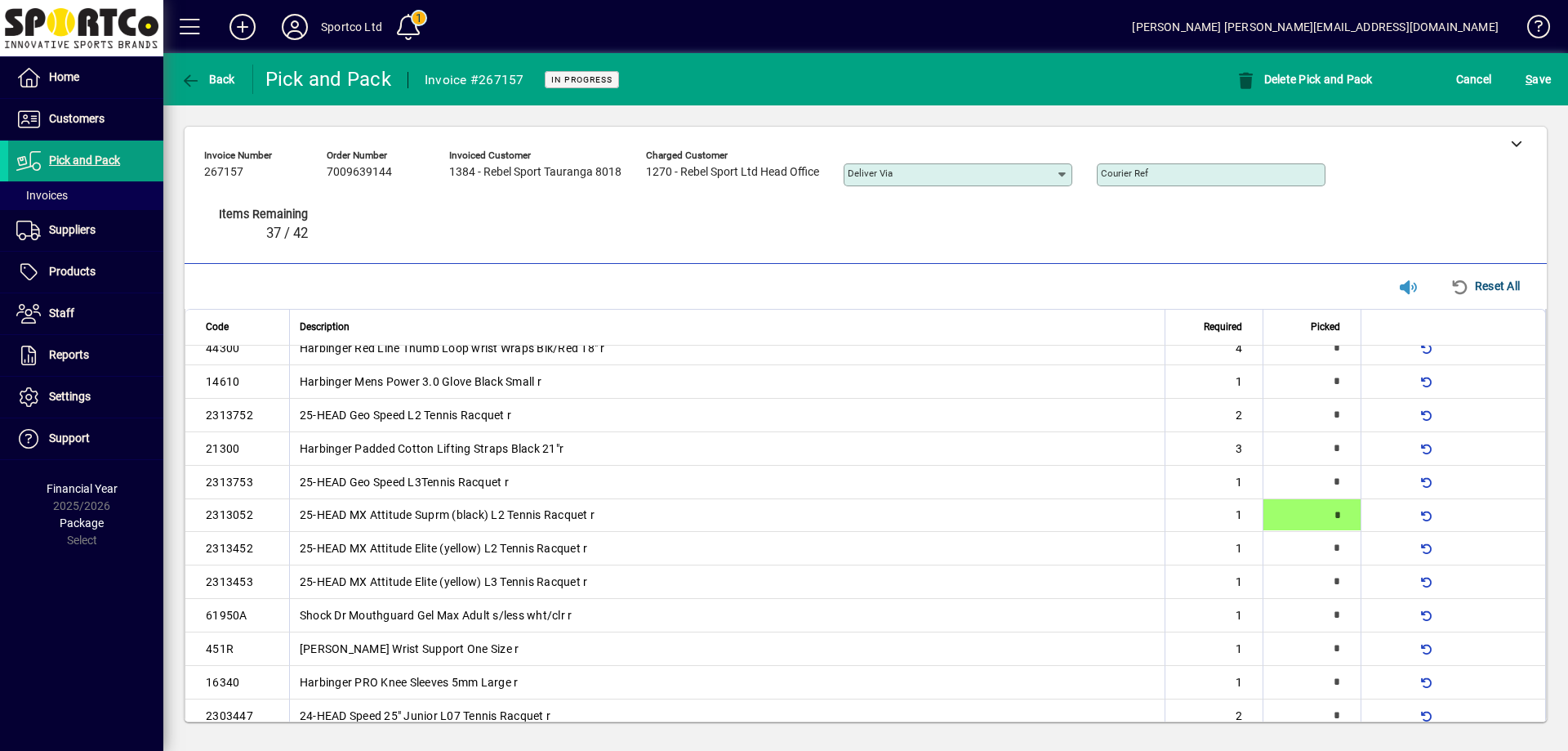
scroll to position [484, 0]
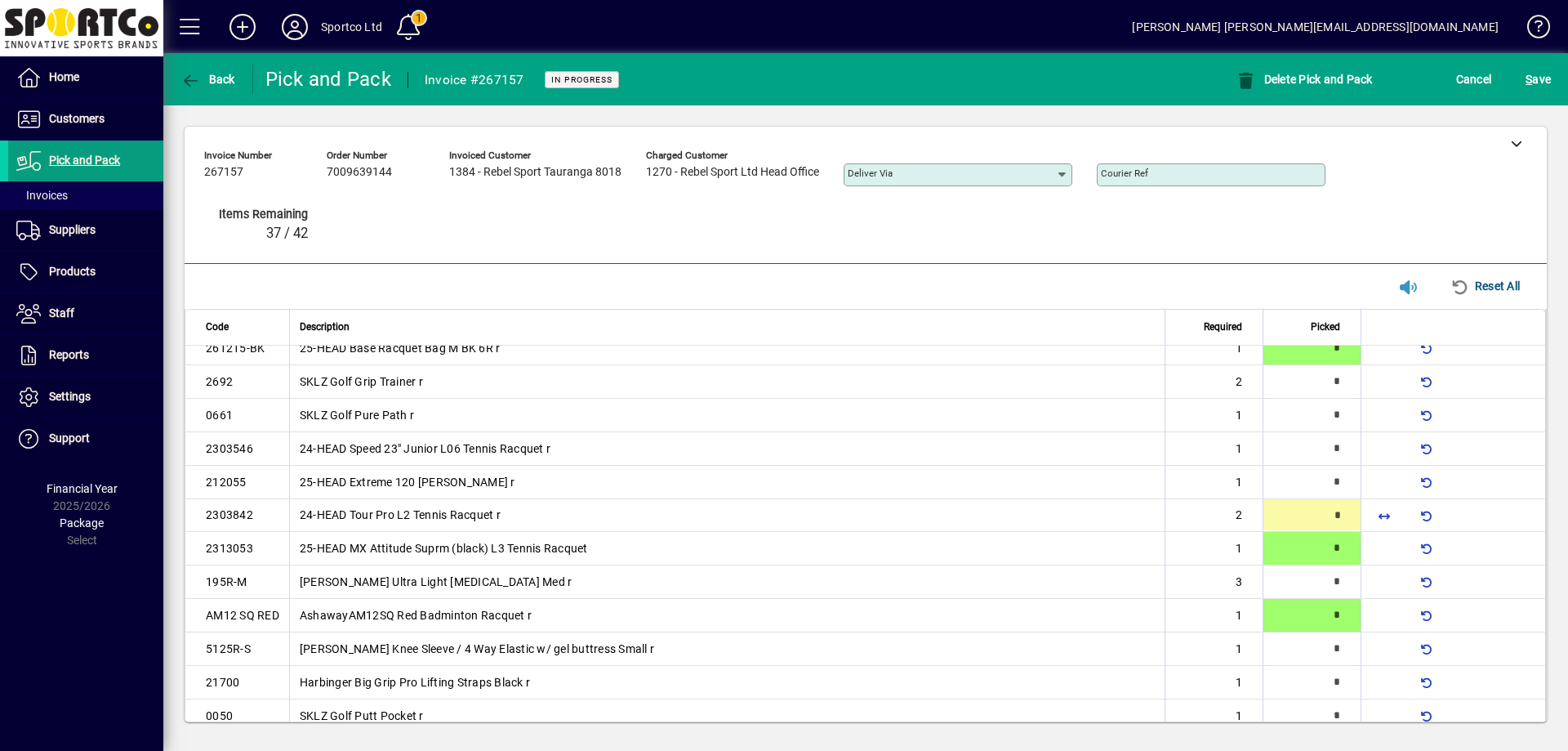
type input "*"
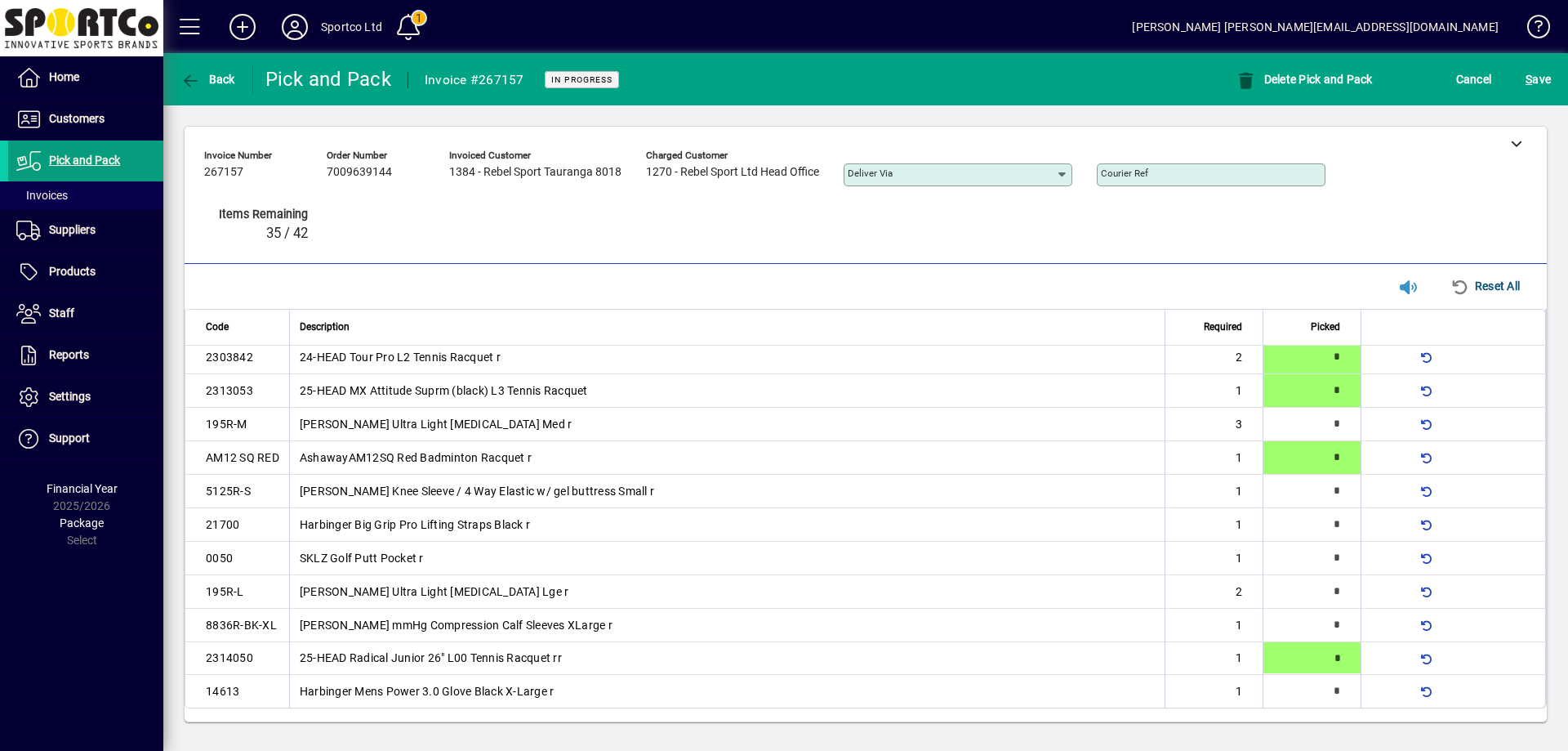
type input "*"
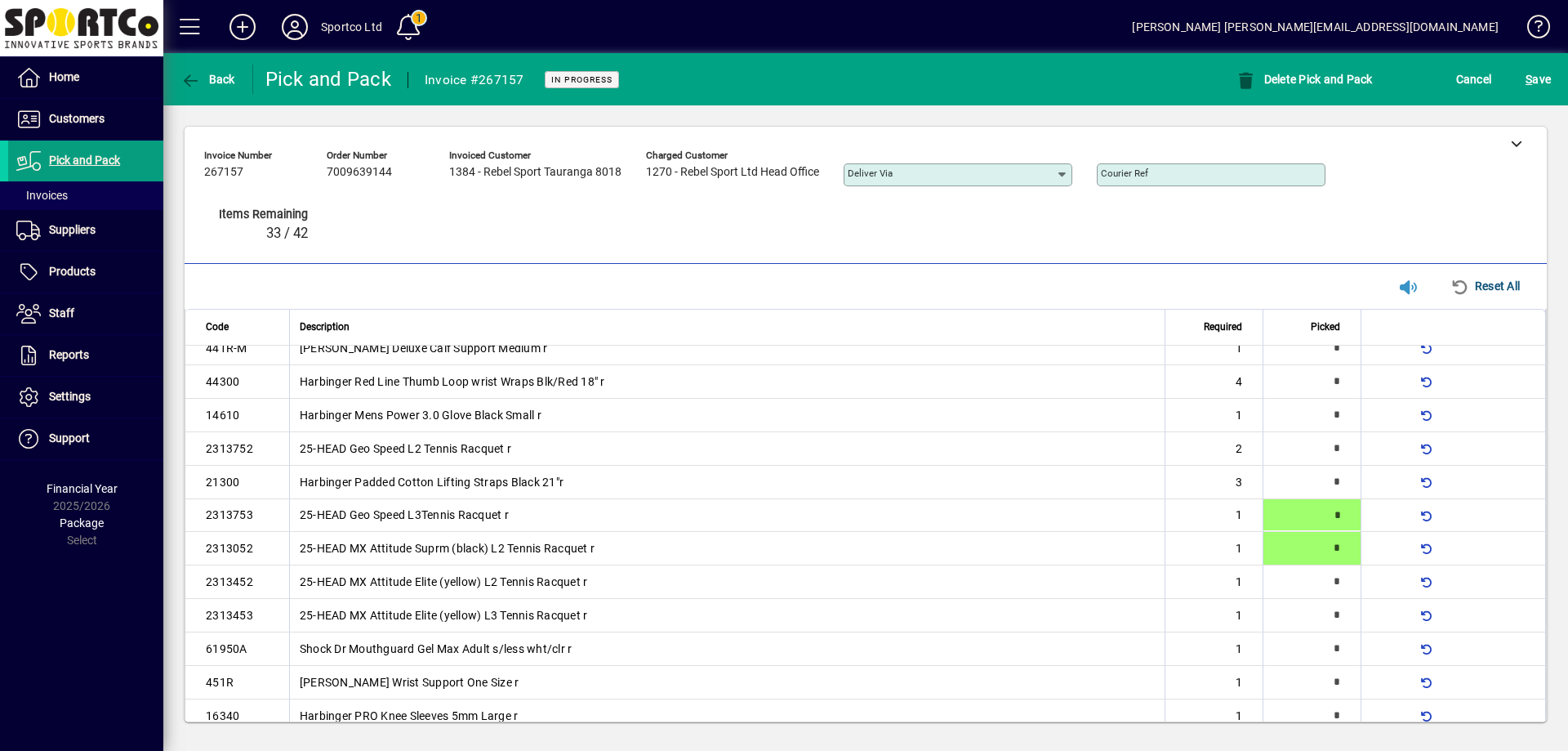
type input "*"
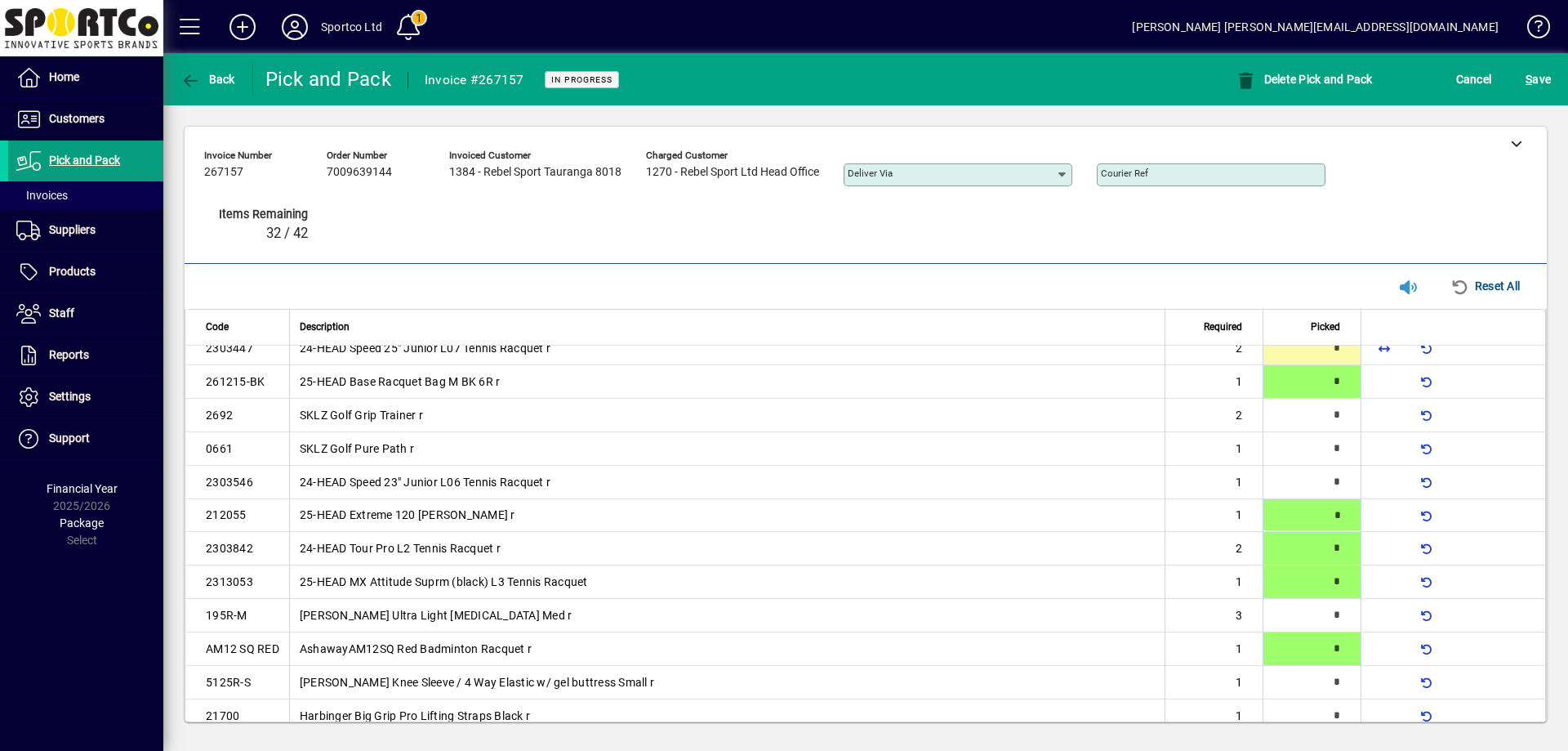
type input "*"
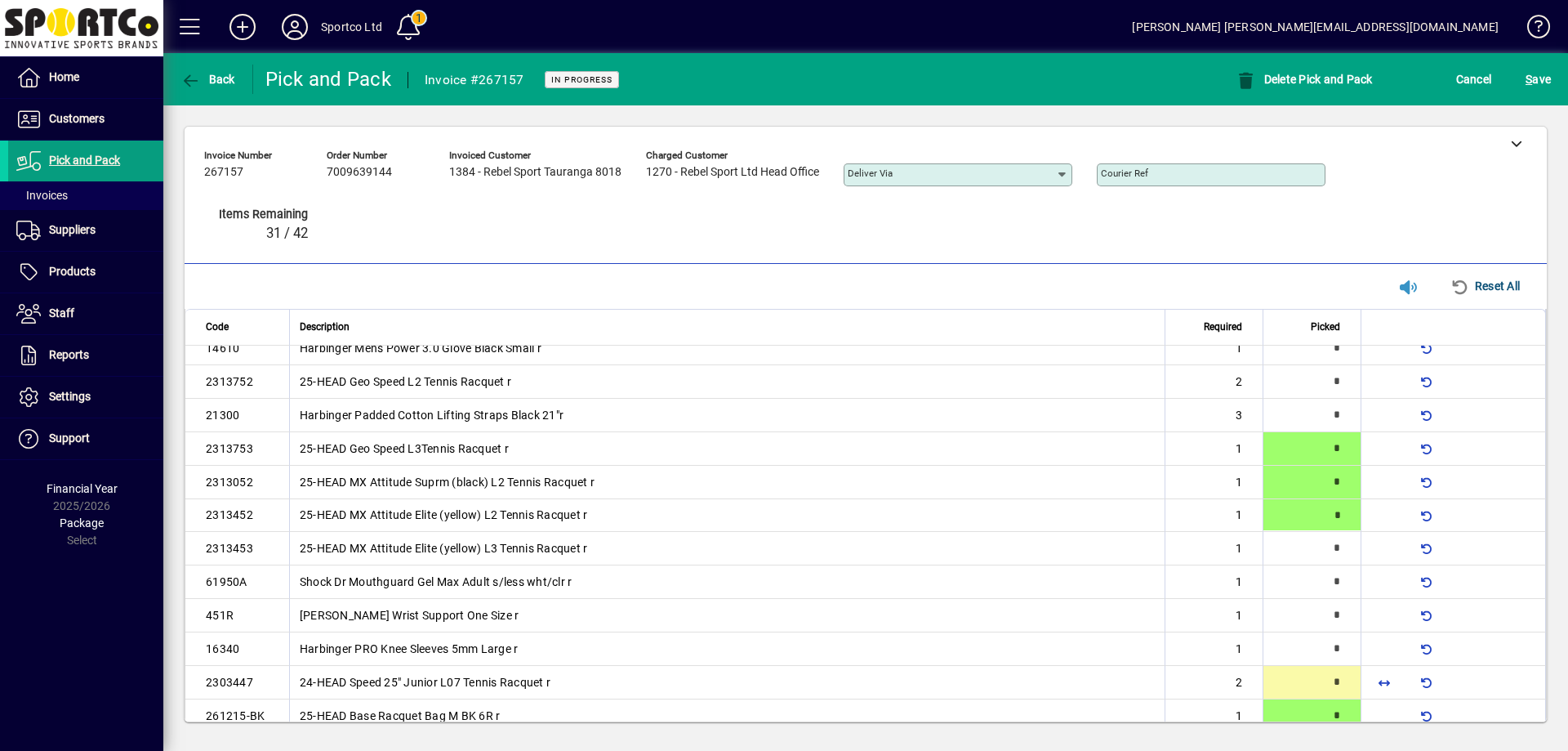
type input "*"
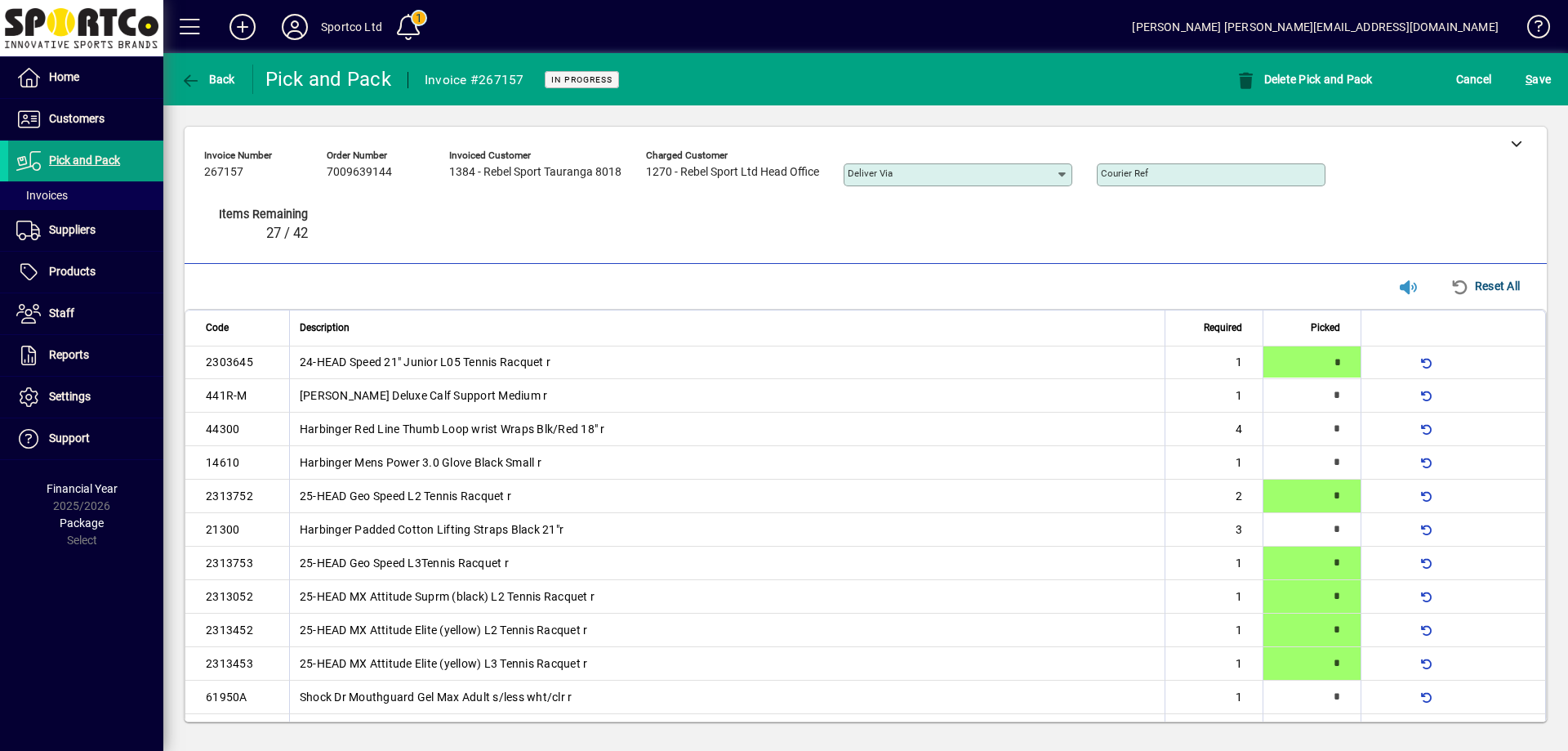
type input "*"
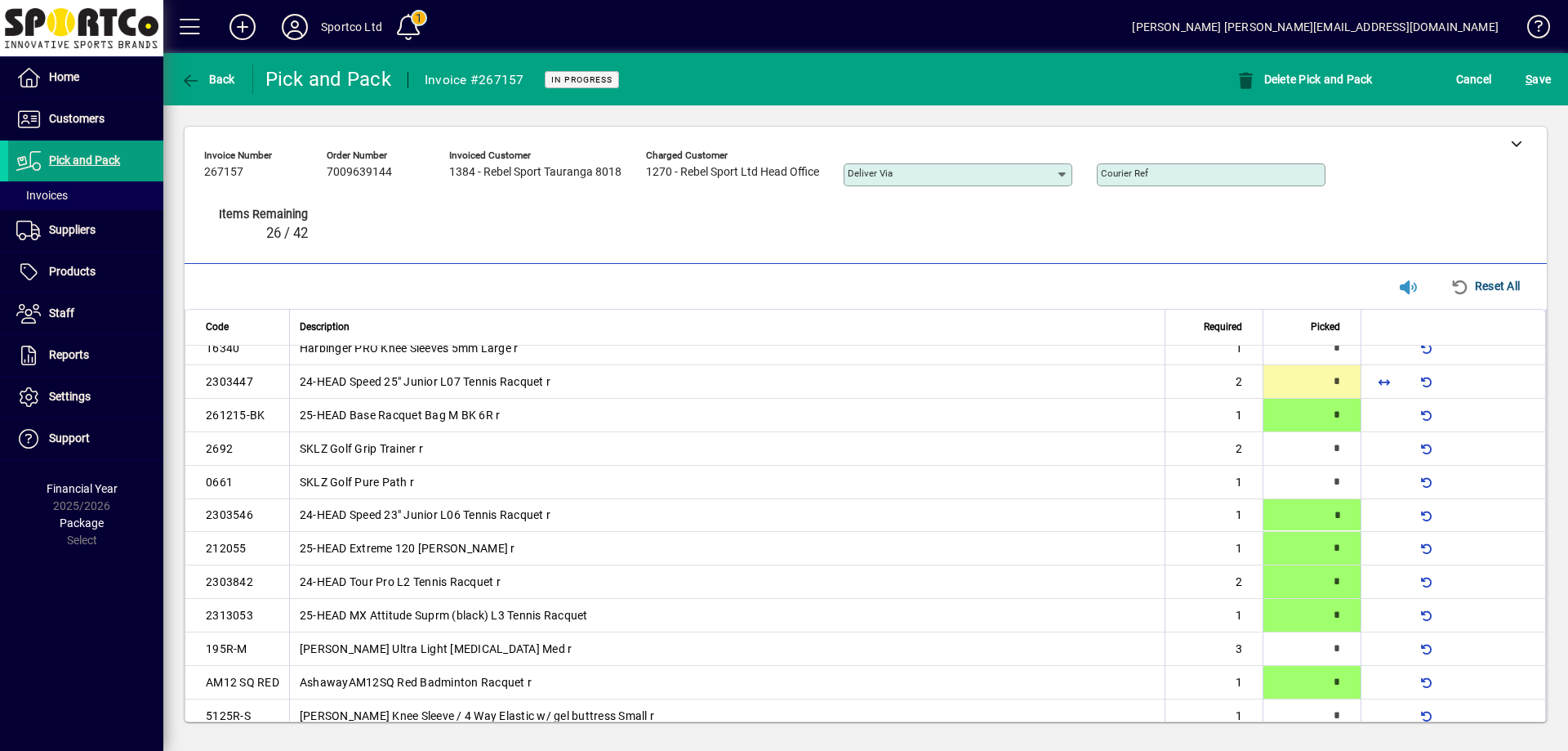
type input "*"
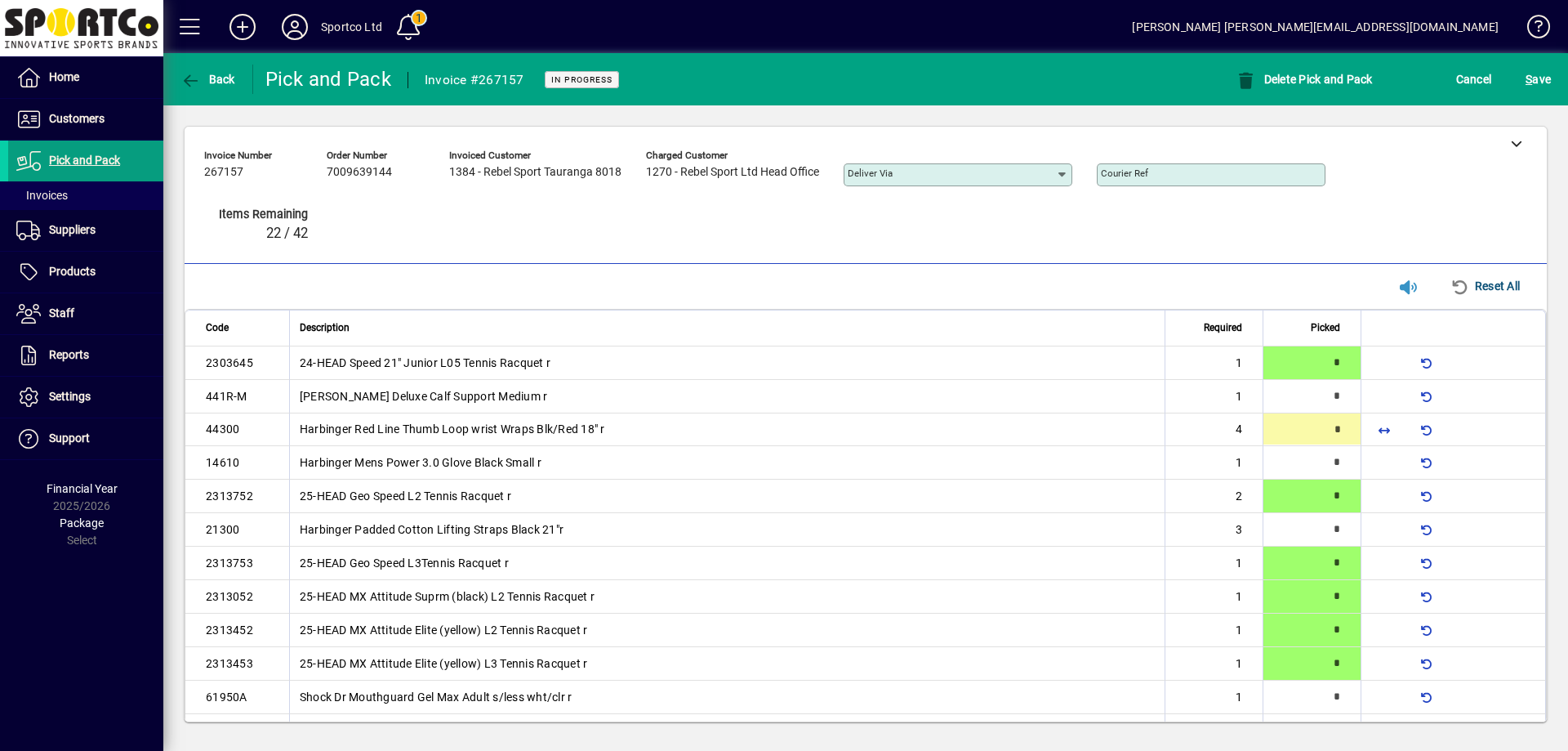
type input "*"
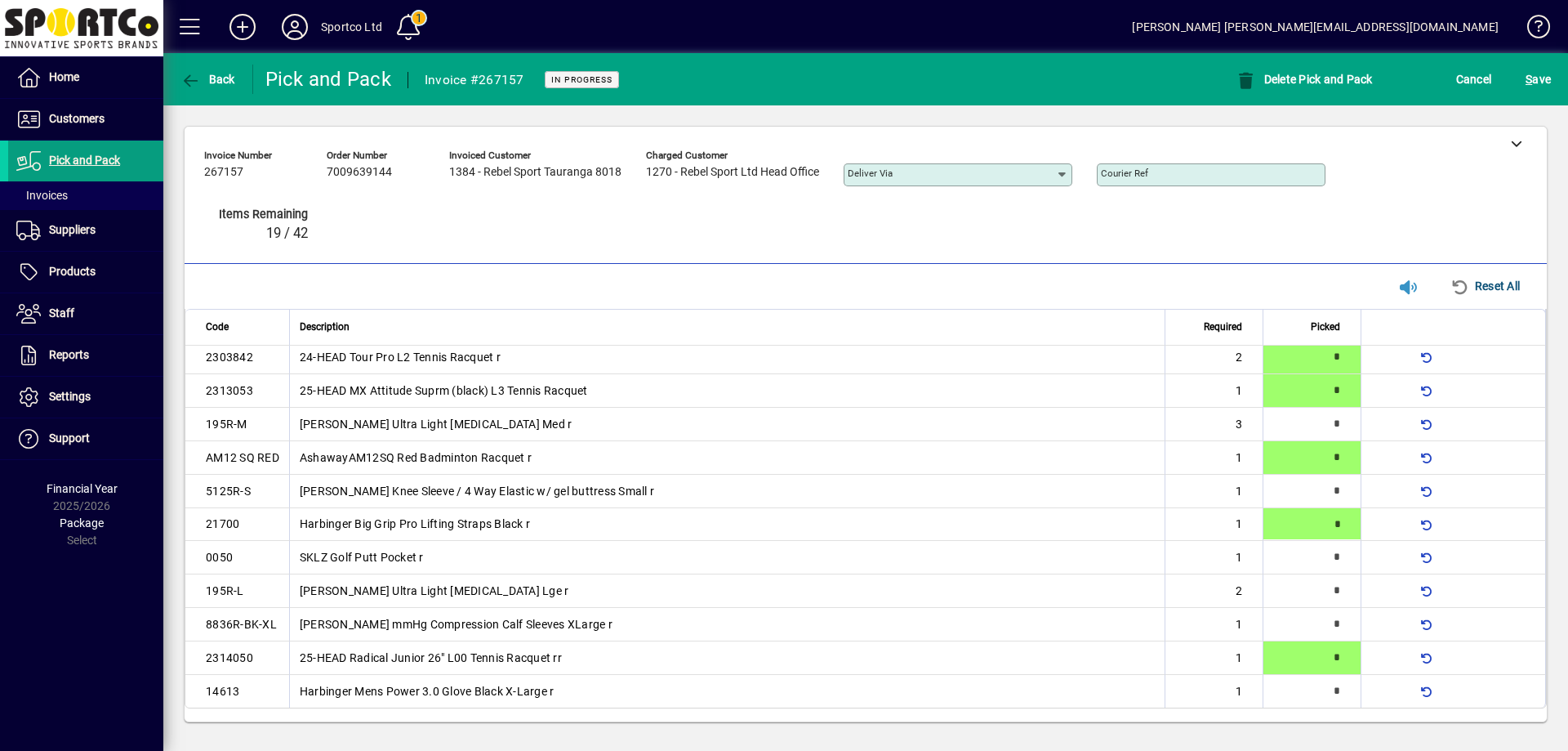
type input "*"
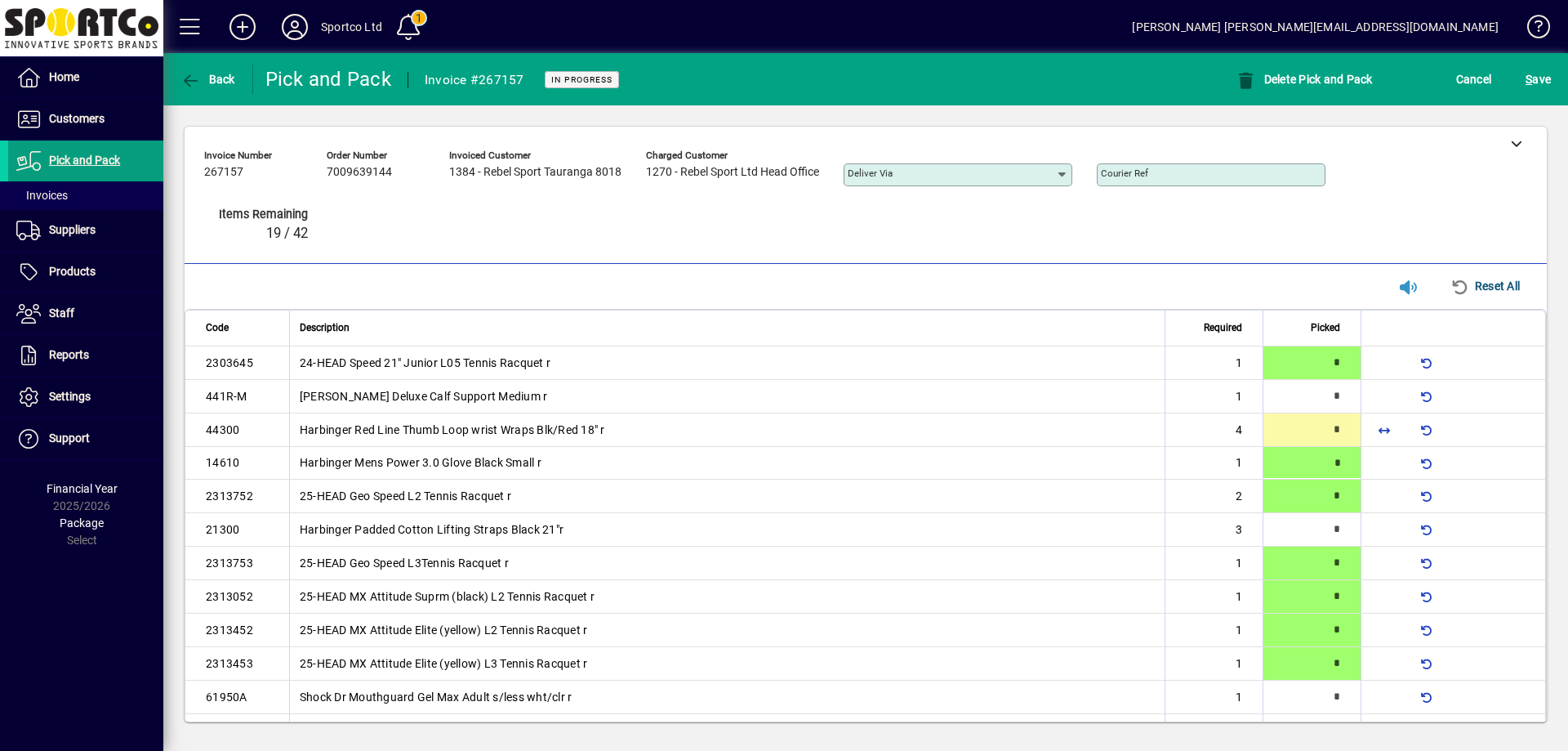
type input "*"
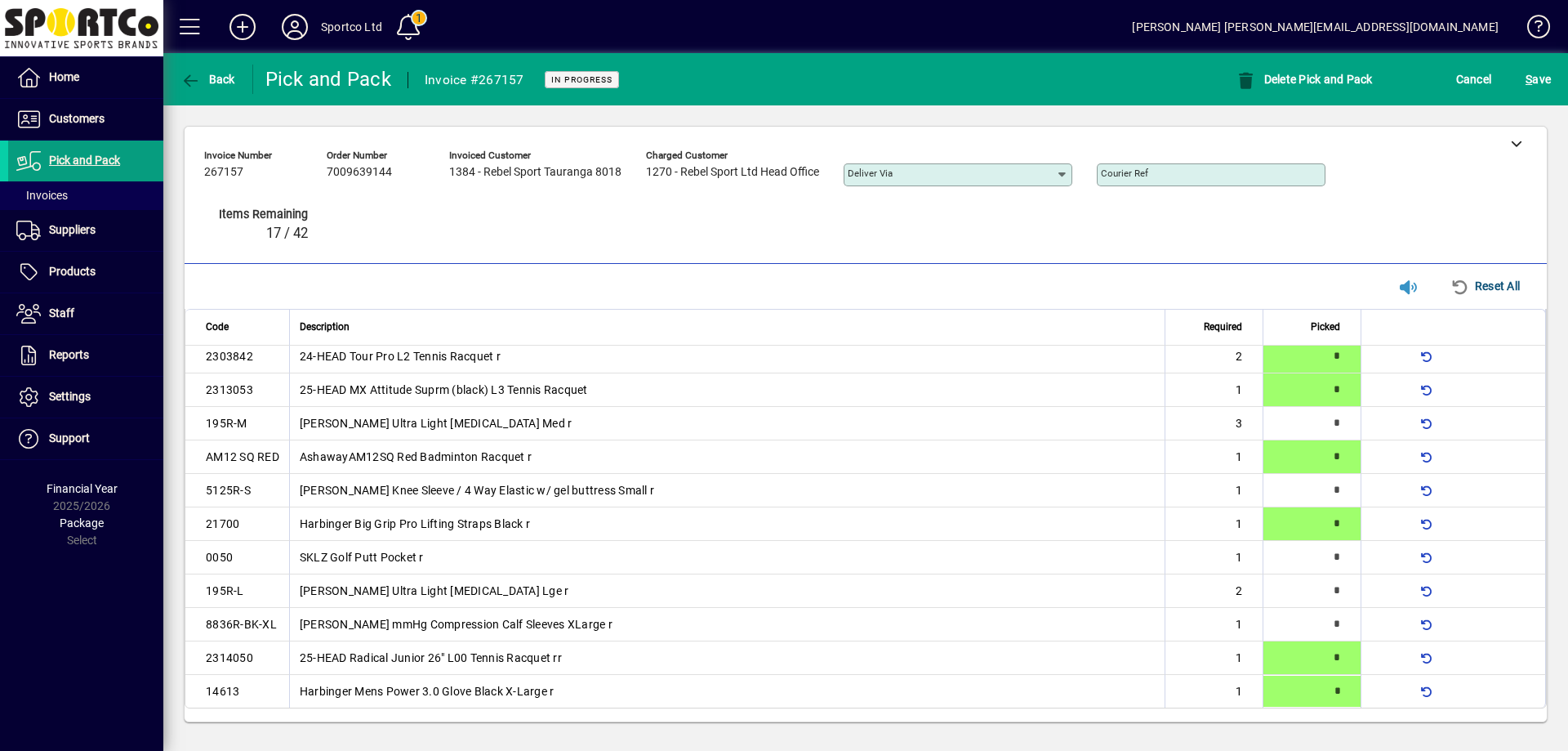
type input "*"
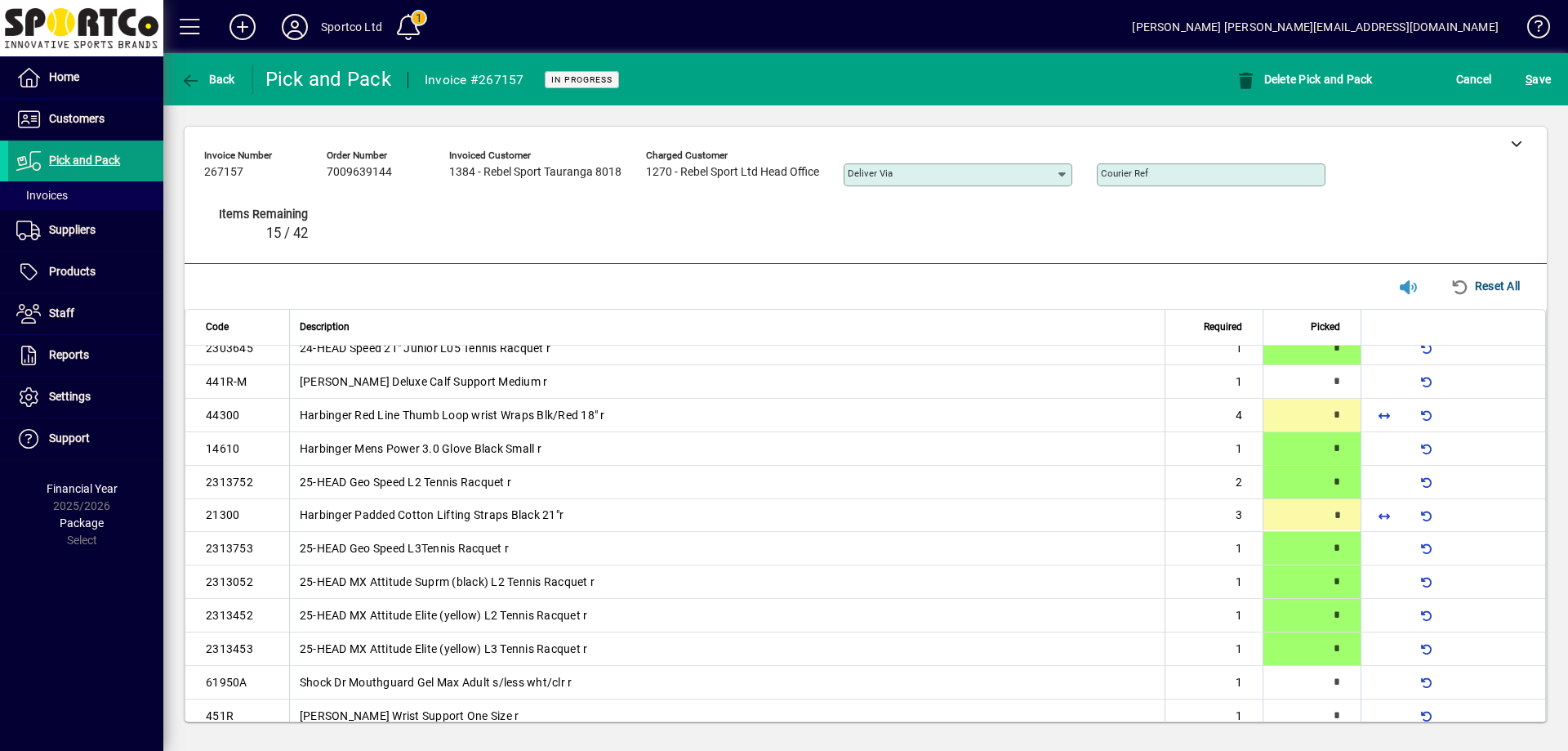
type input "*"
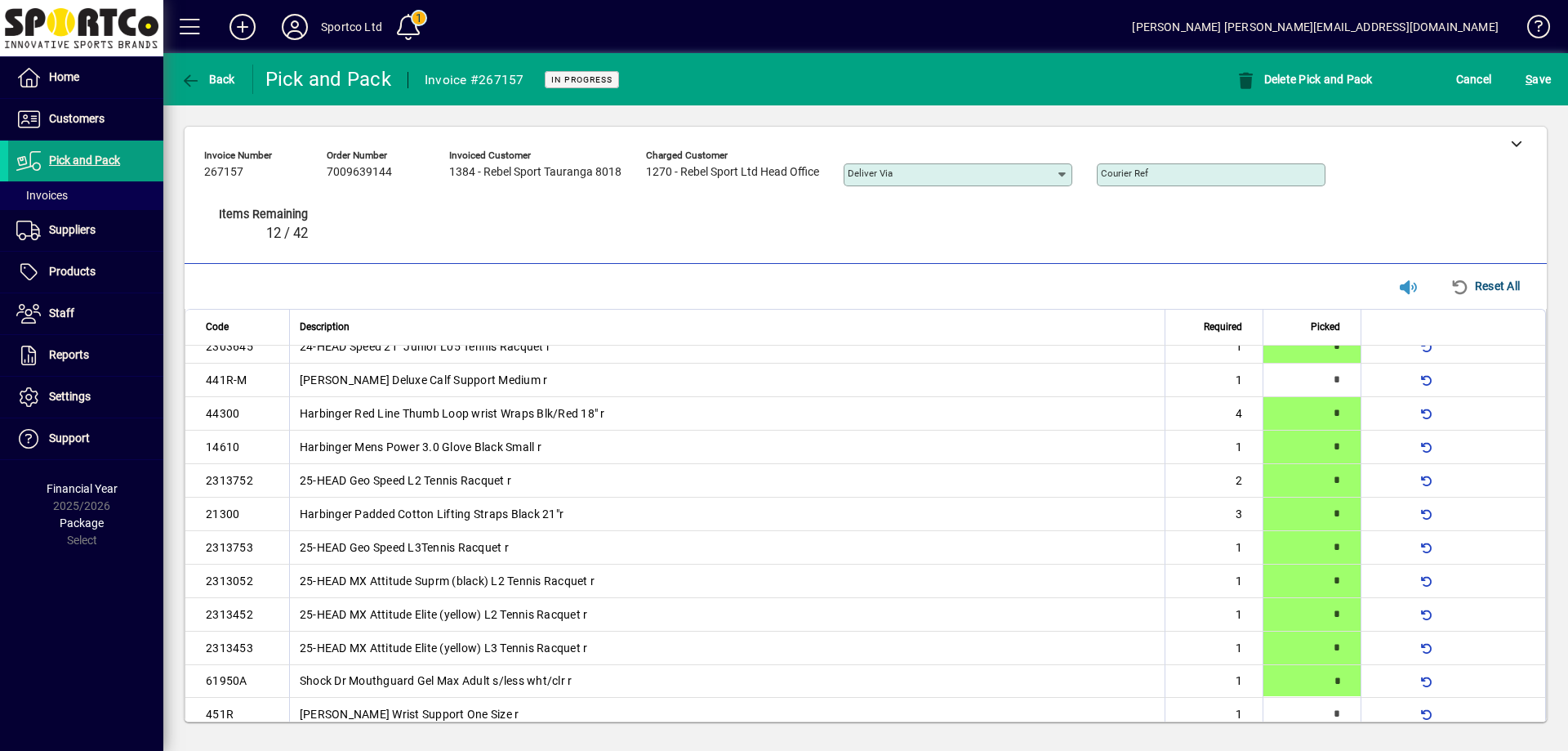
type input "*"
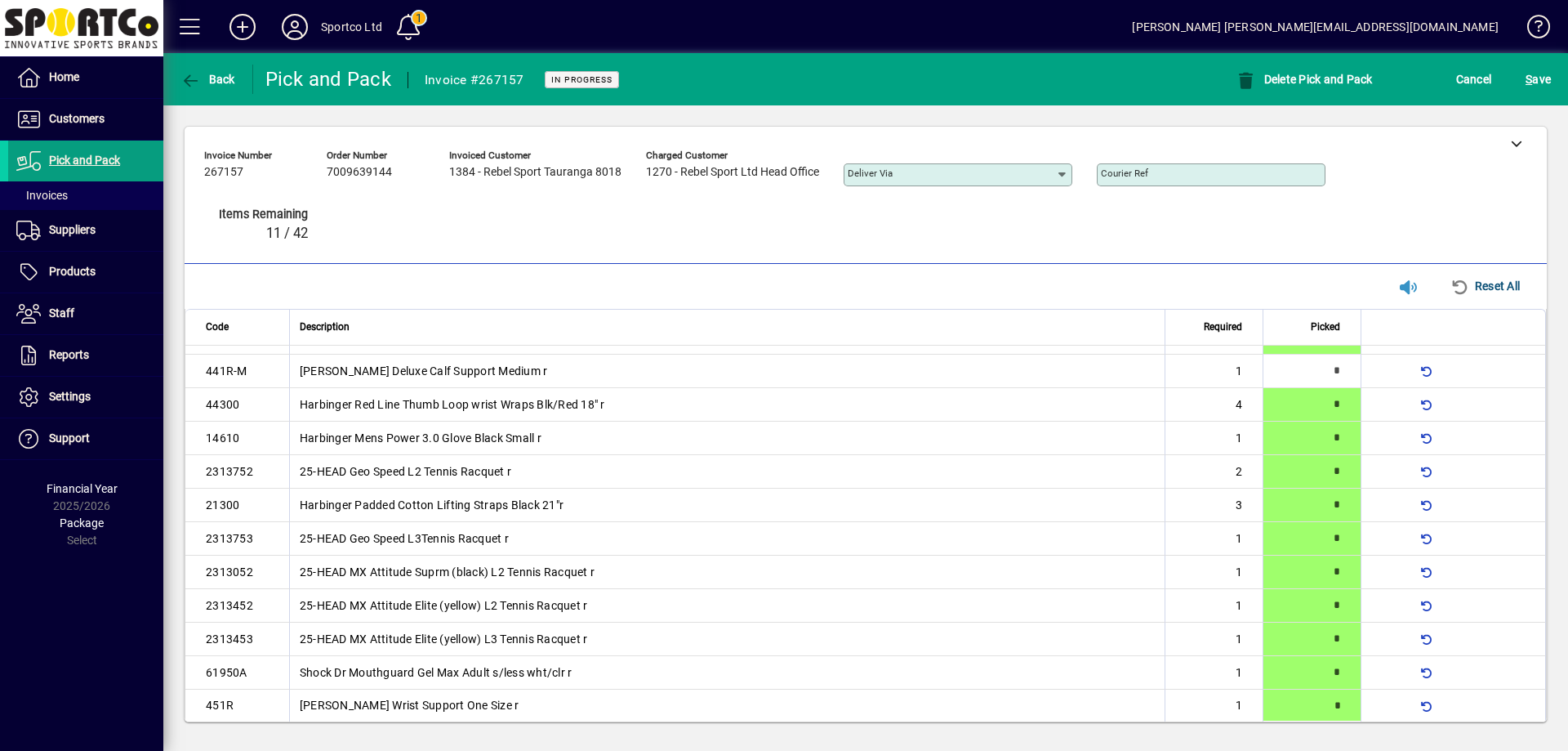
type input "*"
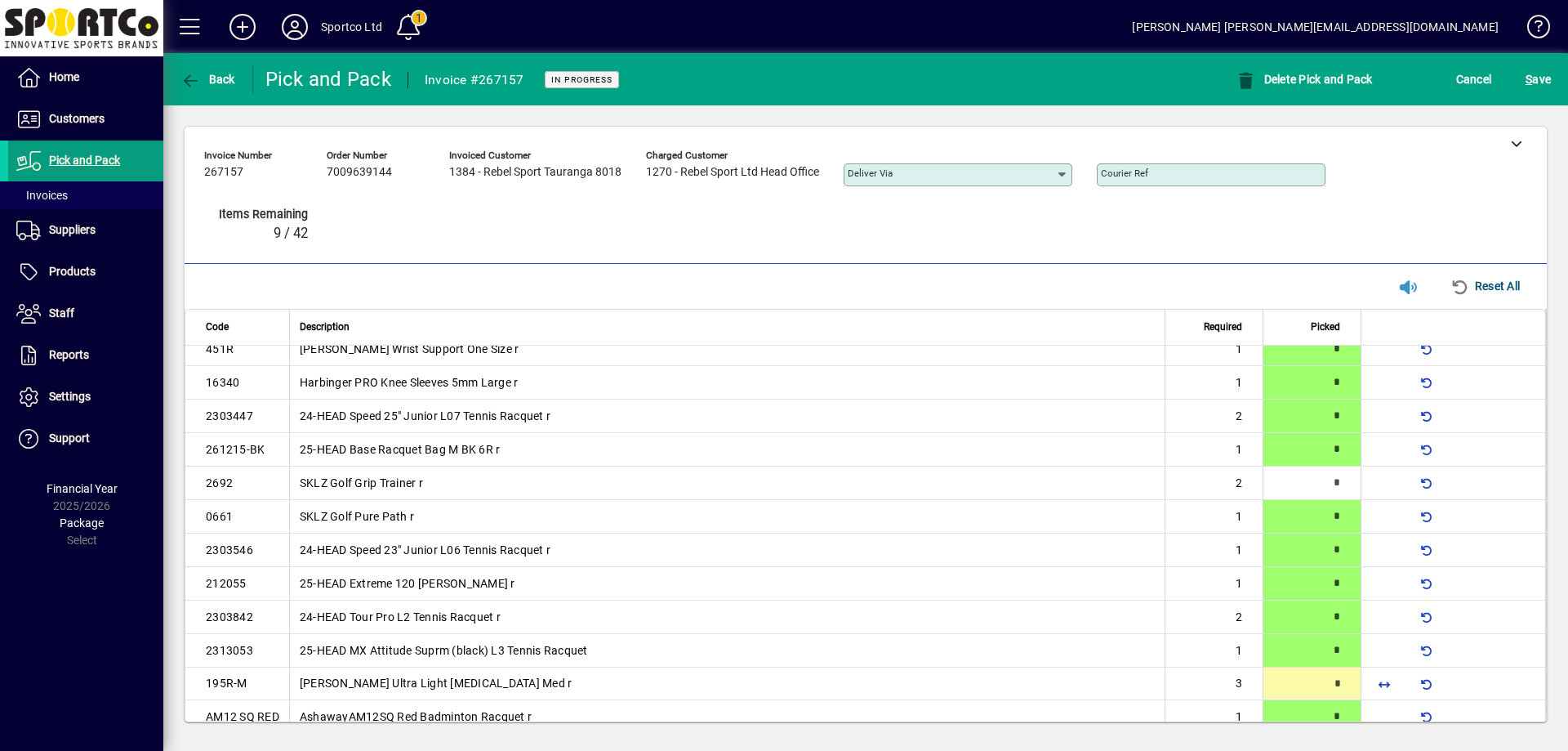
type input "*"
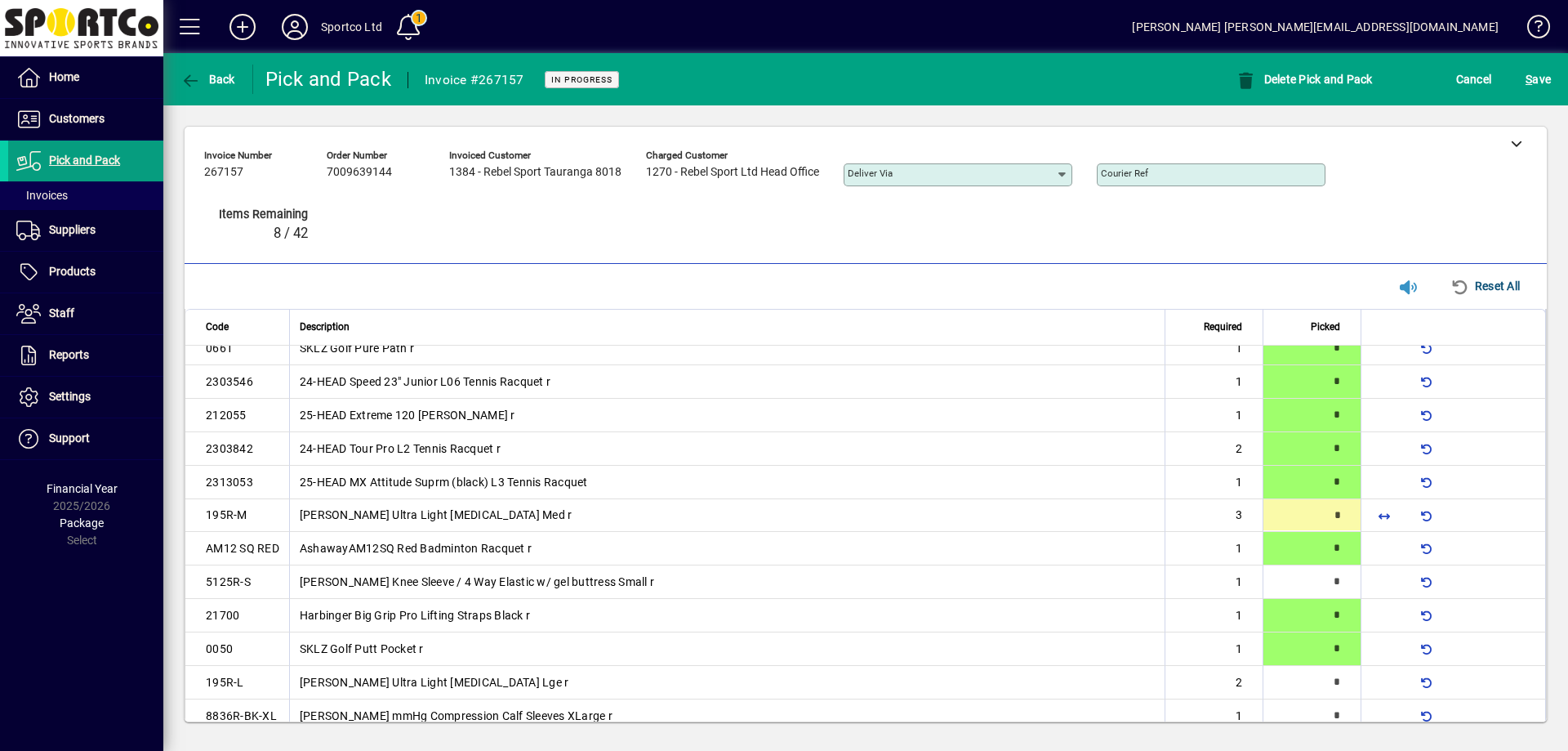
scroll to position [552, 0]
type input "*"
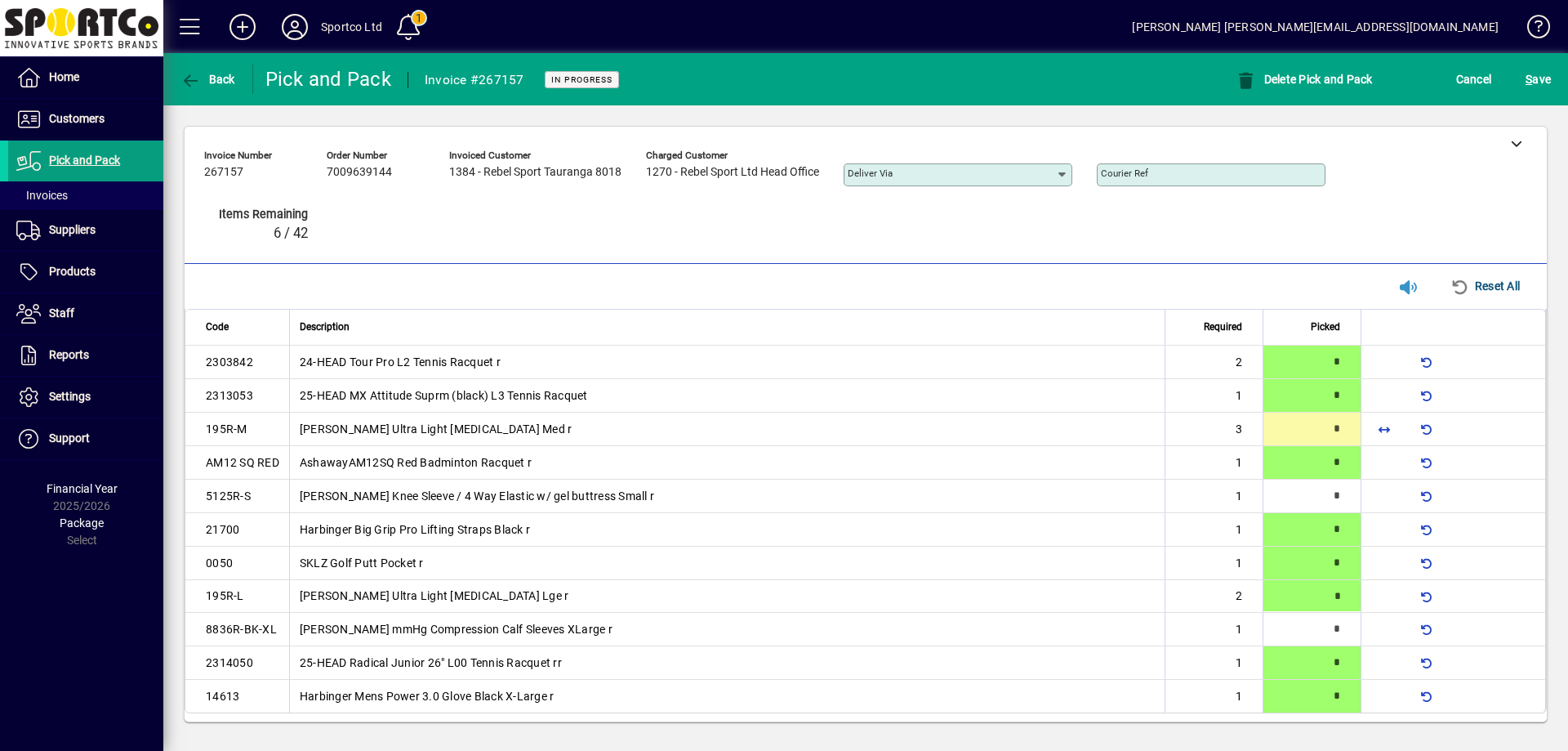
scroll to position [642, 0]
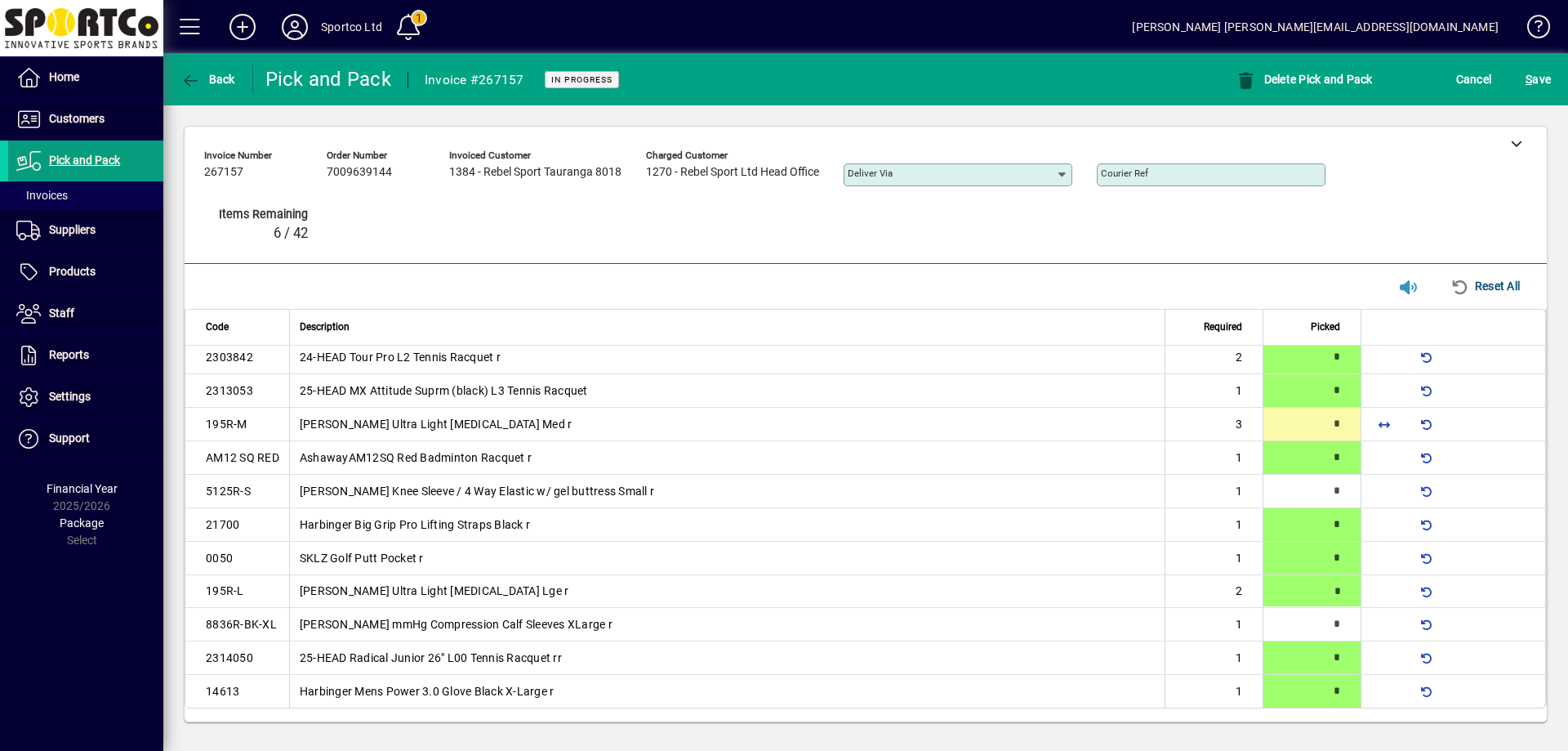
type input "*"
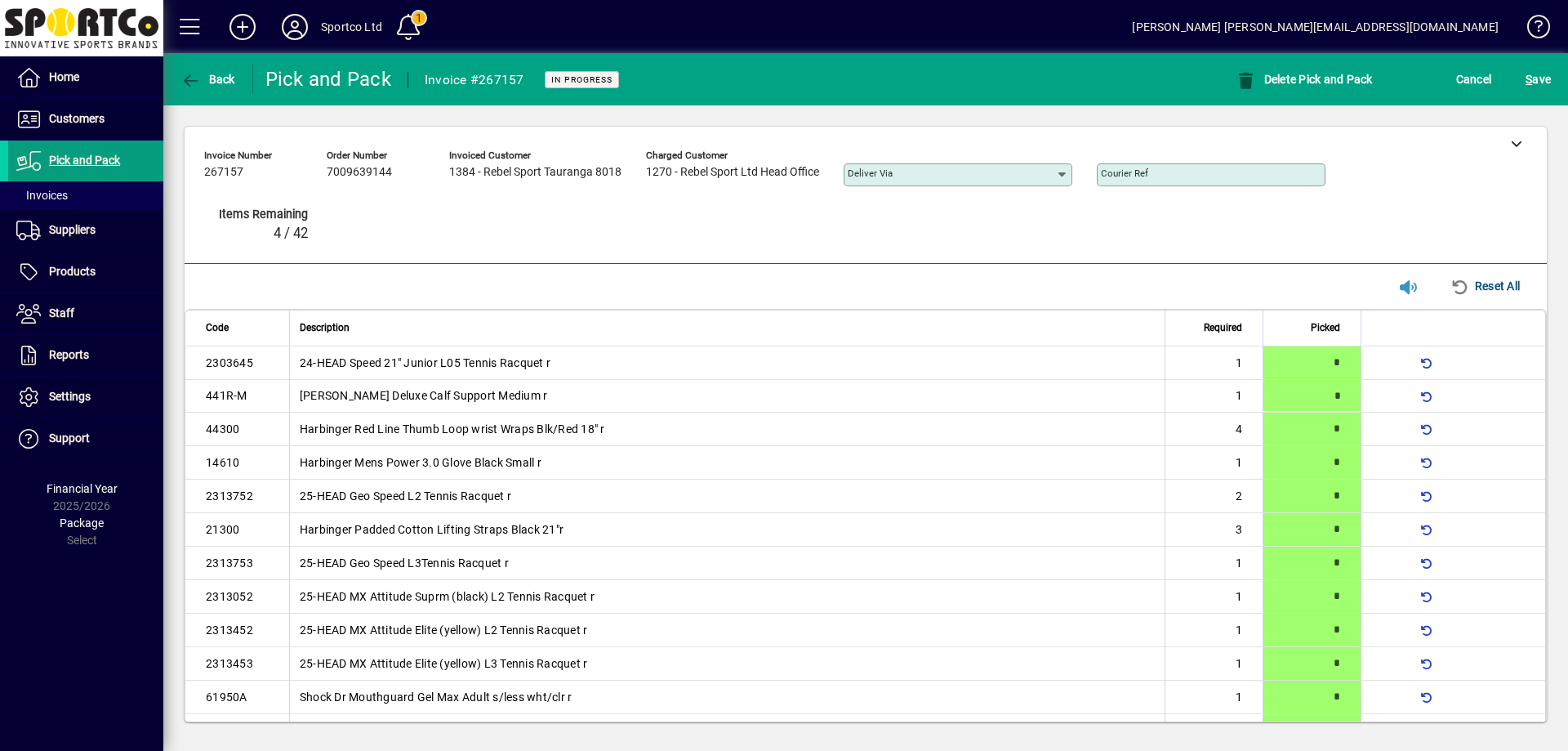
type input "*"
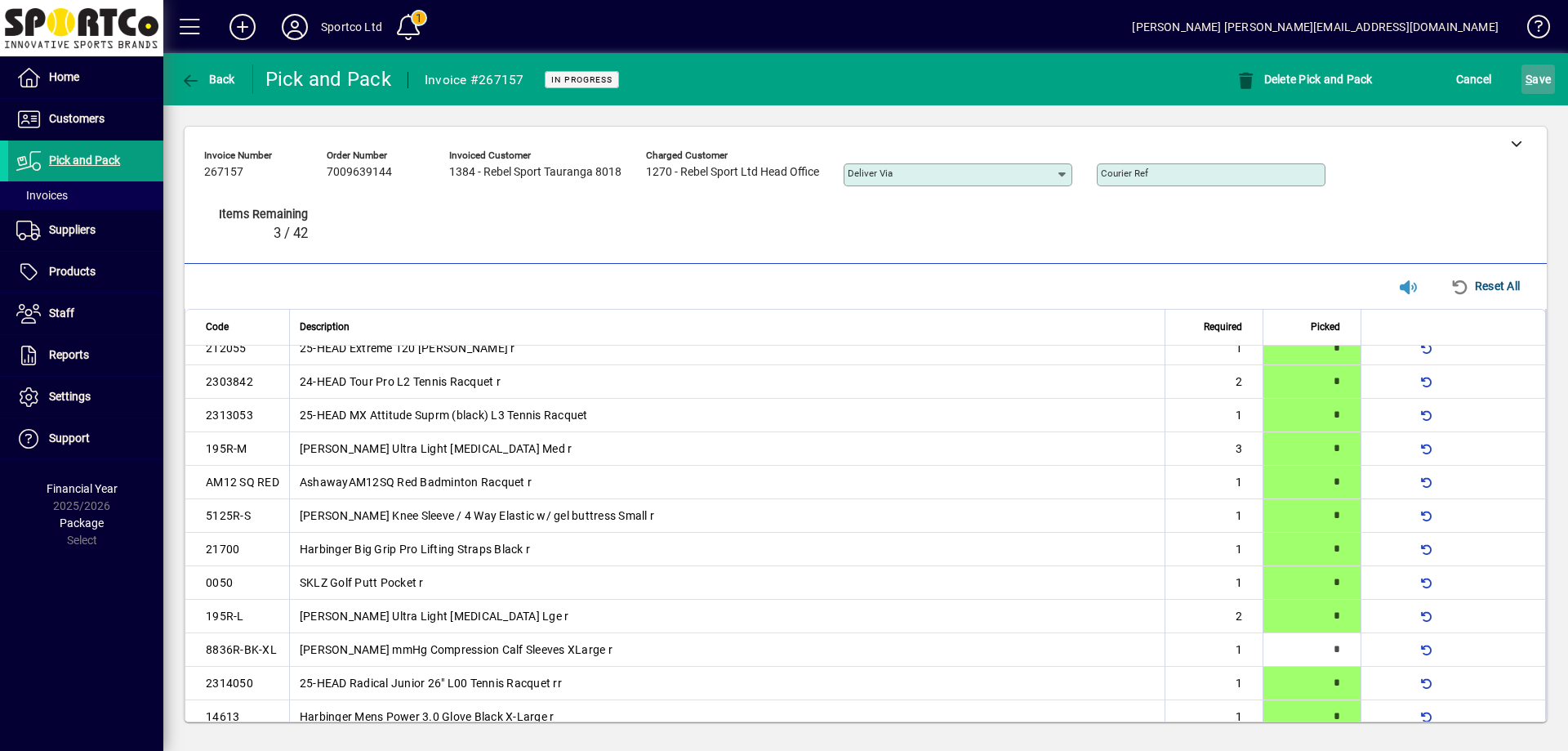
click at [1552, 78] on span "submit" at bounding box center [1538, 79] width 33 height 39
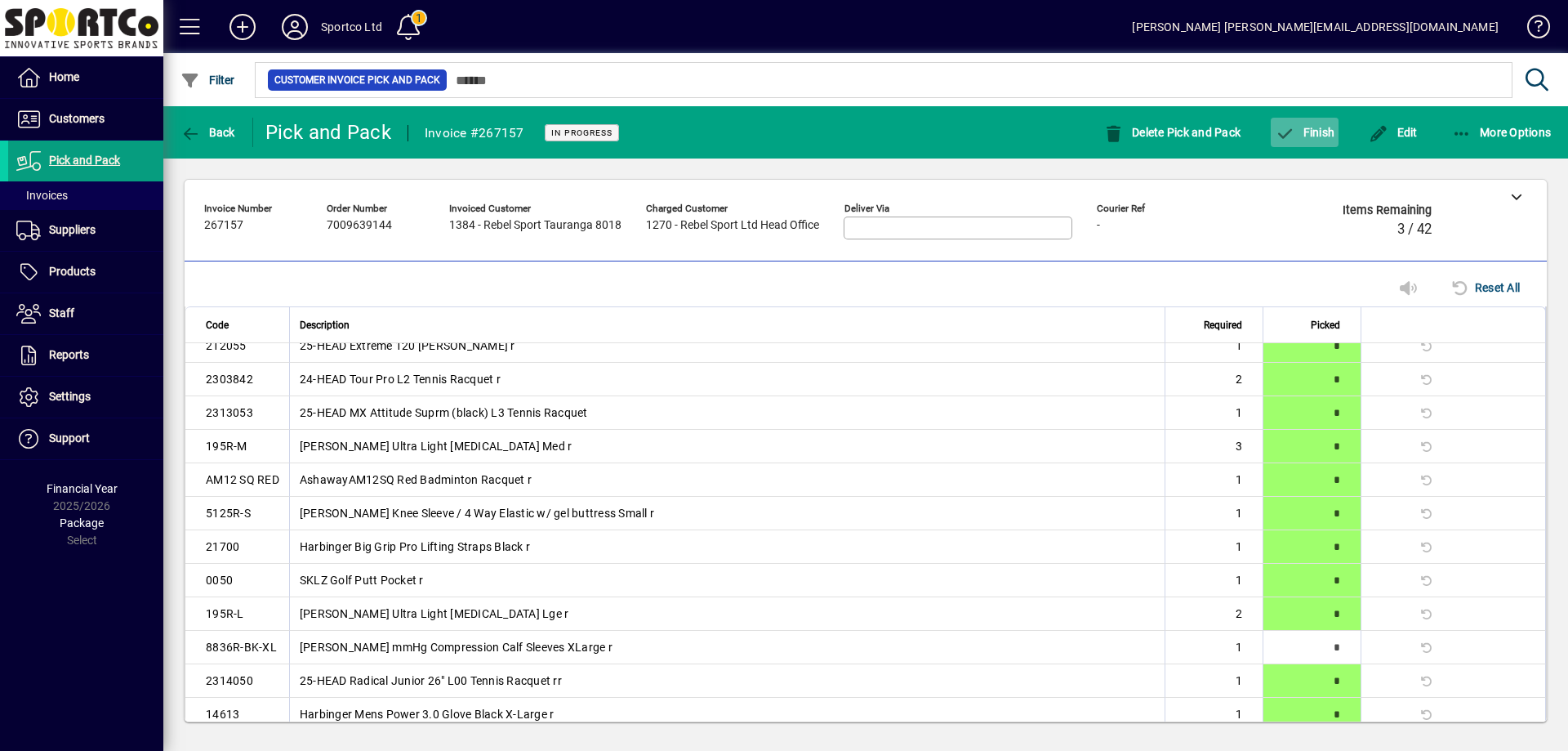
click at [1320, 128] on span "Finish" at bounding box center [1305, 132] width 59 height 13
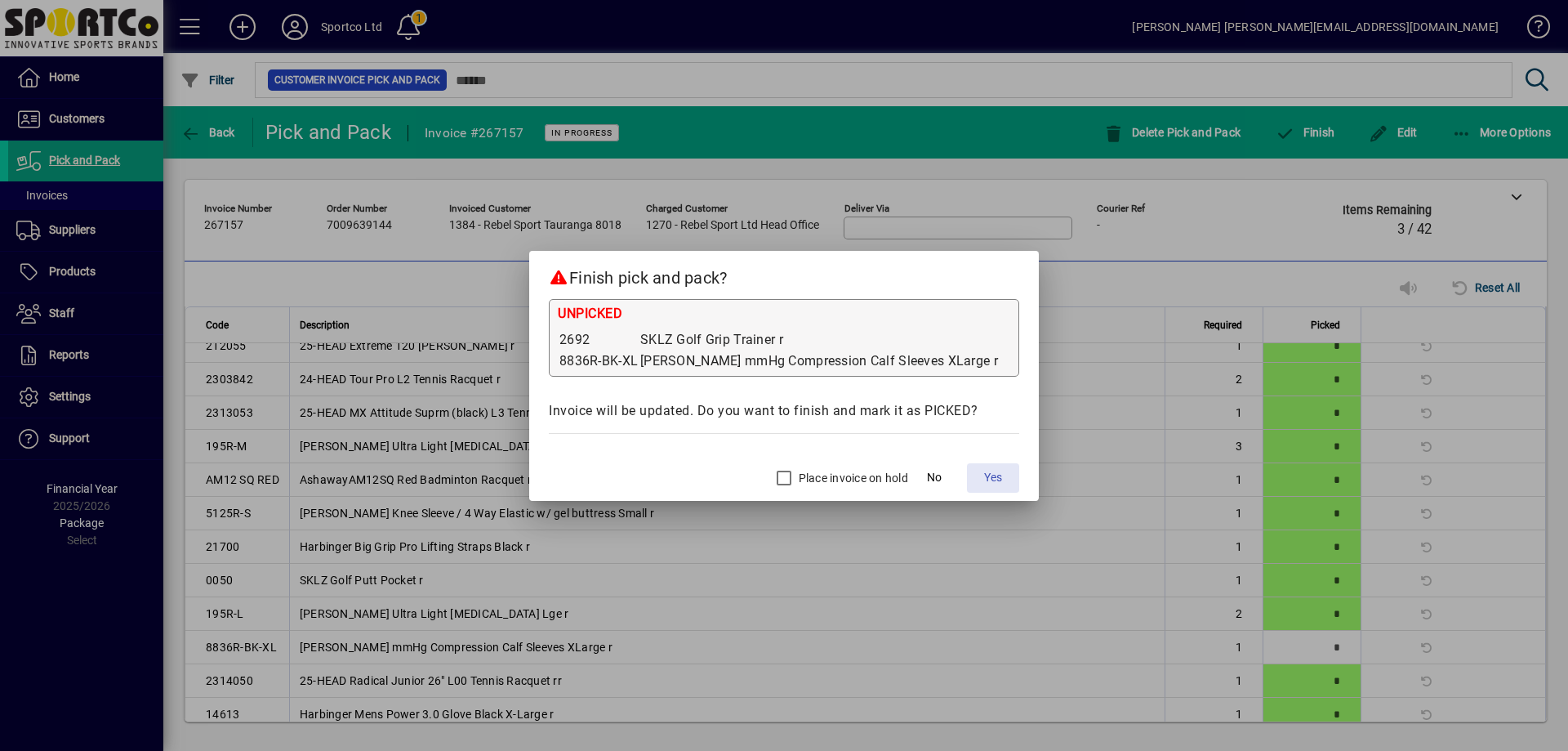
click at [985, 478] on span "Yes" at bounding box center [993, 478] width 18 height 17
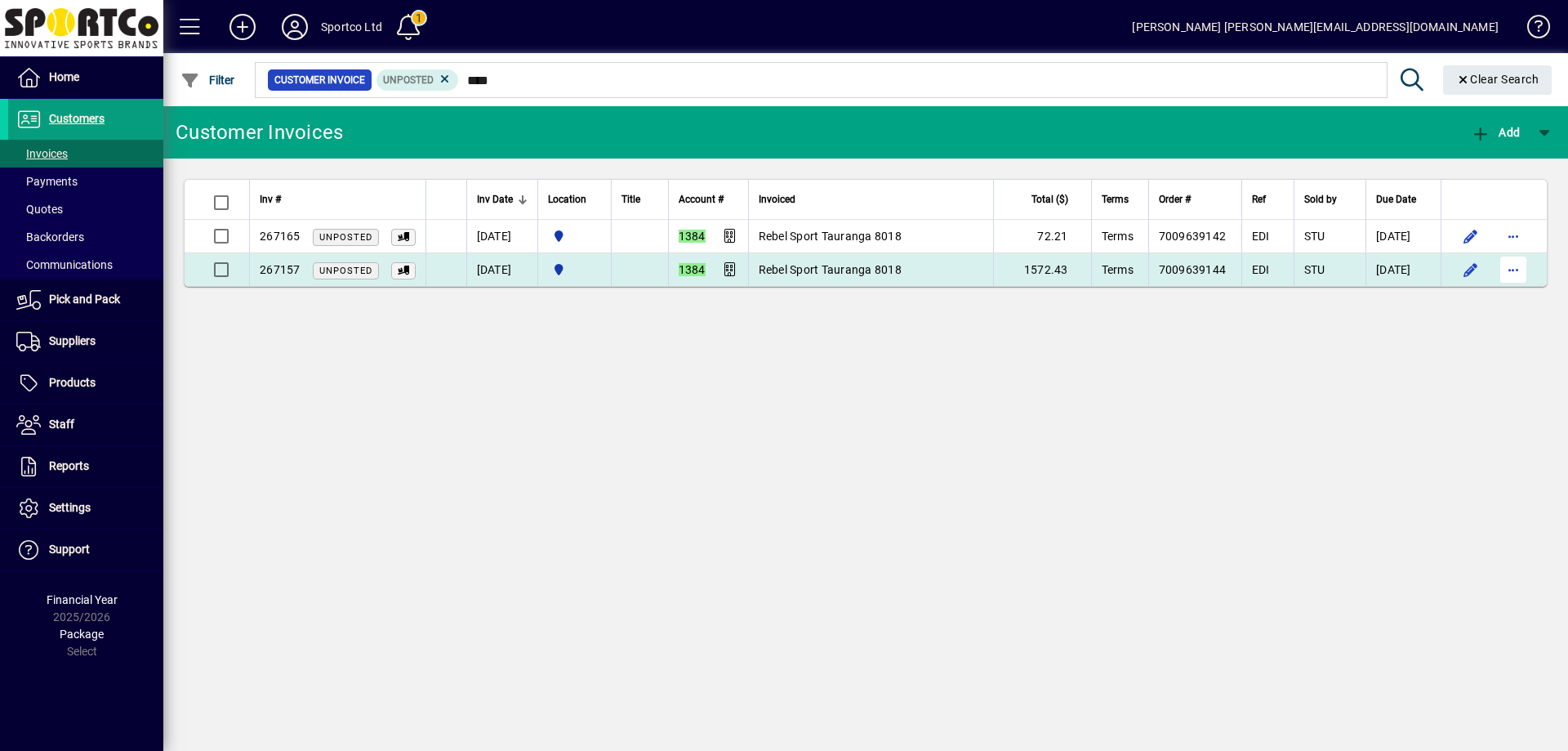
type input "****"
click at [1520, 262] on span "button" at bounding box center [1513, 270] width 39 height 39
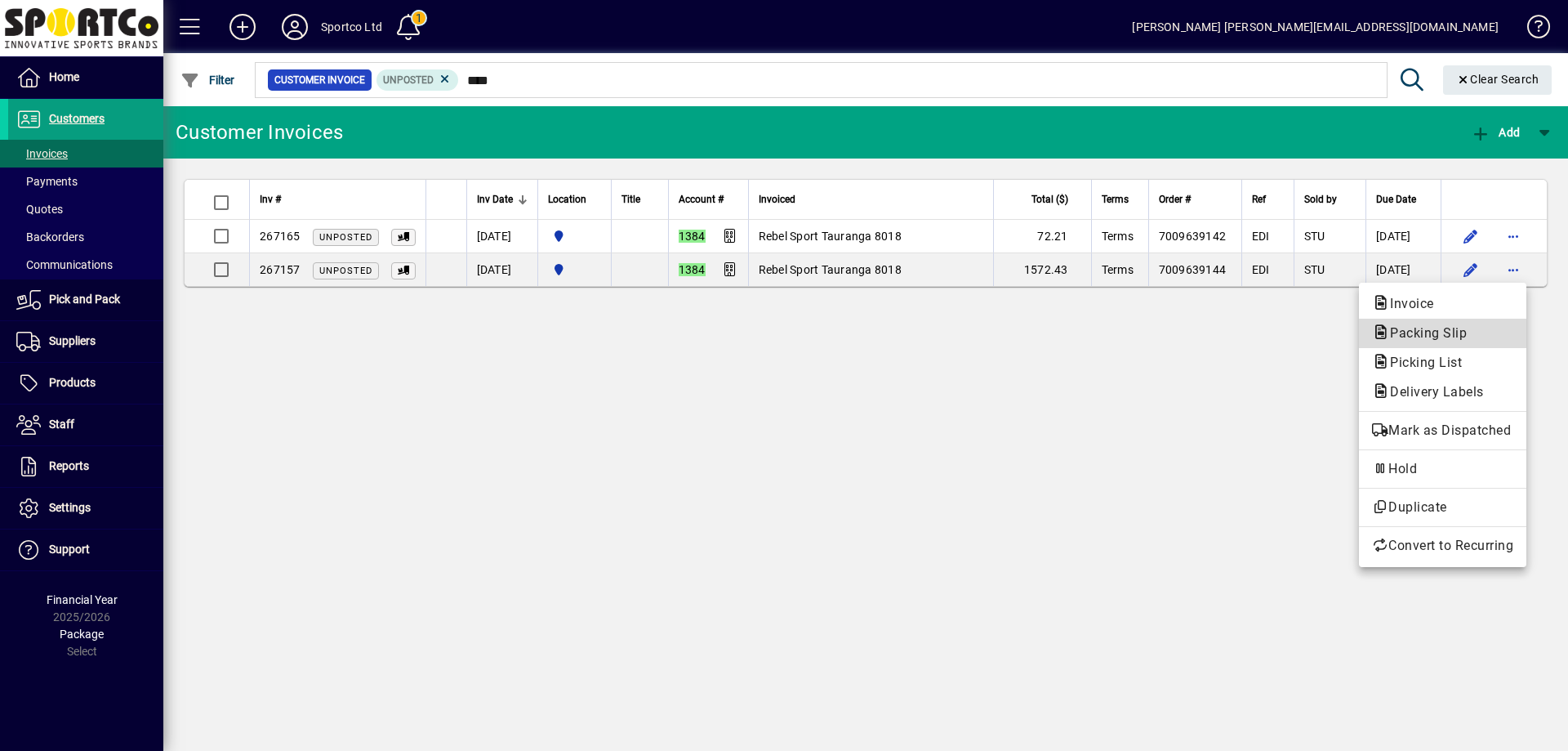
click at [1441, 328] on span "Packing Slip" at bounding box center [1423, 333] width 103 height 16
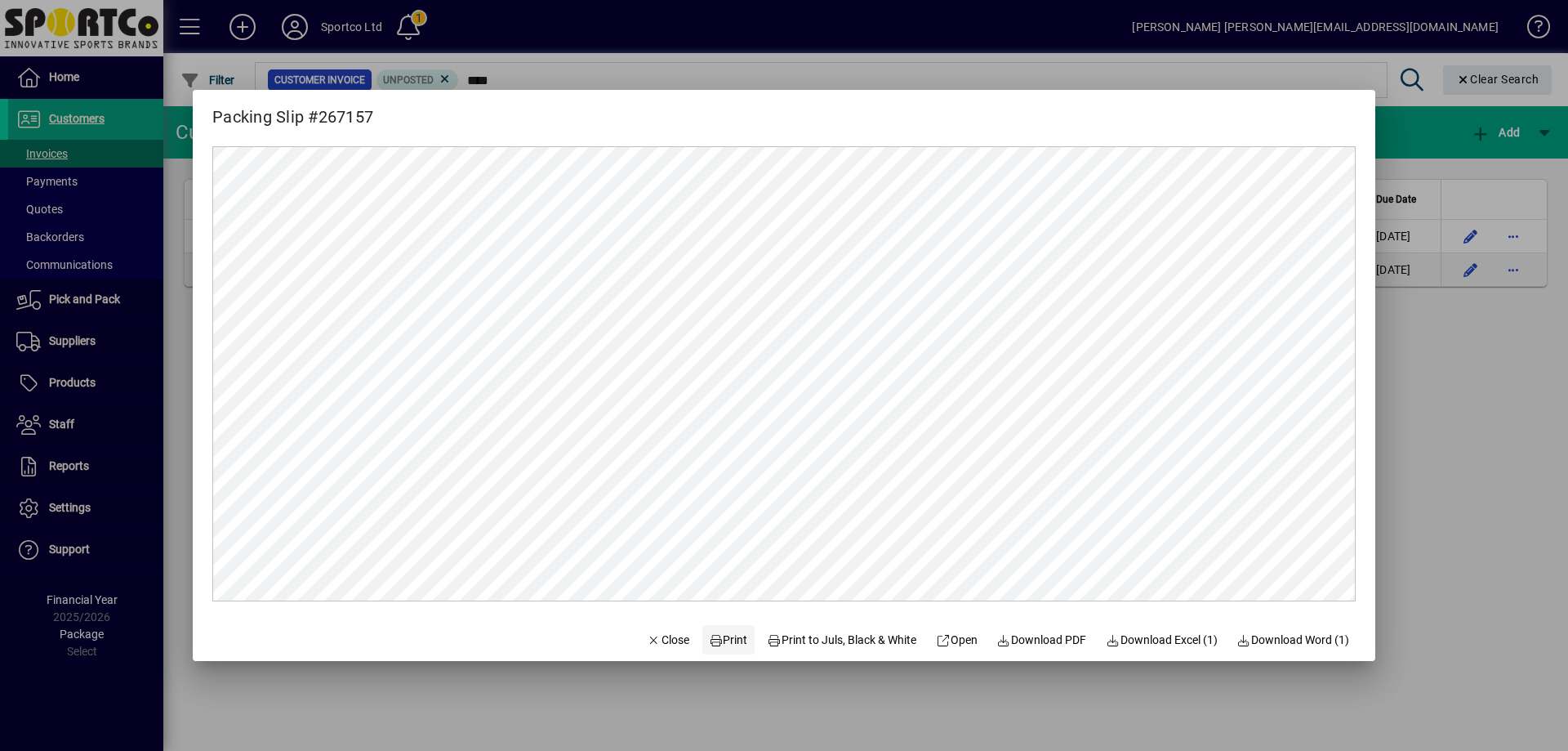
click at [722, 636] on span "Print" at bounding box center [728, 640] width 39 height 17
click at [662, 636] on span "Close" at bounding box center [668, 640] width 43 height 17
